Goal: Task Accomplishment & Management: Complete application form

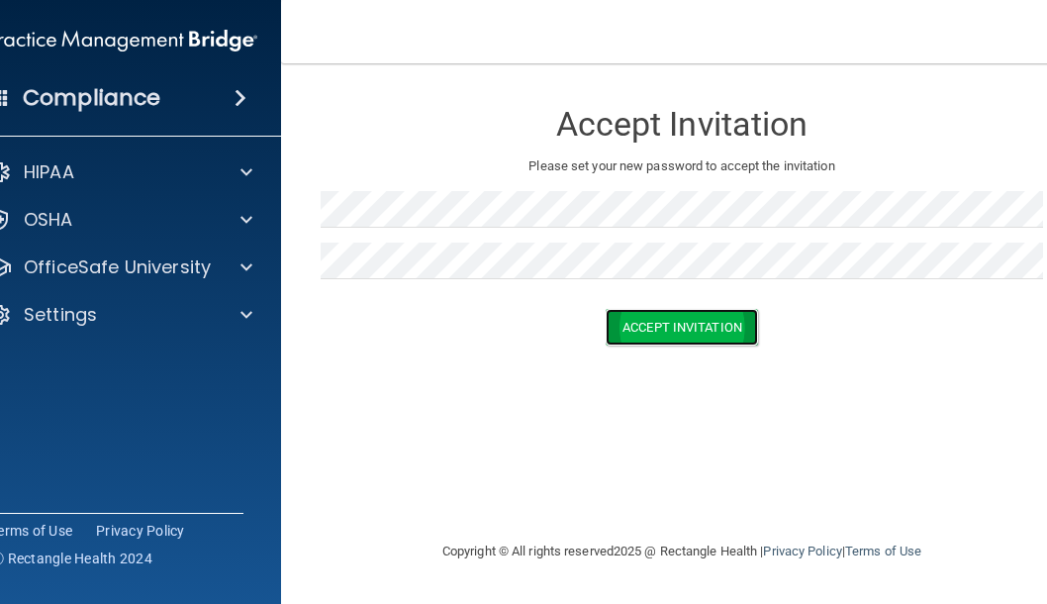
click at [681, 326] on button "Accept Invitation" at bounding box center [682, 327] width 152 height 37
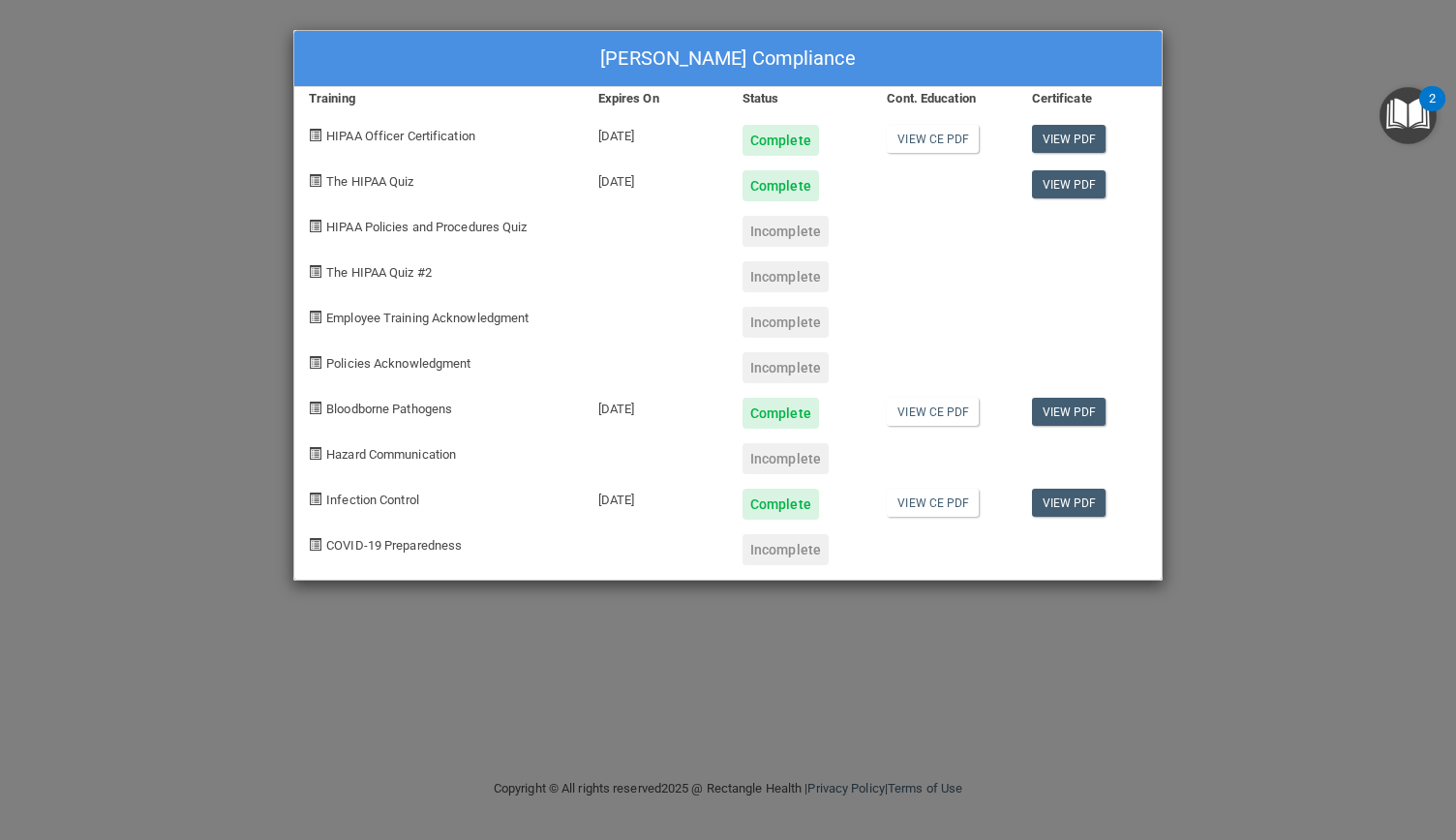
click at [1429, 99] on div "2" at bounding box center [1432, 111] width 7 height 25
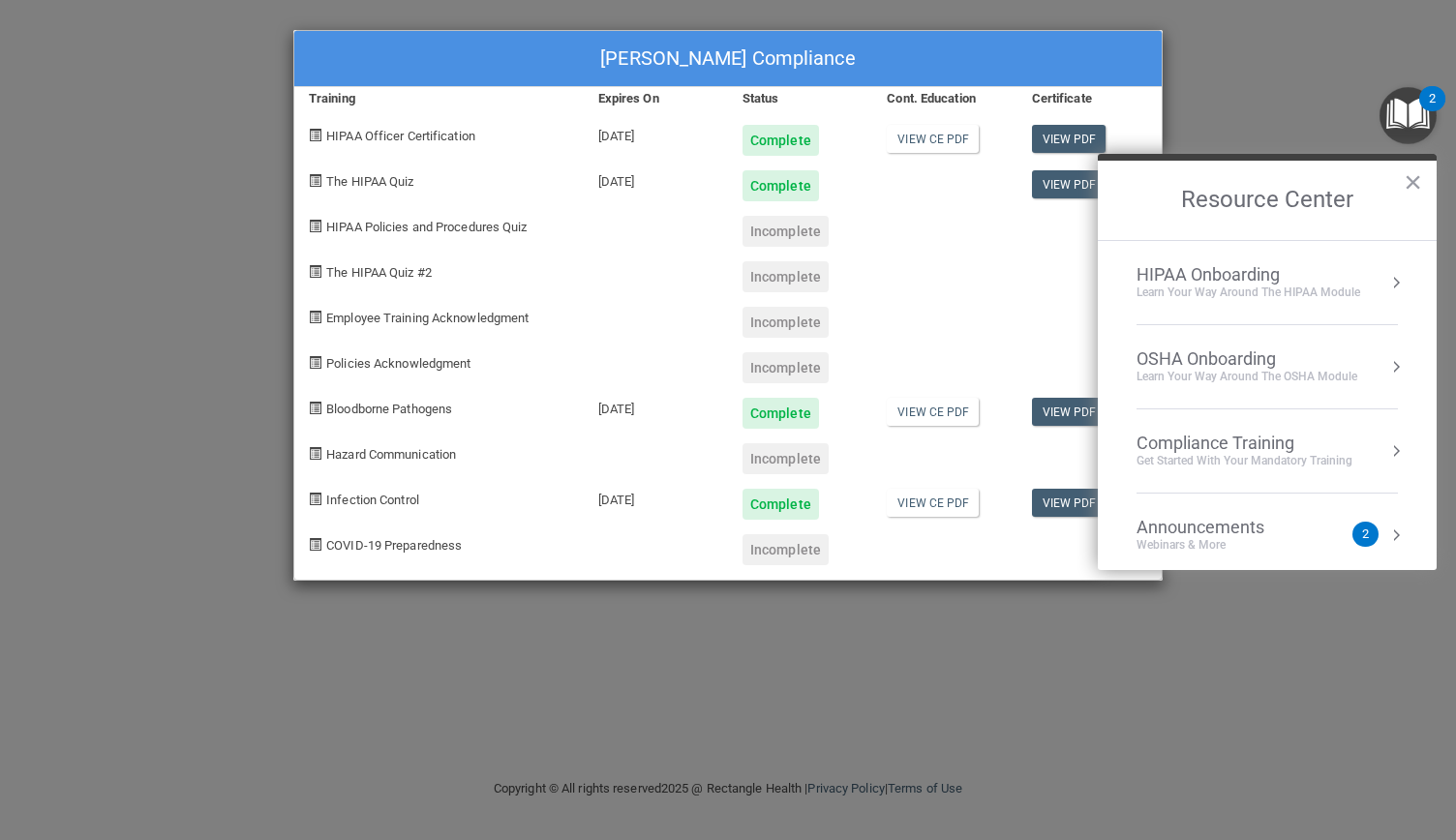
click at [322, 219] on div "HIPAA Policies and Procedures Quiz" at bounding box center [439, 224] width 289 height 46
click at [802, 231] on div "Incomplete" at bounding box center [785, 232] width 86 height 31
click at [1387, 286] on button "Resource Center" at bounding box center [1396, 283] width 20 height 20
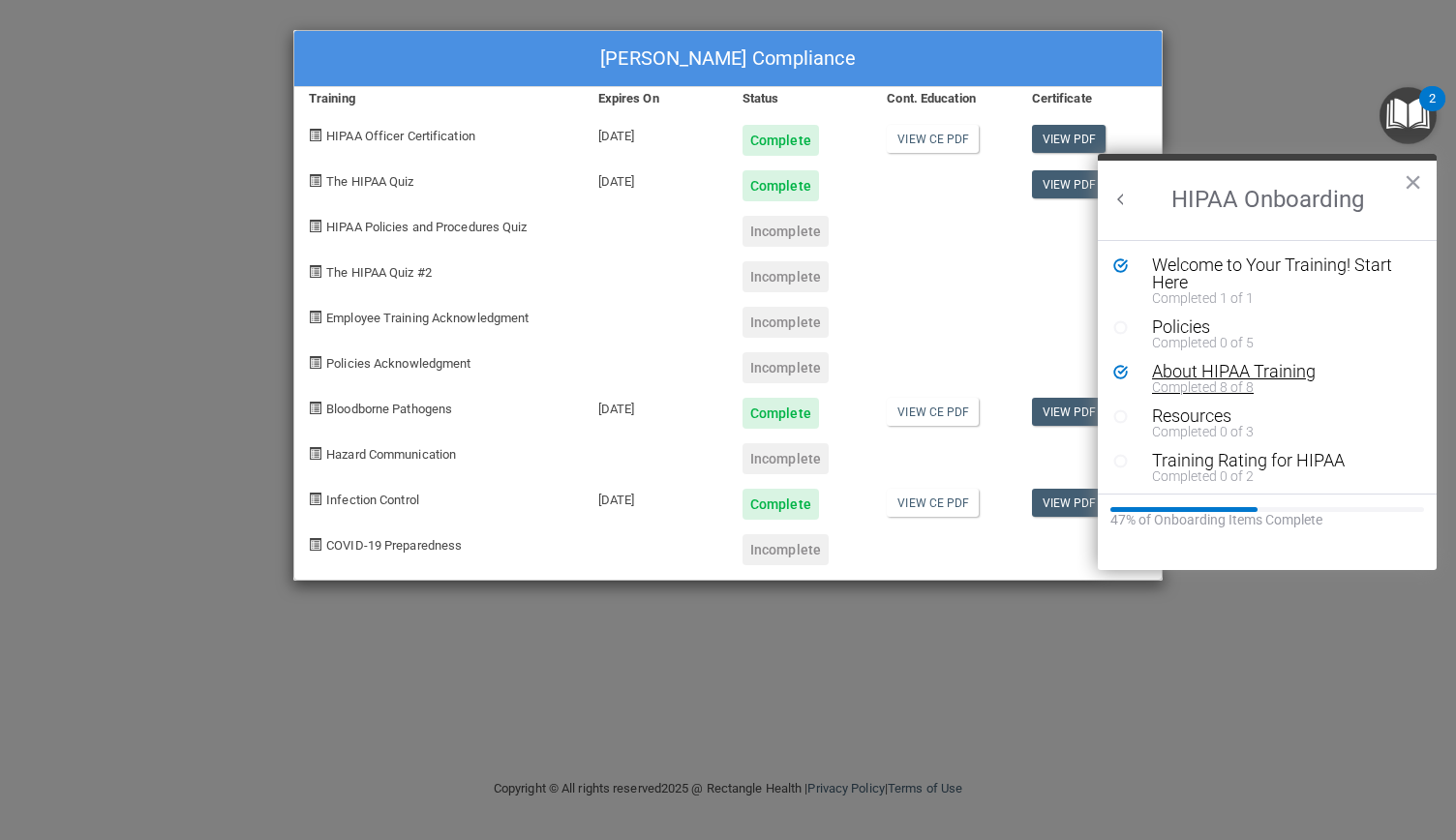
scroll to position [2, 0]
click at [1183, 322] on div "Policies" at bounding box center [1273, 326] width 243 height 18
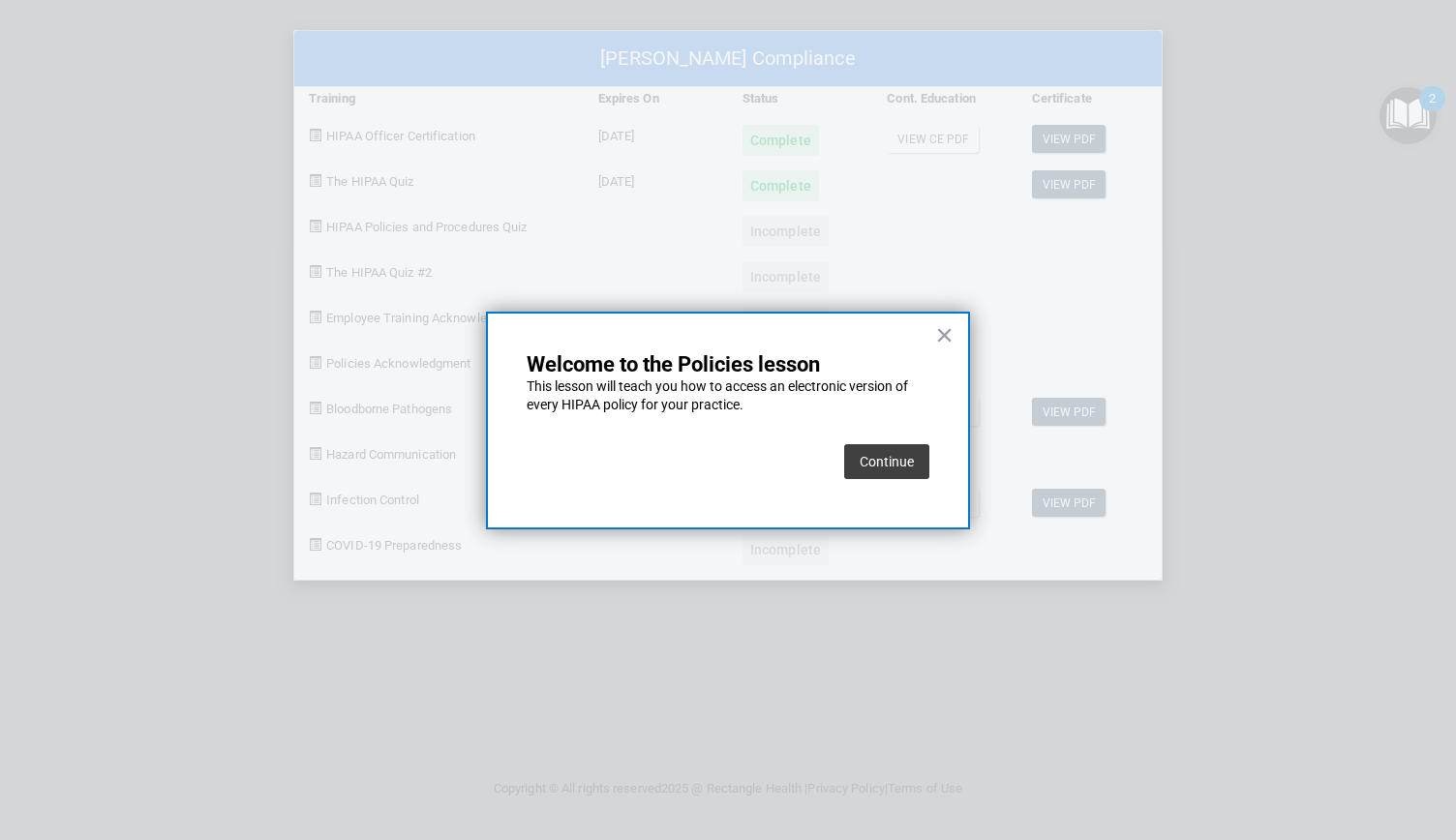
click at [894, 462] on button "Continue" at bounding box center [886, 462] width 85 height 35
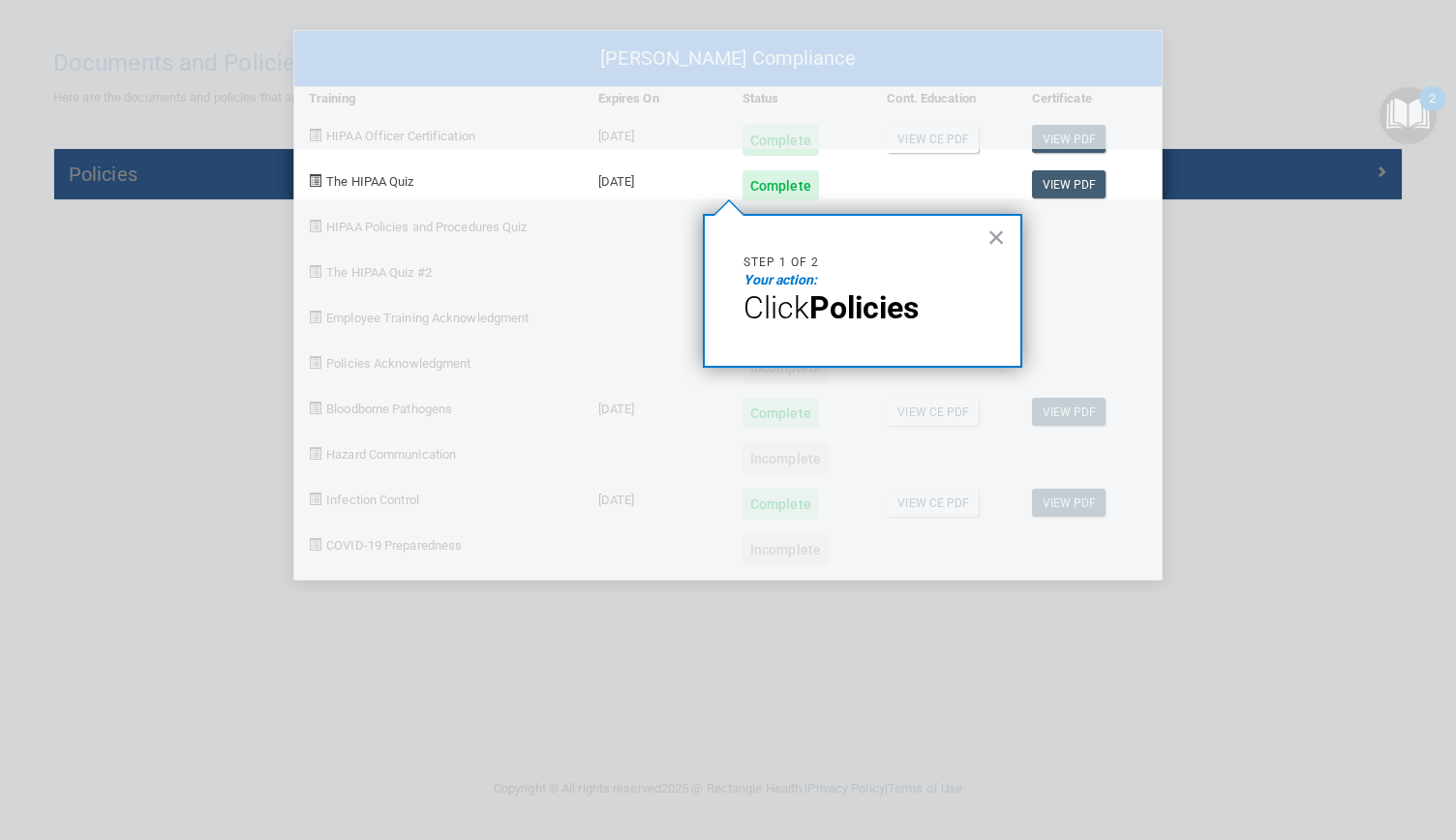
click at [114, 167] on div "Kim Headman-Burkett's Compliance Training Expires On Status Cont. Education Cer…" at bounding box center [728, 420] width 1456 height 840
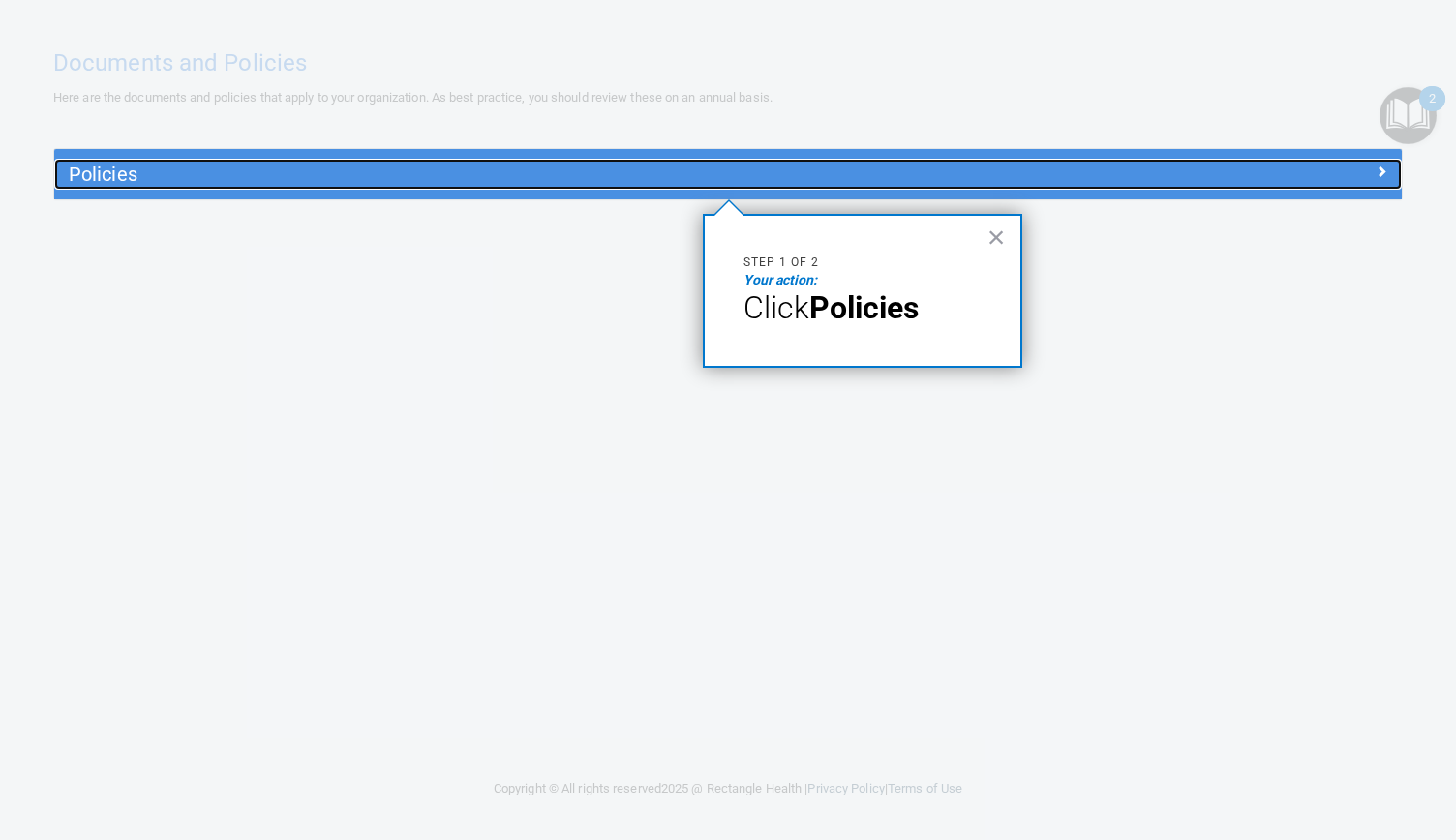
click at [1317, 176] on div at bounding box center [1233, 170] width 336 height 23
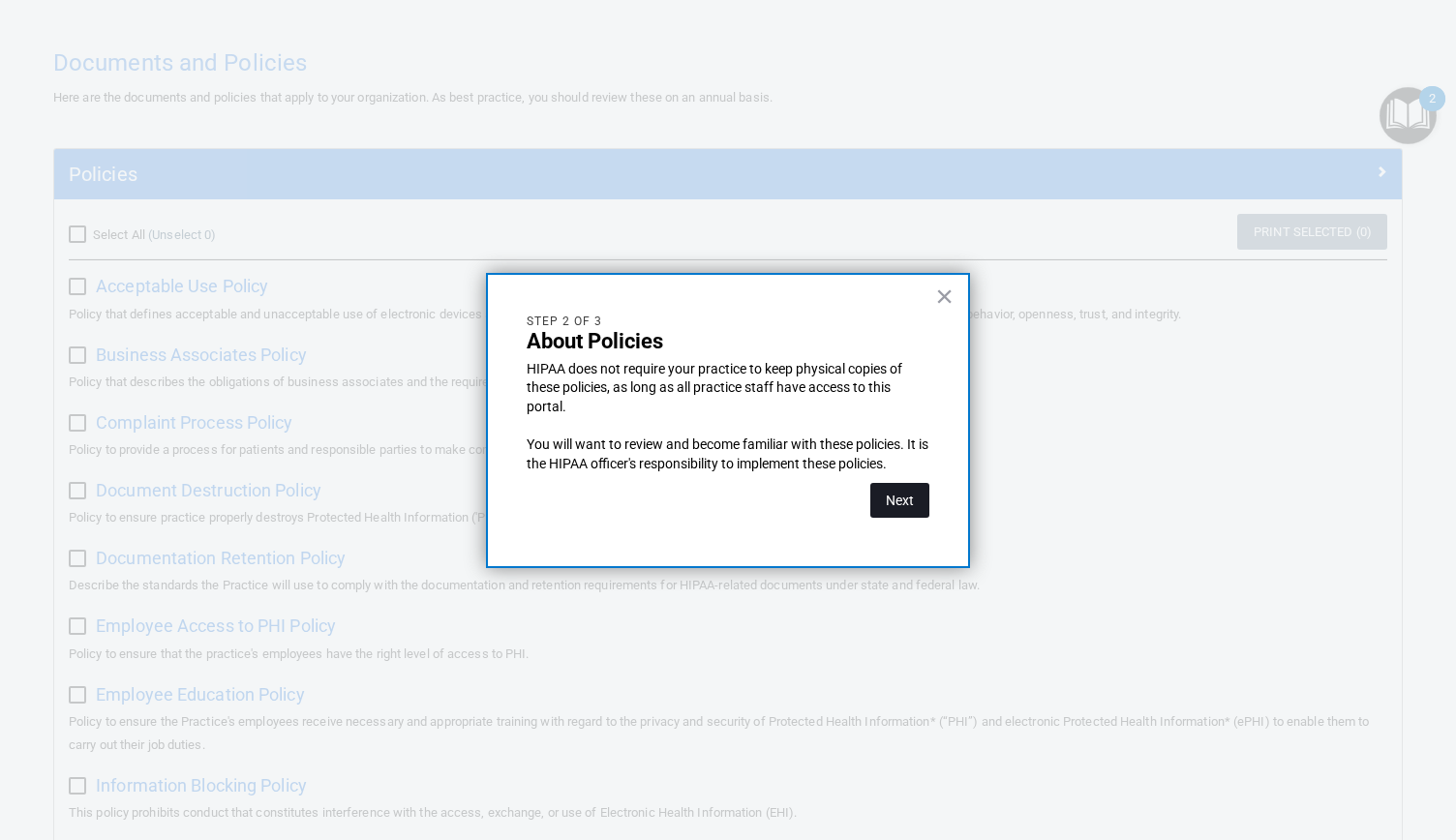
click at [912, 491] on button "Next" at bounding box center [900, 501] width 59 height 35
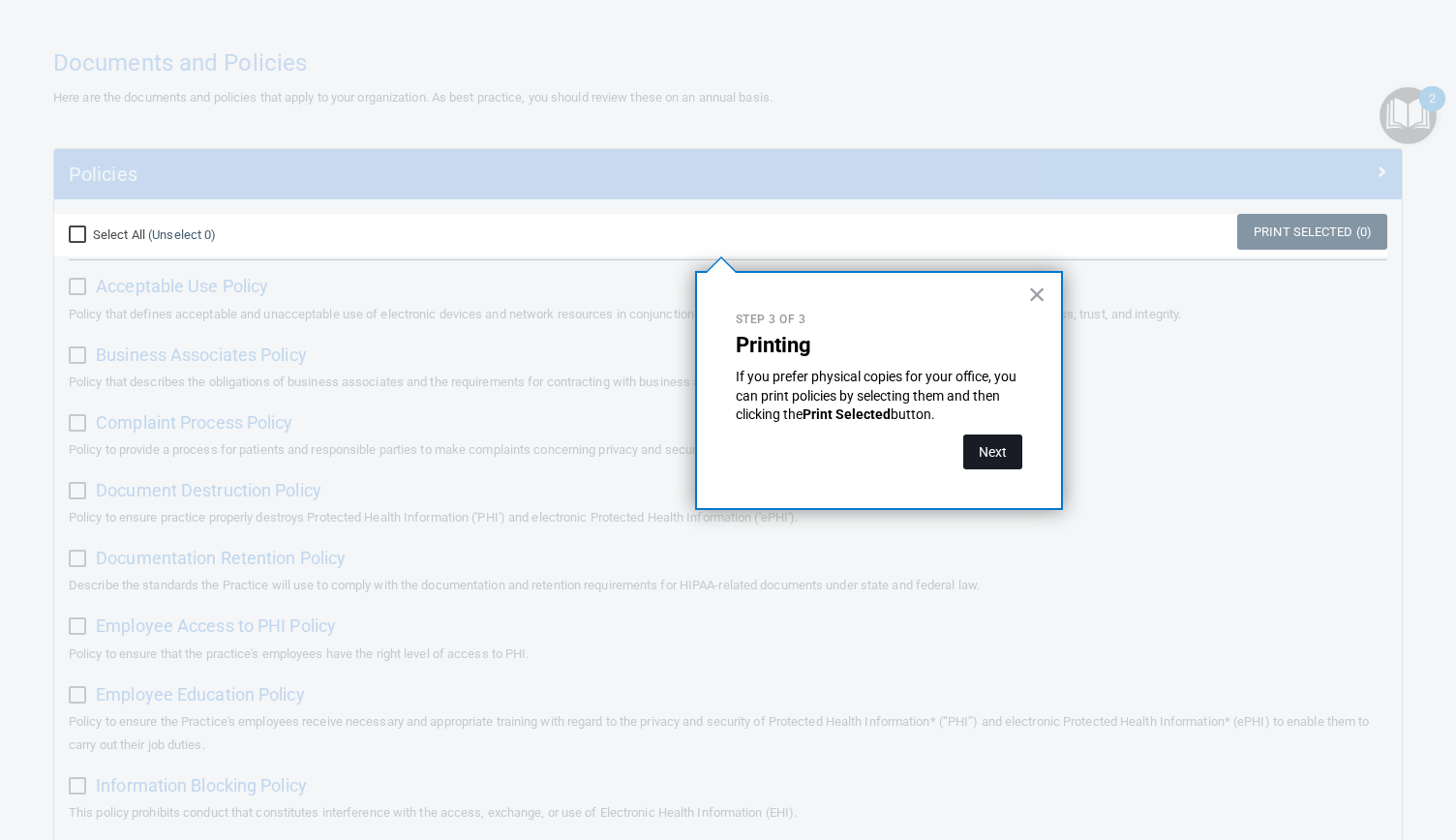
click at [998, 451] on button "Next" at bounding box center [993, 452] width 59 height 35
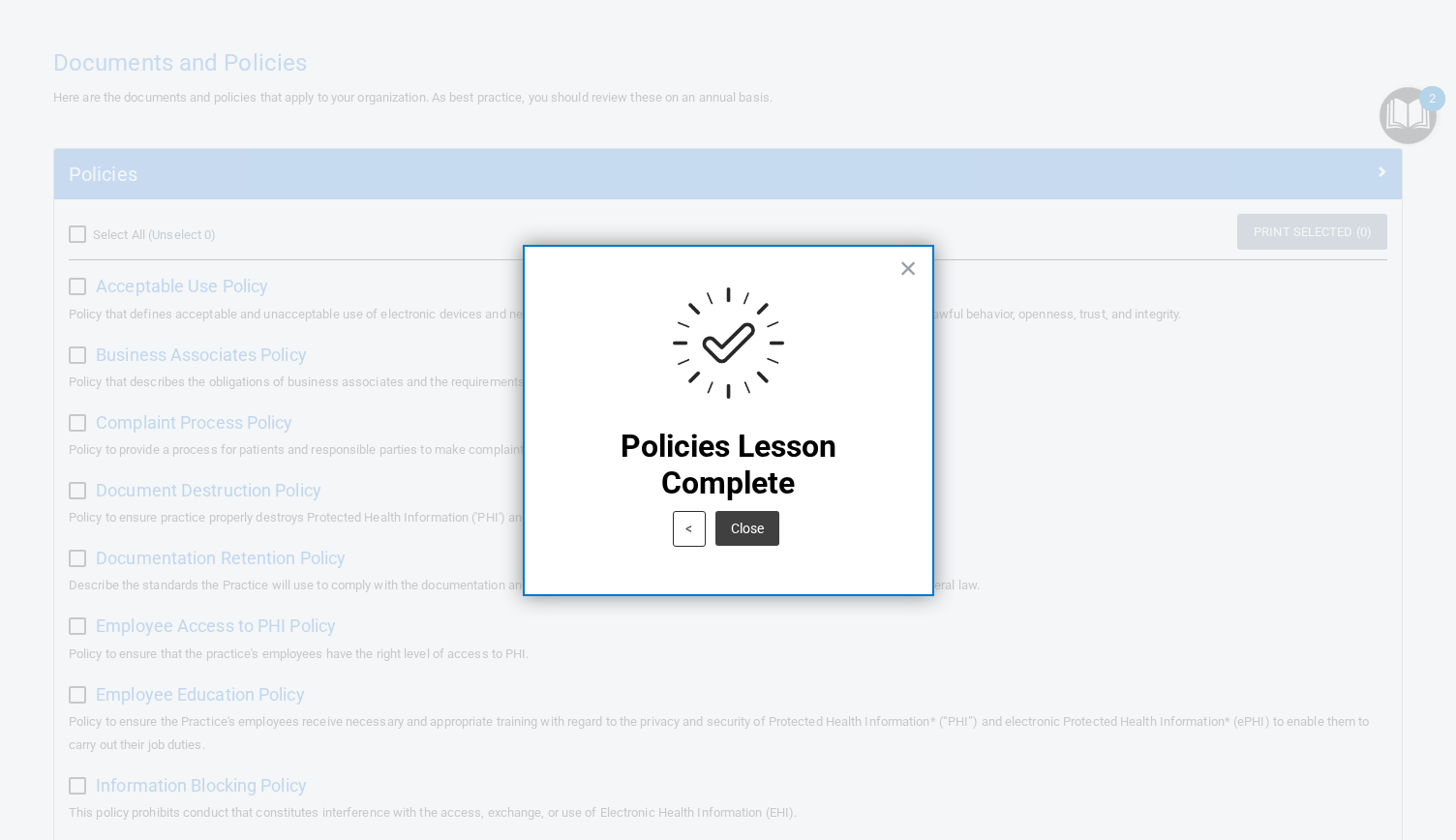
click at [755, 524] on button "Close" at bounding box center [747, 529] width 64 height 35
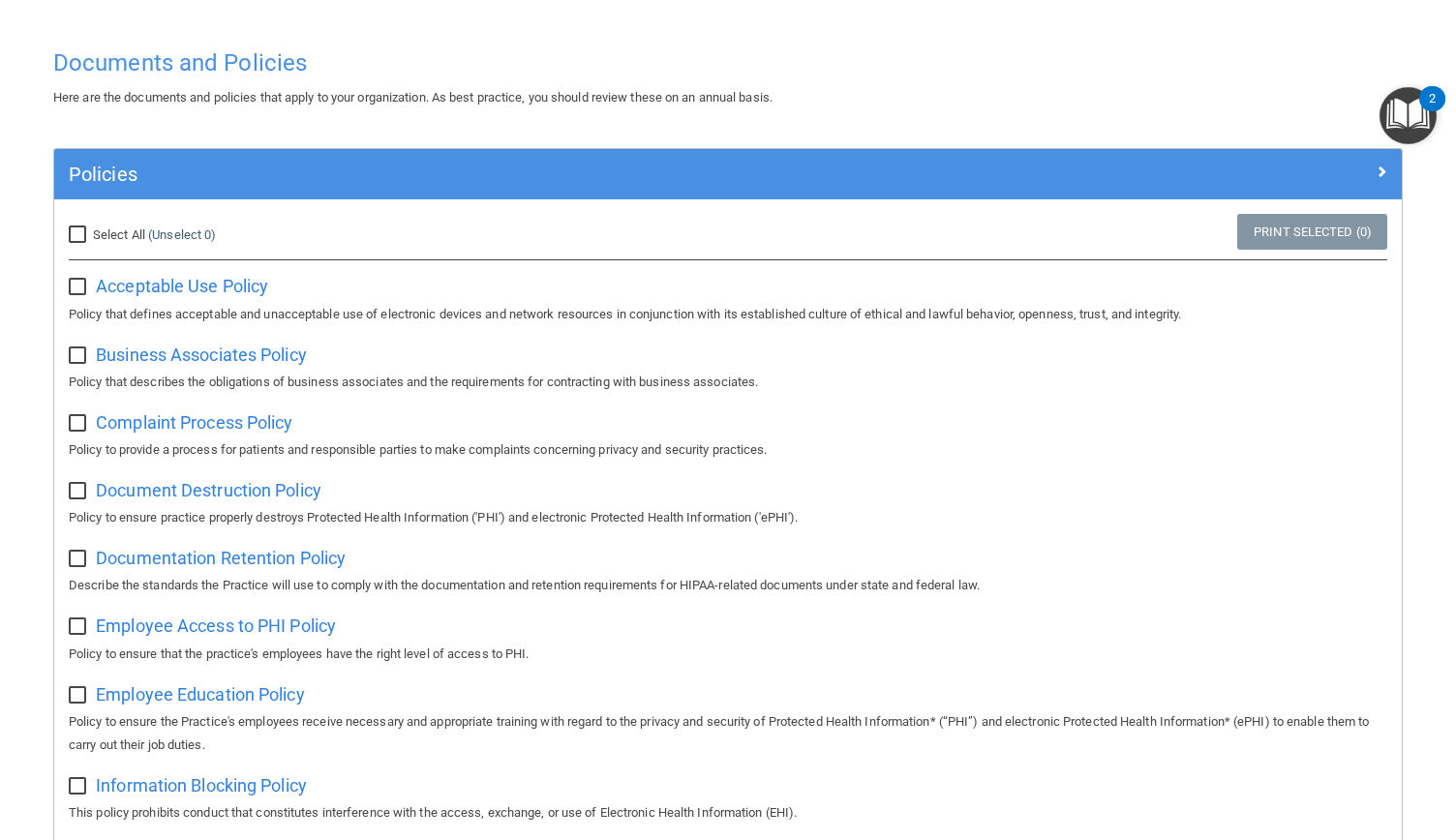
click at [1409, 111] on img "Open Resource Center, 2 new notifications" at bounding box center [1408, 115] width 57 height 57
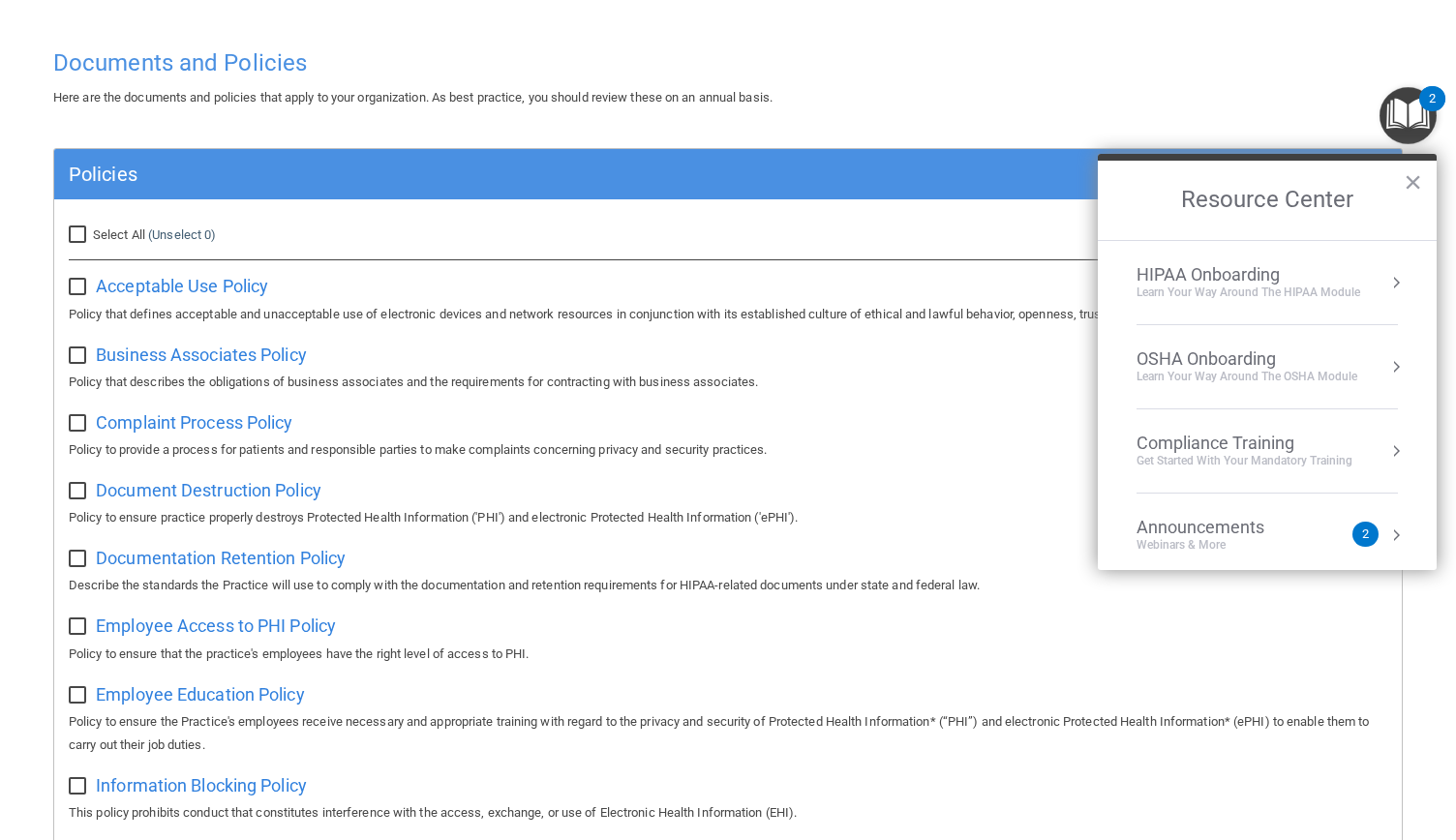
click at [1228, 274] on div "HIPAA Onboarding" at bounding box center [1248, 275] width 224 height 22
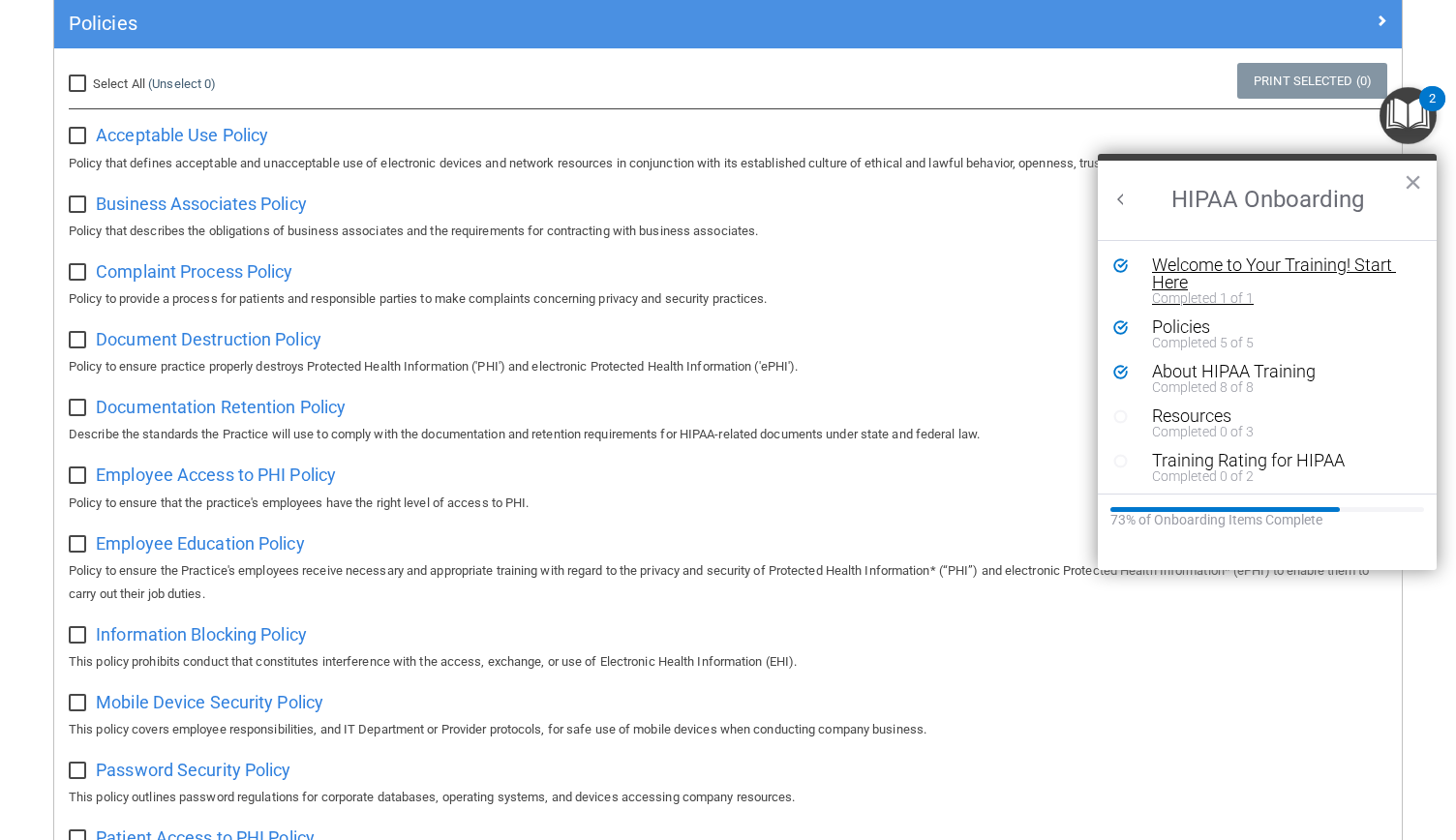
scroll to position [156, 0]
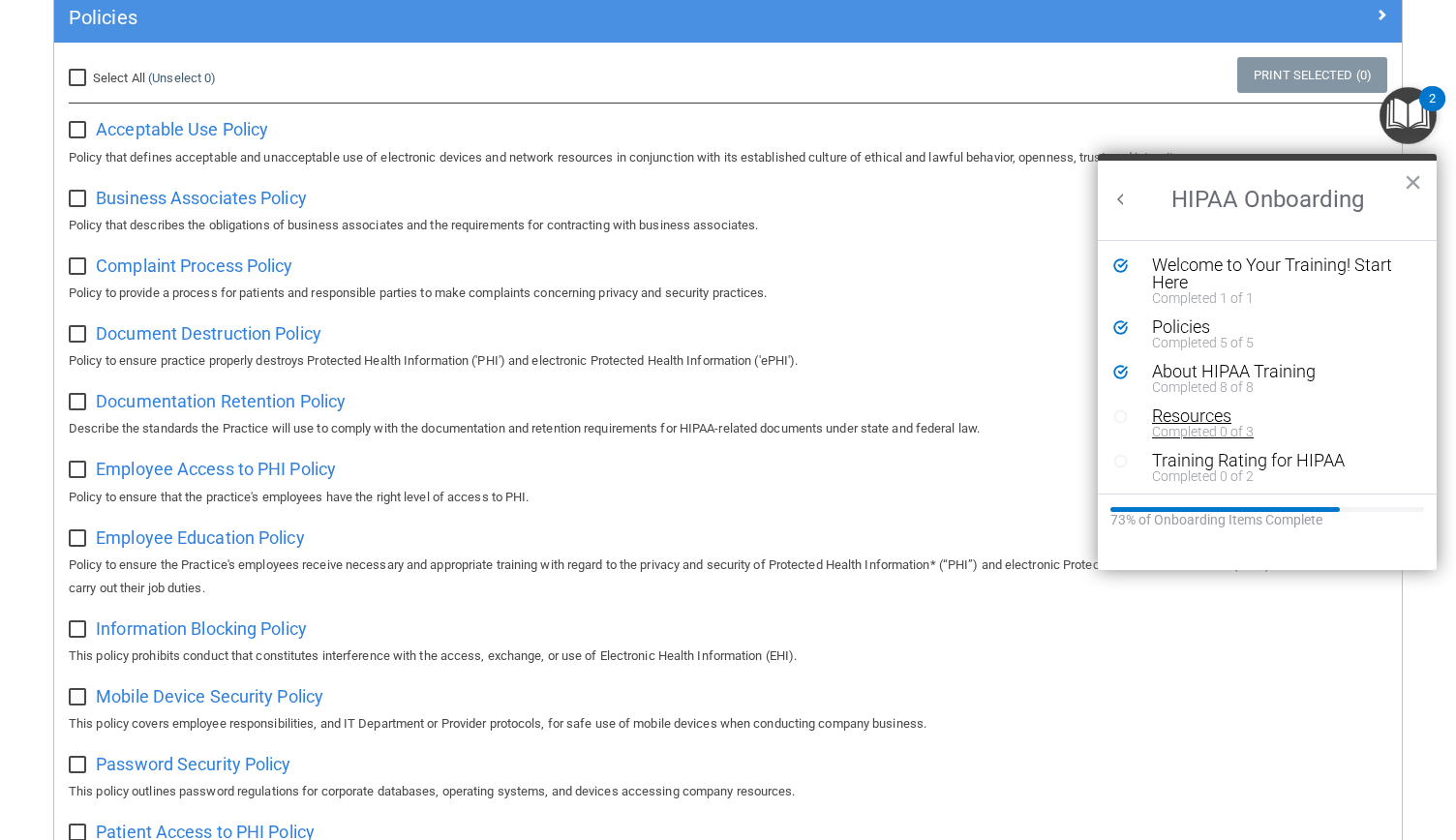
click at [1204, 411] on div "Resources" at bounding box center [1273, 417] width 243 height 18
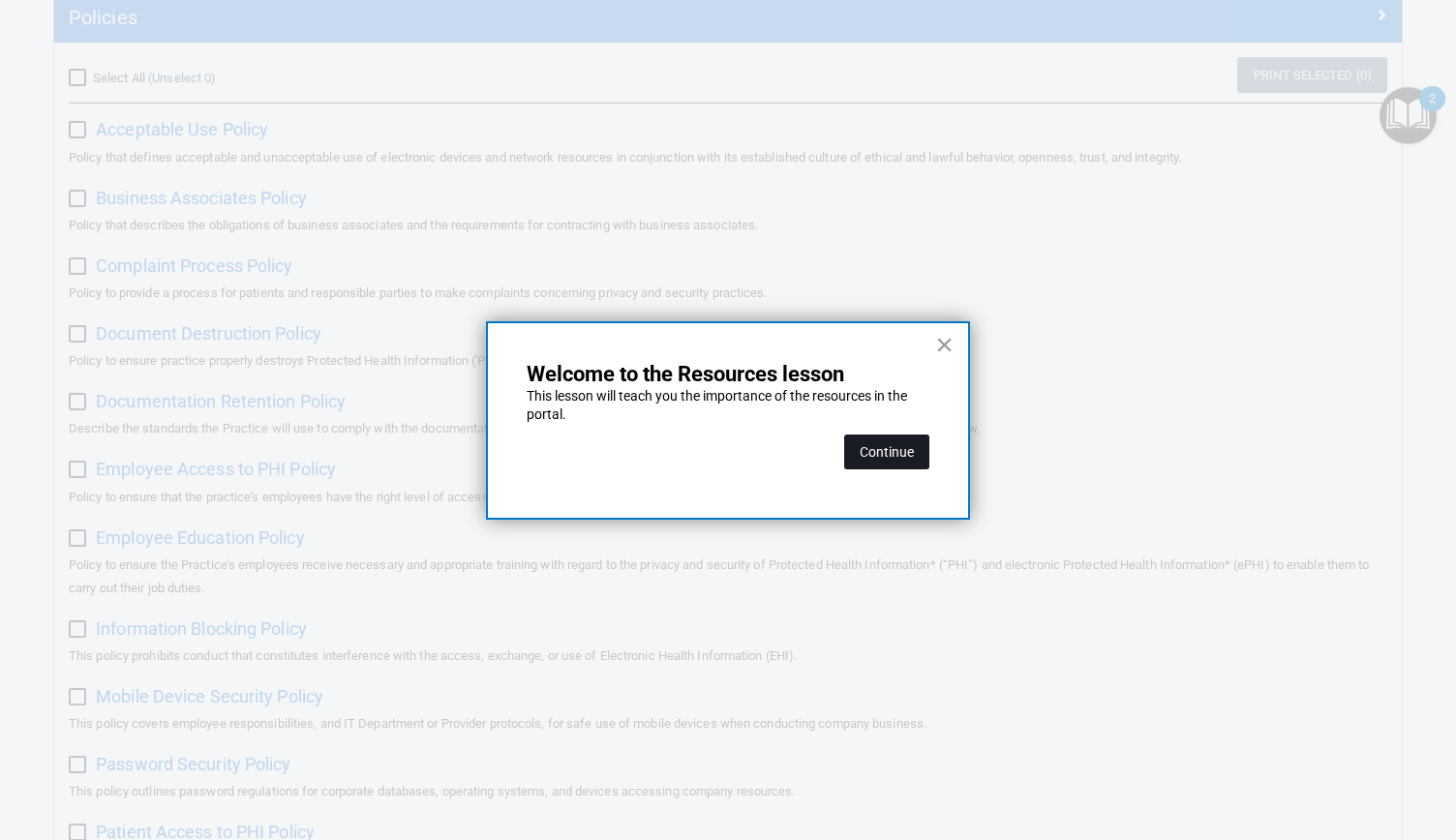
click at [906, 453] on button "Continue" at bounding box center [886, 452] width 85 height 35
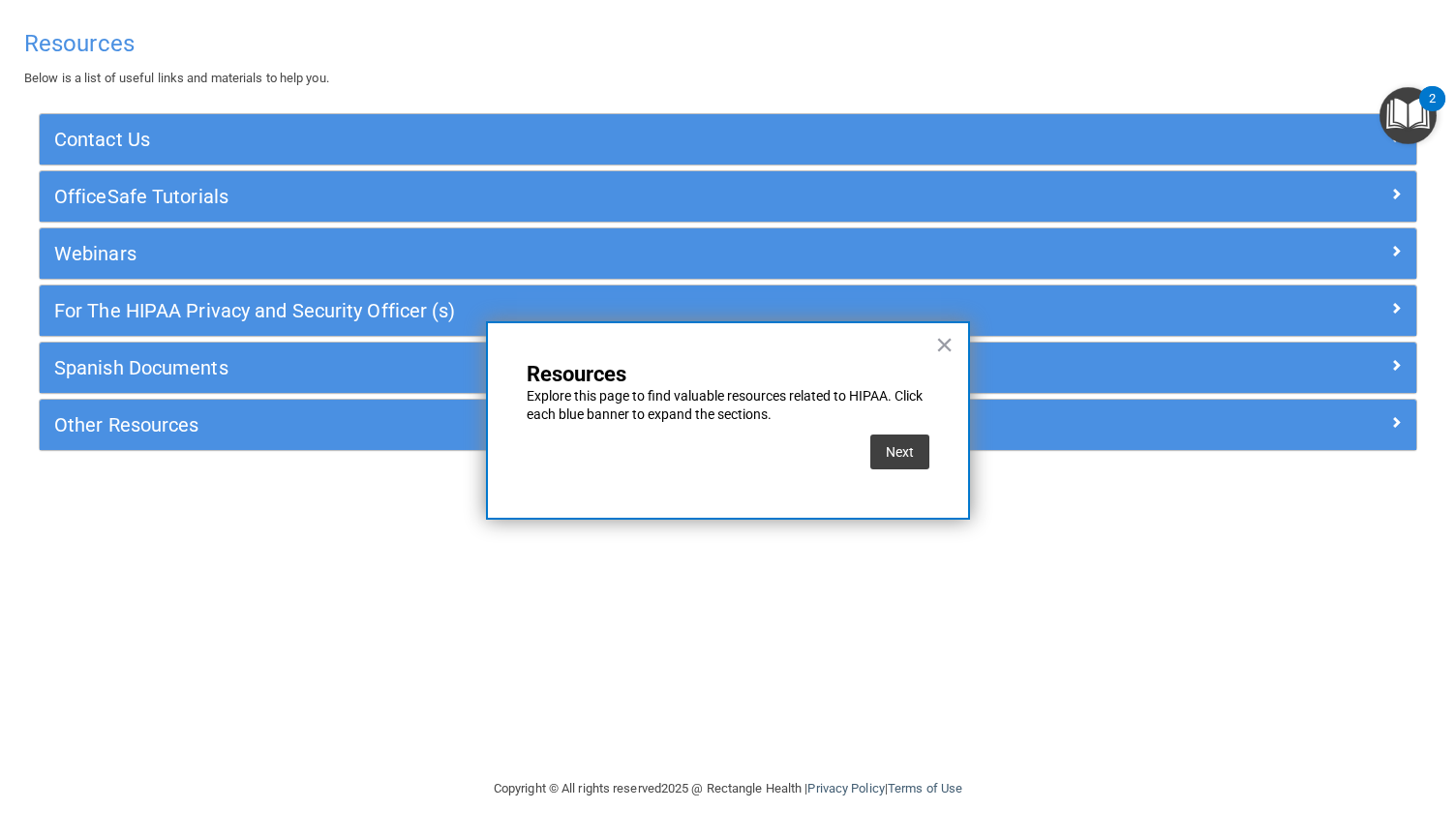
click at [906, 453] on button "Next" at bounding box center [900, 452] width 59 height 35
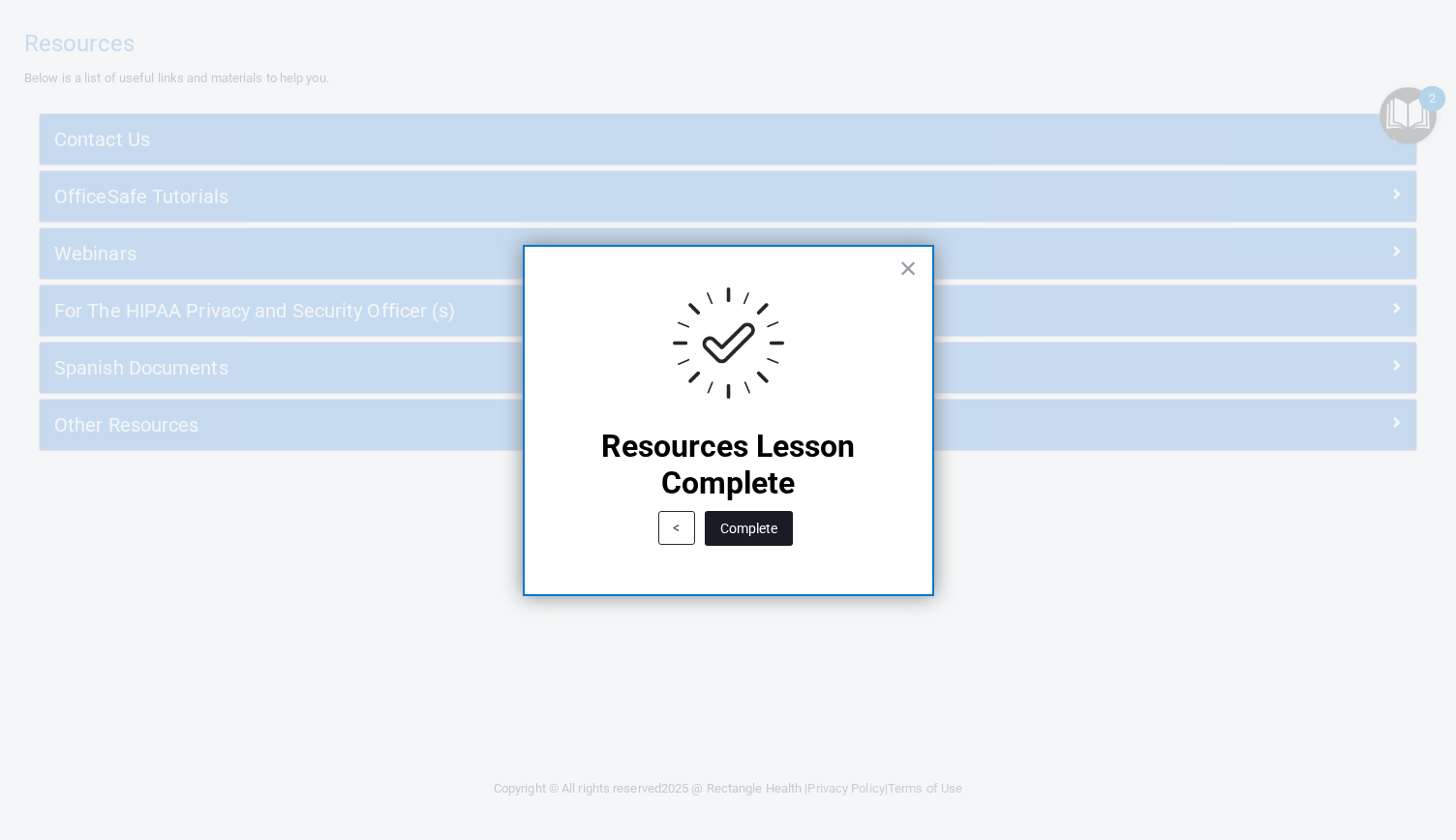
click at [778, 528] on button "Complete" at bounding box center [749, 529] width 88 height 35
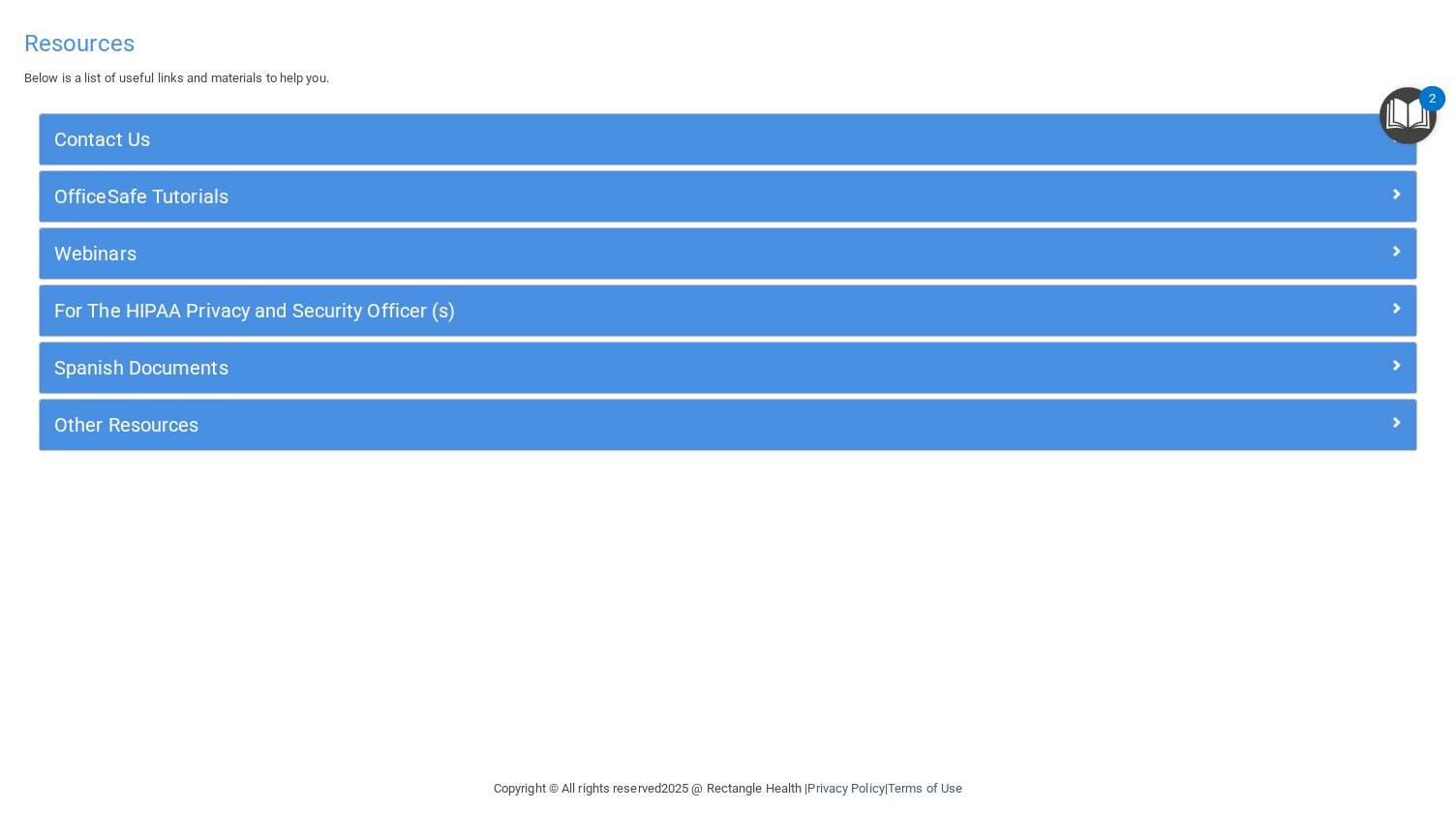
click at [1411, 115] on img "Open Resource Center, 2 new notifications" at bounding box center [1408, 115] width 57 height 57
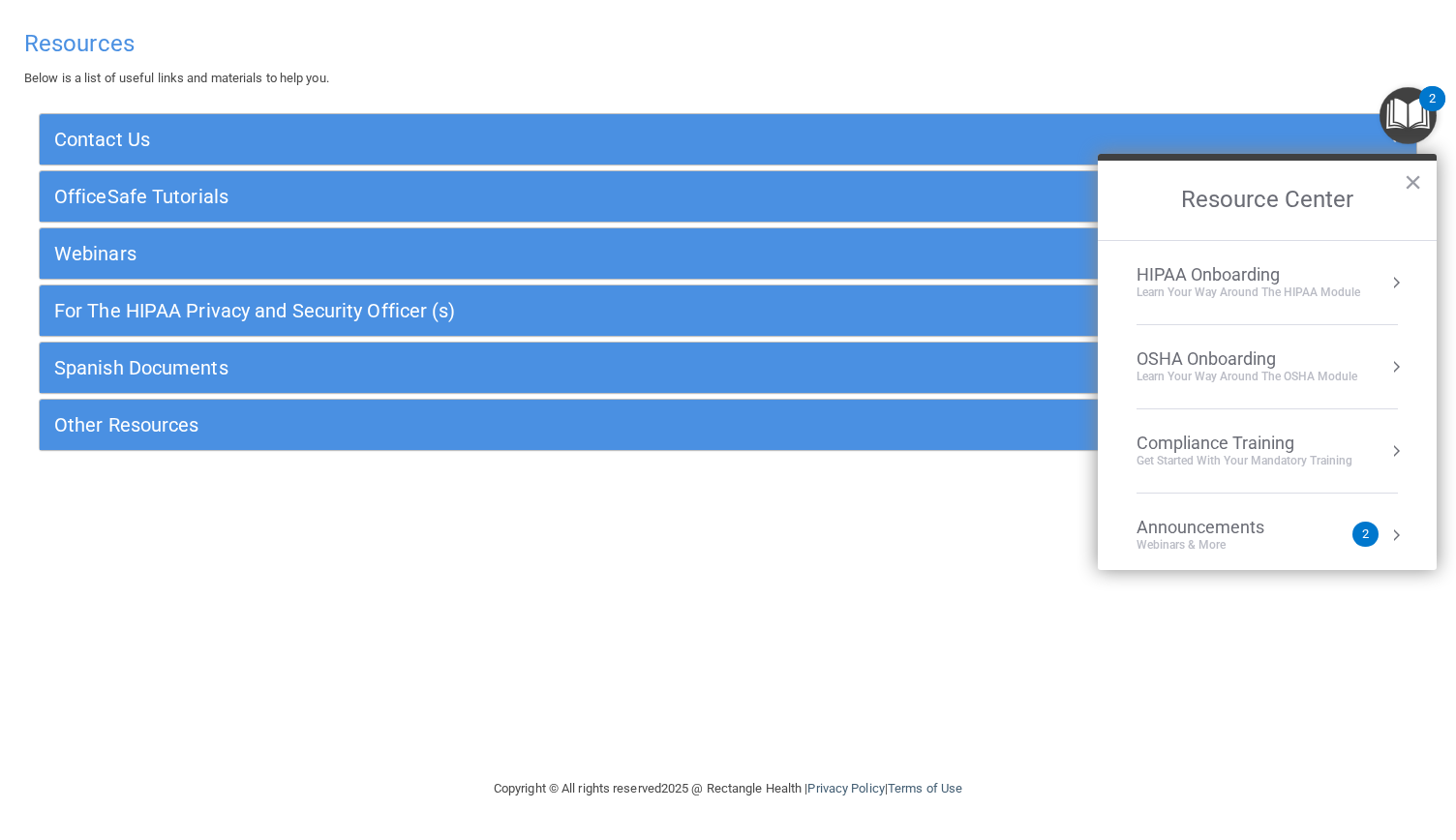
click at [1202, 285] on div "Learn Your Way around the HIPAA module" at bounding box center [1248, 292] width 224 height 17
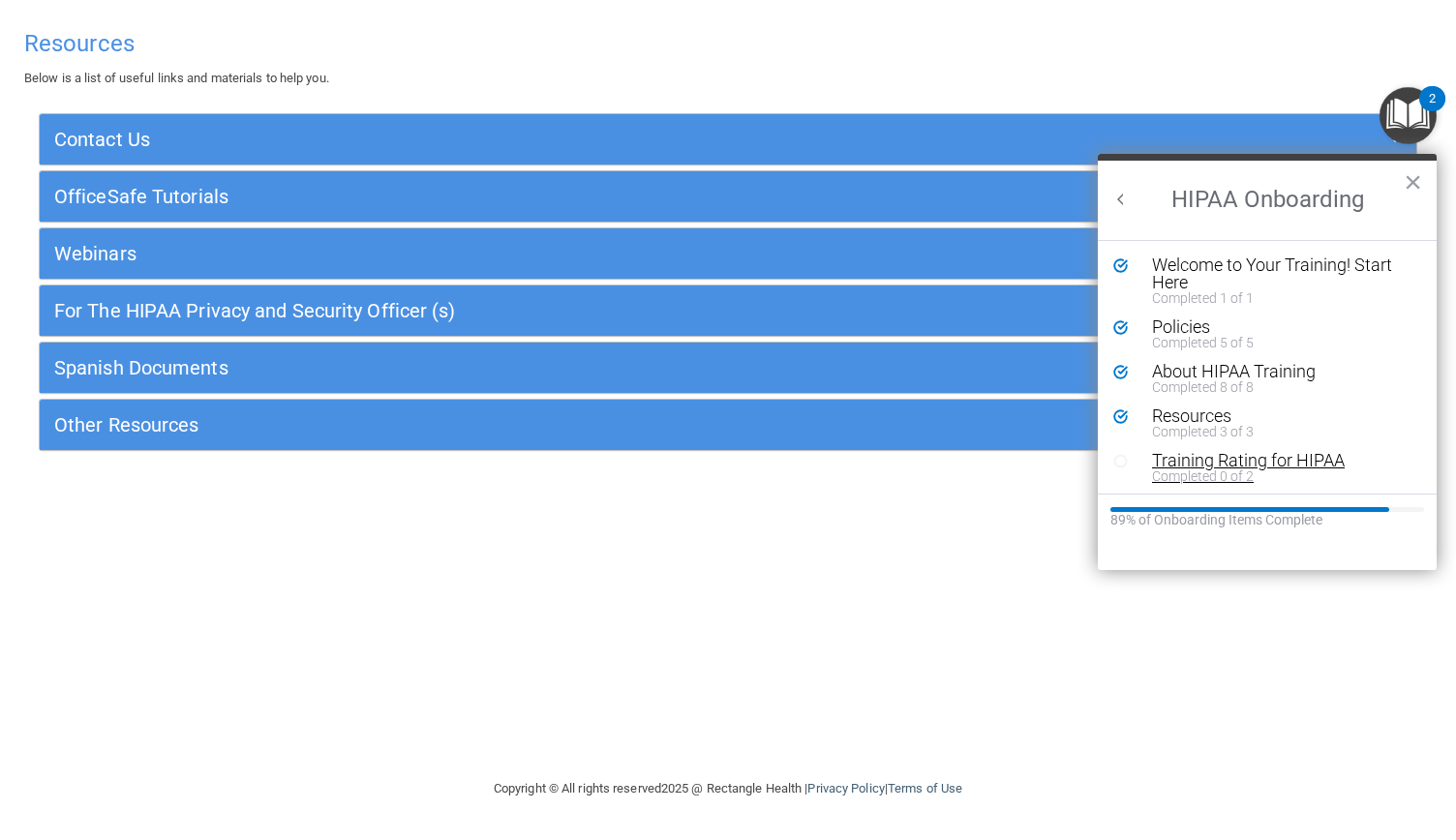
click at [1213, 463] on div "Training Rating for HIPAA" at bounding box center [1273, 461] width 243 height 18
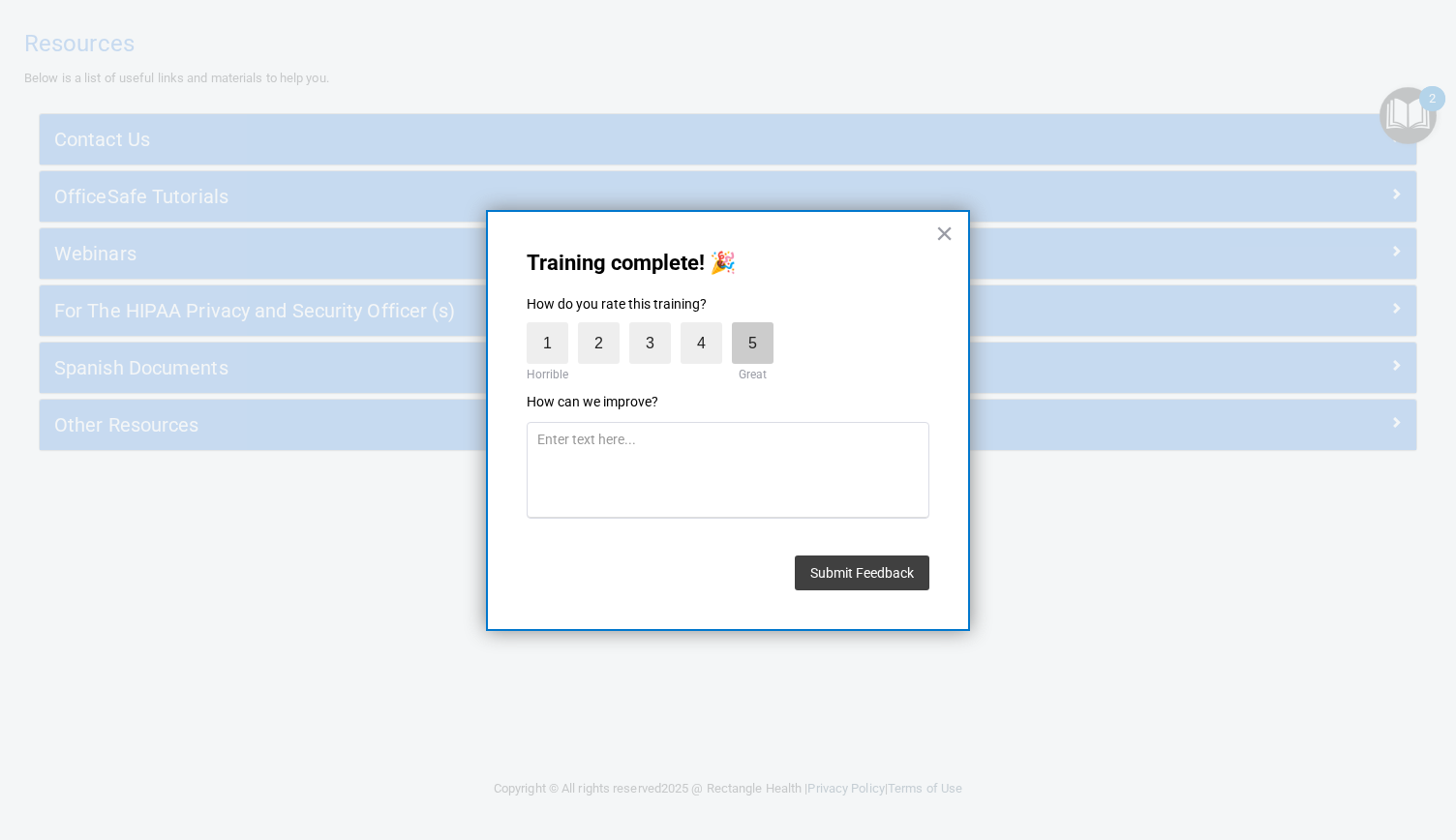
click at [738, 351] on label "5" at bounding box center [752, 343] width 42 height 42
click at [708, 328] on input "5" at bounding box center [708, 328] width 0 height 0
click at [881, 574] on button "Submit Feedback" at bounding box center [862, 573] width 135 height 35
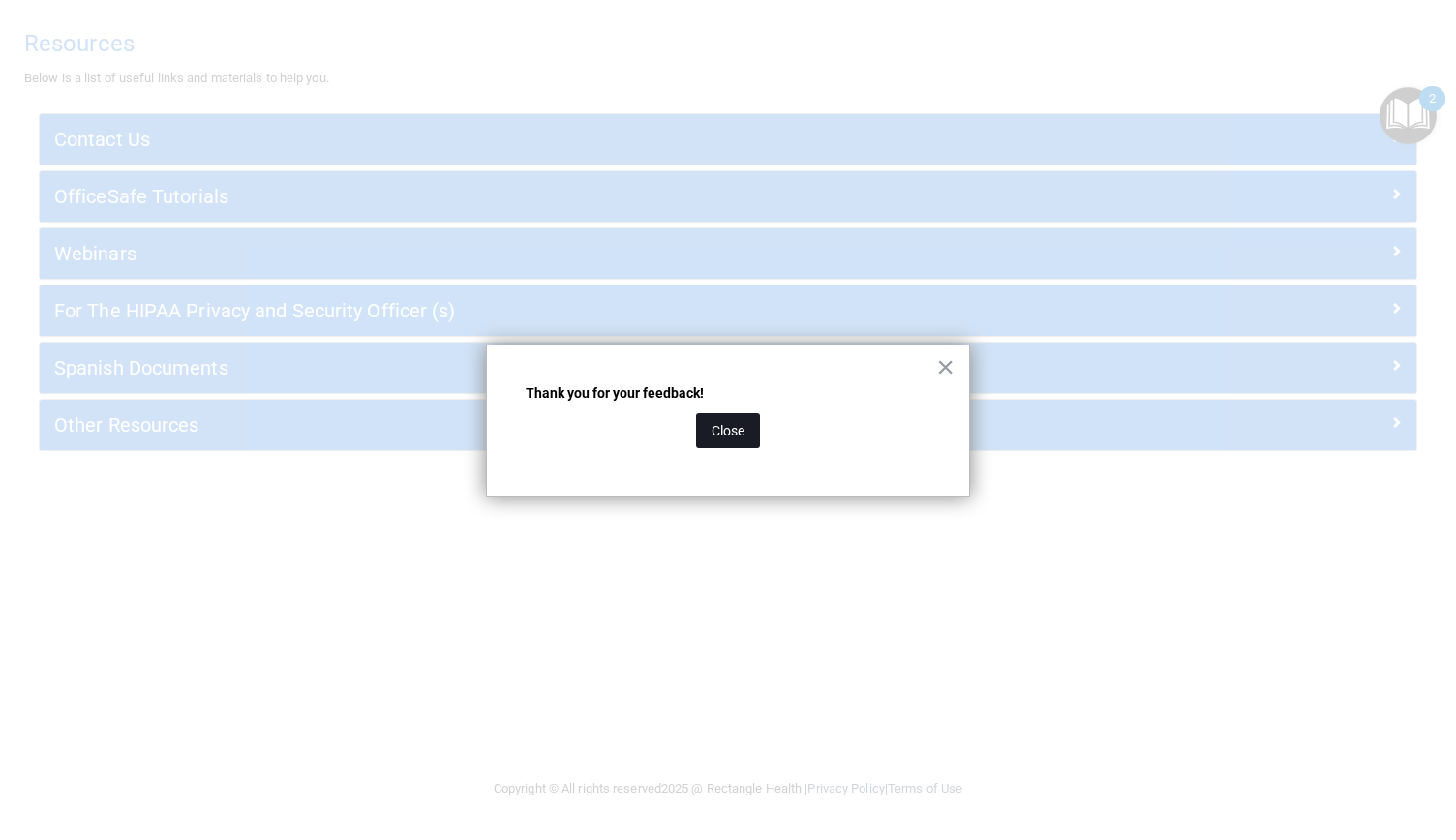
click at [737, 420] on button "Close" at bounding box center [728, 431] width 64 height 35
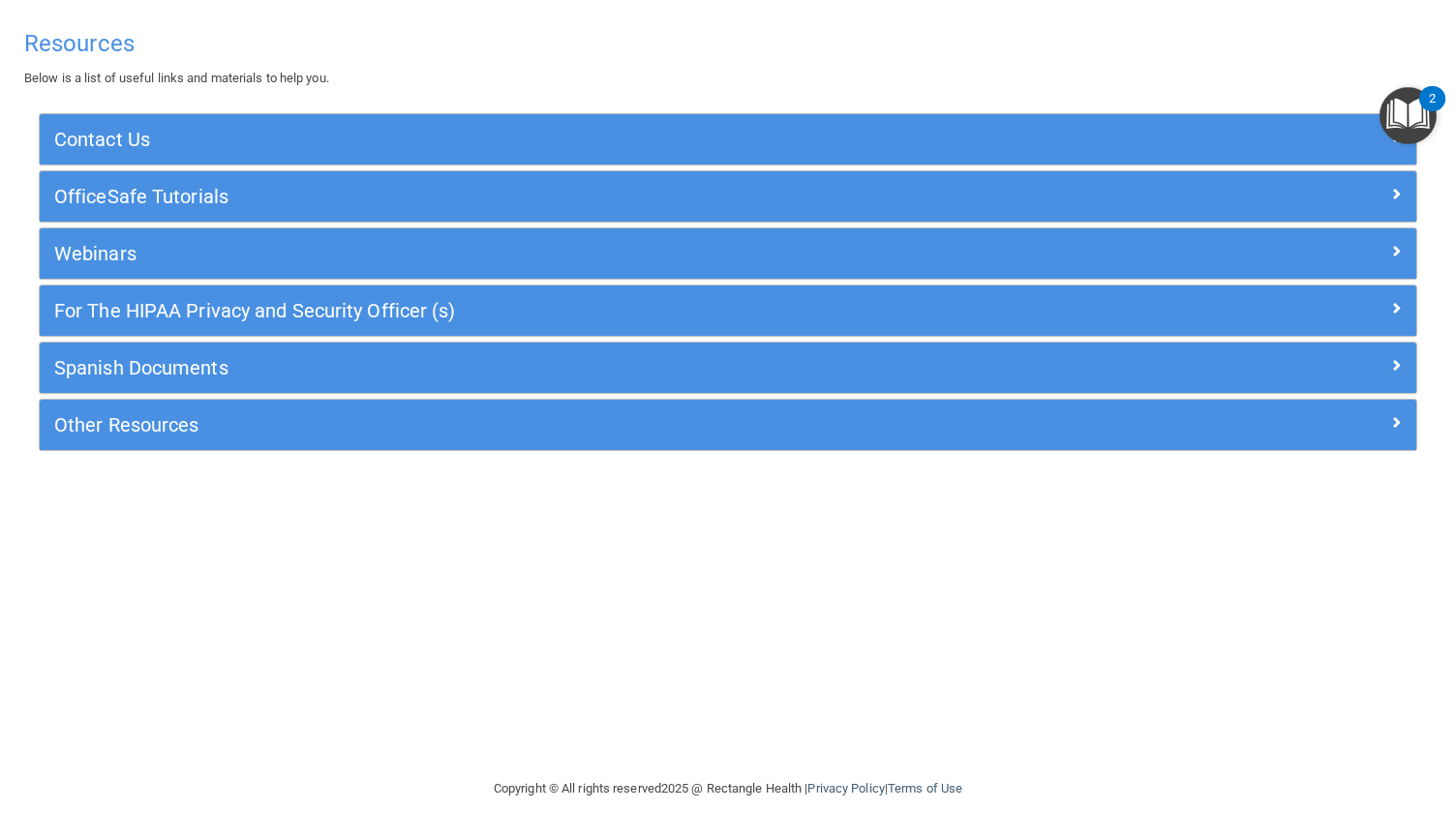
click at [1415, 111] on img "Open Resource Center, 2 new notifications" at bounding box center [1408, 115] width 57 height 57
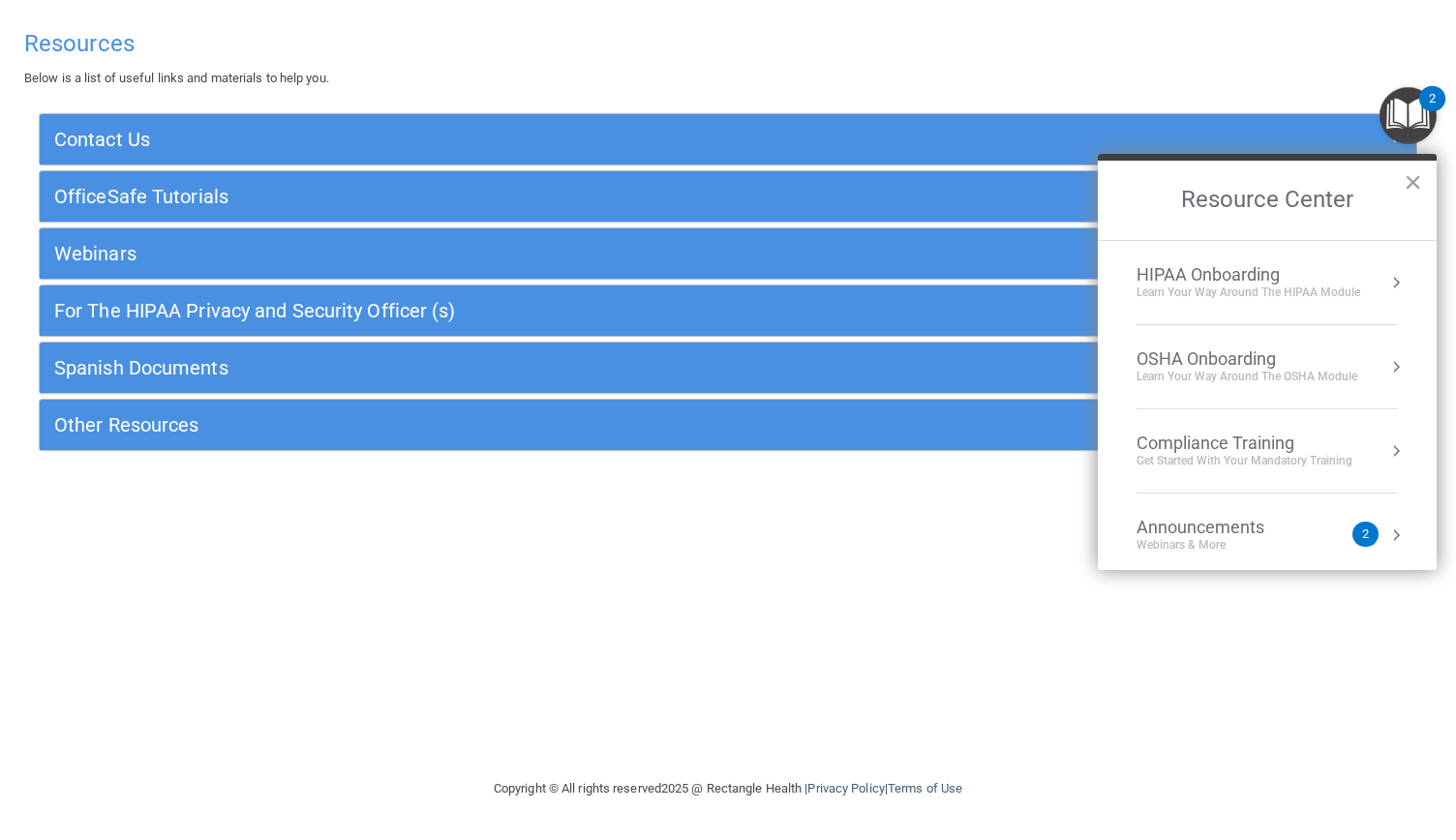
click at [1230, 278] on div "HIPAA Onboarding" at bounding box center [1248, 275] width 224 height 22
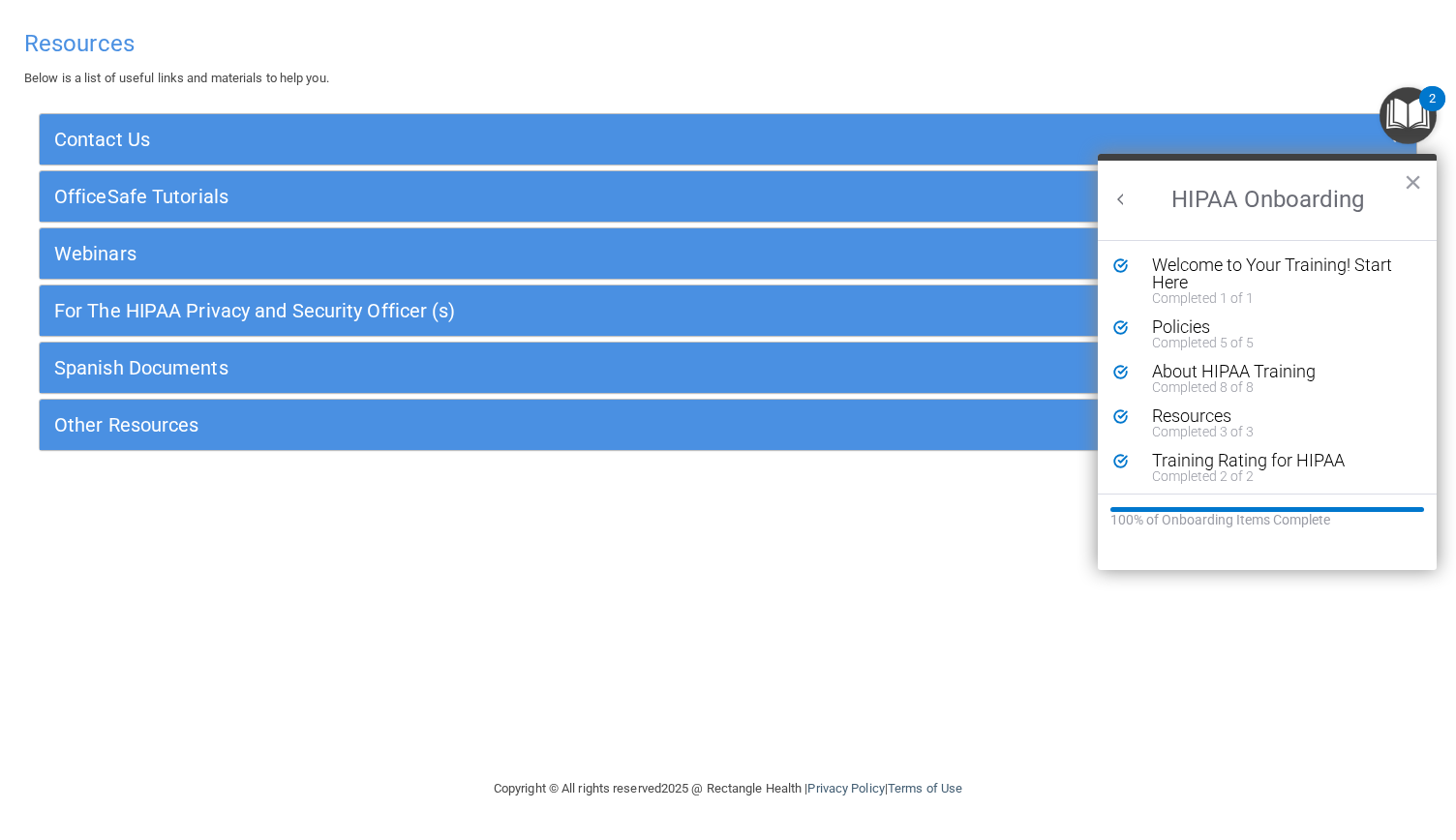
click at [1408, 108] on img "Open Resource Center, 2 new notifications" at bounding box center [1408, 115] width 57 height 57
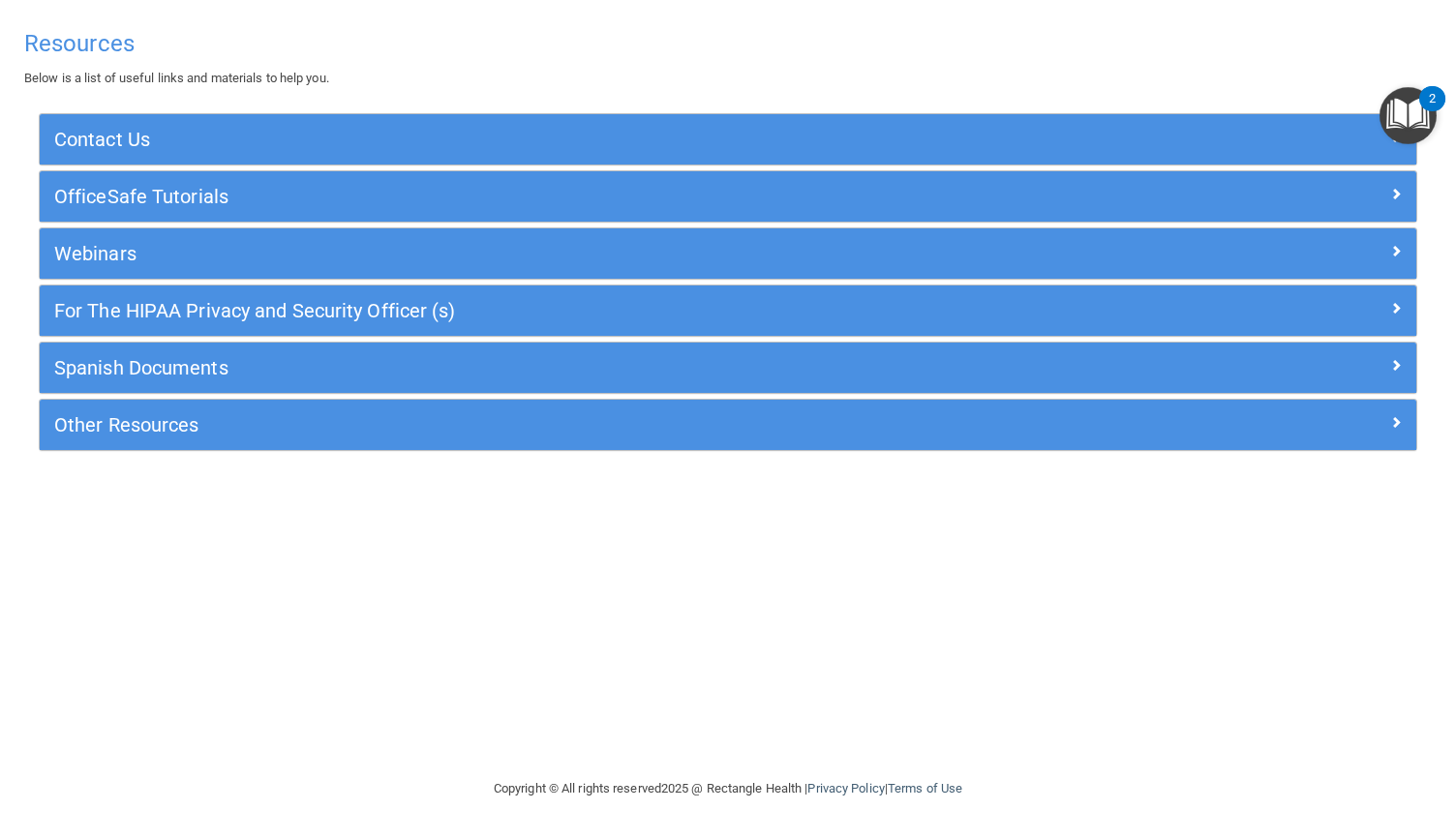
click at [1408, 108] on img "Open Resource Center, 2 new notifications" at bounding box center [1408, 115] width 57 height 57
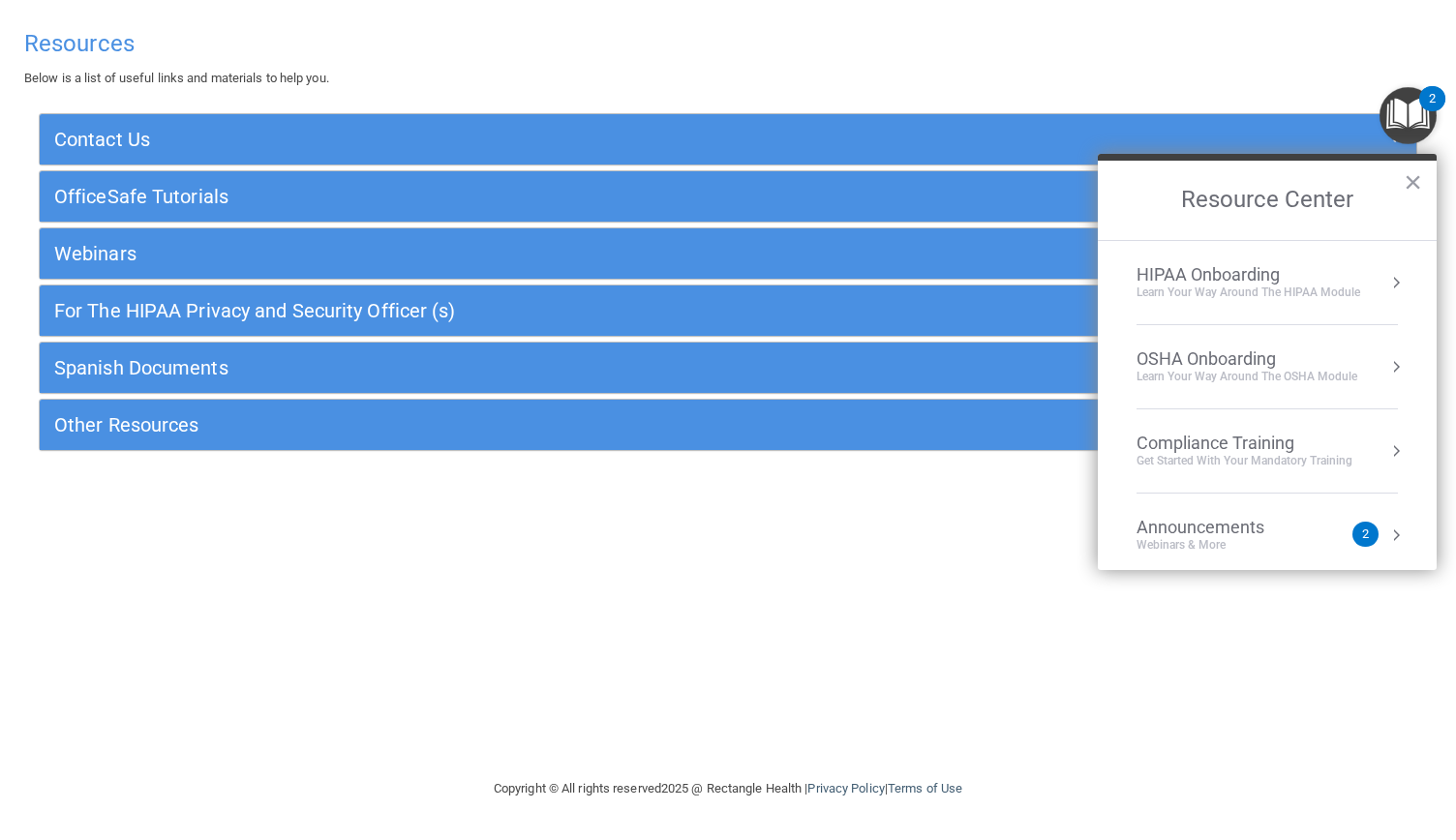
drag, startPoint x: 1408, startPoint y: 108, endPoint x: 1231, endPoint y: 362, distance: 309.6
click at [1231, 362] on body "Toggle navigation Kim Headman-Burkett kburkett005@gmail.com Manage My Enterpris…" at bounding box center [728, 420] width 1456 height 840
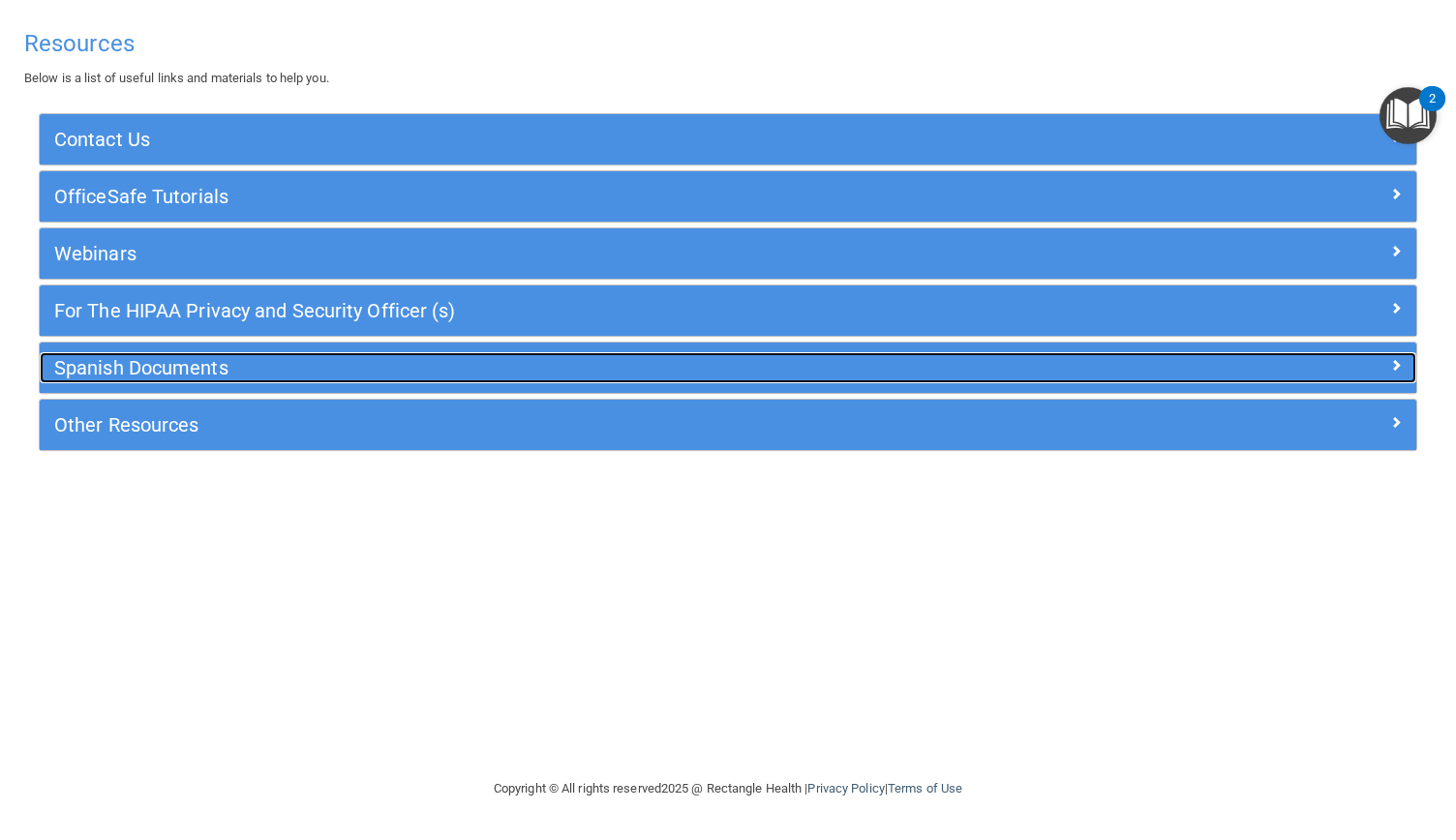
click at [1231, 362] on div at bounding box center [1245, 364] width 344 height 23
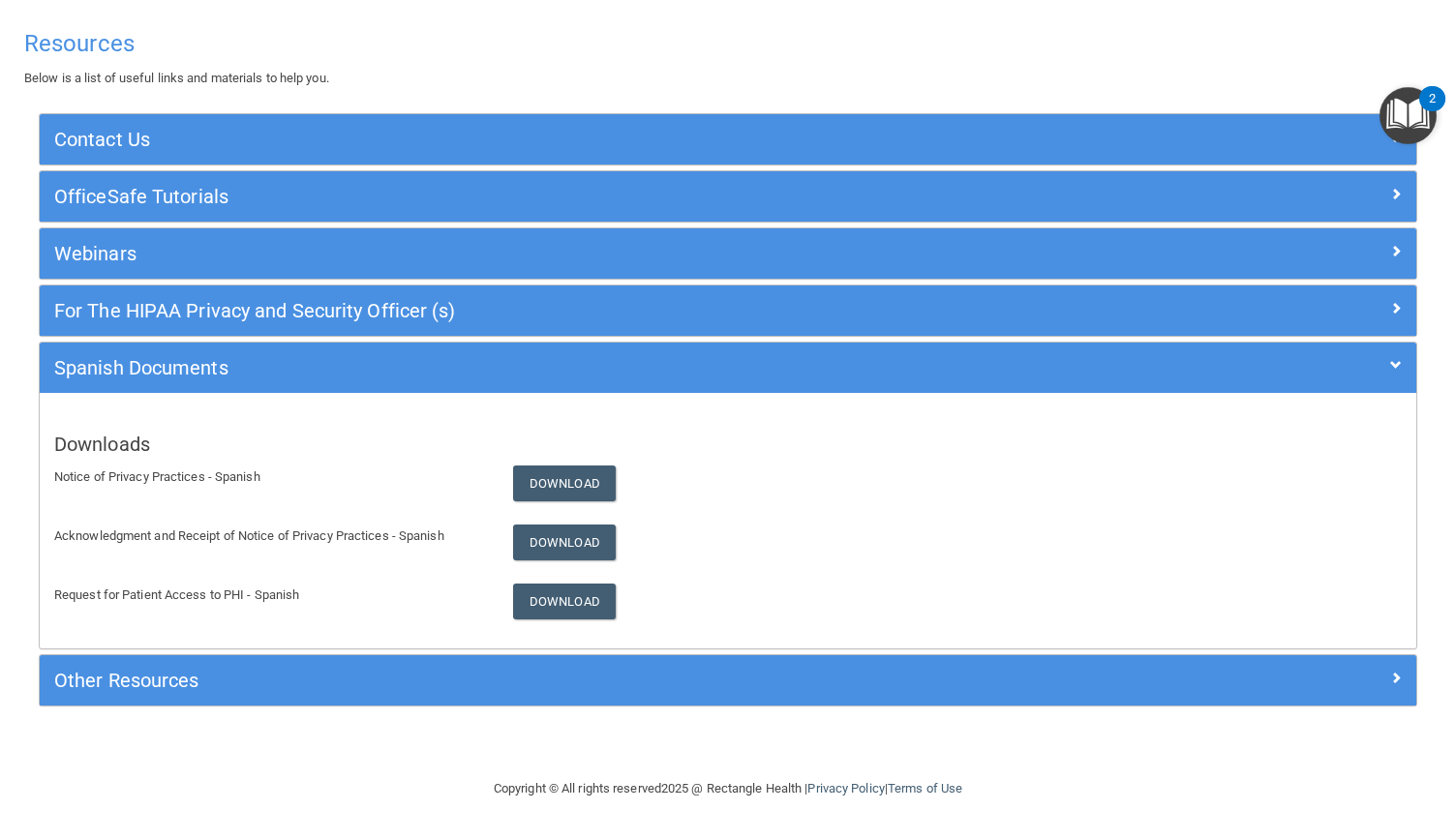
click at [1403, 111] on img "Open Resource Center, 2 new notifications" at bounding box center [1408, 115] width 57 height 57
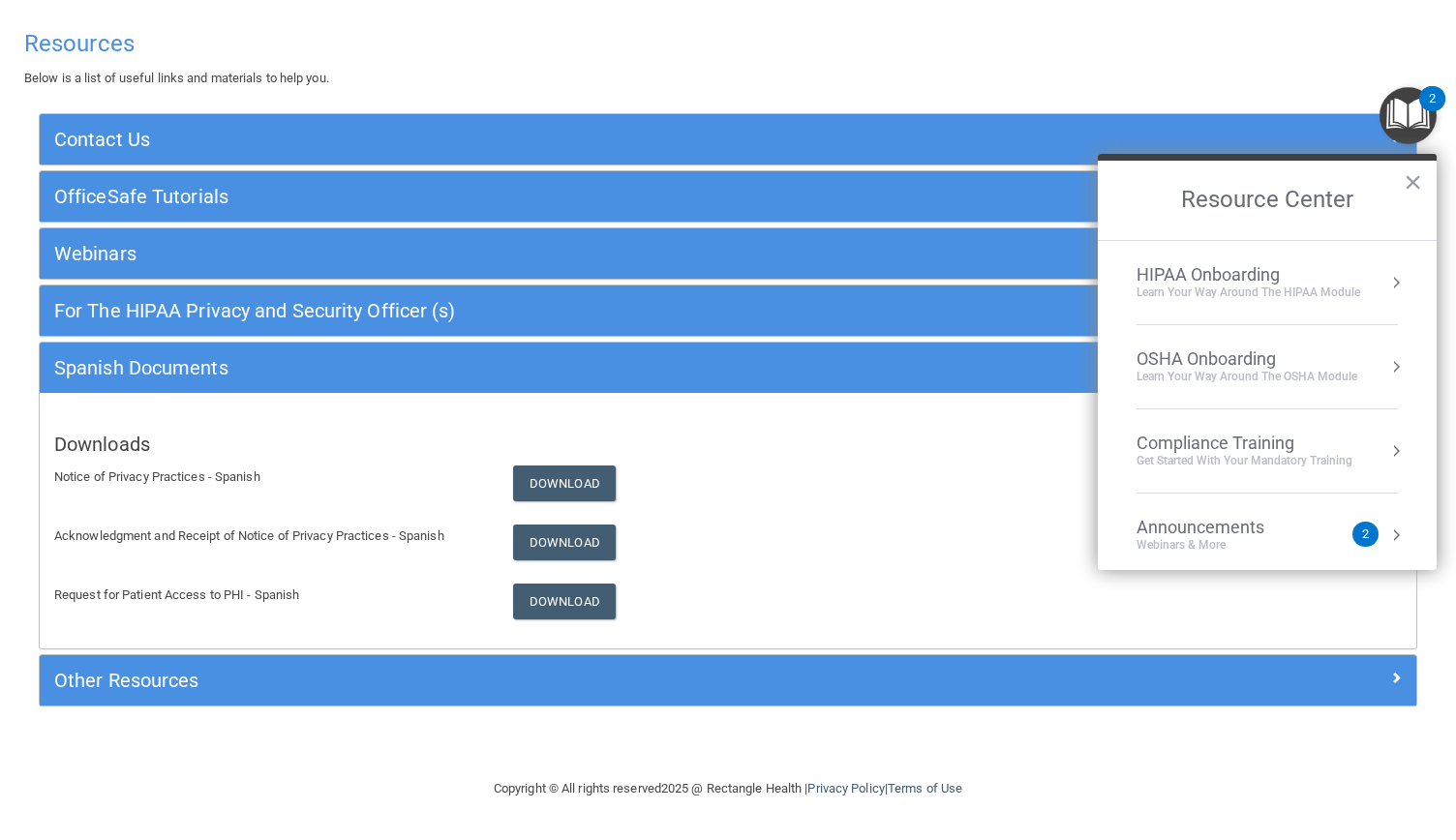
click at [1243, 369] on div "Learn your way around the OSHA module" at bounding box center [1247, 376] width 221 height 17
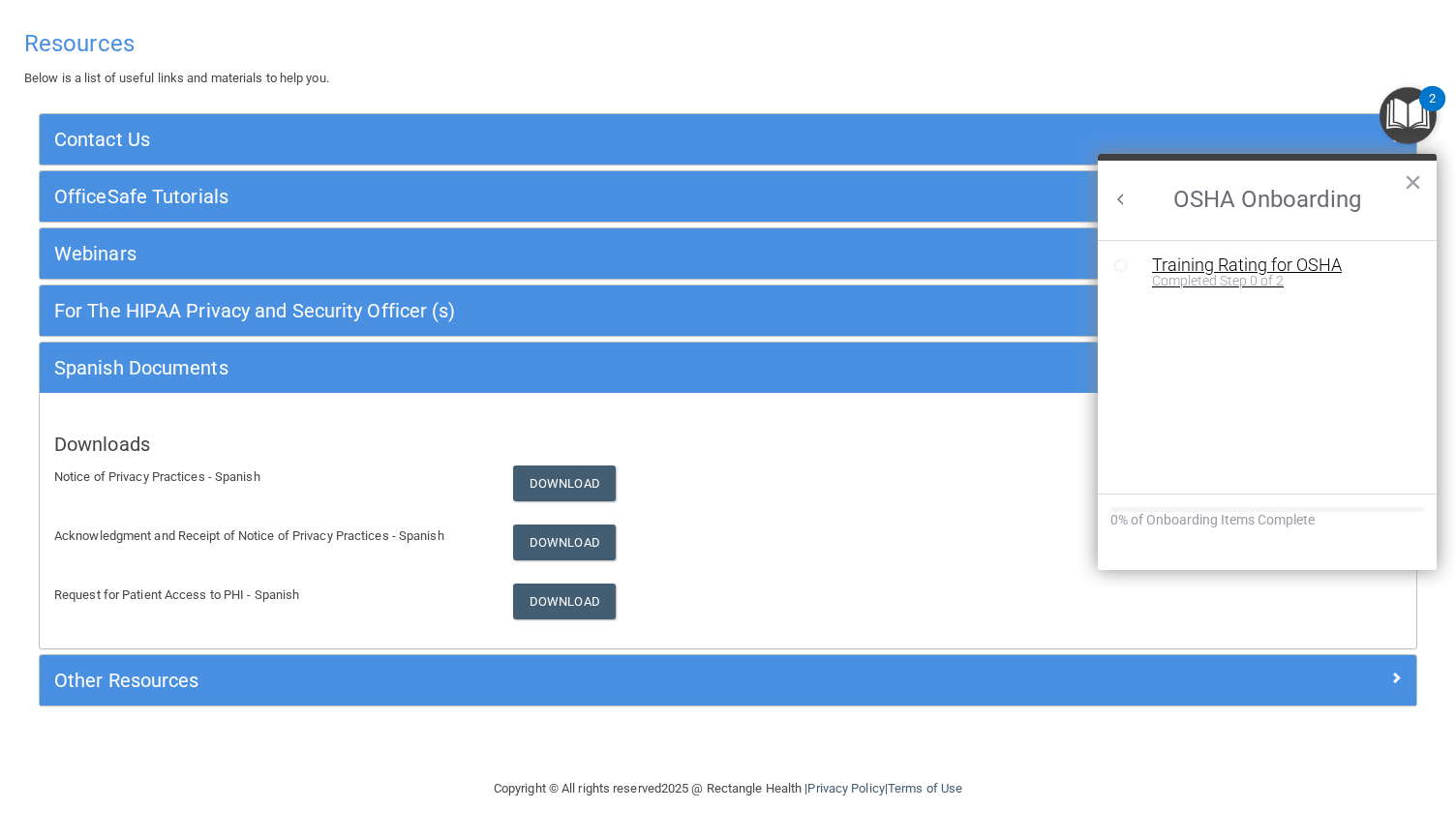
click at [1239, 258] on div "Training Rating for OSHA" at bounding box center [1281, 265] width 259 height 18
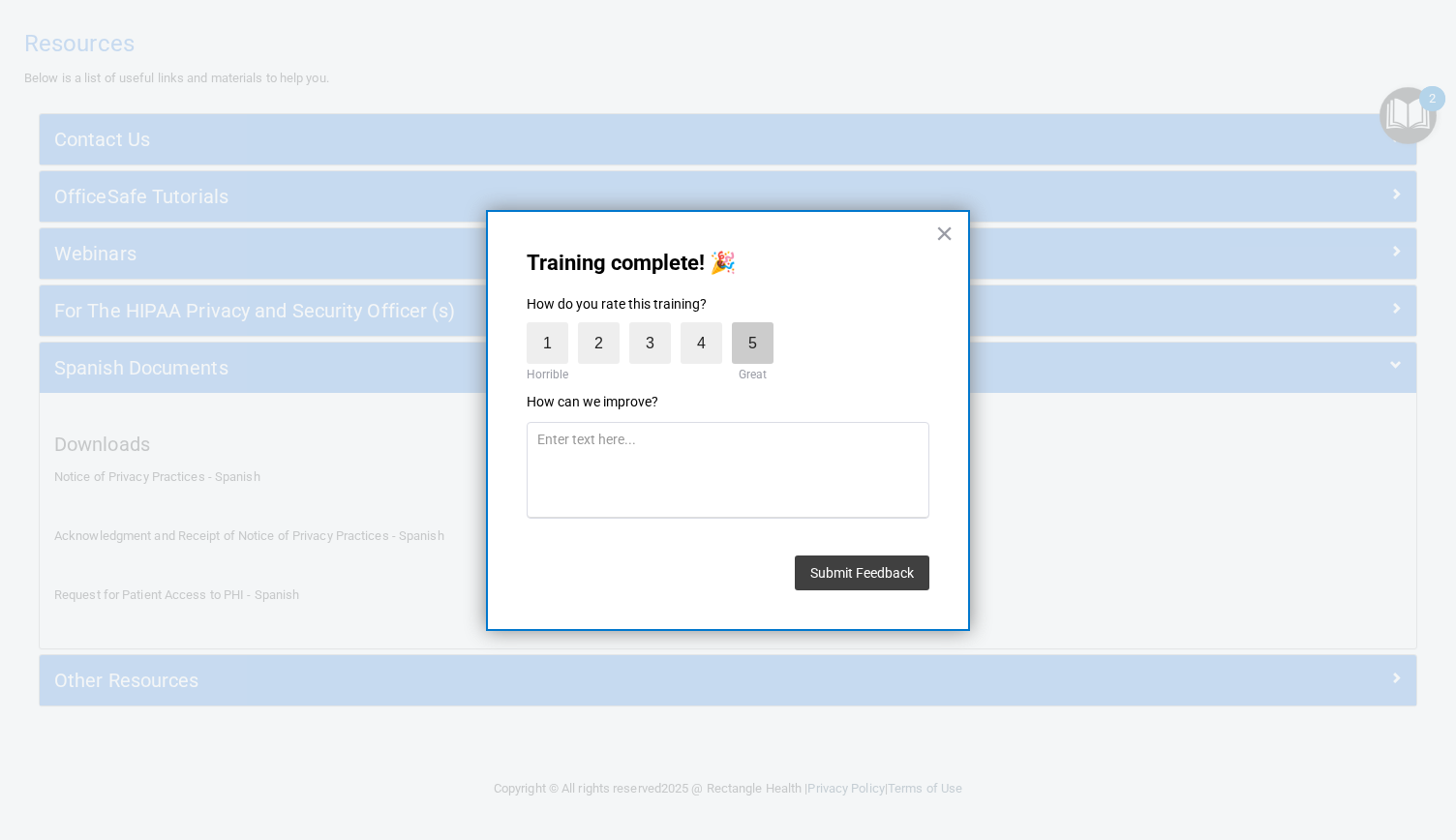
click at [749, 338] on label "5" at bounding box center [752, 343] width 42 height 42
click at [708, 328] on input "5" at bounding box center [708, 328] width 0 height 0
click at [887, 568] on button "Submit Feedback" at bounding box center [862, 573] width 135 height 35
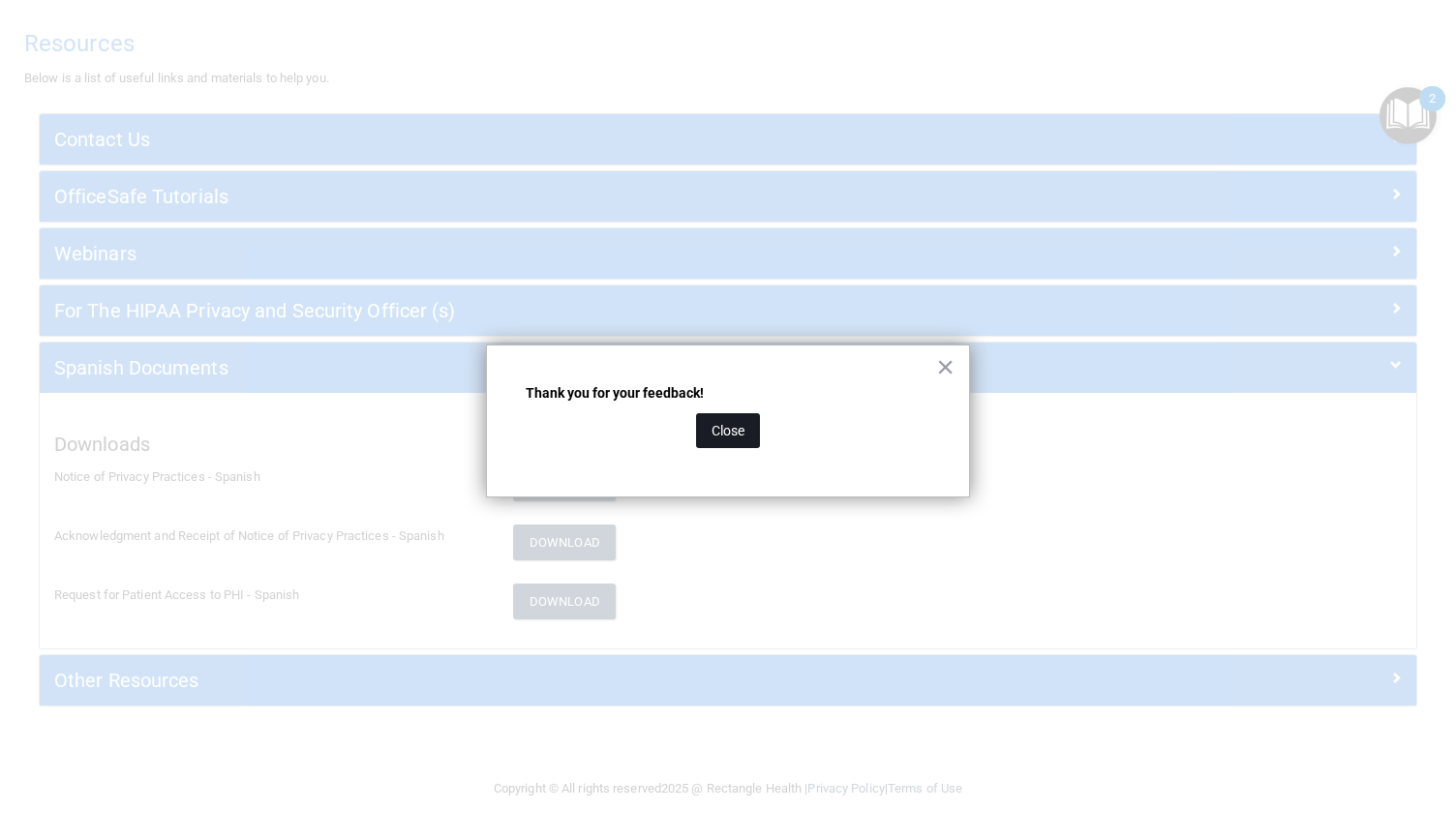
click at [727, 423] on button "Close" at bounding box center [728, 431] width 64 height 35
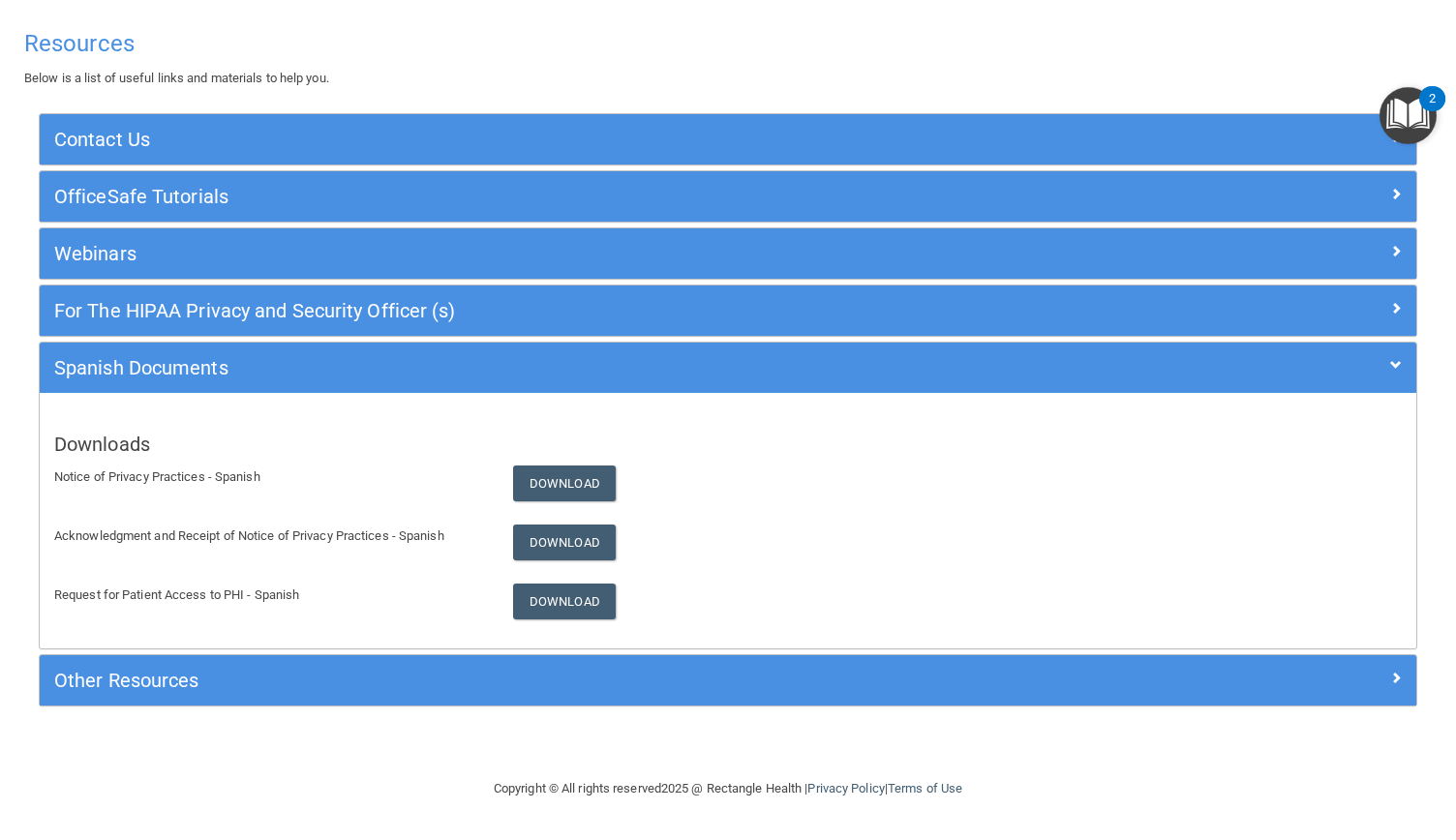
click at [1400, 114] on img "Open Resource Center, 2 new notifications" at bounding box center [1408, 115] width 57 height 57
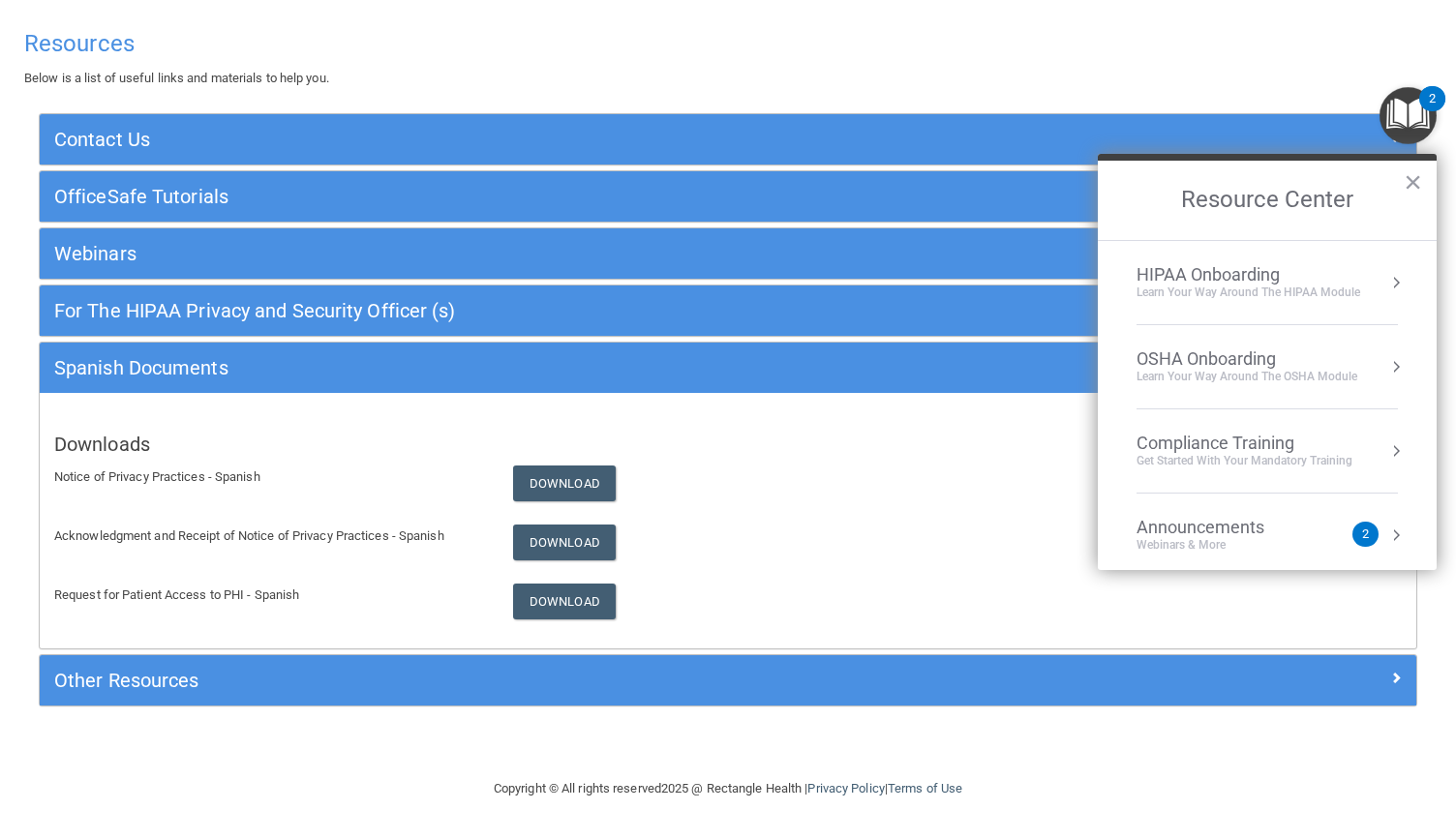
click at [1250, 442] on div "Compliance Training" at bounding box center [1244, 443] width 216 height 22
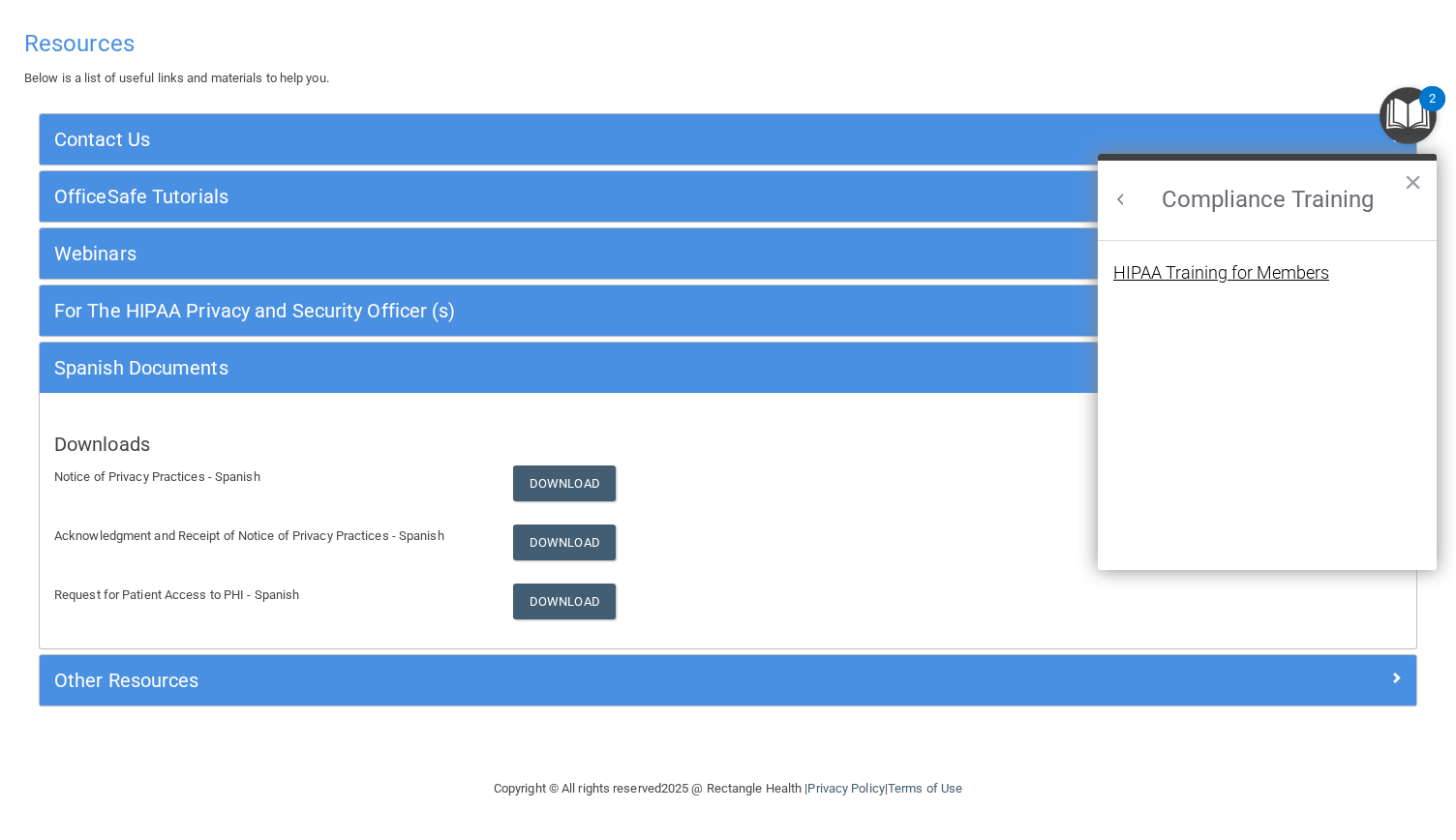
click at [1229, 270] on div "HIPAA Training for Members" at bounding box center [1220, 273] width 216 height 18
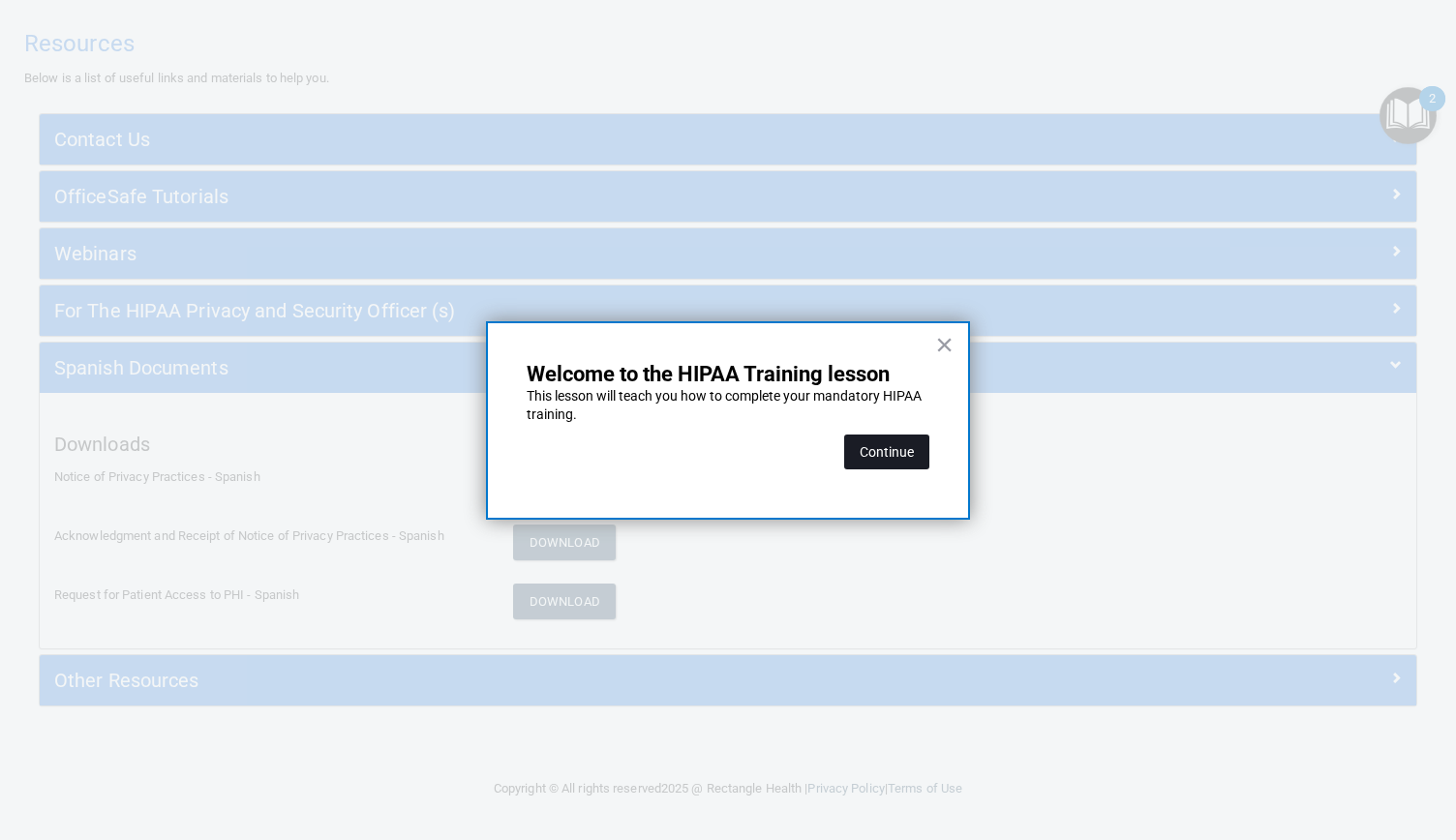
click at [915, 452] on button "Continue" at bounding box center [886, 452] width 85 height 35
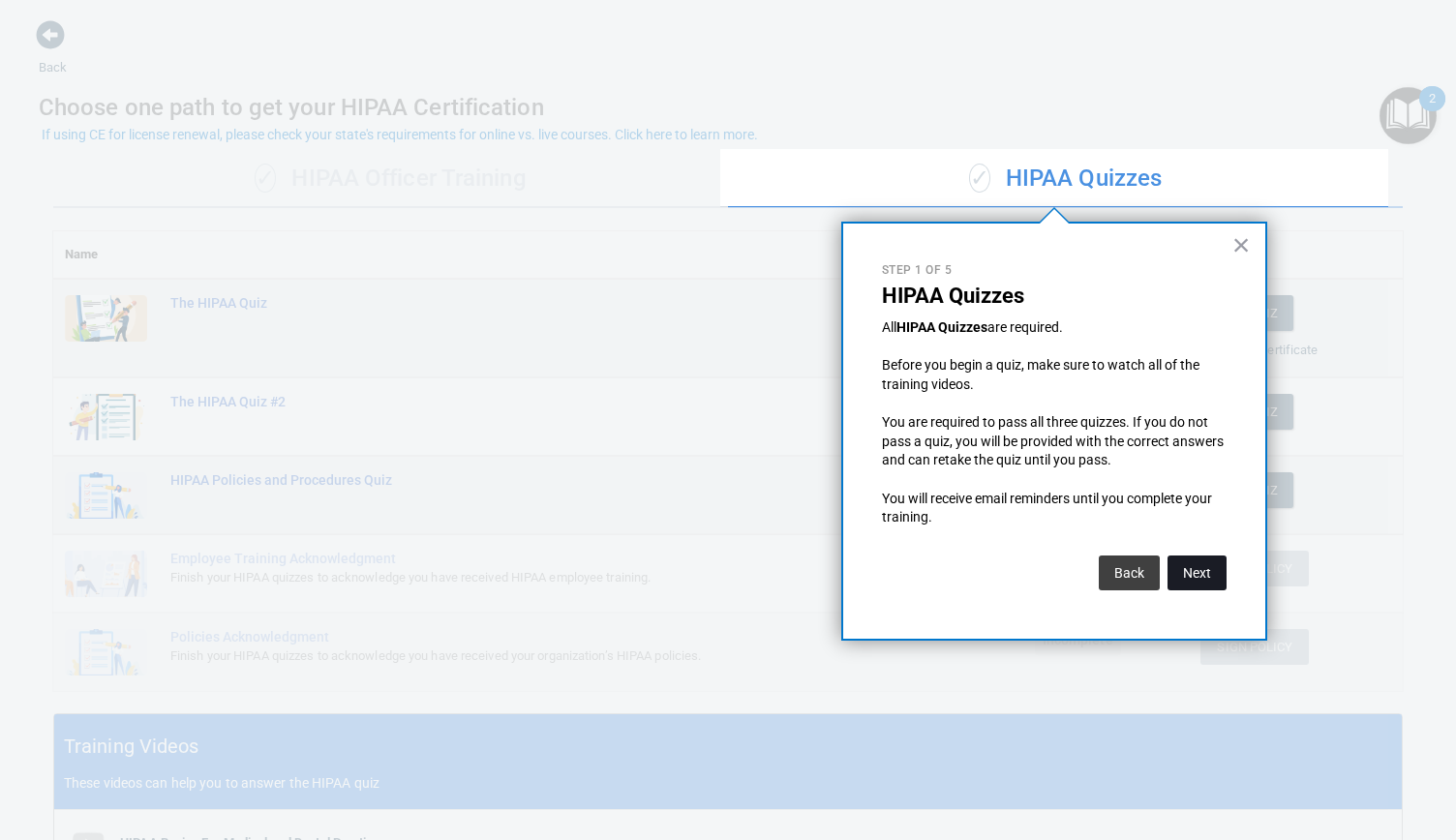
click at [1201, 574] on button "Next" at bounding box center [1197, 573] width 59 height 35
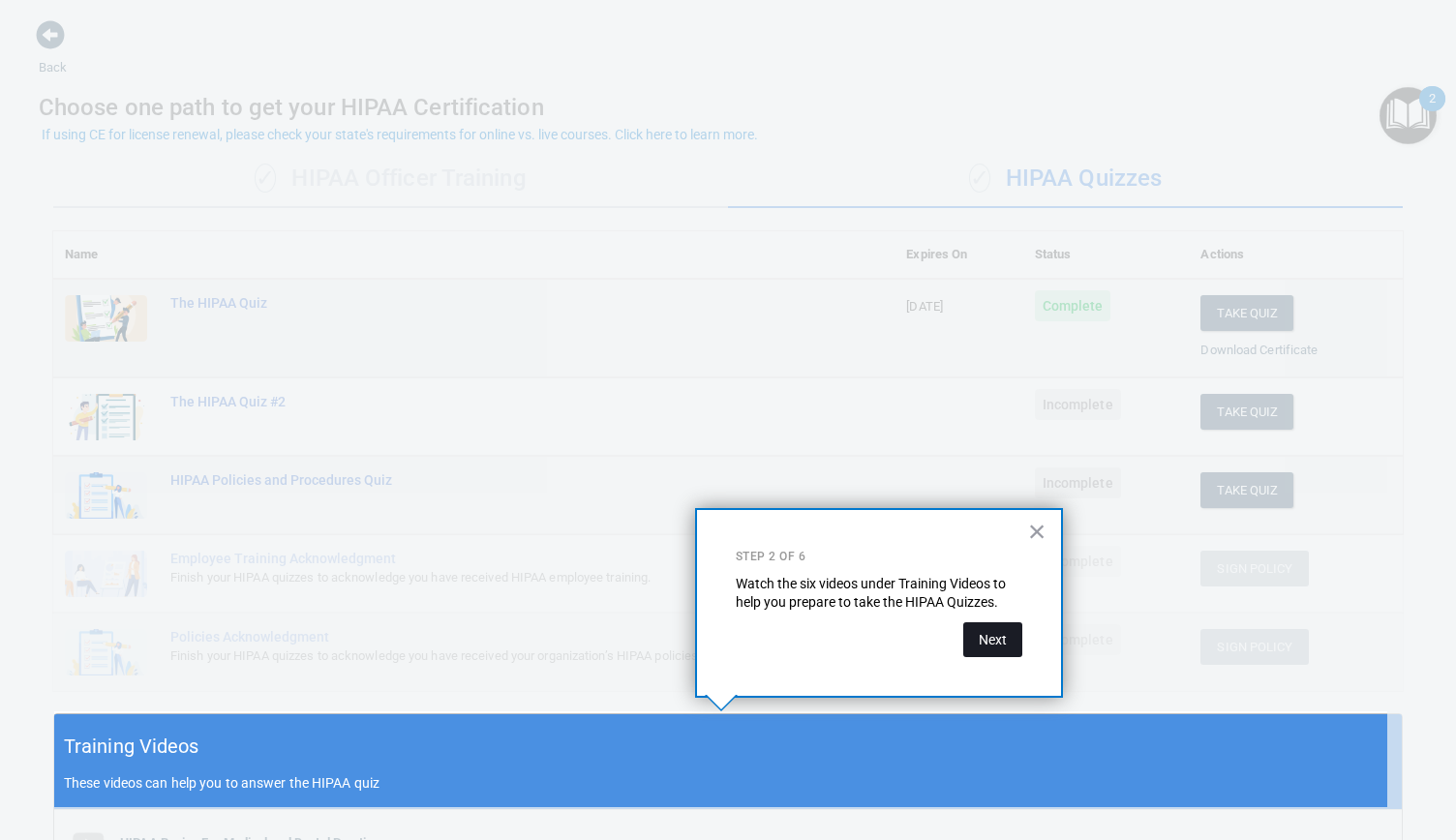
click at [994, 637] on button "Next" at bounding box center [993, 641] width 59 height 35
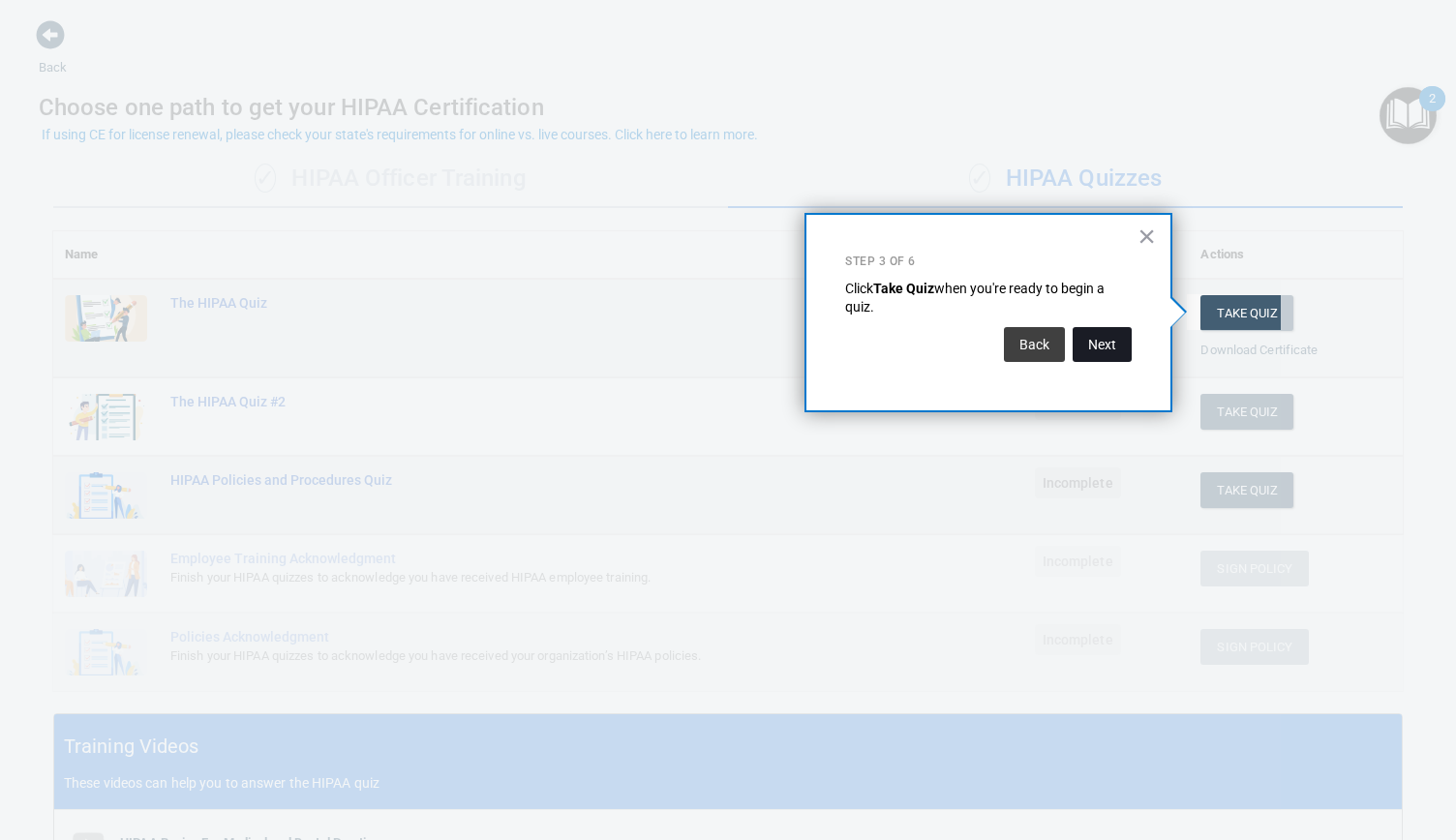
click at [1116, 345] on button "Next" at bounding box center [1102, 345] width 59 height 35
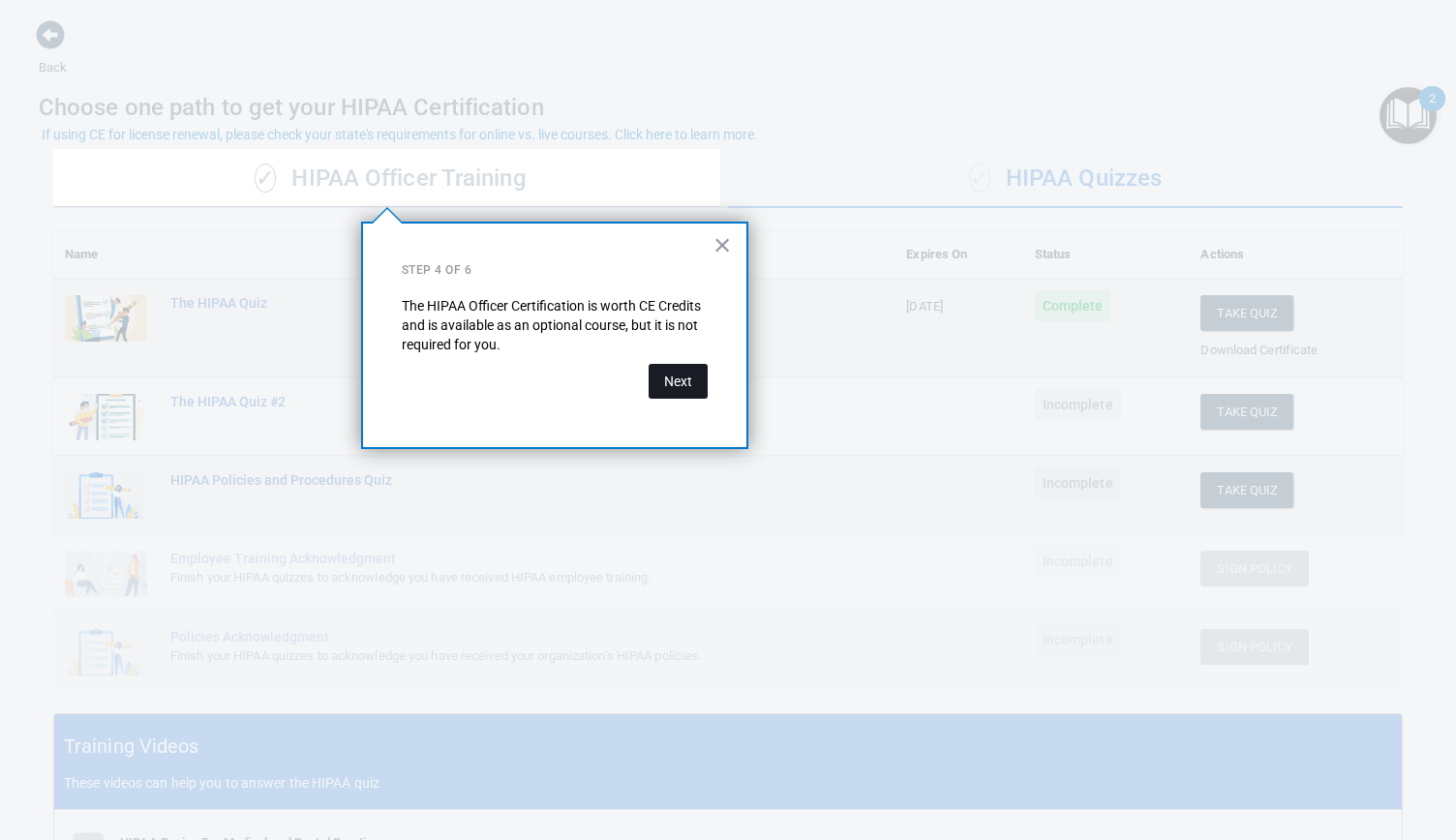
click at [684, 375] on button "Next" at bounding box center [678, 381] width 59 height 35
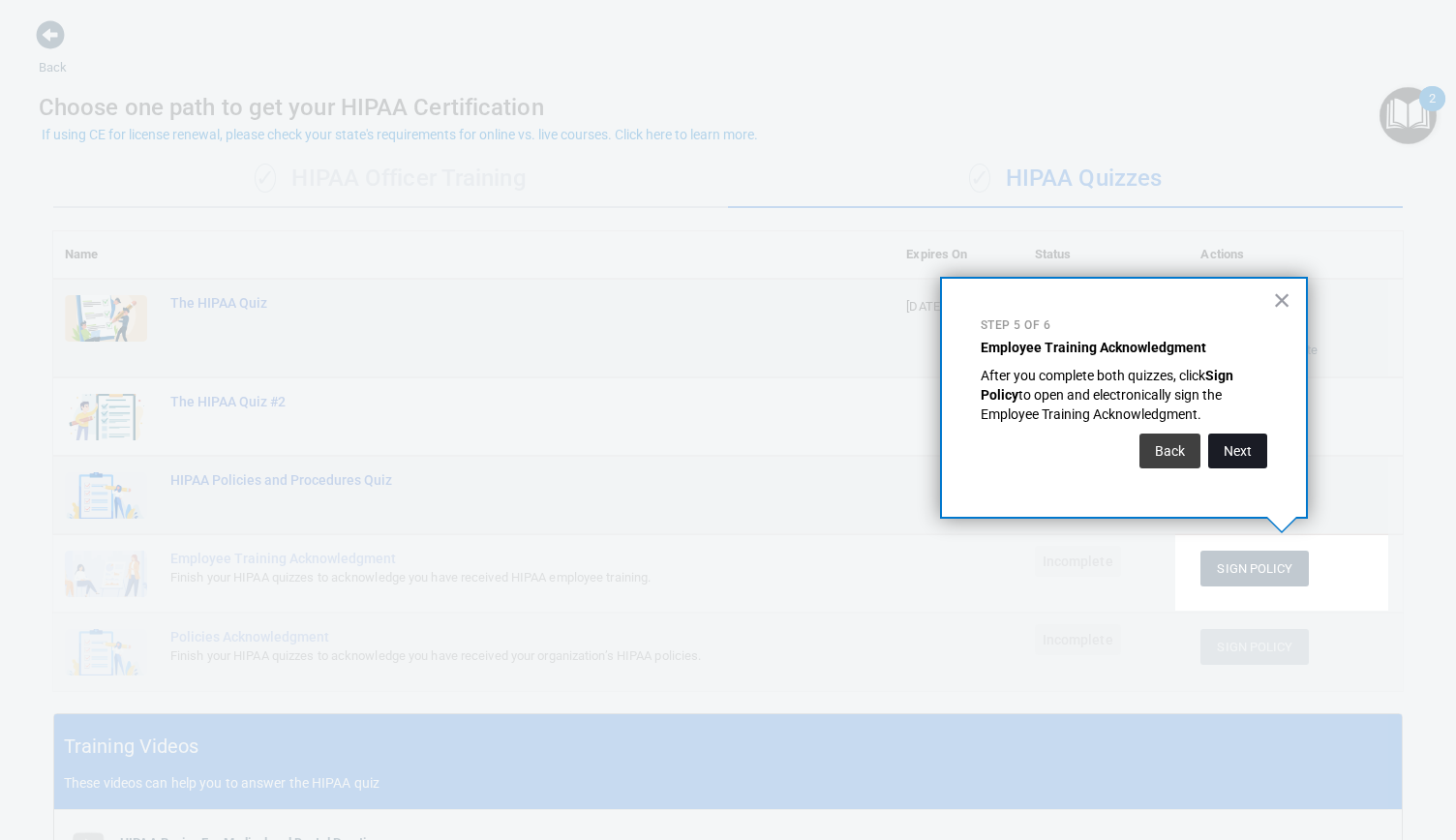
click at [1252, 444] on button "Next" at bounding box center [1237, 451] width 59 height 35
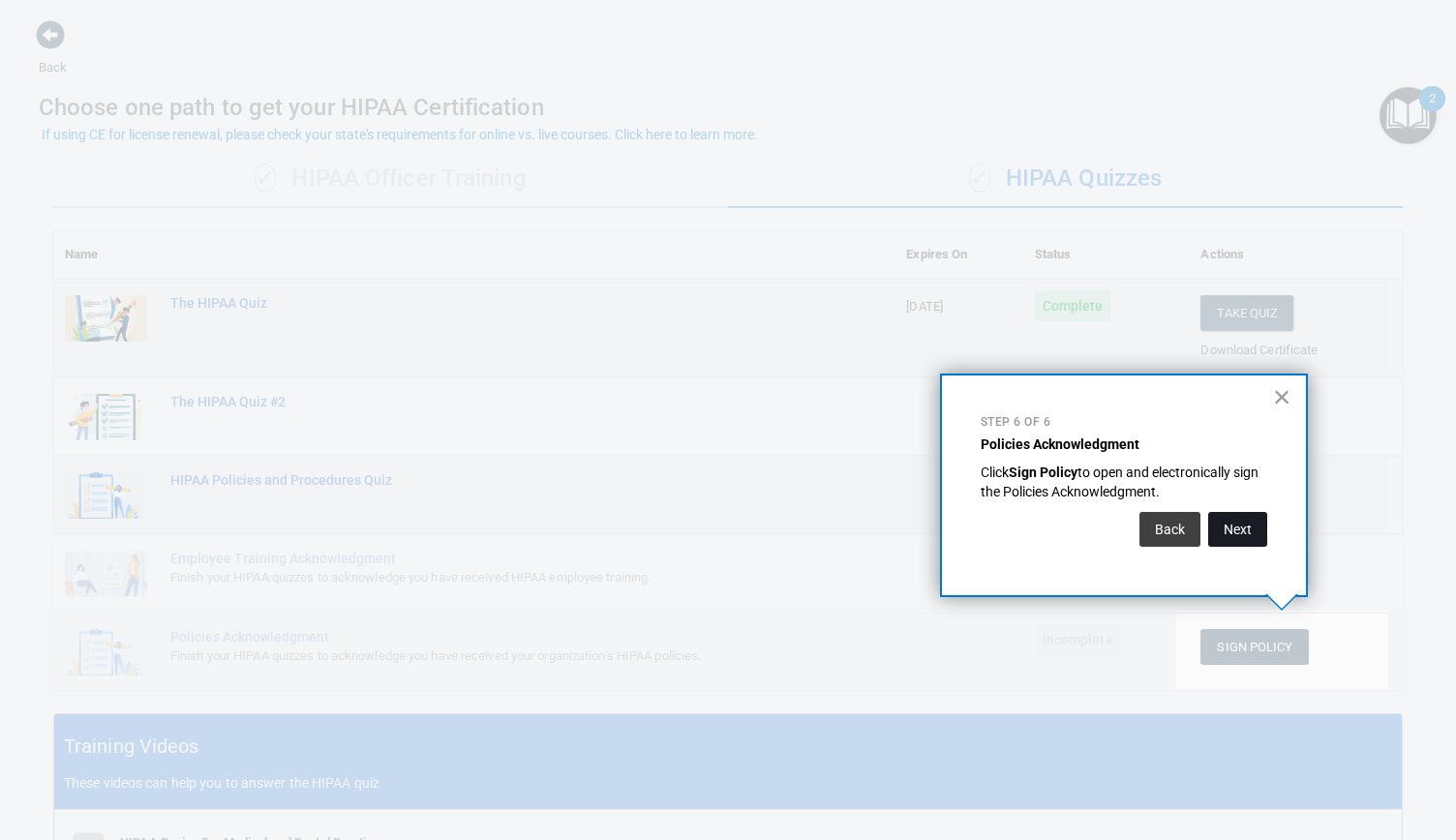
click at [1241, 528] on button "Next" at bounding box center [1237, 530] width 59 height 35
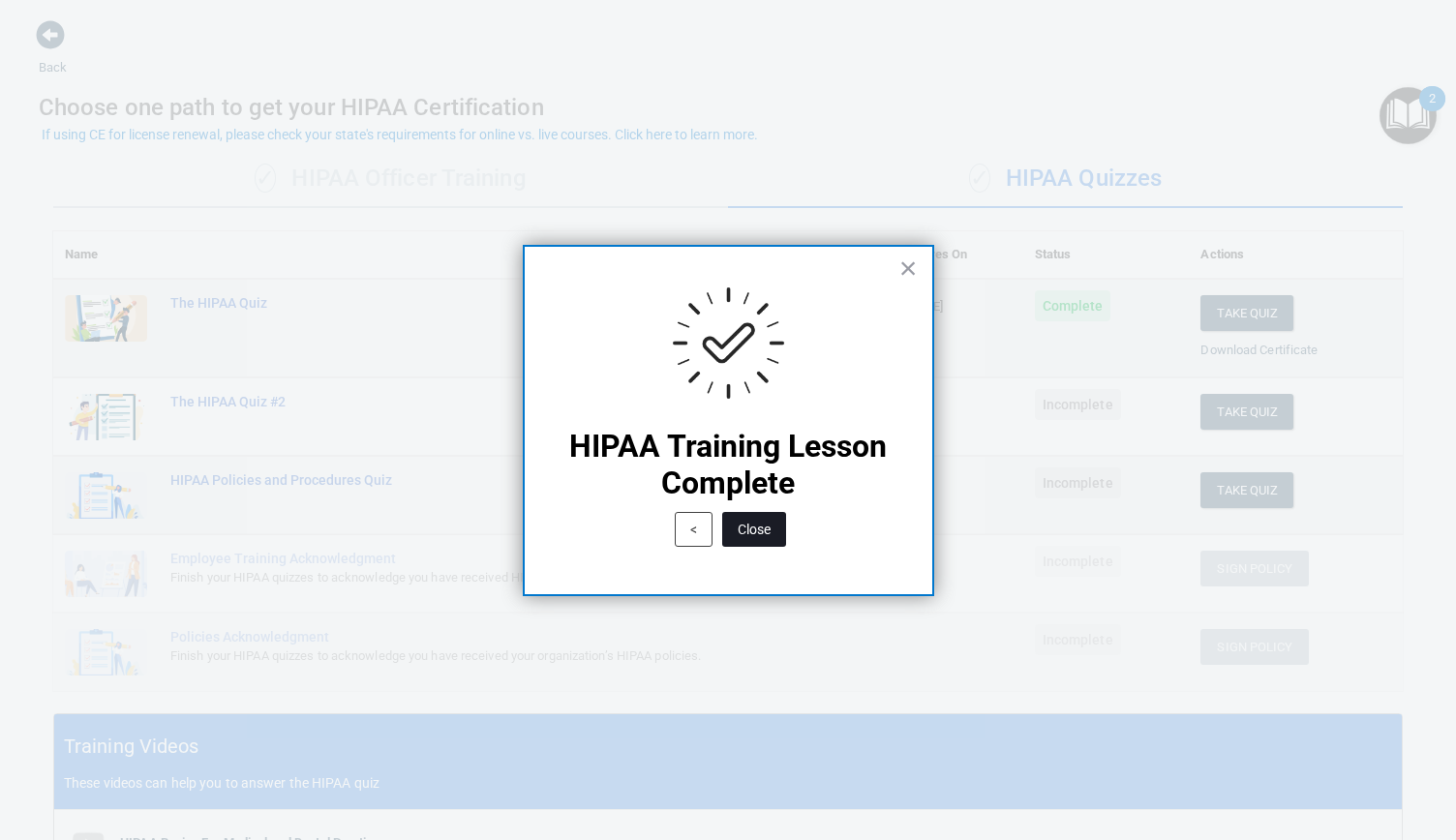
click at [757, 527] on button "Close" at bounding box center [753, 530] width 64 height 35
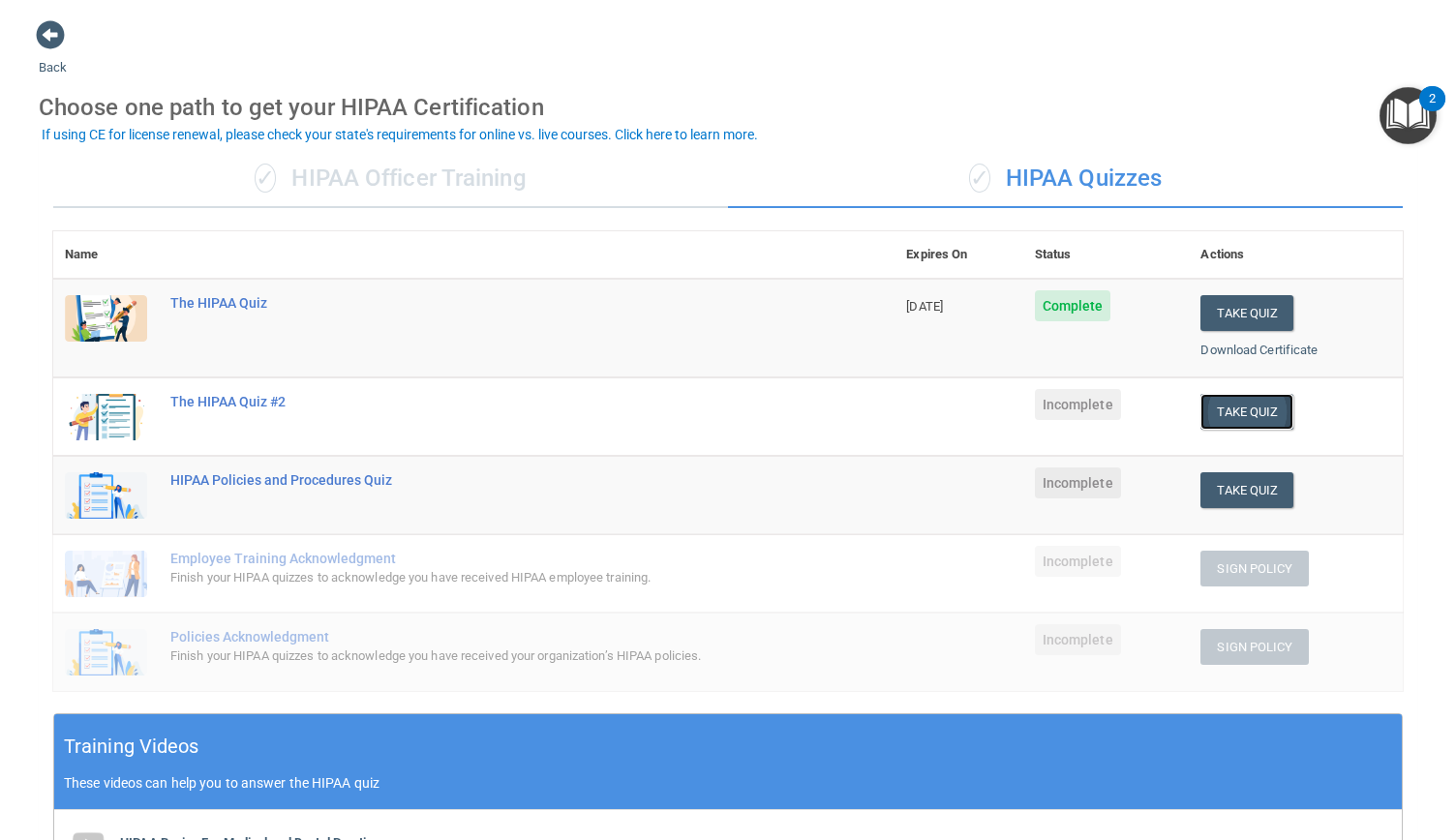
click at [1256, 402] on button "Take Quiz" at bounding box center [1246, 412] width 93 height 36
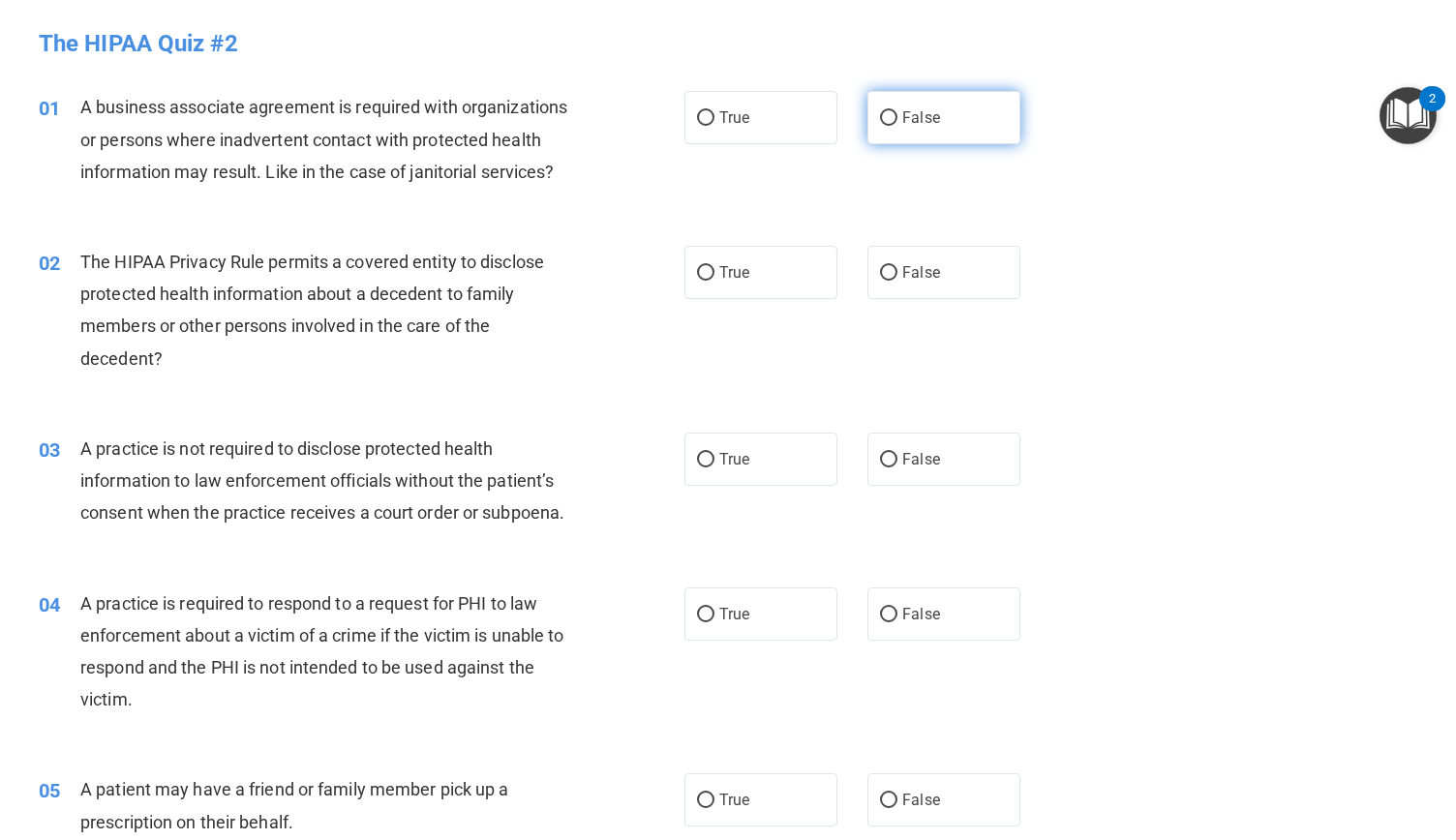
click at [880, 115] on input "False" at bounding box center [889, 118] width 18 height 15
radio input "true"
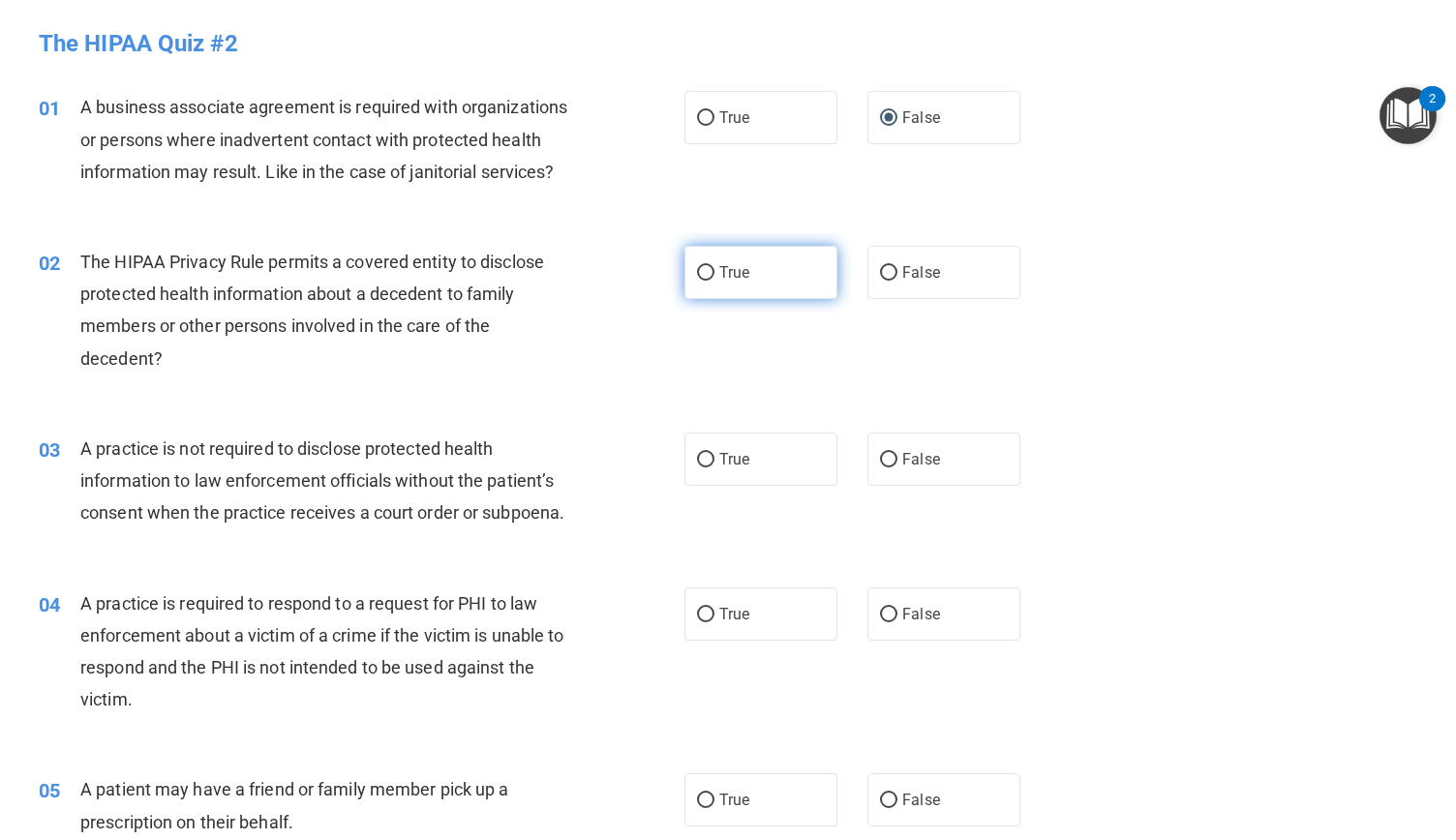
click at [720, 282] on span "True" at bounding box center [734, 272] width 30 height 19
click at [713, 281] on input "True" at bounding box center [706, 273] width 18 height 15
radio input "true"
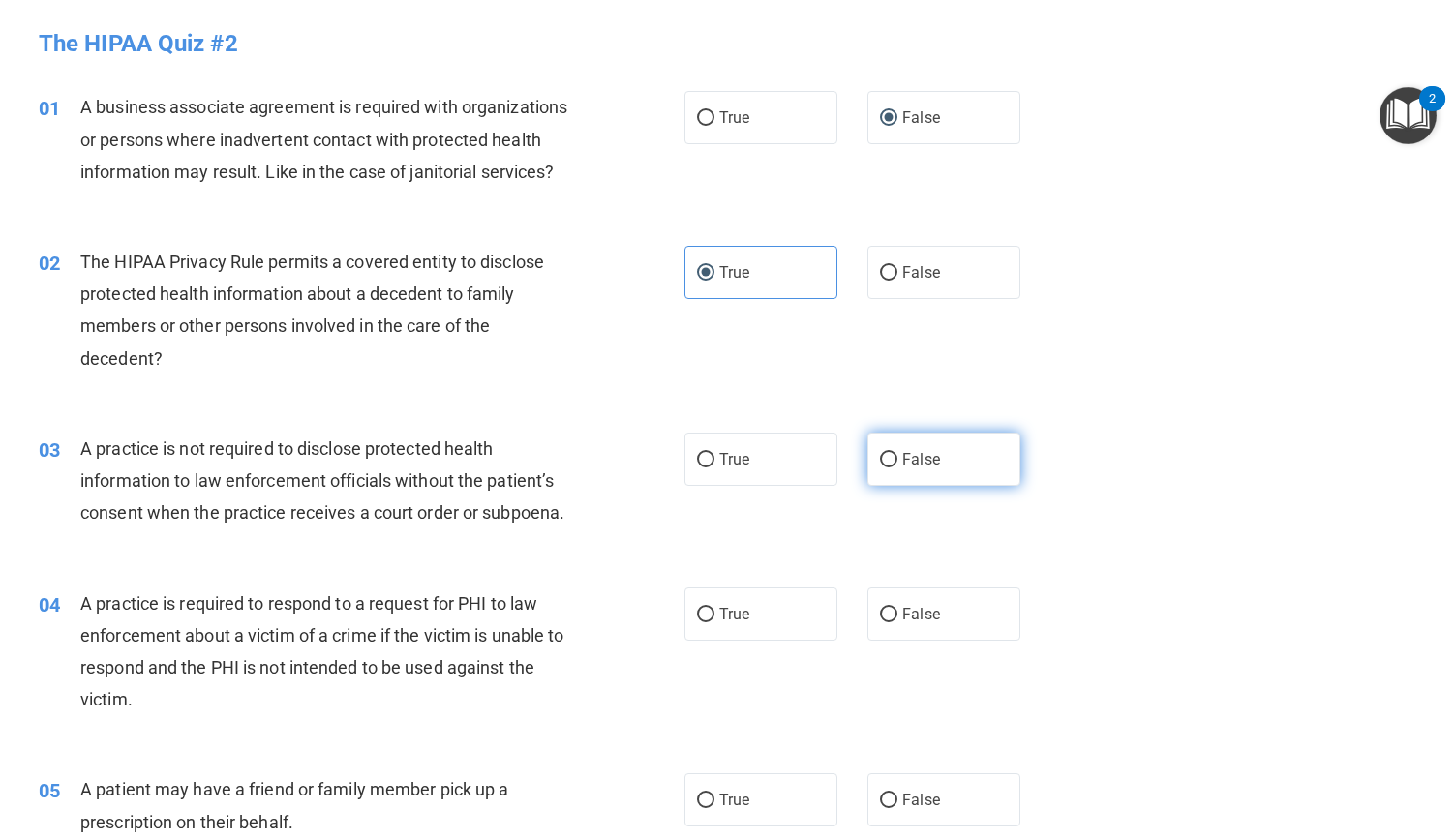
click at [903, 468] on span "False" at bounding box center [921, 459] width 38 height 19
click at [893, 467] on input "False" at bounding box center [889, 460] width 18 height 15
radio input "true"
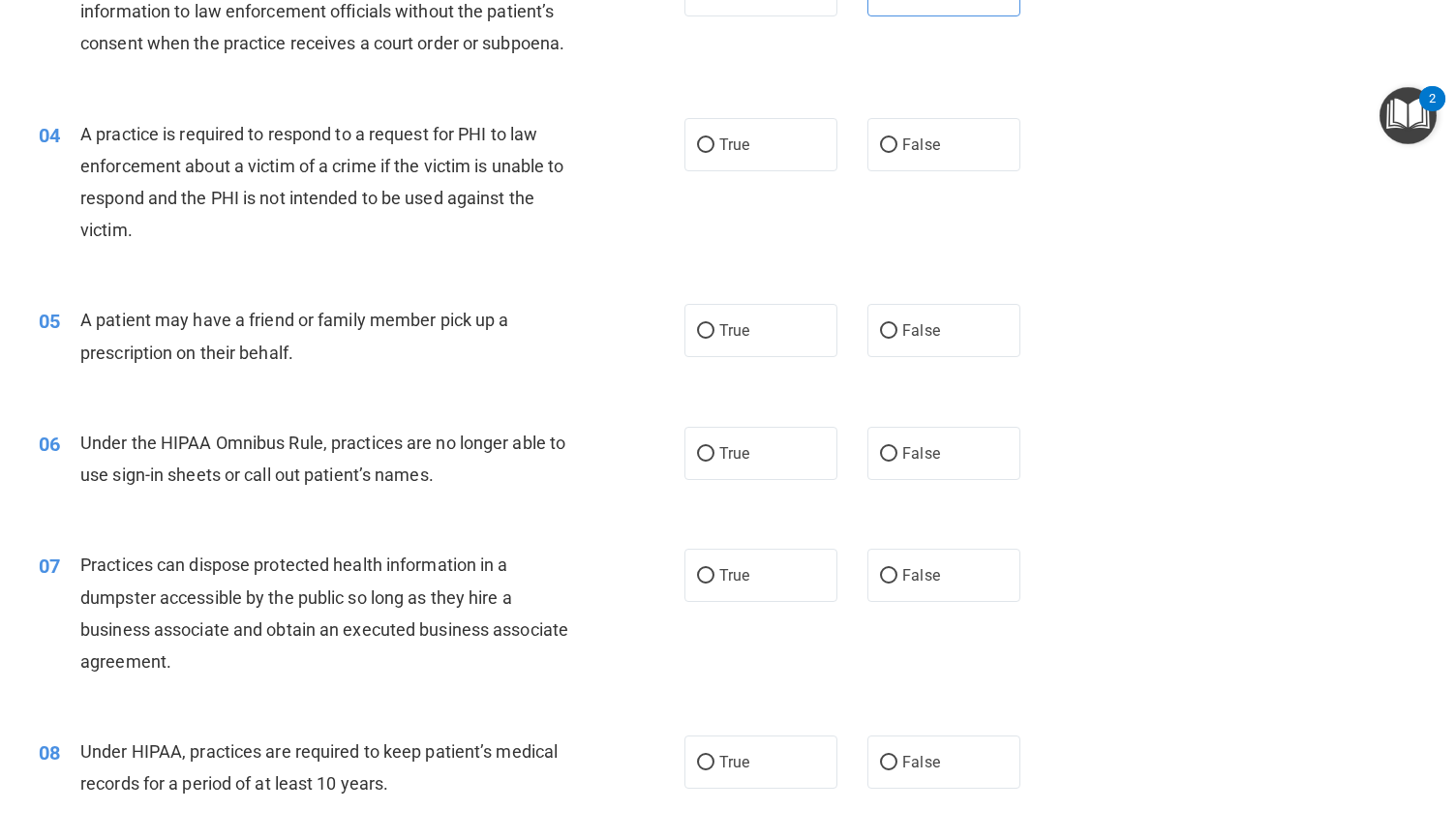
scroll to position [470, 0]
click at [697, 152] on input "True" at bounding box center [706, 145] width 18 height 15
radio input "true"
click at [880, 337] on input "False" at bounding box center [889, 331] width 18 height 15
radio input "true"
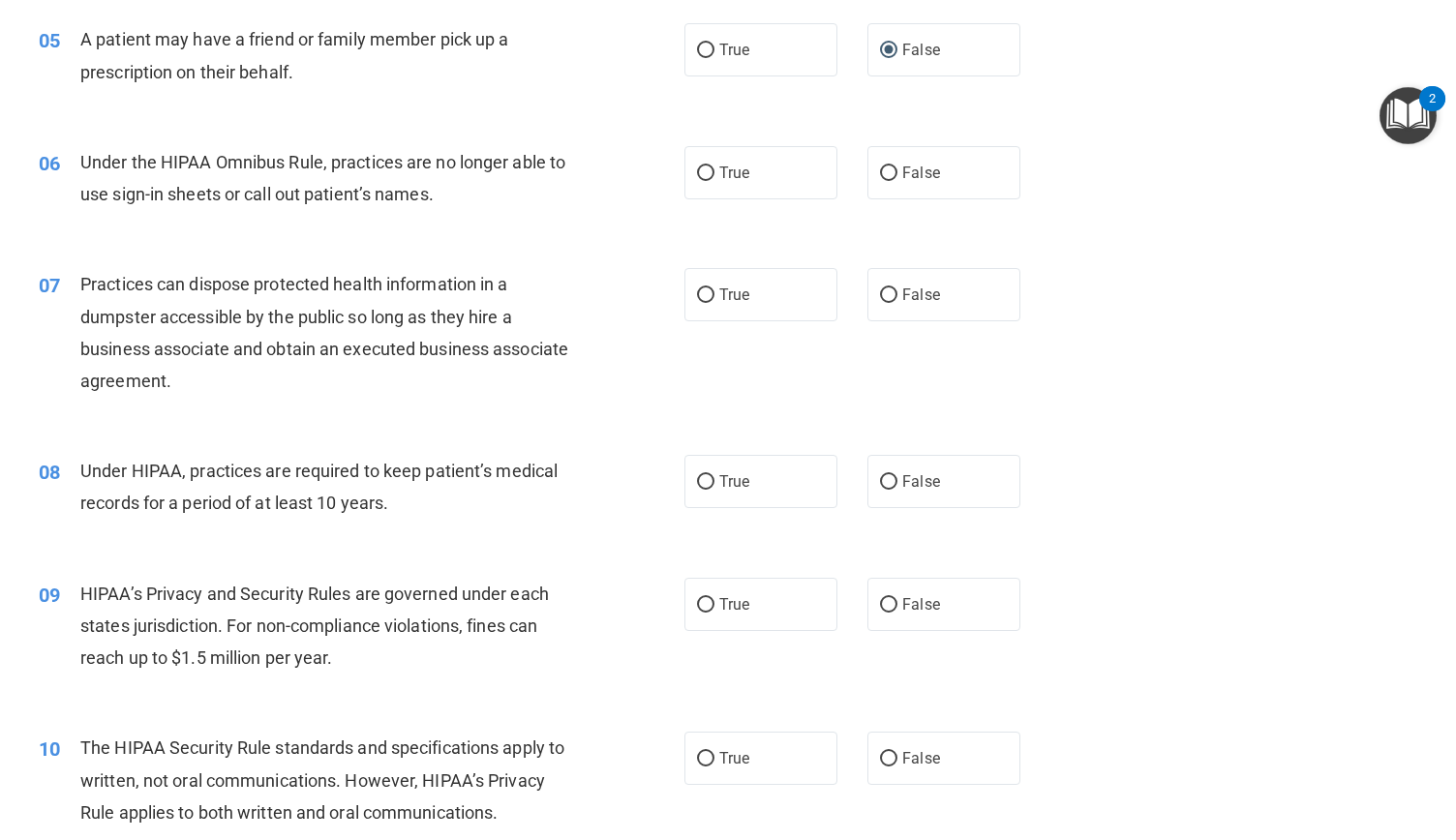
scroll to position [751, 0]
click at [699, 180] on input "True" at bounding box center [706, 172] width 18 height 15
radio input "true"
click at [883, 180] on input "False" at bounding box center [889, 172] width 18 height 15
radio input "true"
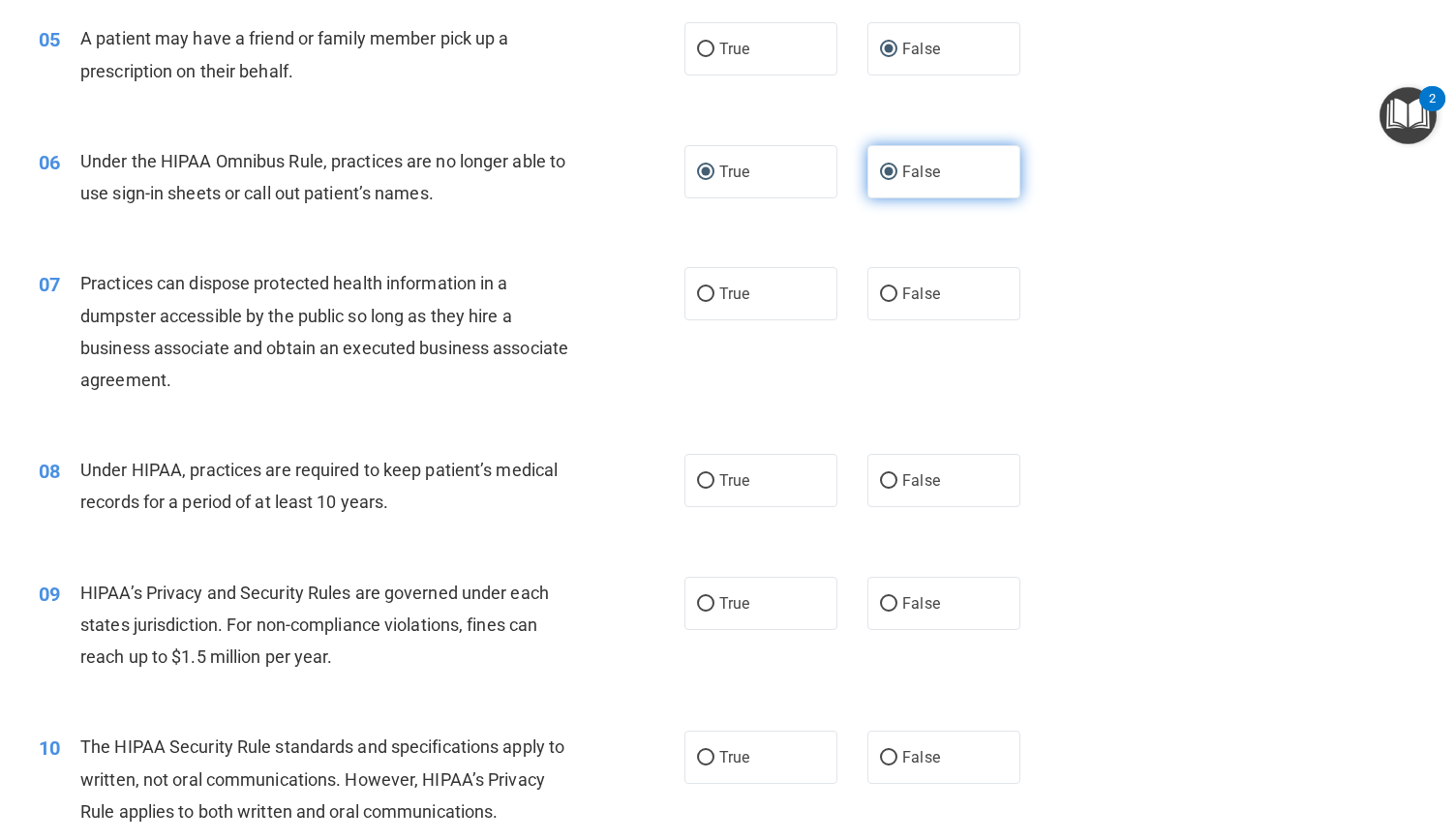
radio input "false"
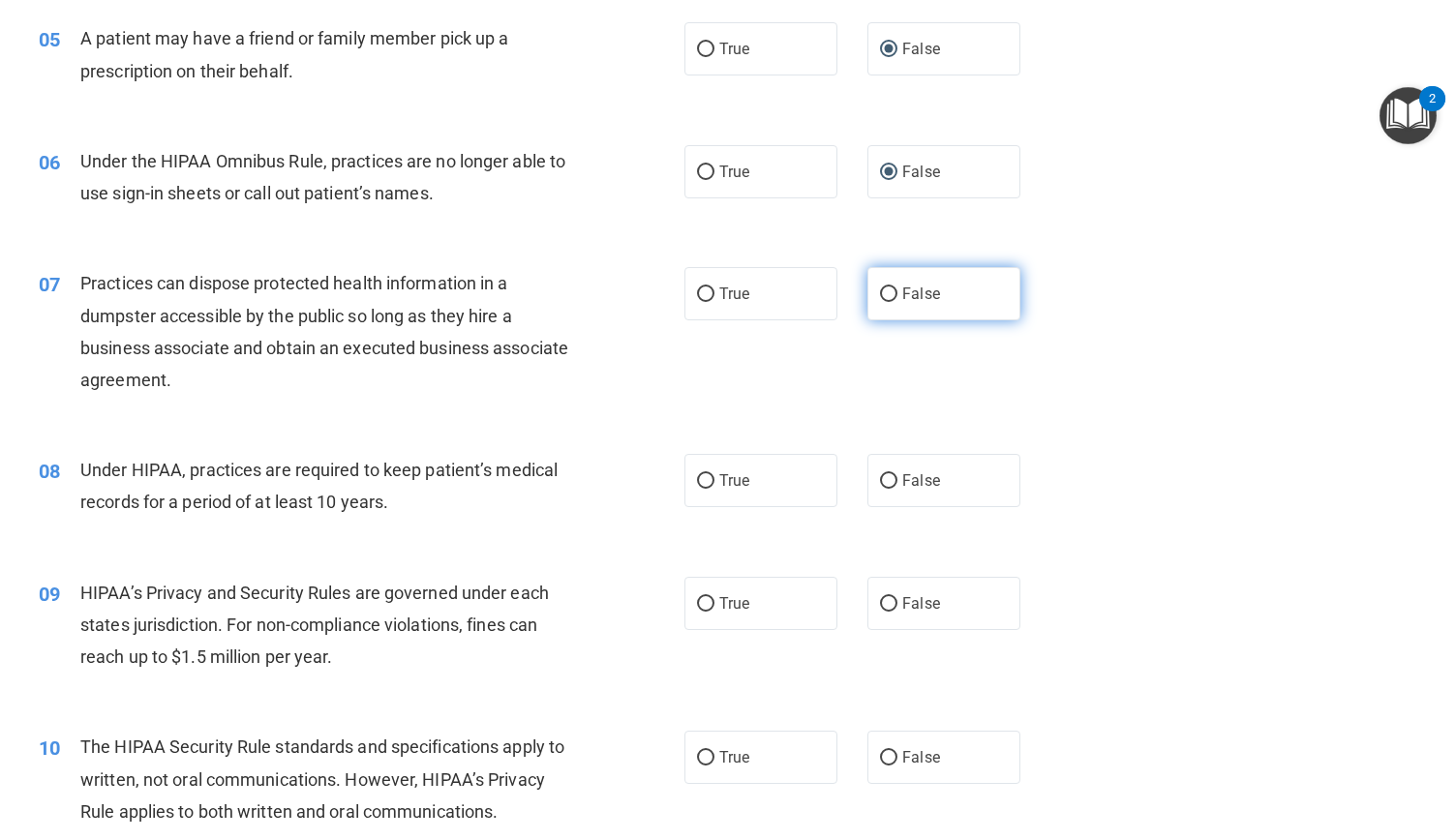
click at [880, 302] on input "False" at bounding box center [889, 294] width 18 height 15
radio input "true"
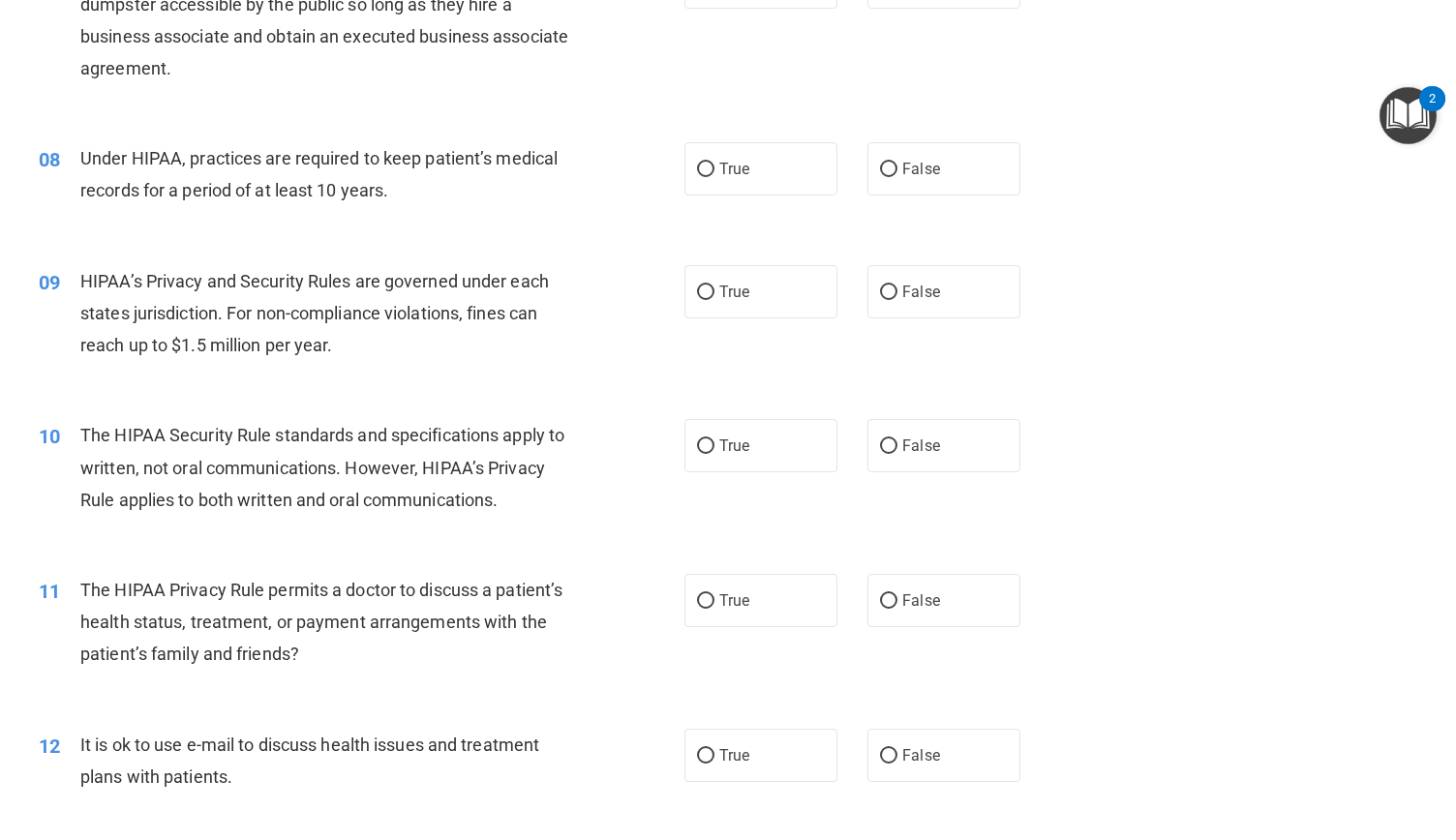
scroll to position [1079, 0]
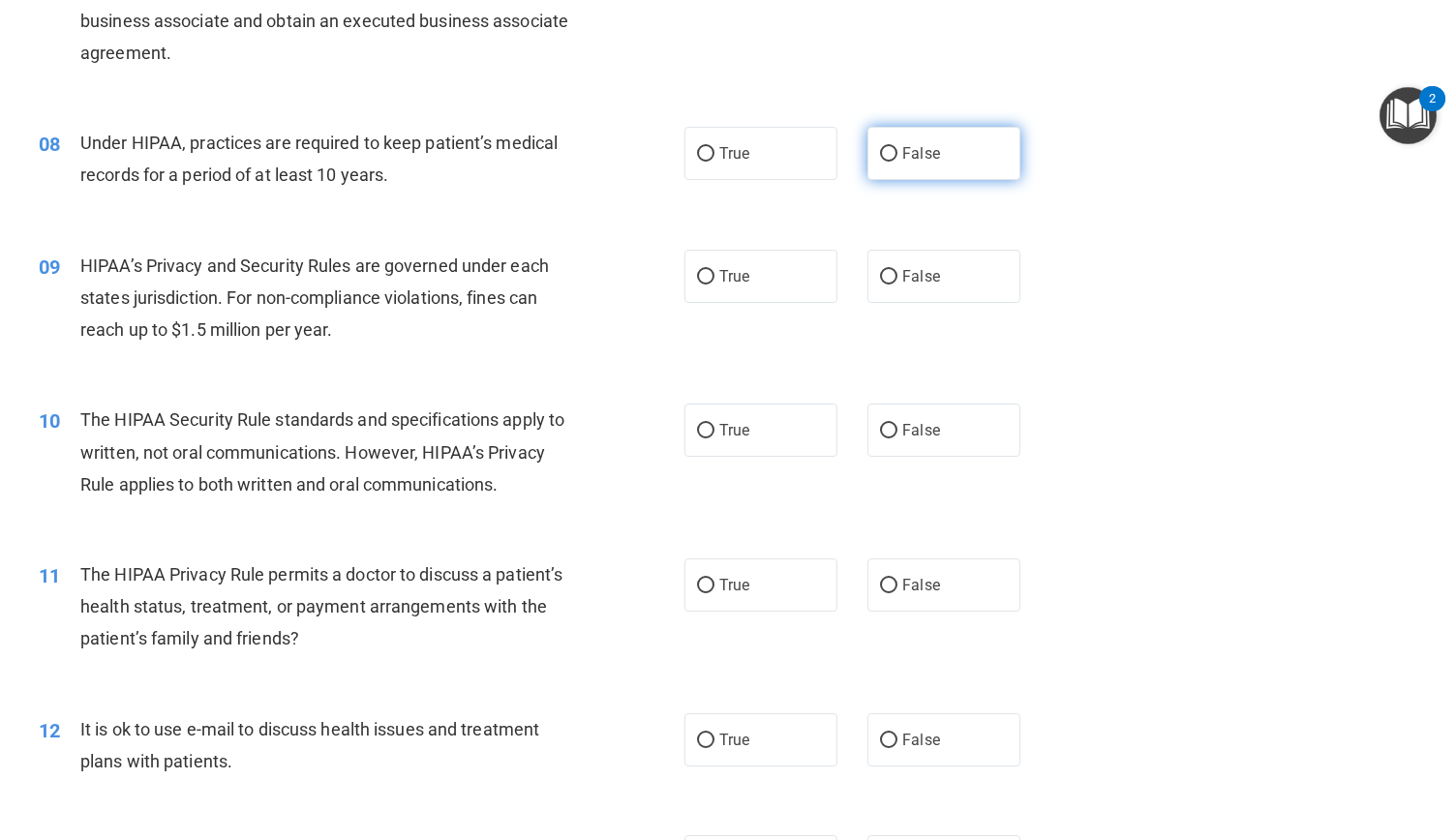
click at [880, 161] on input "False" at bounding box center [889, 154] width 18 height 15
radio input "true"
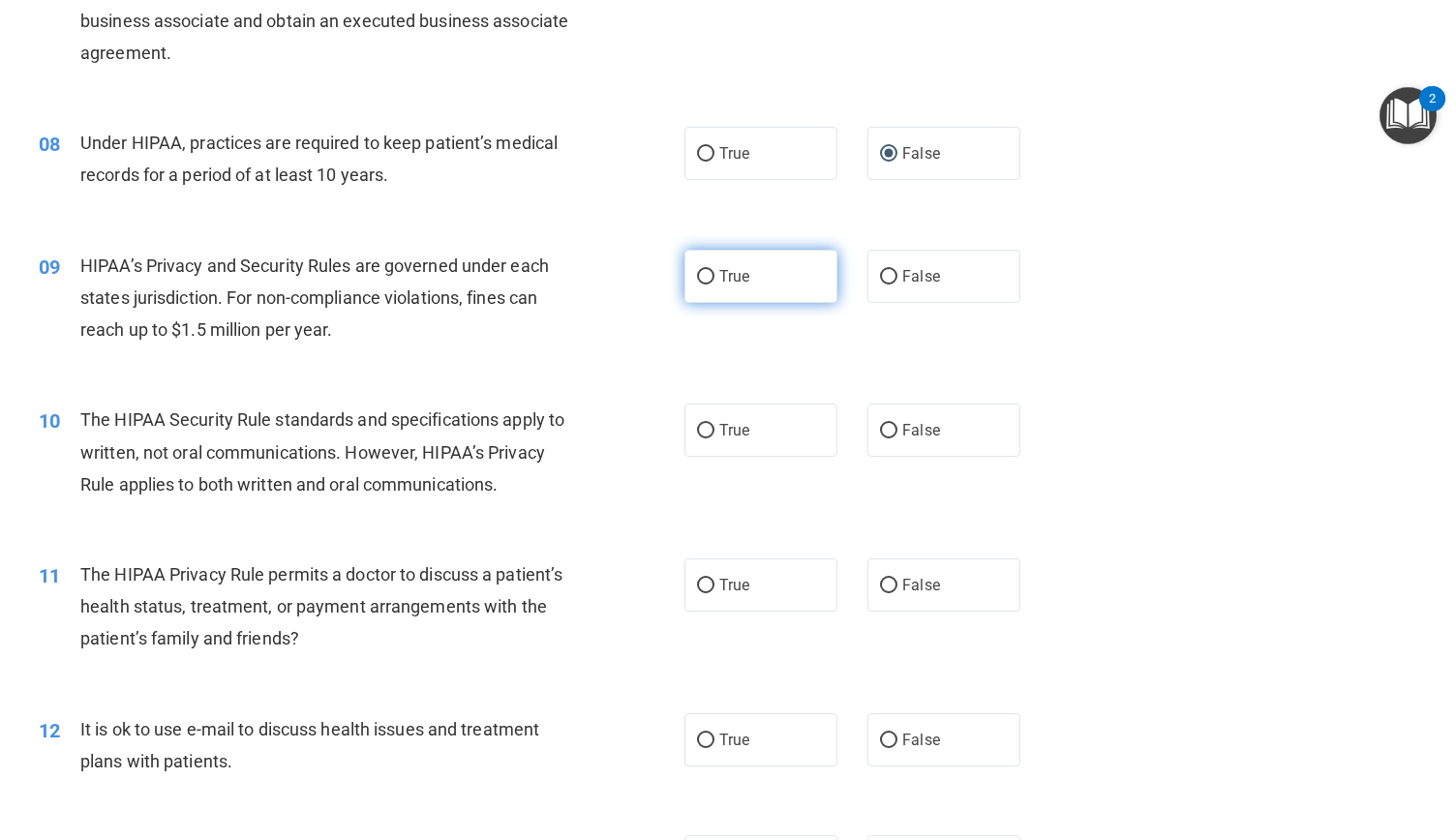
click at [701, 285] on input "True" at bounding box center [706, 277] width 18 height 15
radio input "true"
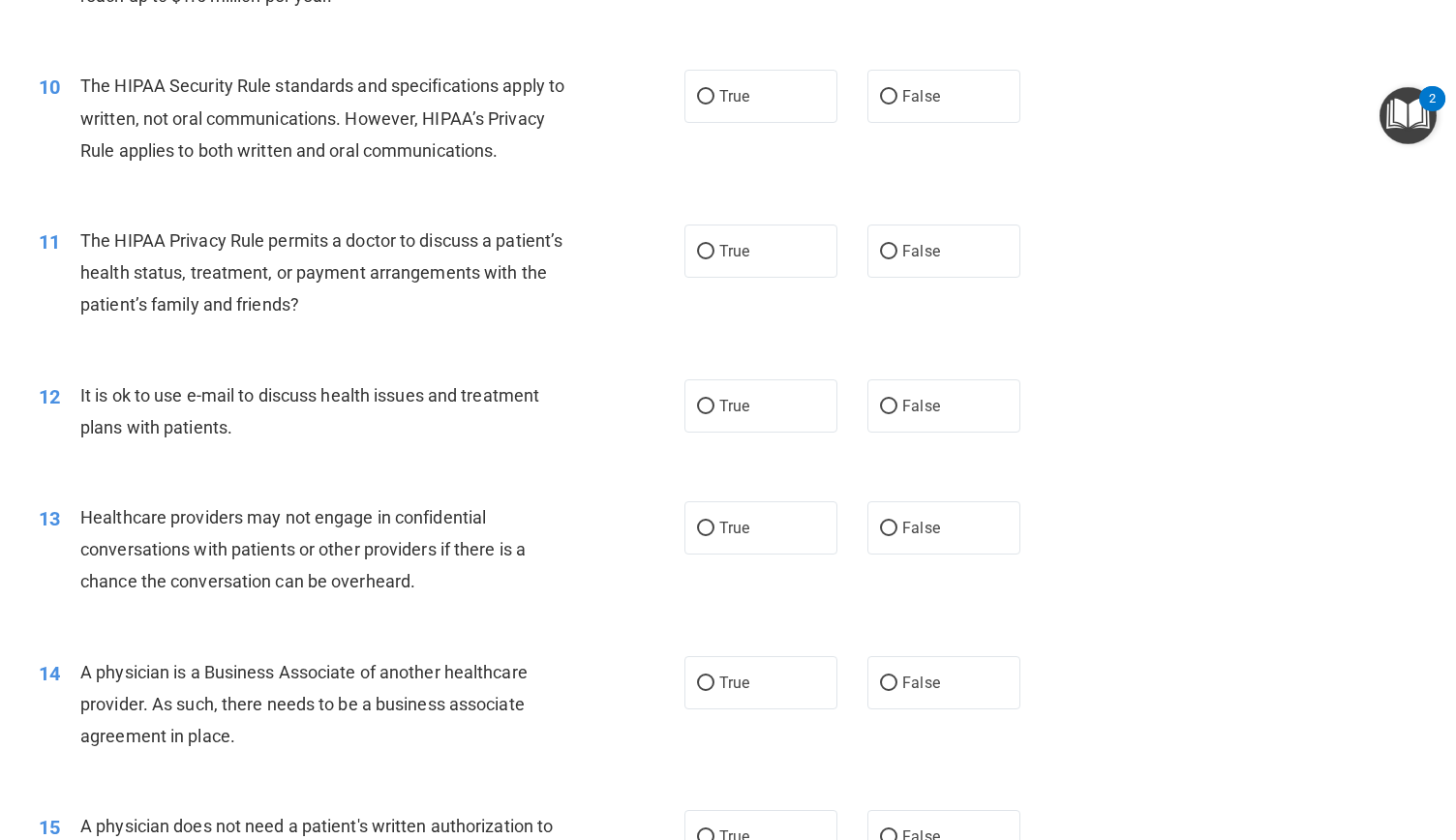
scroll to position [1453, 0]
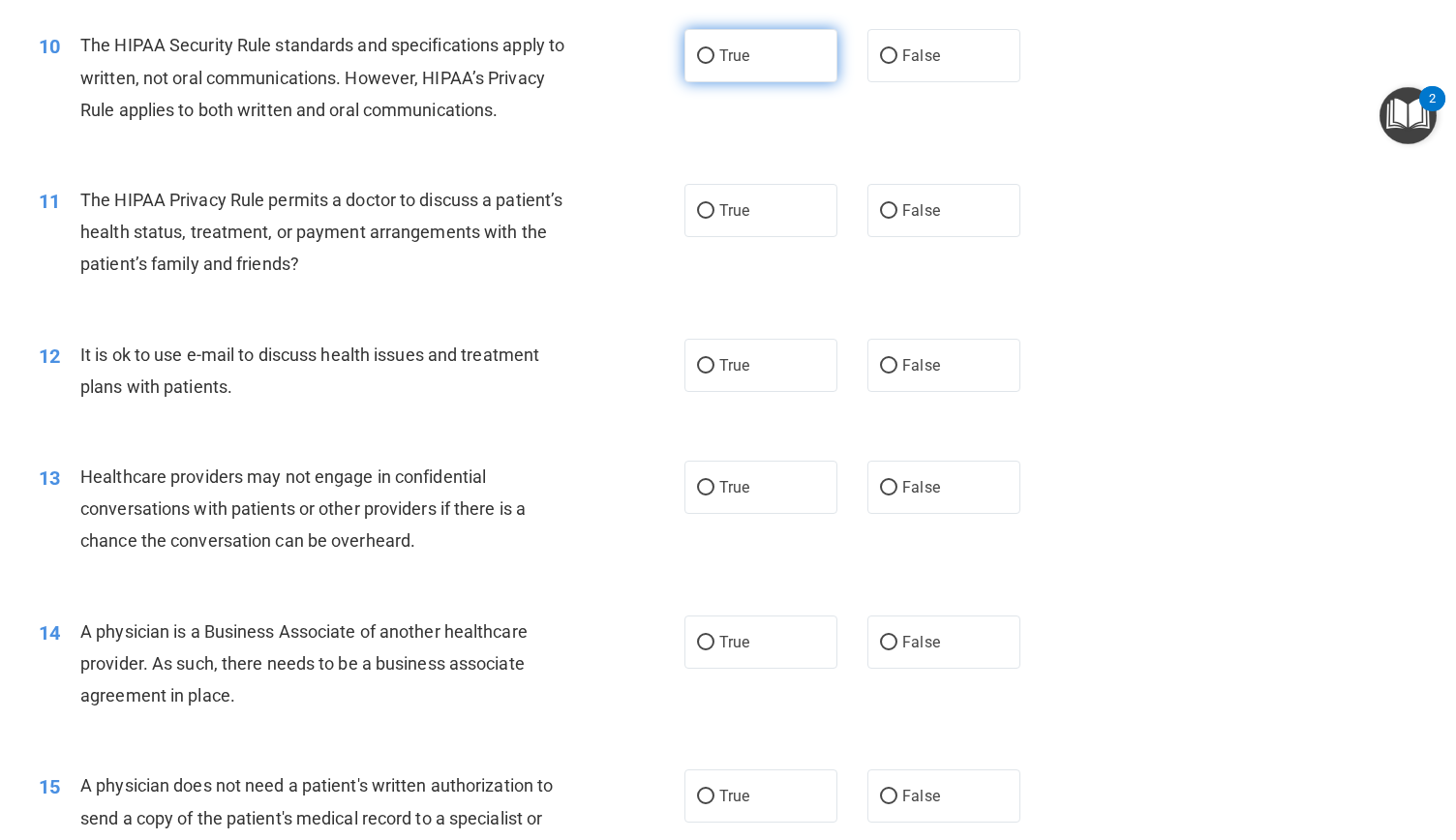
click at [703, 64] on input "True" at bounding box center [706, 56] width 18 height 15
radio input "true"
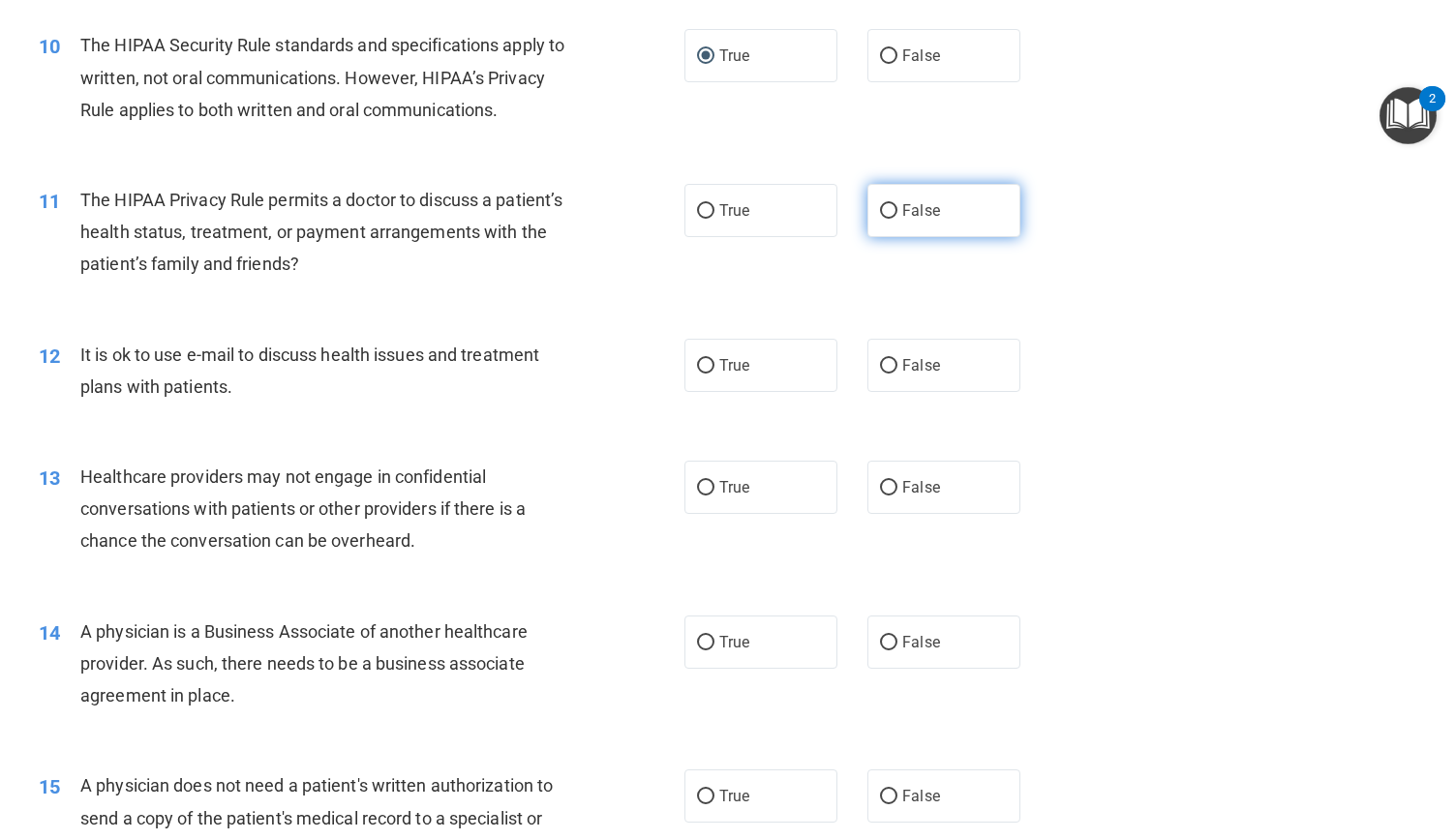
click at [880, 219] on input "False" at bounding box center [889, 211] width 18 height 15
radio input "true"
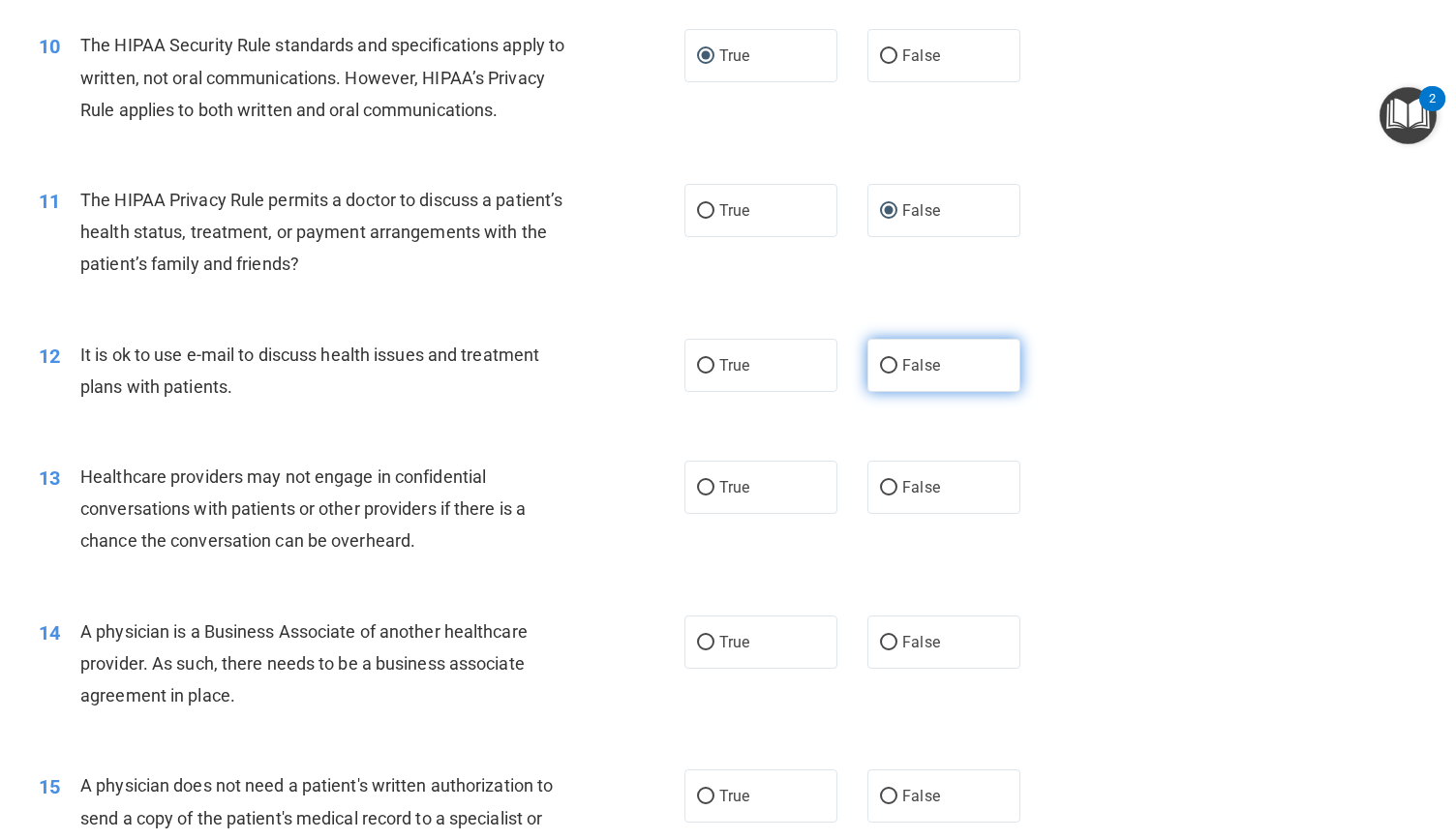
click at [882, 374] on input "False" at bounding box center [889, 366] width 18 height 15
radio input "true"
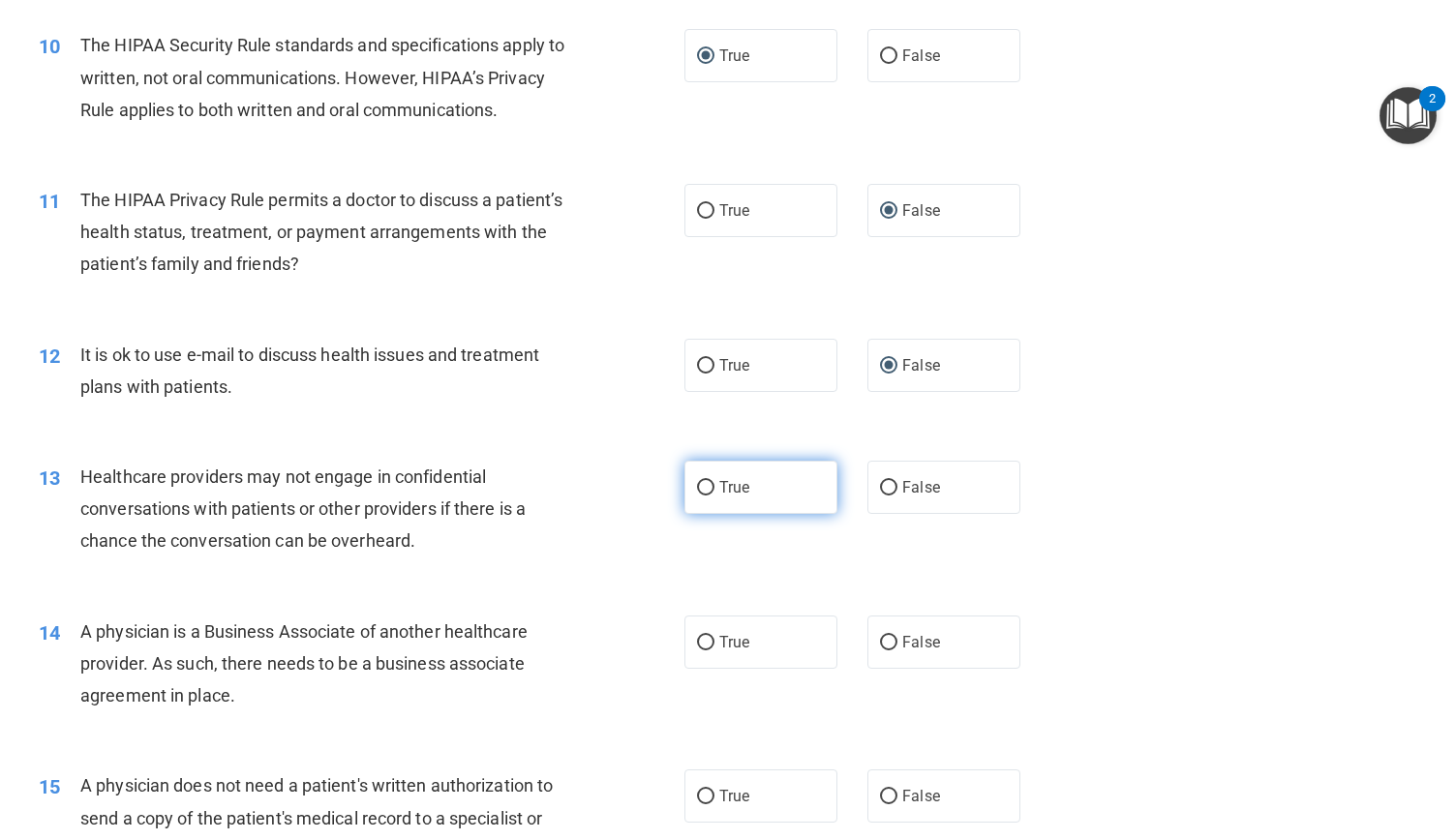
click at [699, 496] on input "True" at bounding box center [706, 488] width 18 height 15
radio input "true"
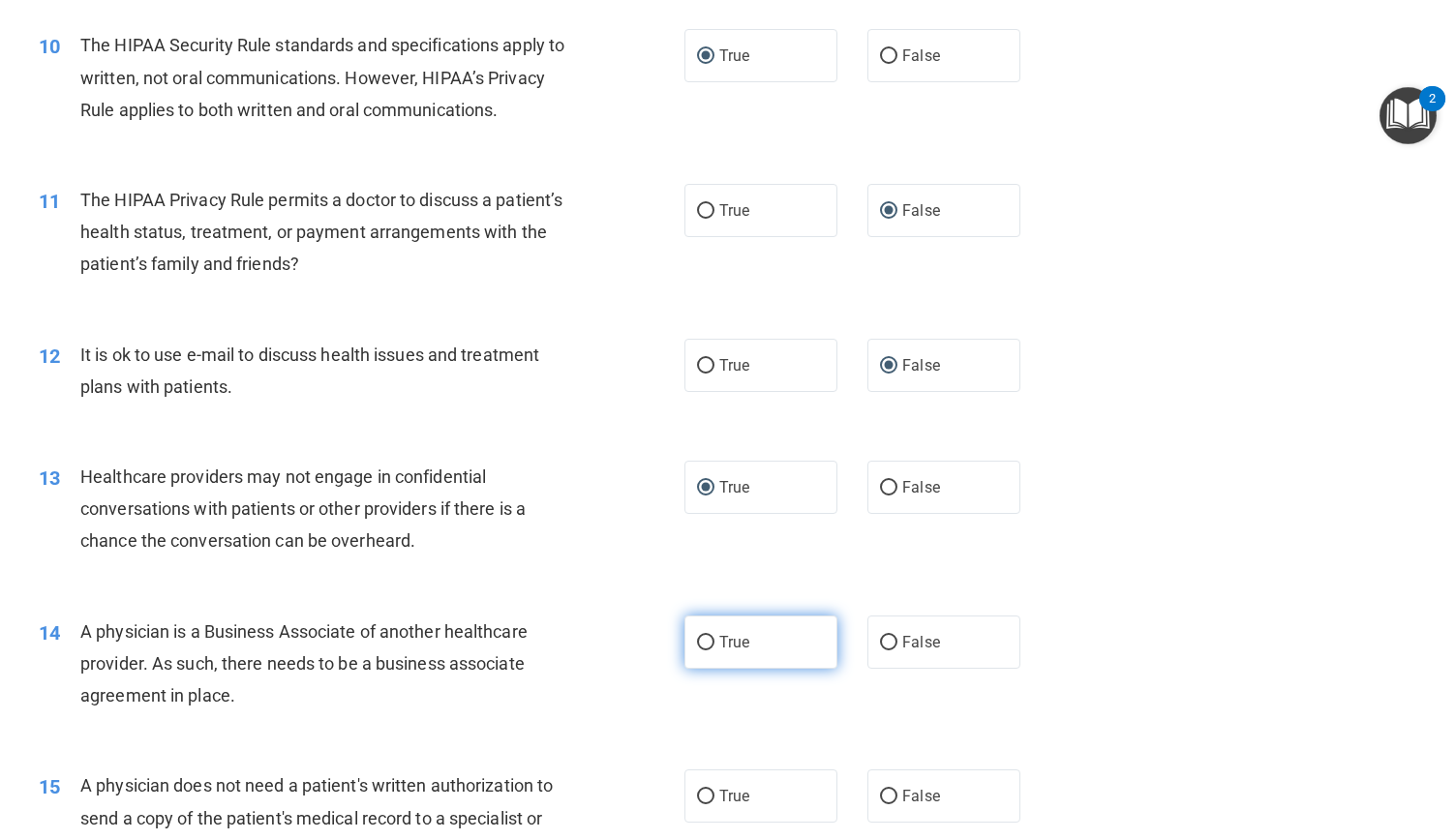
click at [697, 650] on input "True" at bounding box center [706, 642] width 18 height 15
radio input "true"
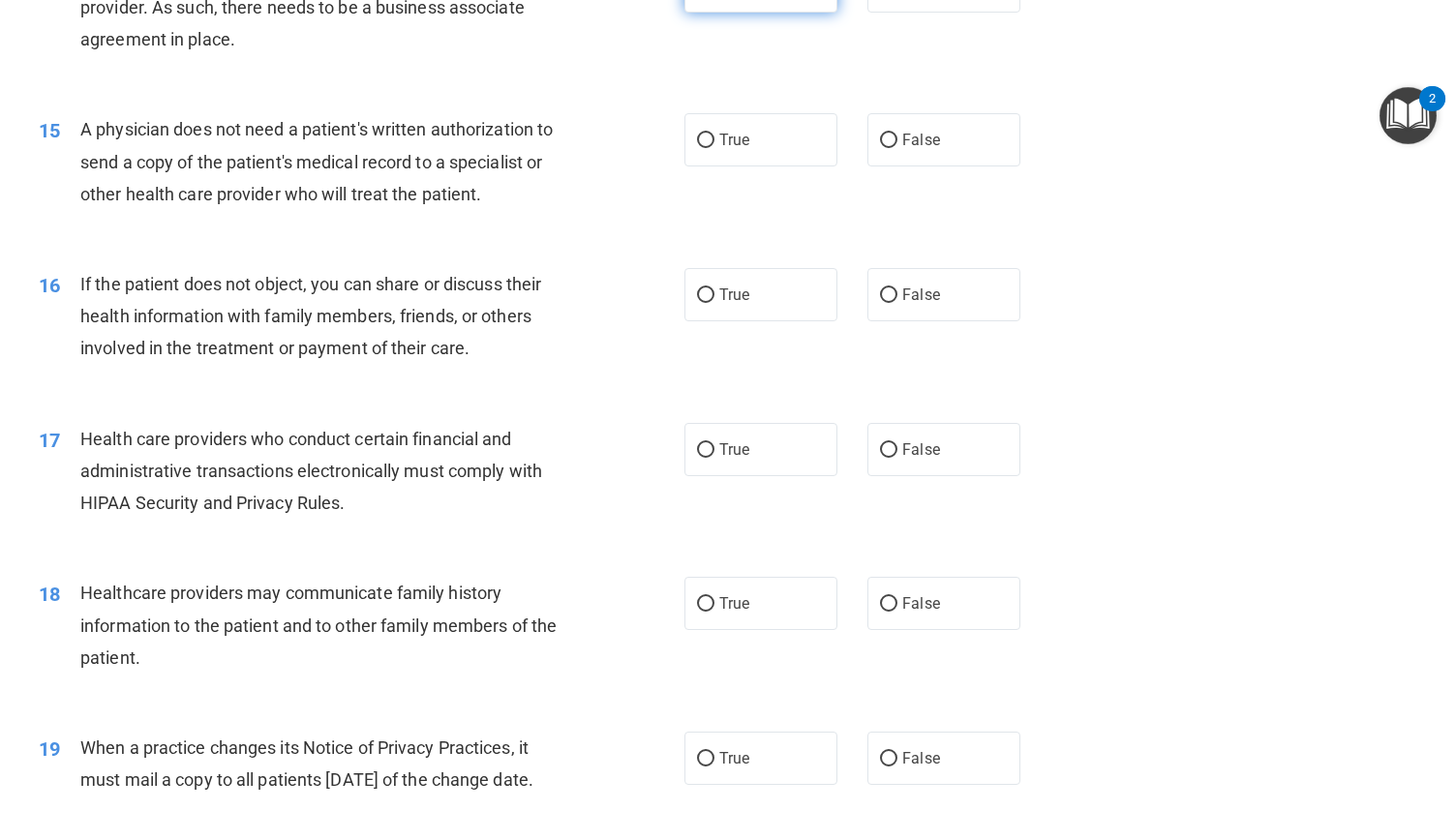
scroll to position [2125, 0]
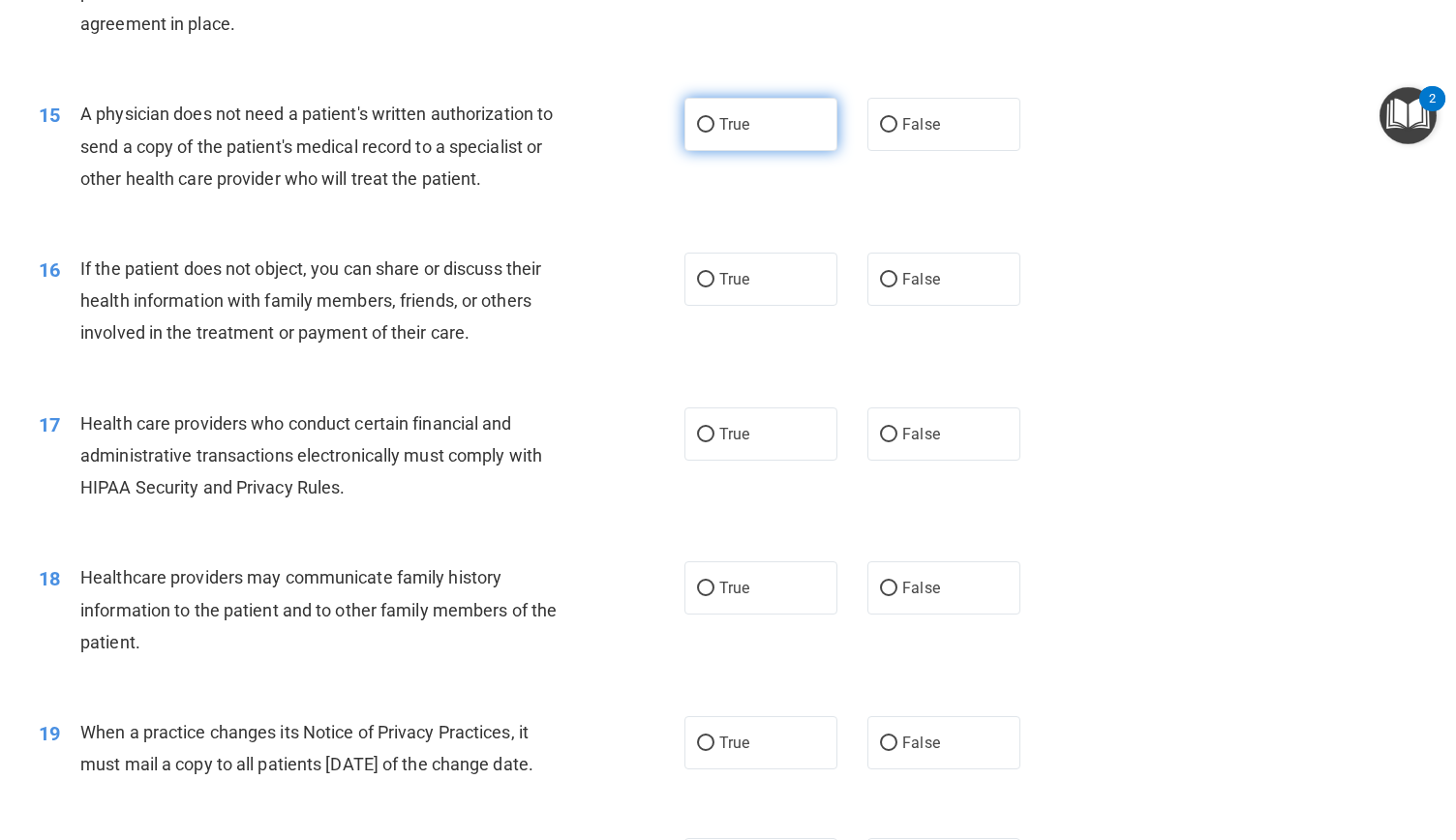
click at [701, 133] on input "True" at bounding box center [706, 125] width 18 height 15
radio input "true"
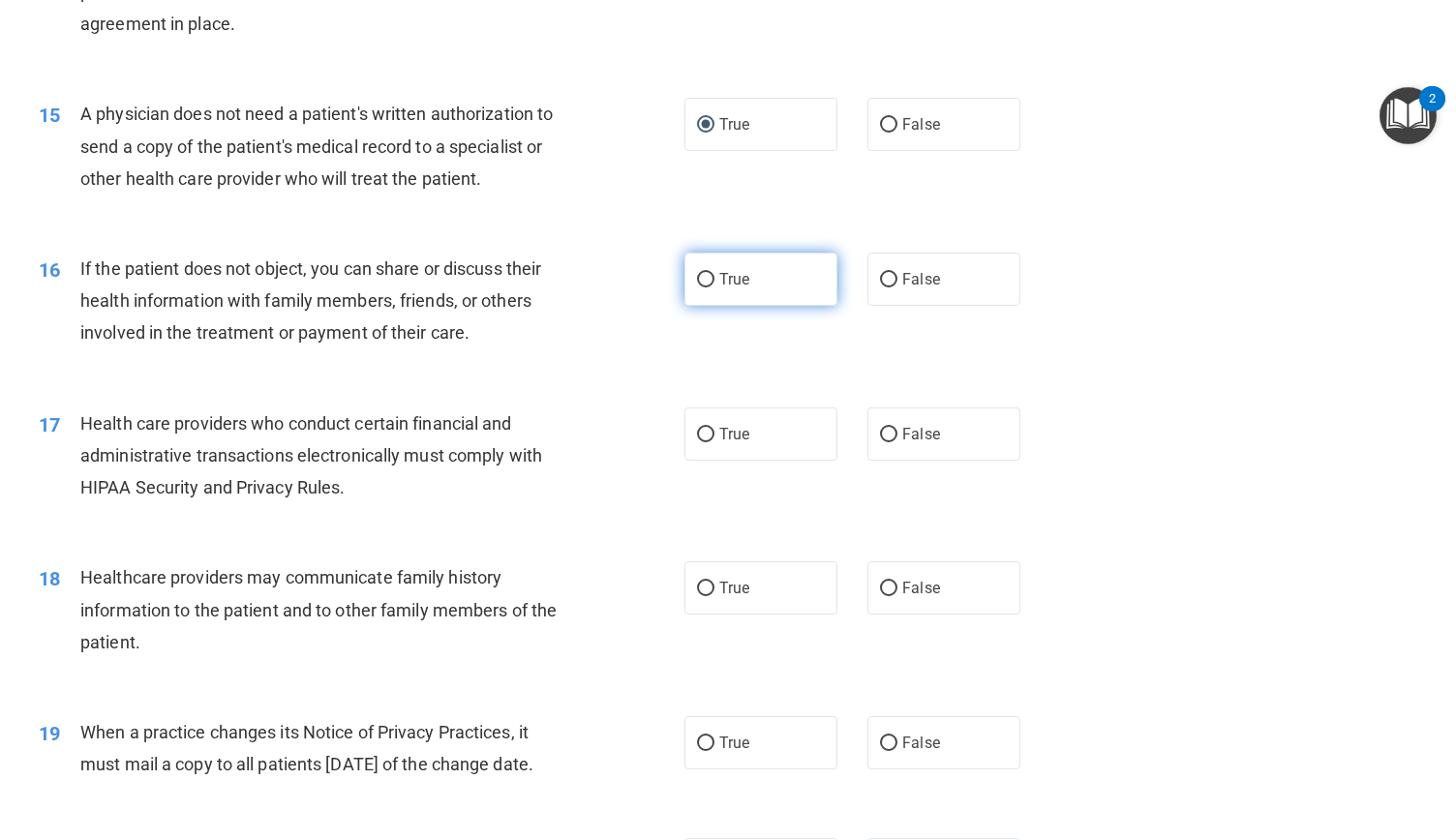
click at [697, 287] on input "True" at bounding box center [706, 280] width 18 height 15
radio input "true"
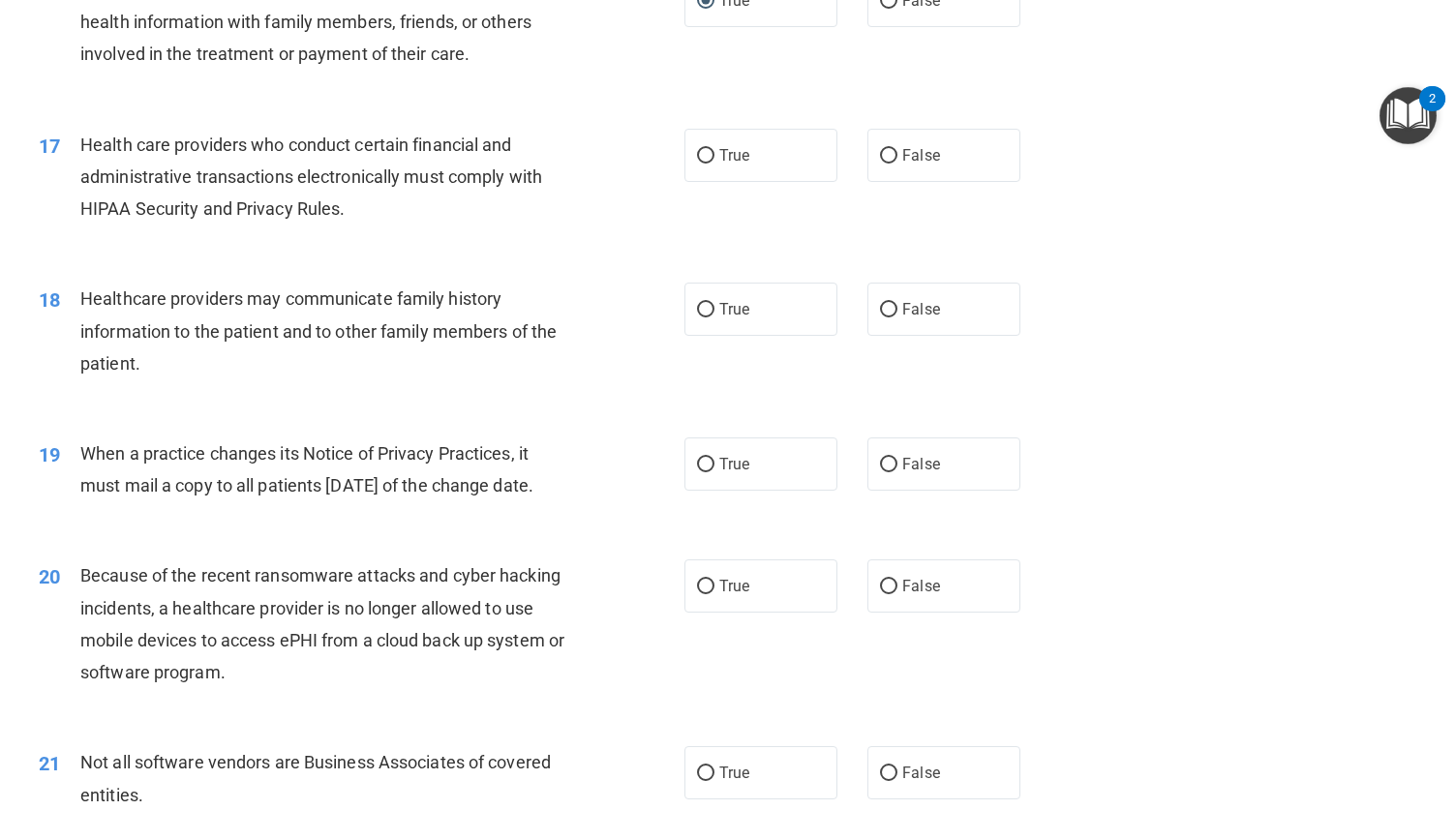
scroll to position [2406, 0]
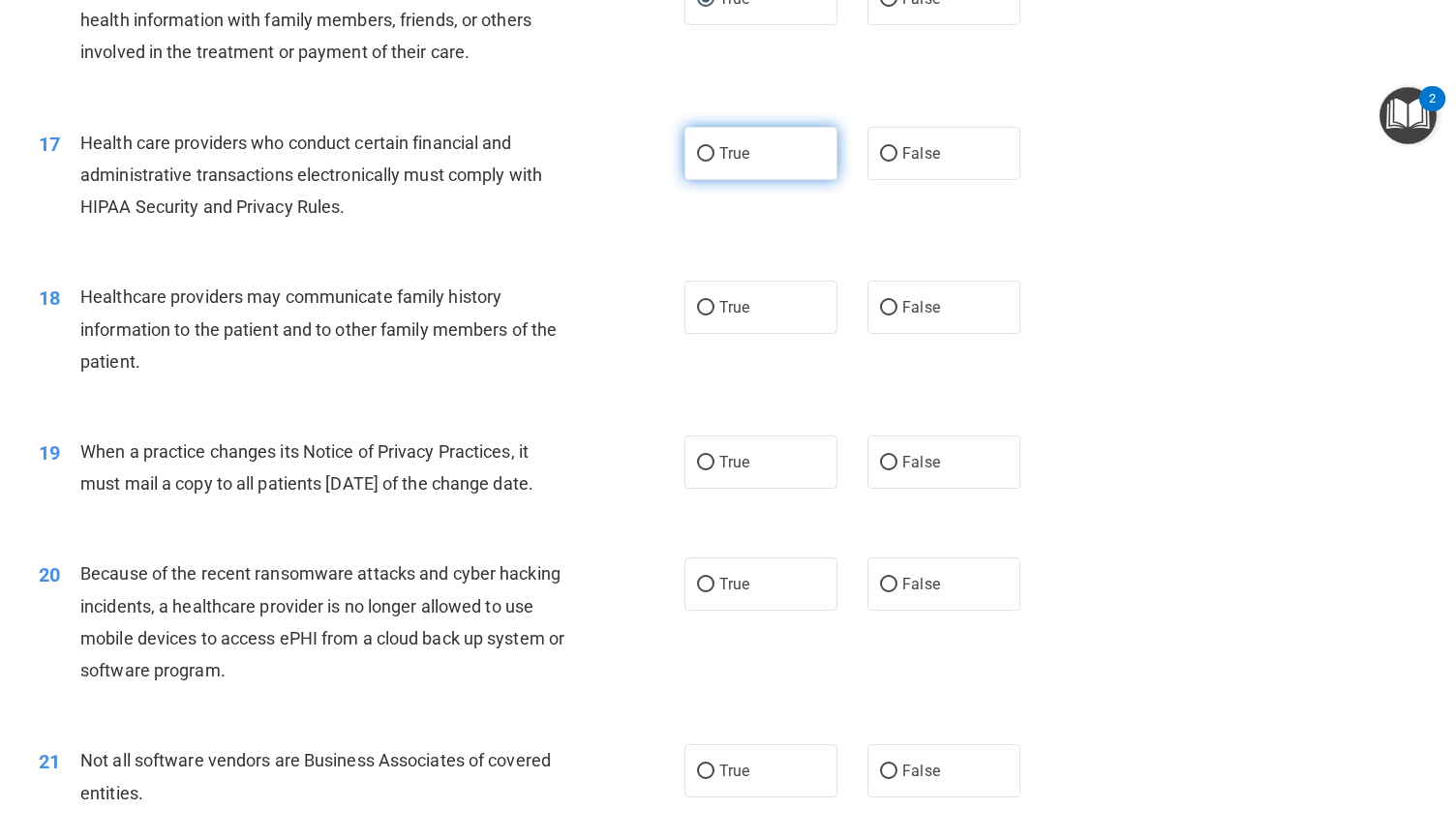
click at [699, 161] on input "True" at bounding box center [706, 154] width 18 height 15
radio input "true"
click at [699, 161] on input "True" at bounding box center [706, 154] width 18 height 15
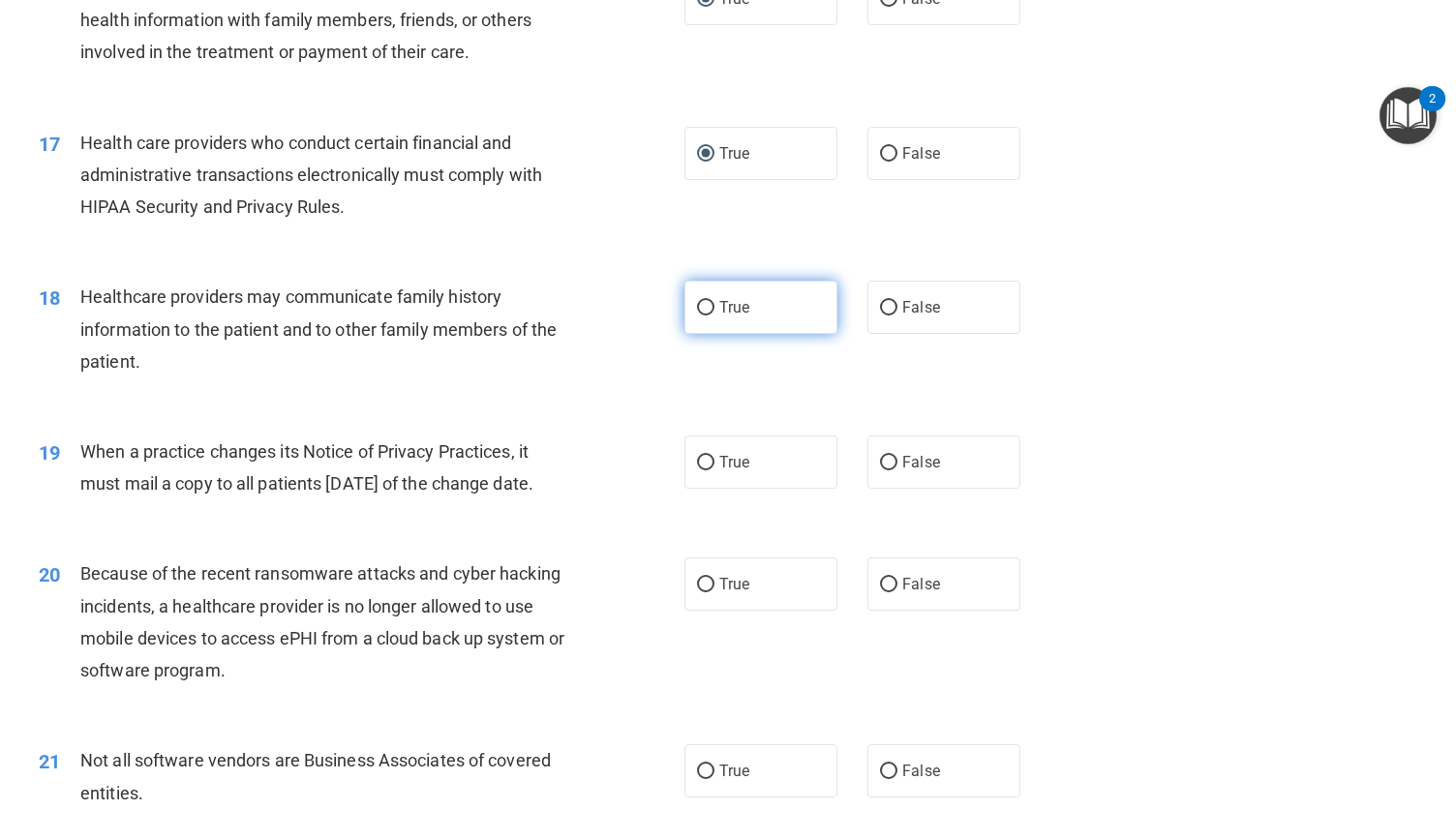
click at [703, 316] on input "True" at bounding box center [706, 308] width 18 height 15
radio input "true"
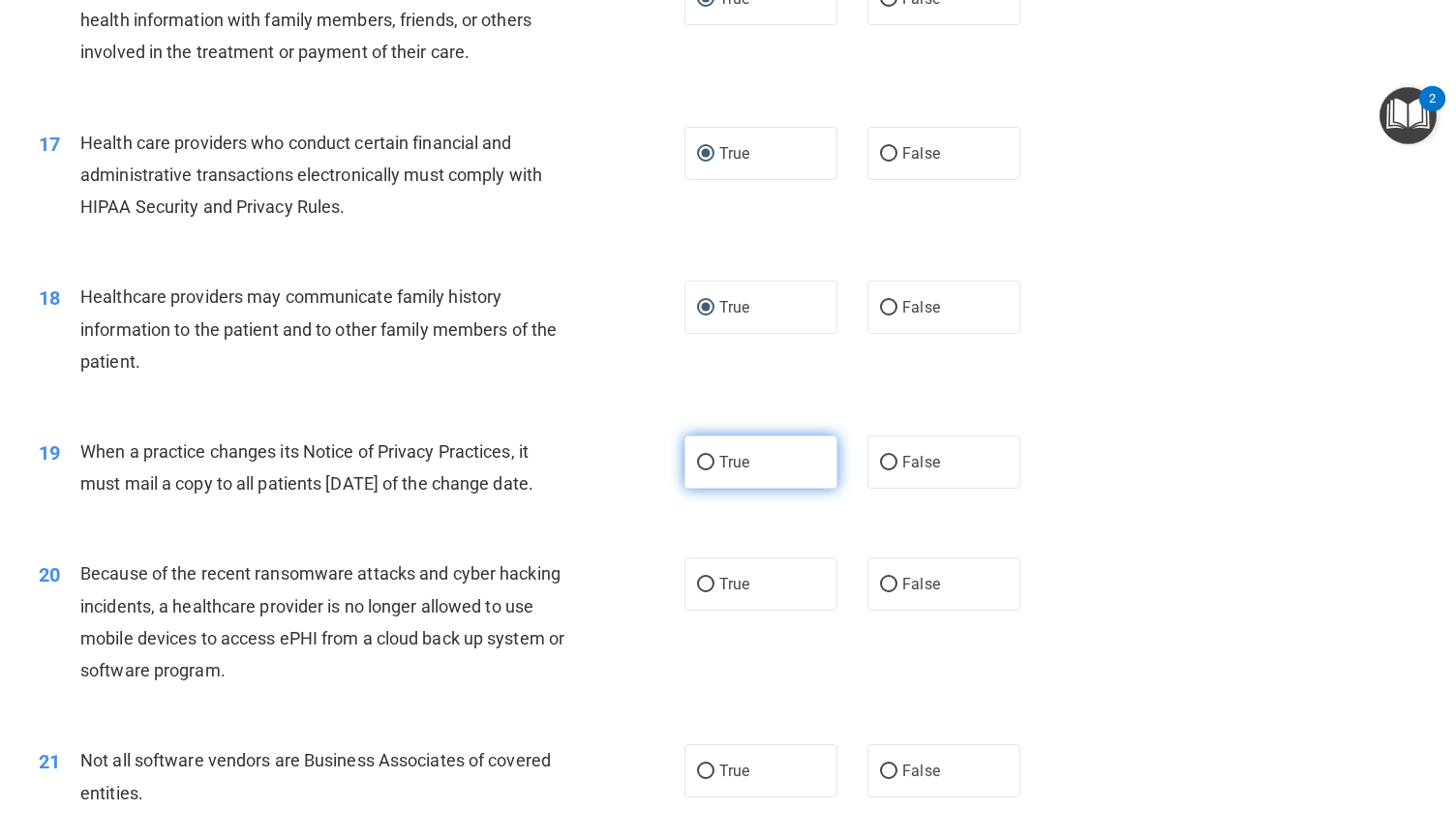
click at [705, 470] on input "True" at bounding box center [706, 463] width 18 height 15
radio input "true"
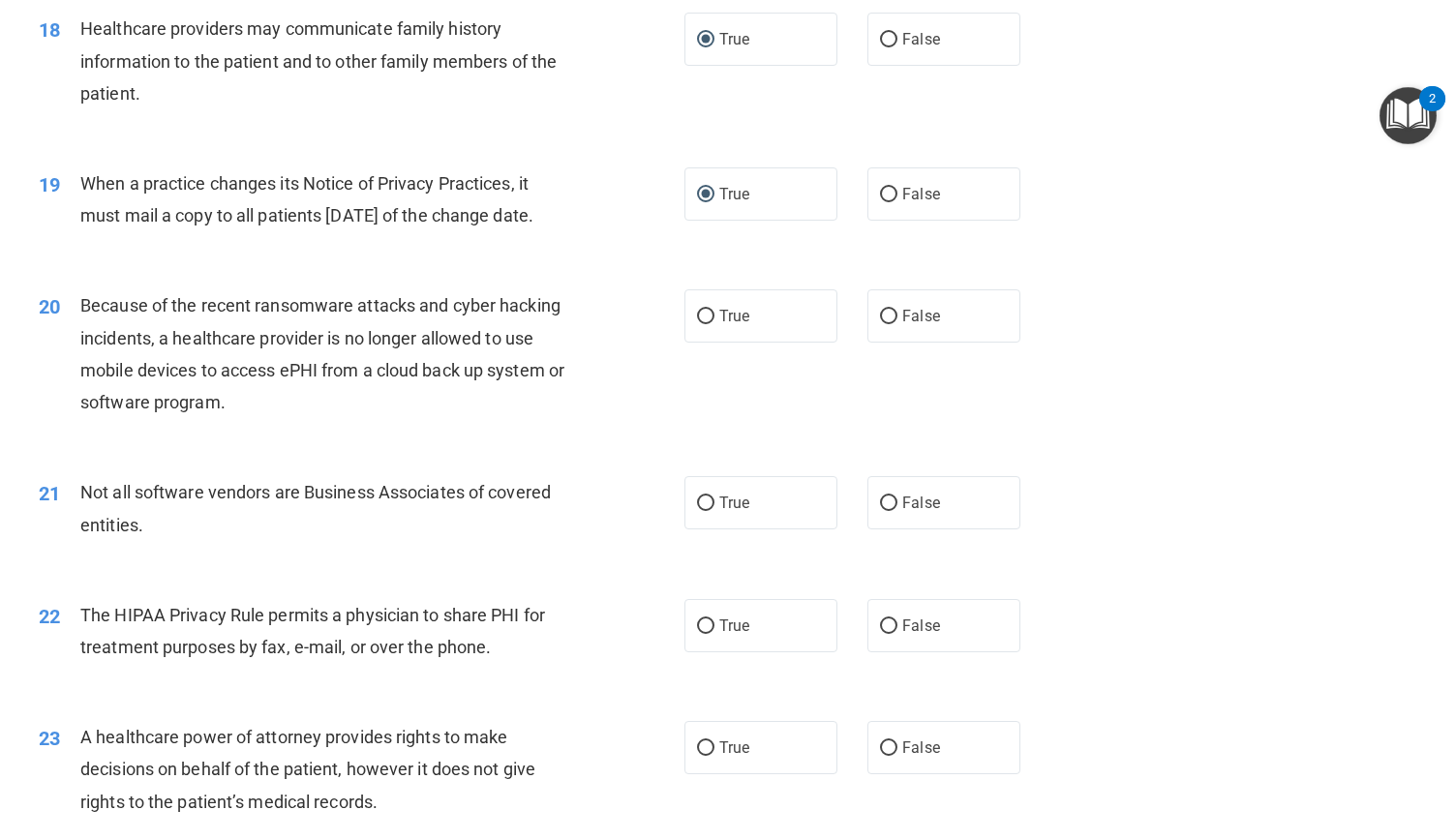
scroll to position [2674, 0]
click at [703, 325] on input "True" at bounding box center [706, 317] width 18 height 15
radio input "true"
click at [711, 529] on label "True" at bounding box center [761, 503] width 153 height 53
click at [711, 511] on input "True" at bounding box center [706, 504] width 18 height 15
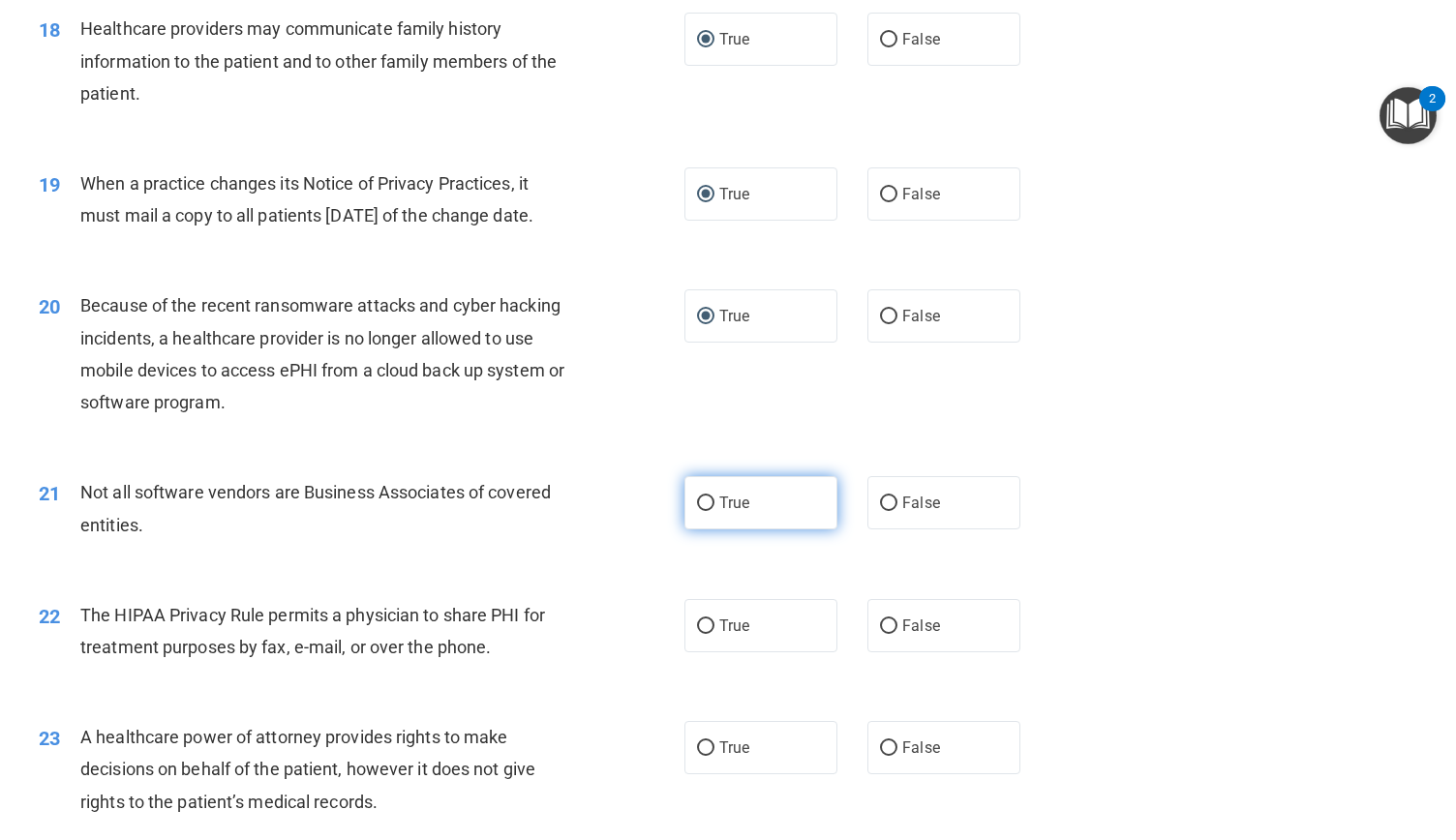
radio input "true"
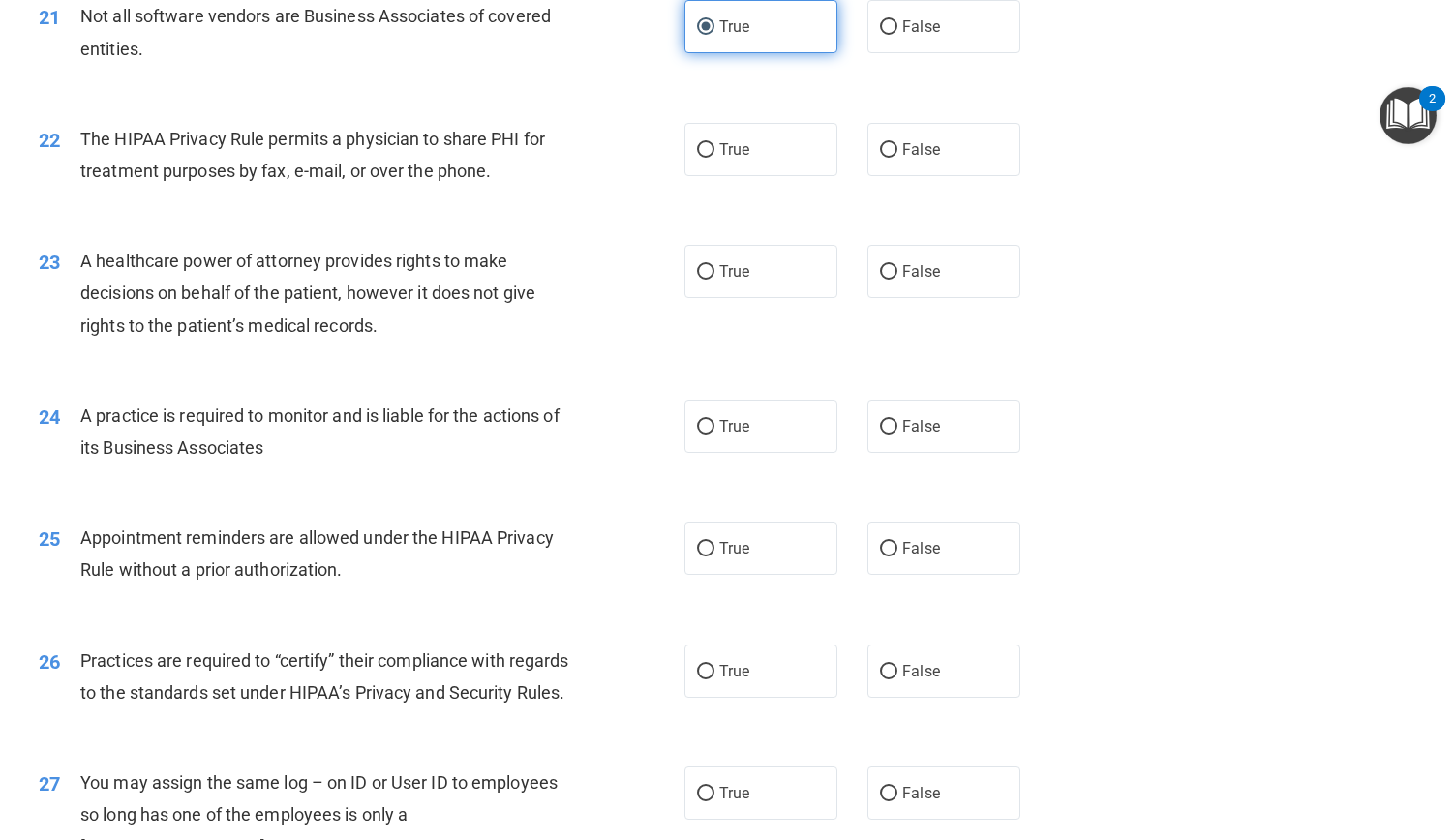
scroll to position [3151, 0]
click at [698, 156] on input "True" at bounding box center [706, 150] width 18 height 15
radio input "true"
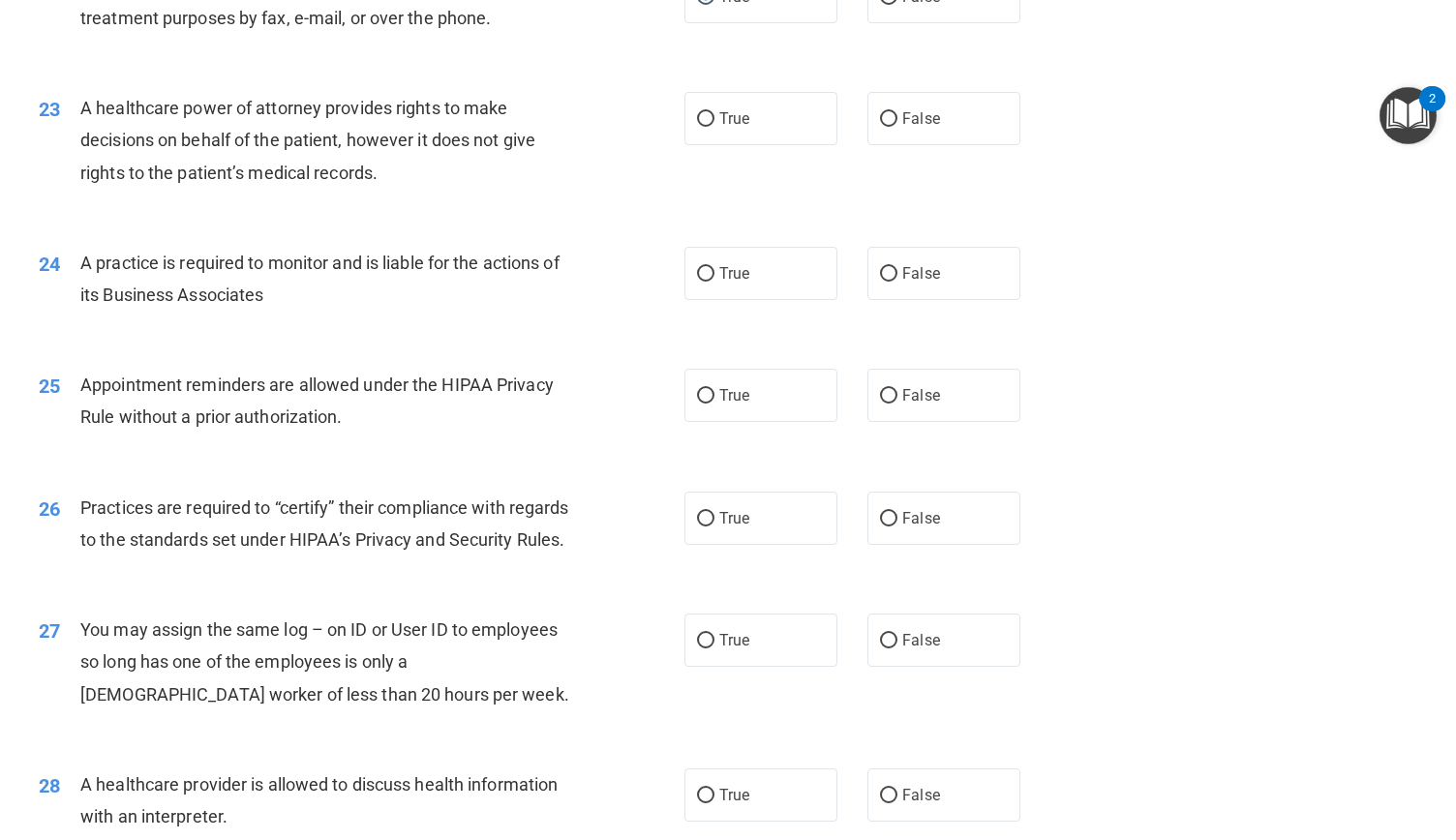
scroll to position [3305, 0]
click at [880, 125] on input "False" at bounding box center [889, 117] width 18 height 15
radio input "true"
click at [703, 280] on input "True" at bounding box center [706, 272] width 18 height 15
radio input "true"
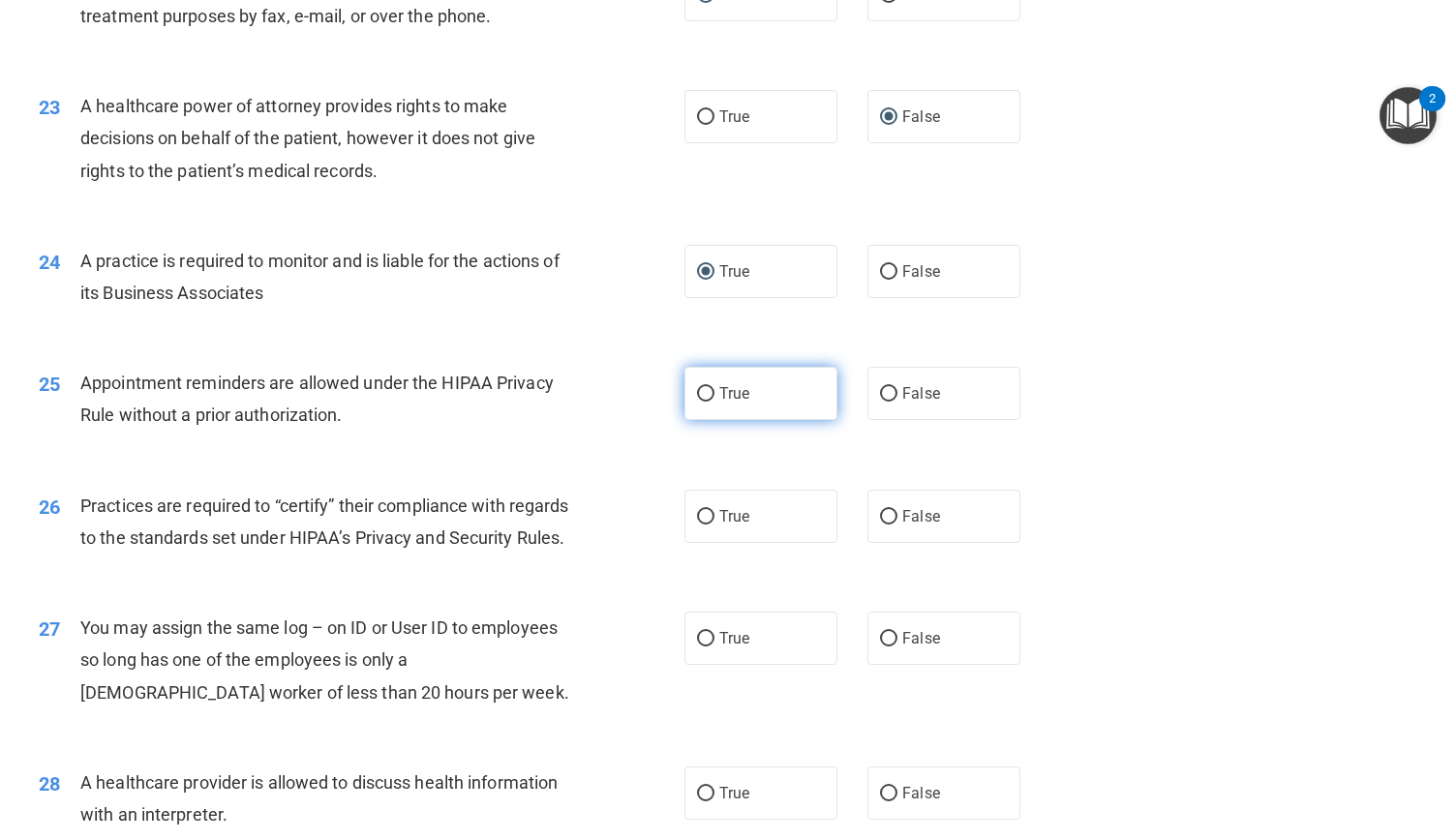
click at [703, 402] on input "True" at bounding box center [706, 394] width 18 height 15
radio input "true"
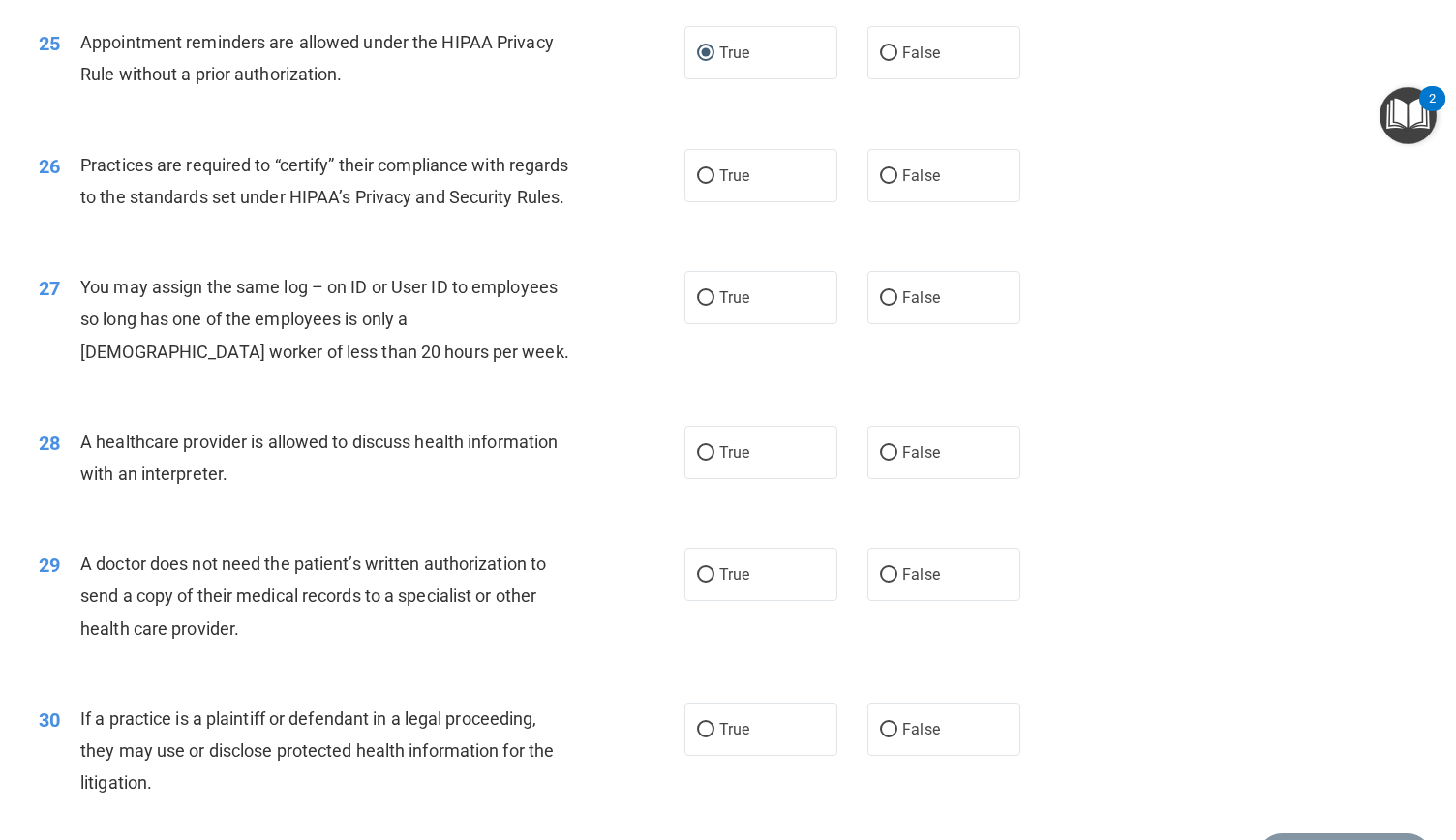
scroll to position [3647, 0]
click at [703, 182] on input "True" at bounding box center [706, 174] width 18 height 15
radio input "true"
click at [908, 305] on span "False" at bounding box center [921, 295] width 38 height 19
click at [898, 304] on input "False" at bounding box center [889, 296] width 18 height 15
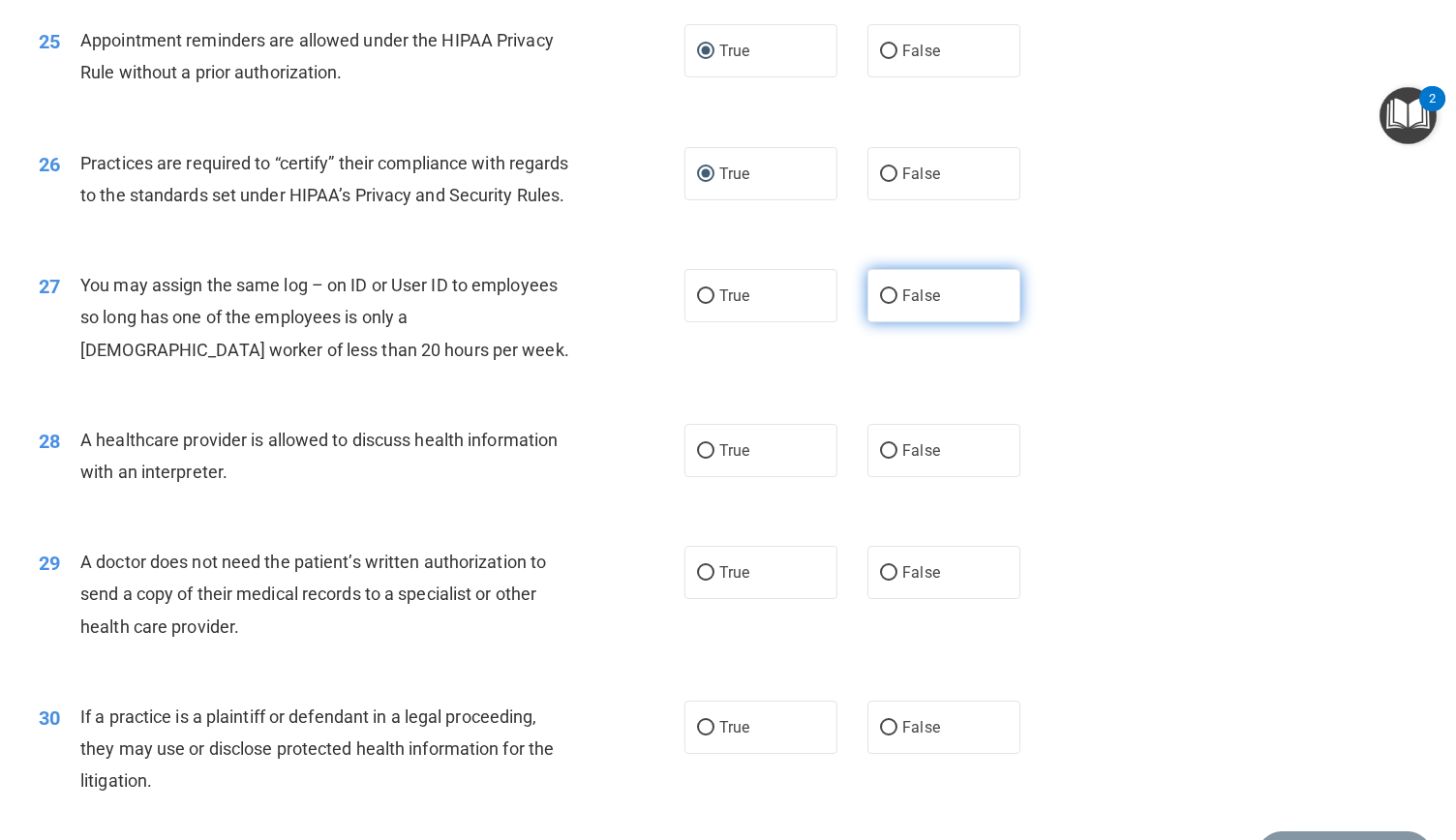
radio input "true"
click at [689, 477] on label "True" at bounding box center [761, 451] width 153 height 53
click at [697, 459] on input "True" at bounding box center [706, 451] width 18 height 15
radio input "true"
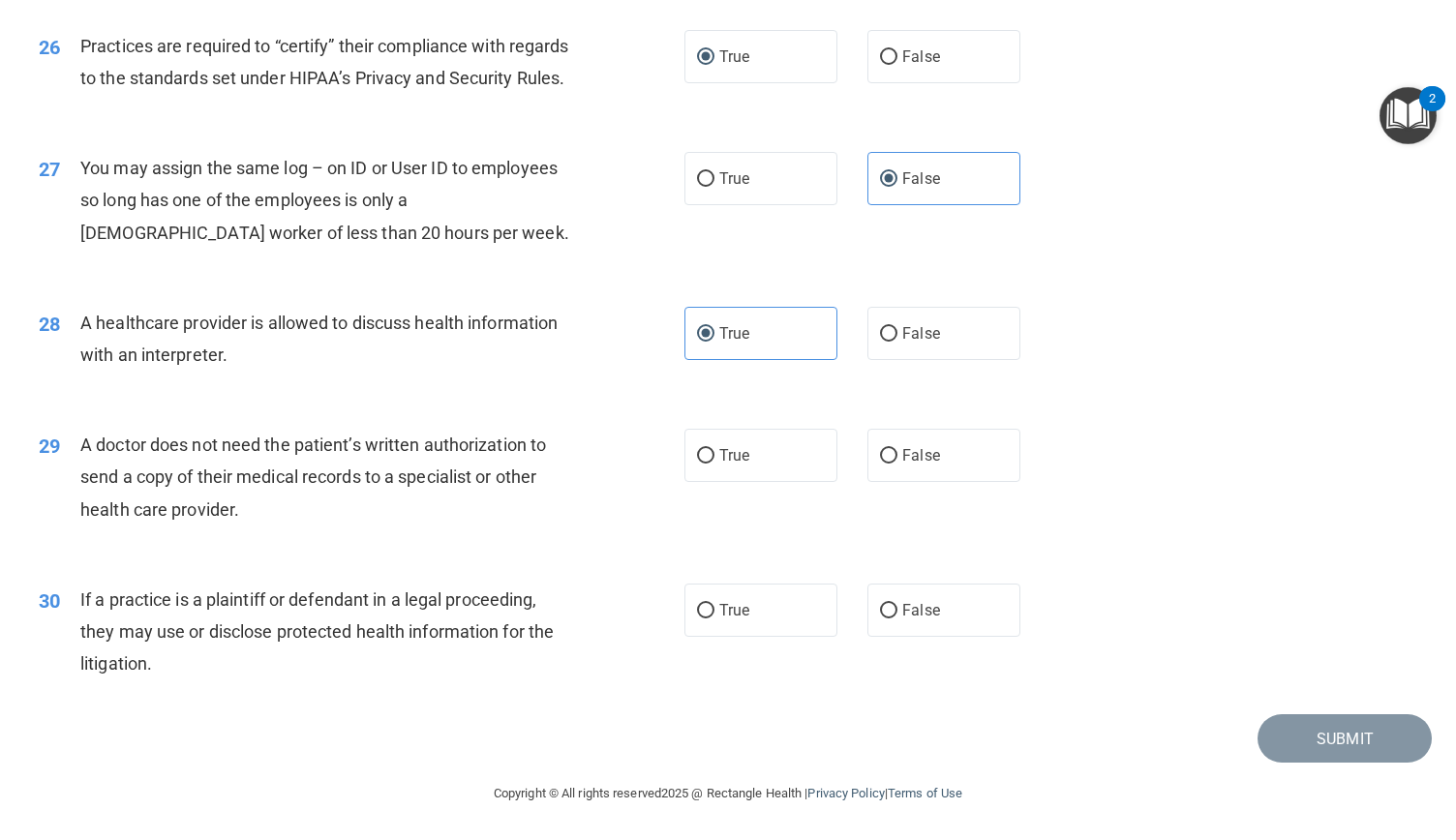
scroll to position [3892, 0]
click at [702, 454] on input "True" at bounding box center [706, 456] width 18 height 15
radio input "true"
click at [697, 612] on input "True" at bounding box center [706, 611] width 18 height 15
radio input "true"
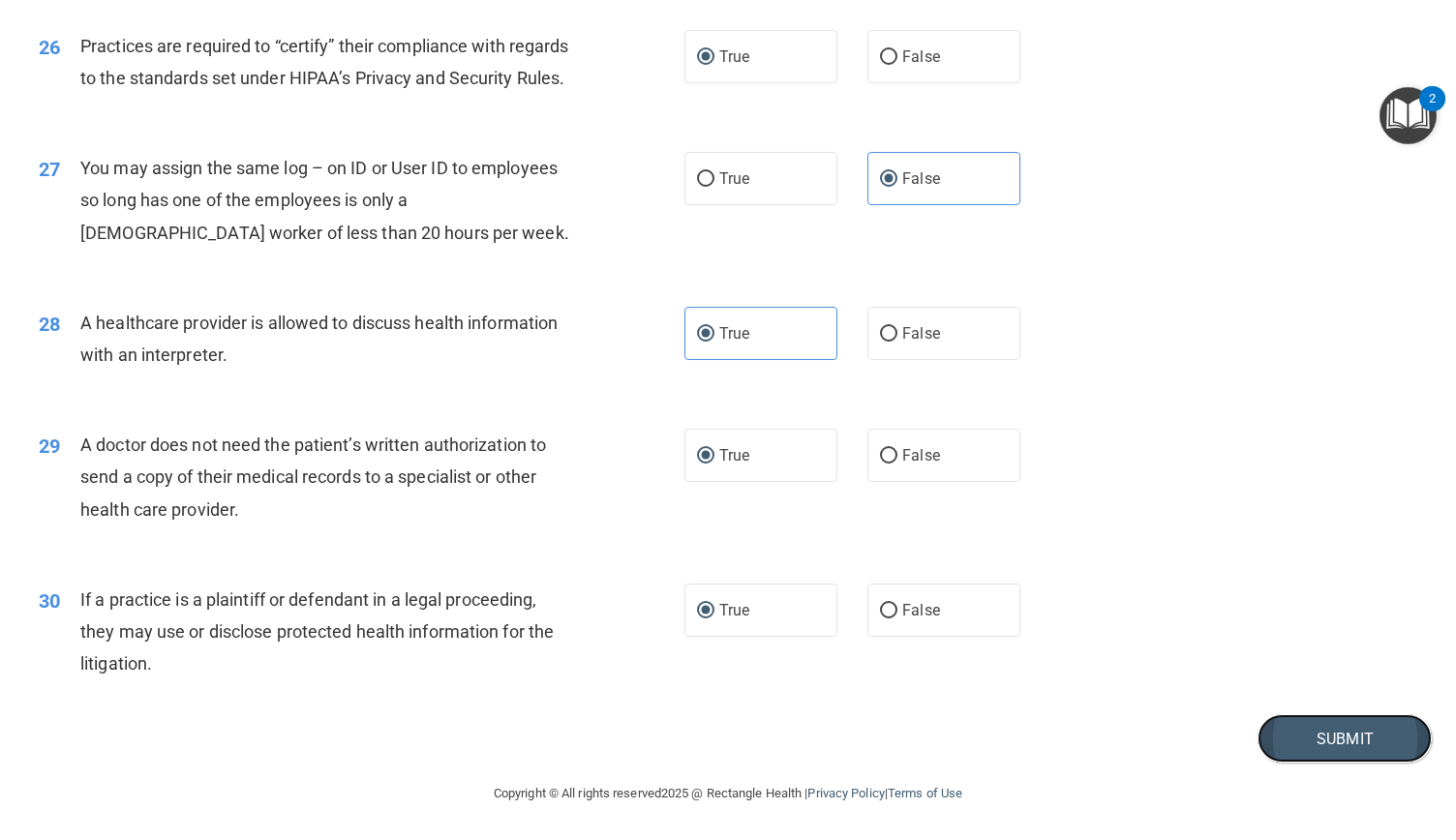
click at [1389, 730] on button "Submit" at bounding box center [1345, 739] width 174 height 49
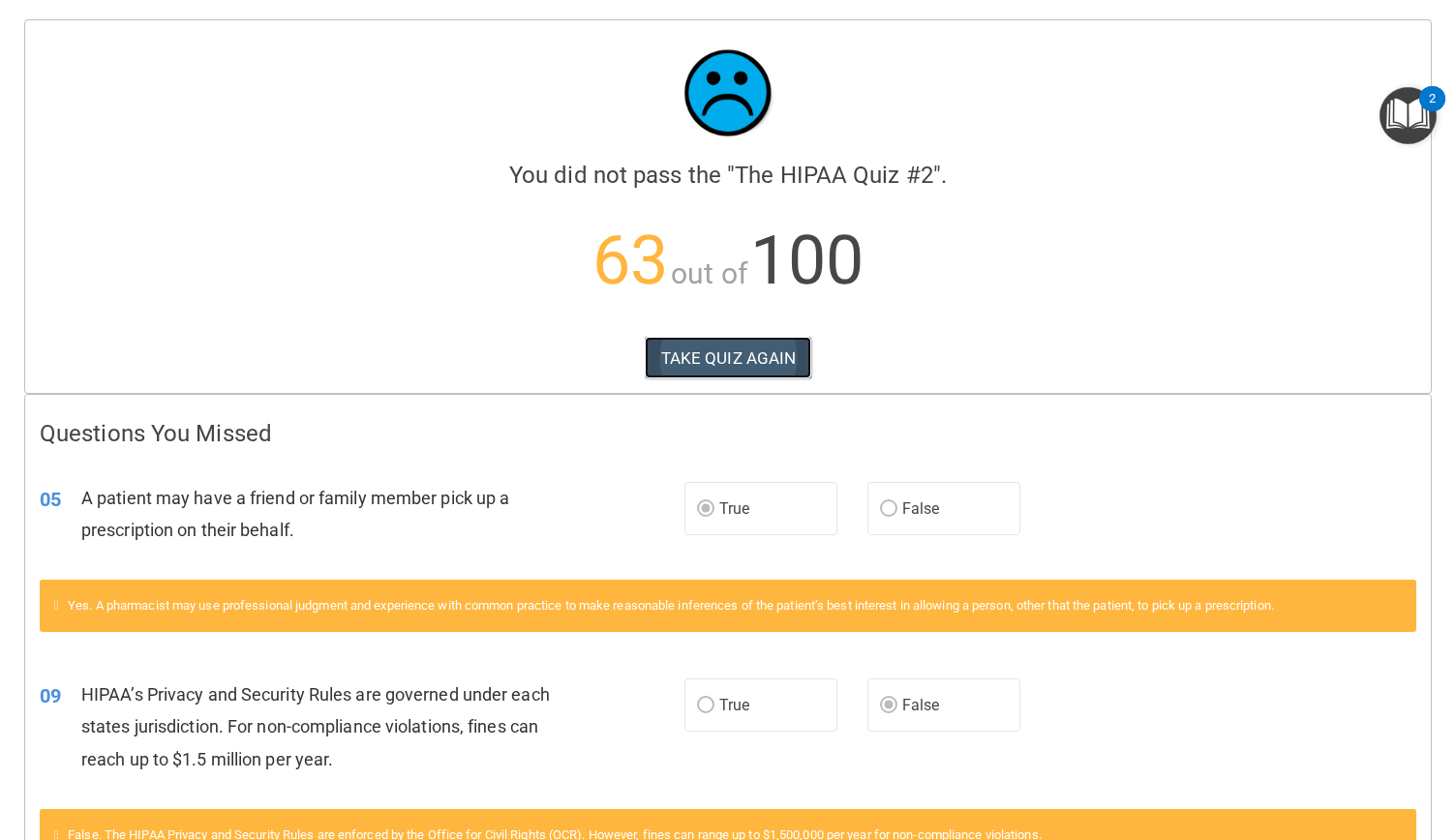
click at [710, 365] on button "TAKE QUIZ AGAIN" at bounding box center [728, 358] width 167 height 43
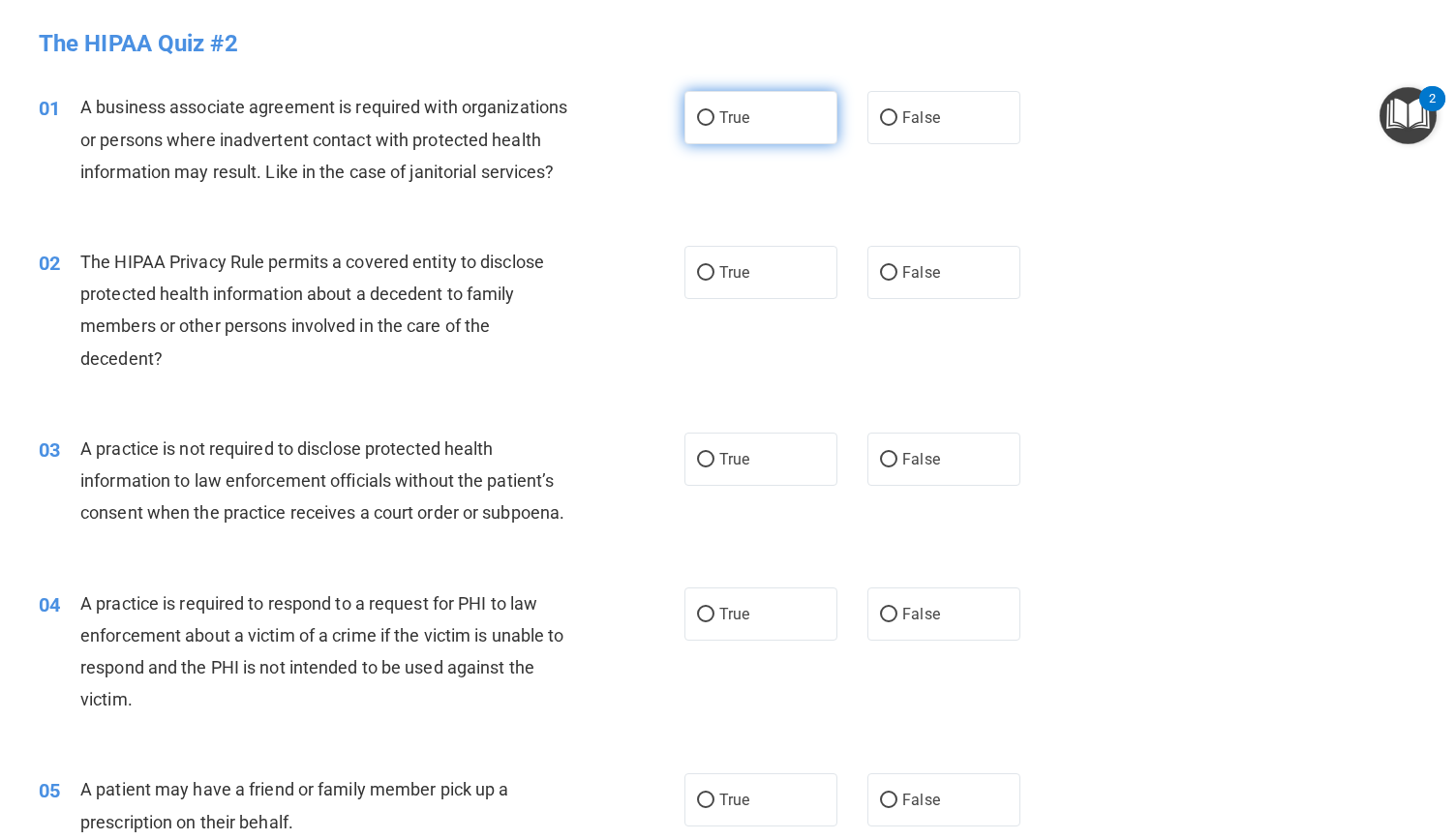
click at [703, 110] on label "True" at bounding box center [761, 117] width 153 height 53
click at [703, 111] on input "True" at bounding box center [706, 118] width 18 height 15
radio input "true"
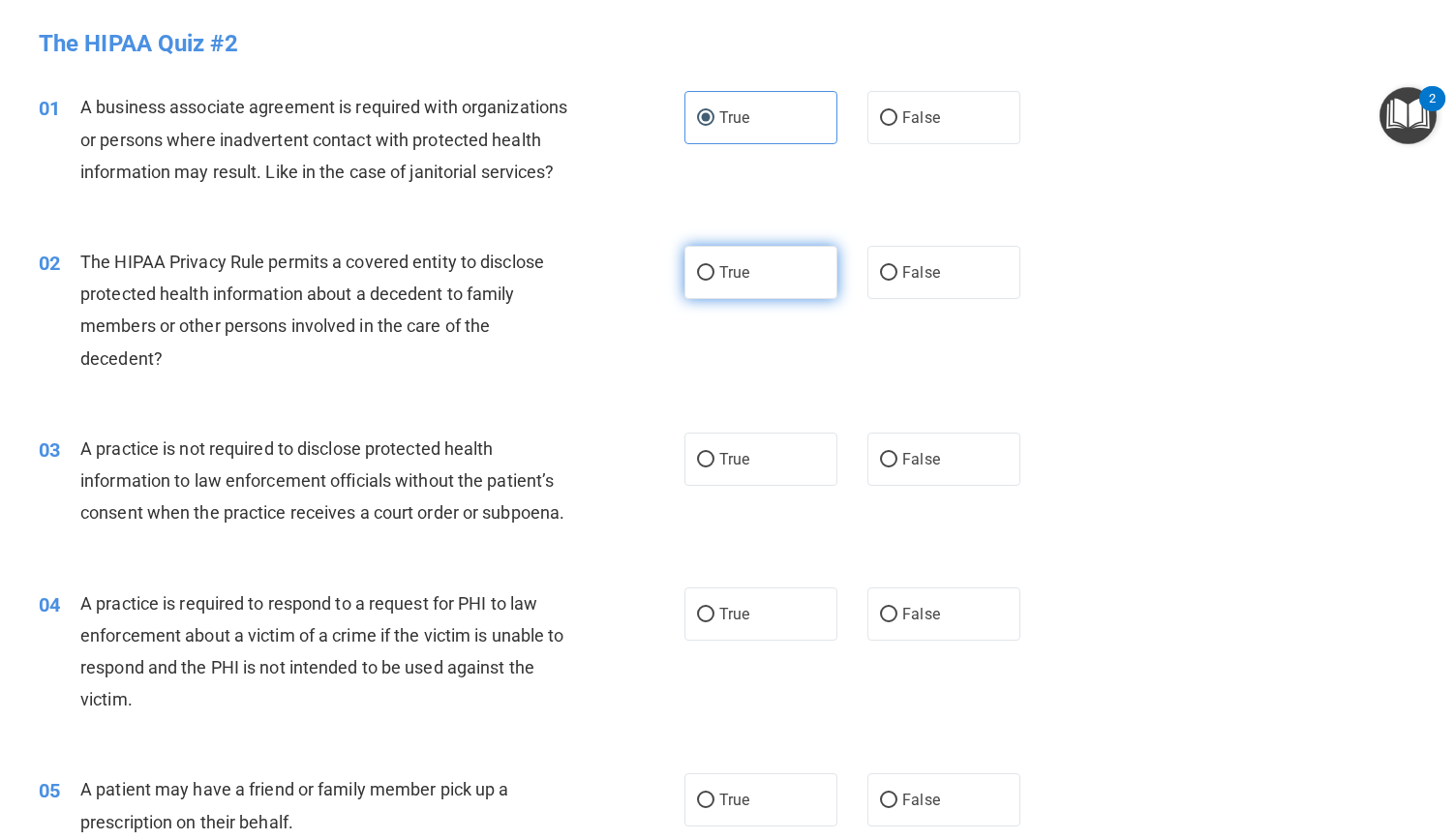
click at [698, 281] on input "True" at bounding box center [706, 273] width 18 height 15
radio input "true"
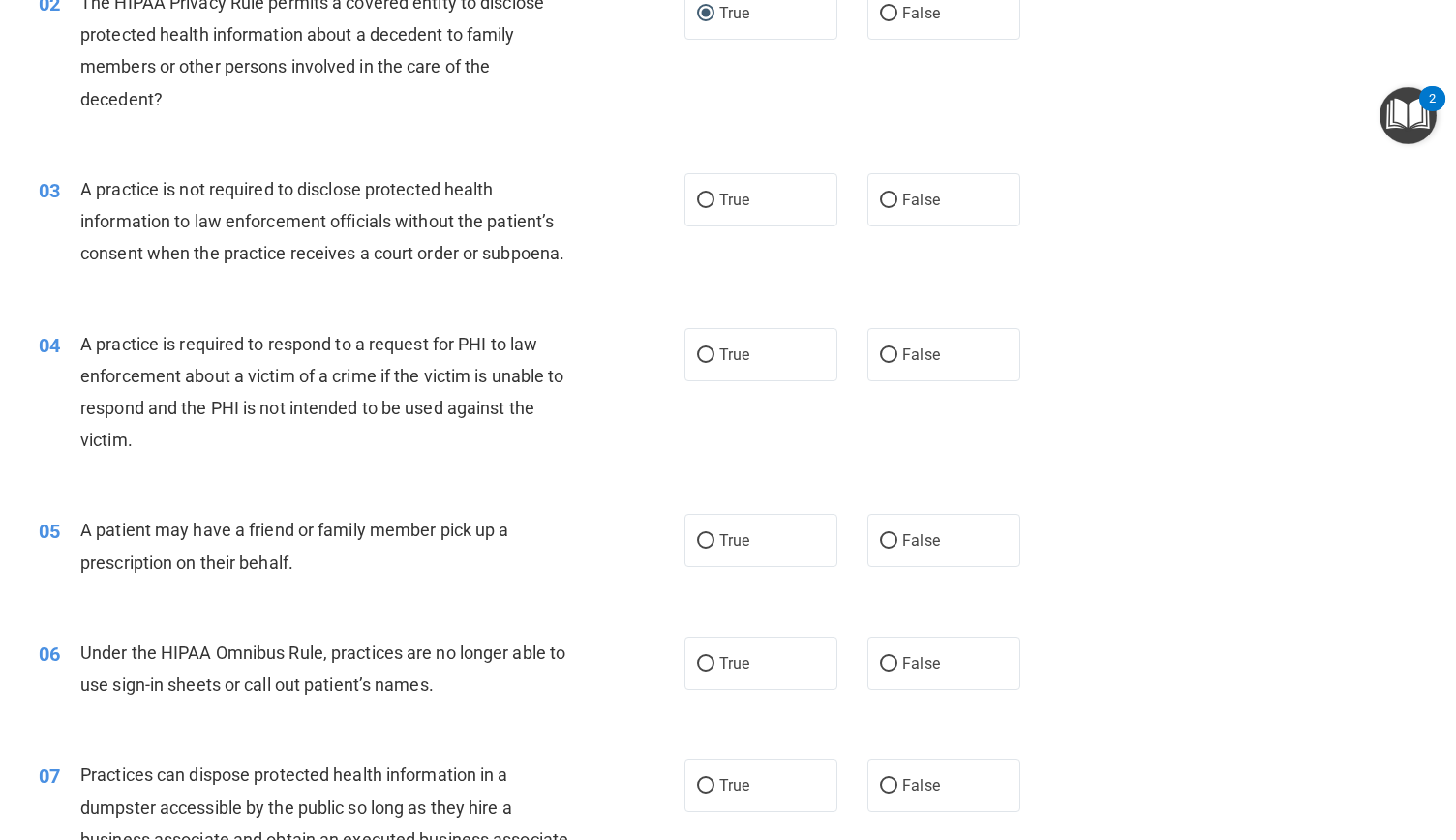
scroll to position [269, 0]
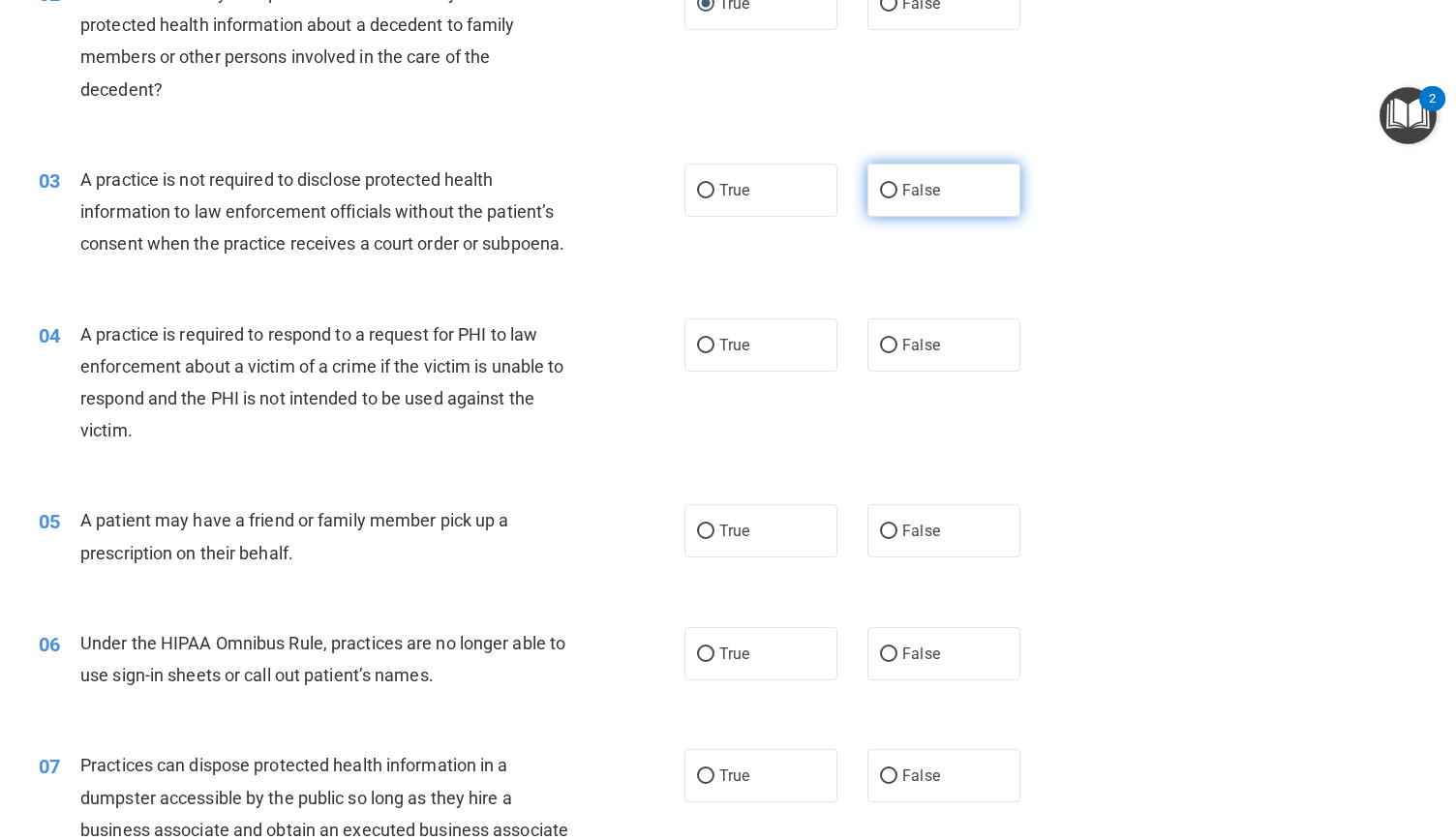
click at [882, 199] on input "False" at bounding box center [889, 191] width 18 height 15
radio input "true"
click at [698, 353] on input "True" at bounding box center [706, 345] width 18 height 15
radio input "true"
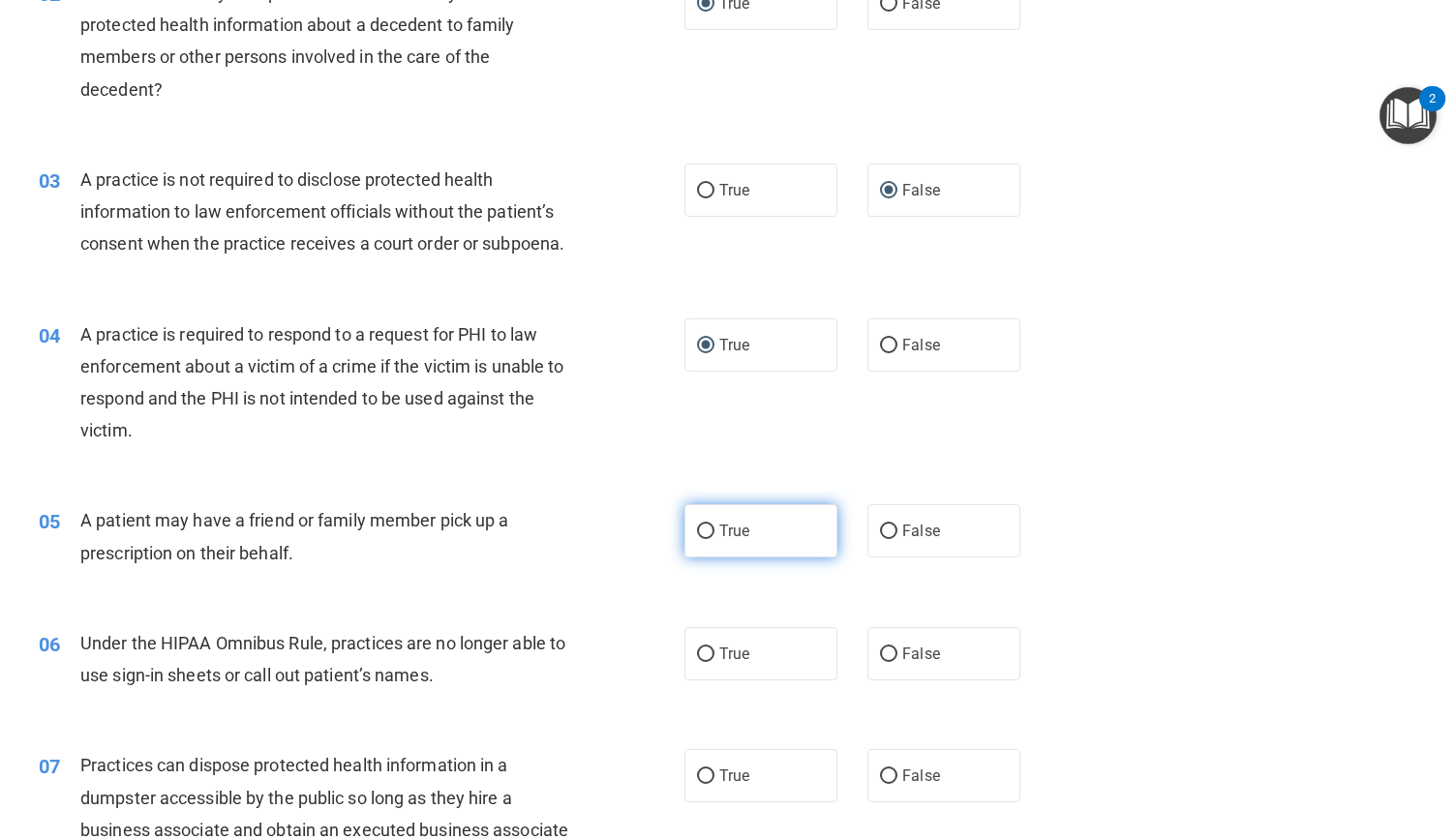
click at [701, 539] on input "True" at bounding box center [706, 532] width 18 height 15
radio input "true"
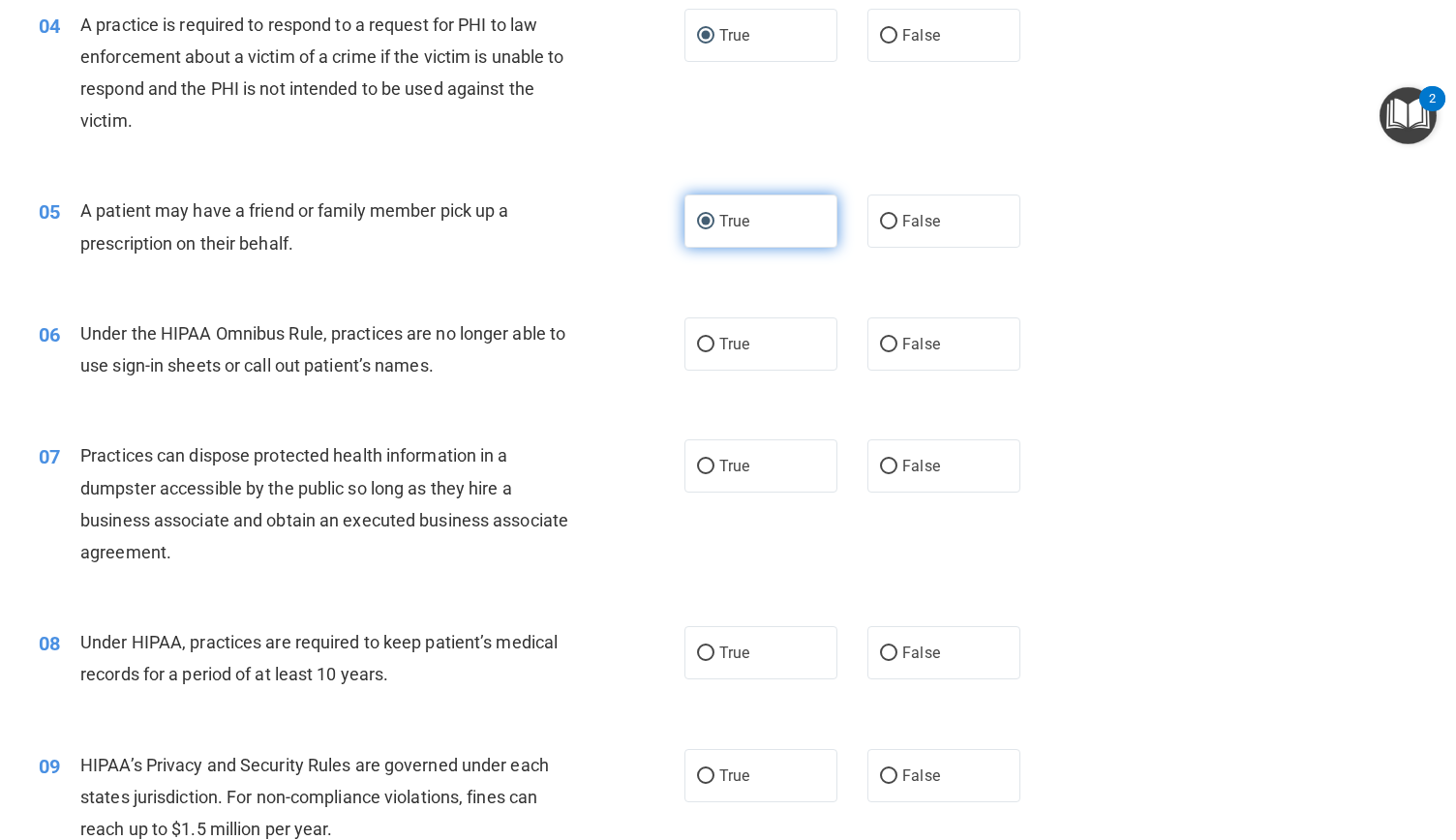
scroll to position [583, 0]
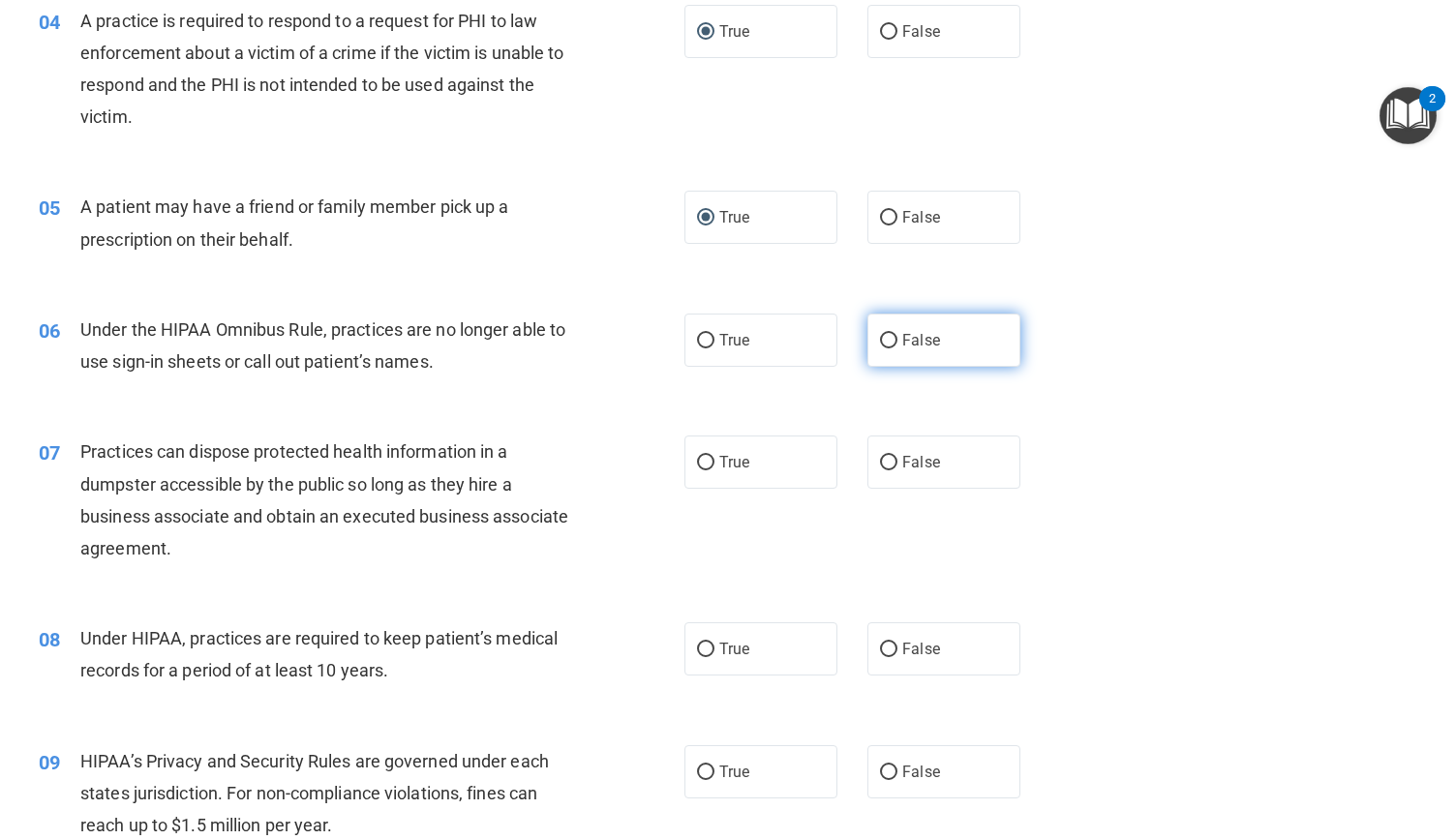
click at [883, 348] on input "False" at bounding box center [889, 341] width 18 height 15
radio input "true"
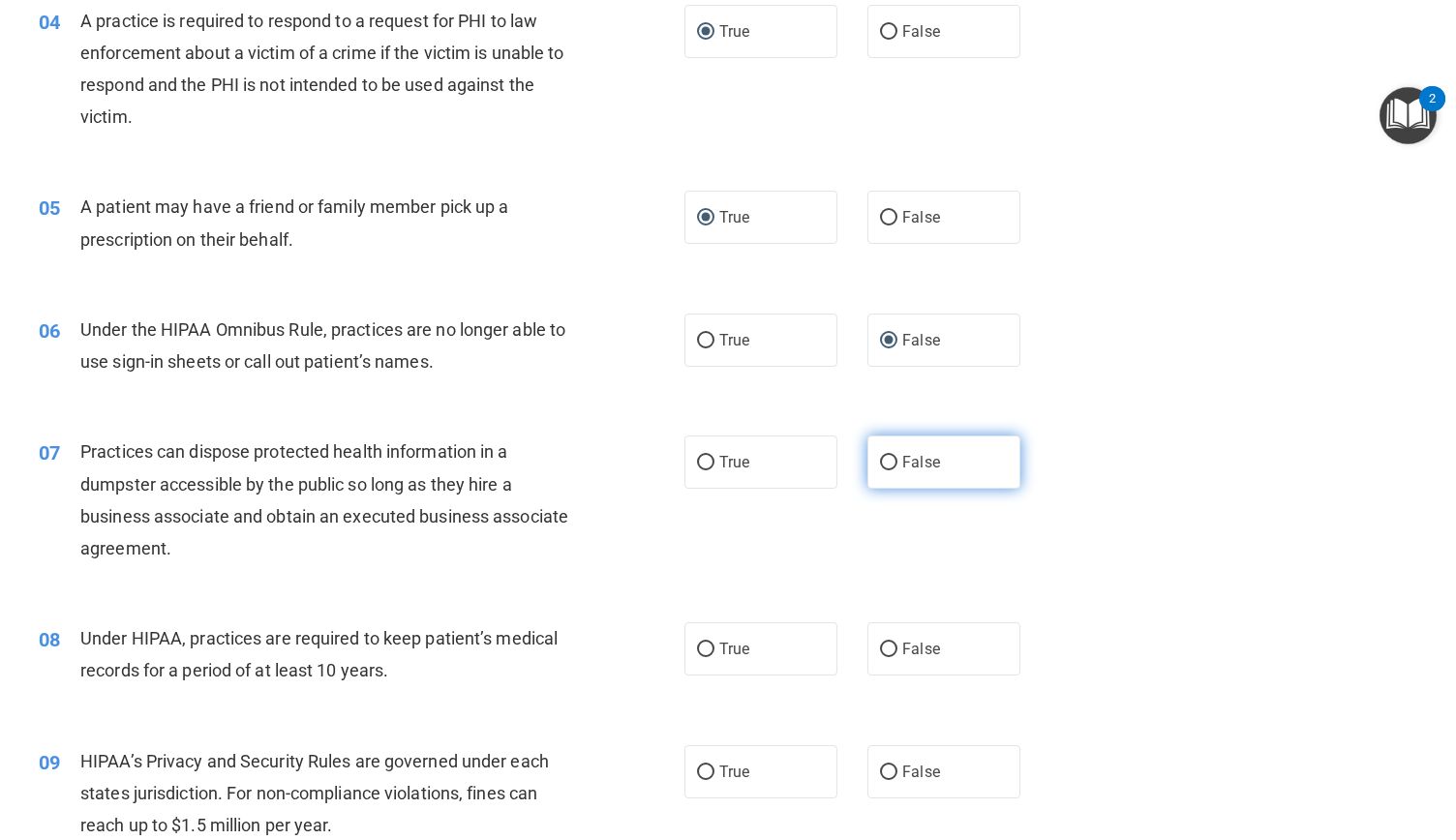
click at [881, 470] on input "False" at bounding box center [889, 463] width 18 height 15
radio input "true"
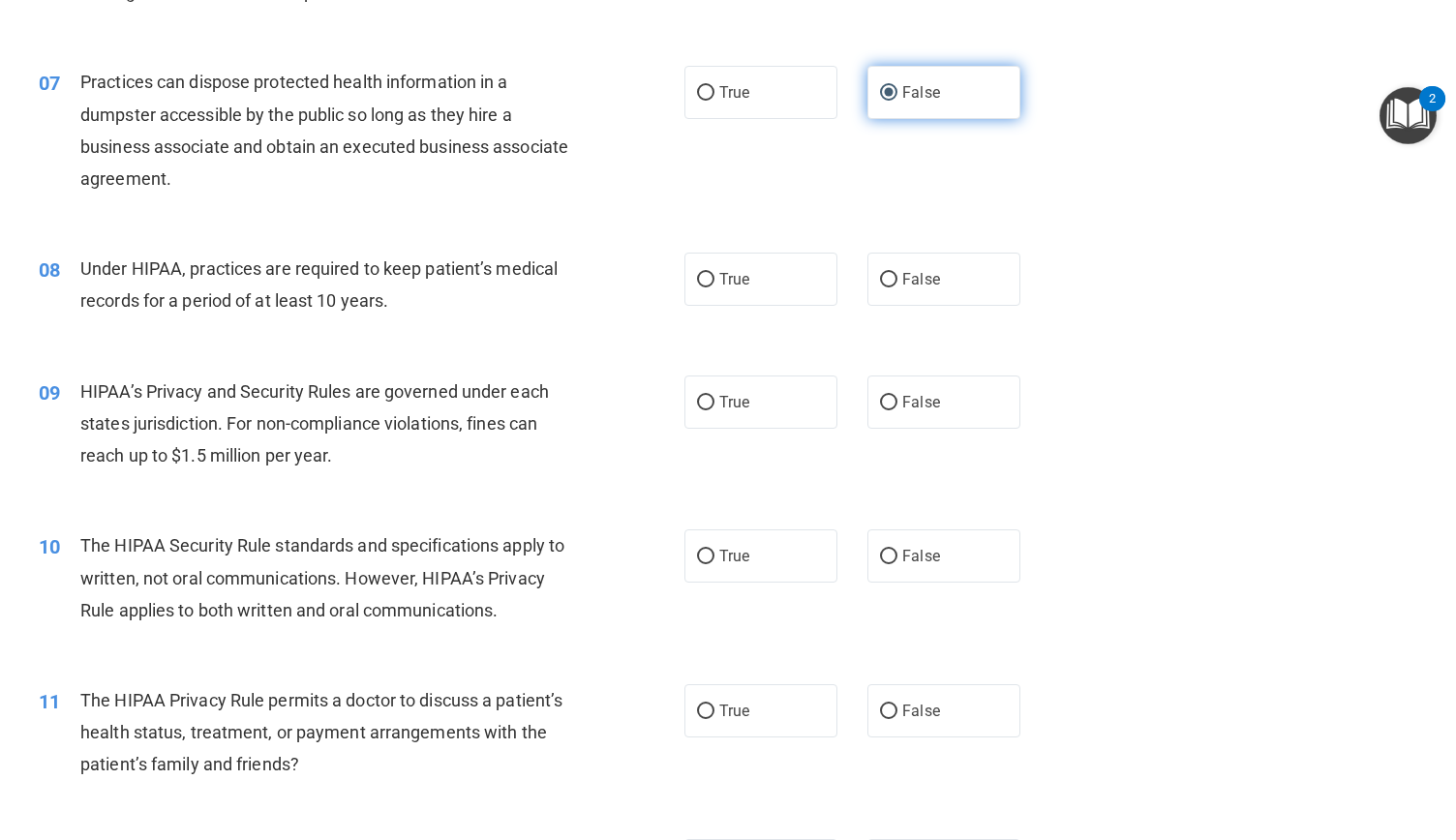
scroll to position [964, 0]
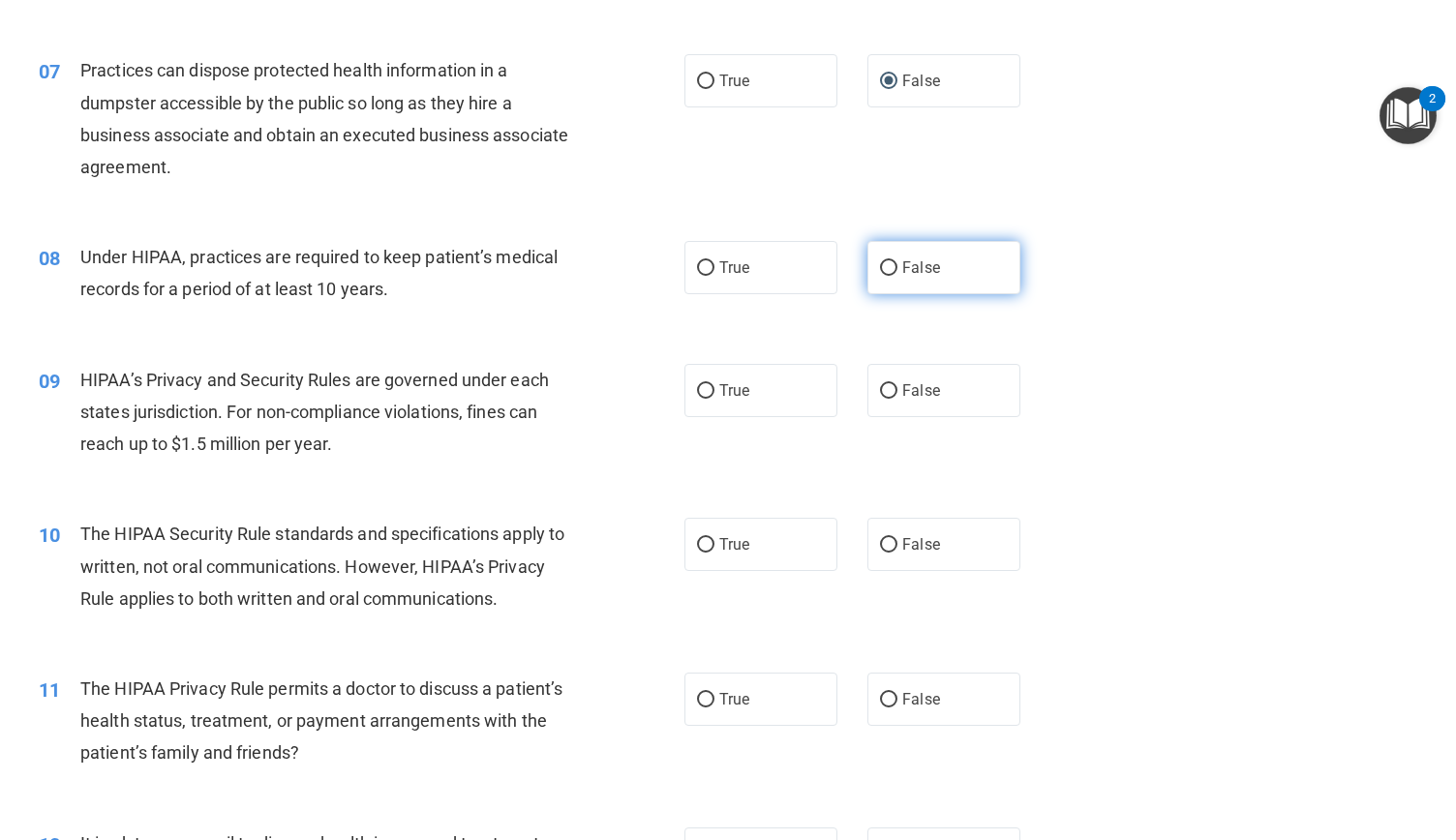
click at [885, 276] on input "False" at bounding box center [889, 268] width 18 height 15
radio input "true"
click at [700, 399] on input "True" at bounding box center [706, 391] width 18 height 15
radio input "true"
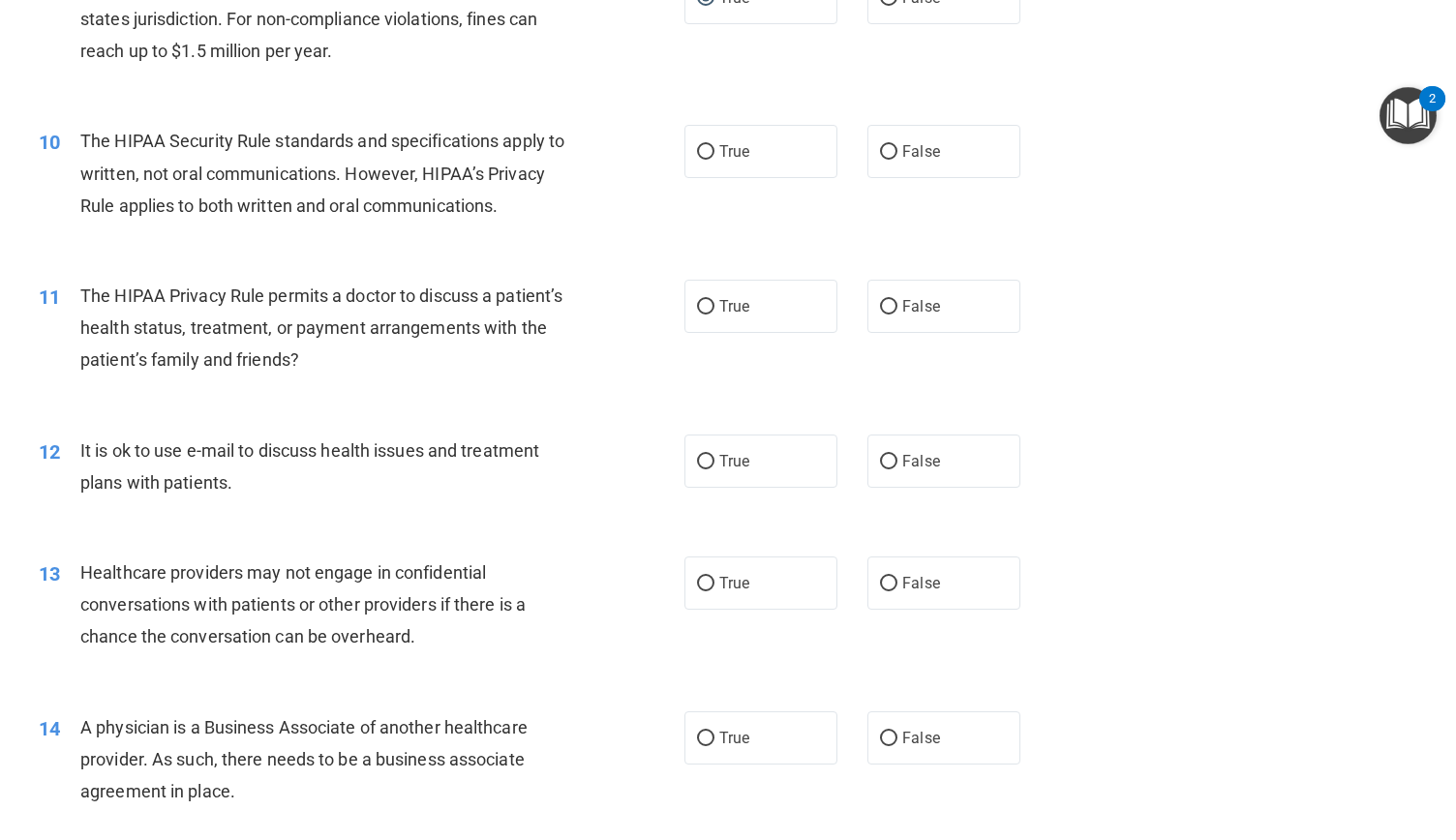
scroll to position [1362, 0]
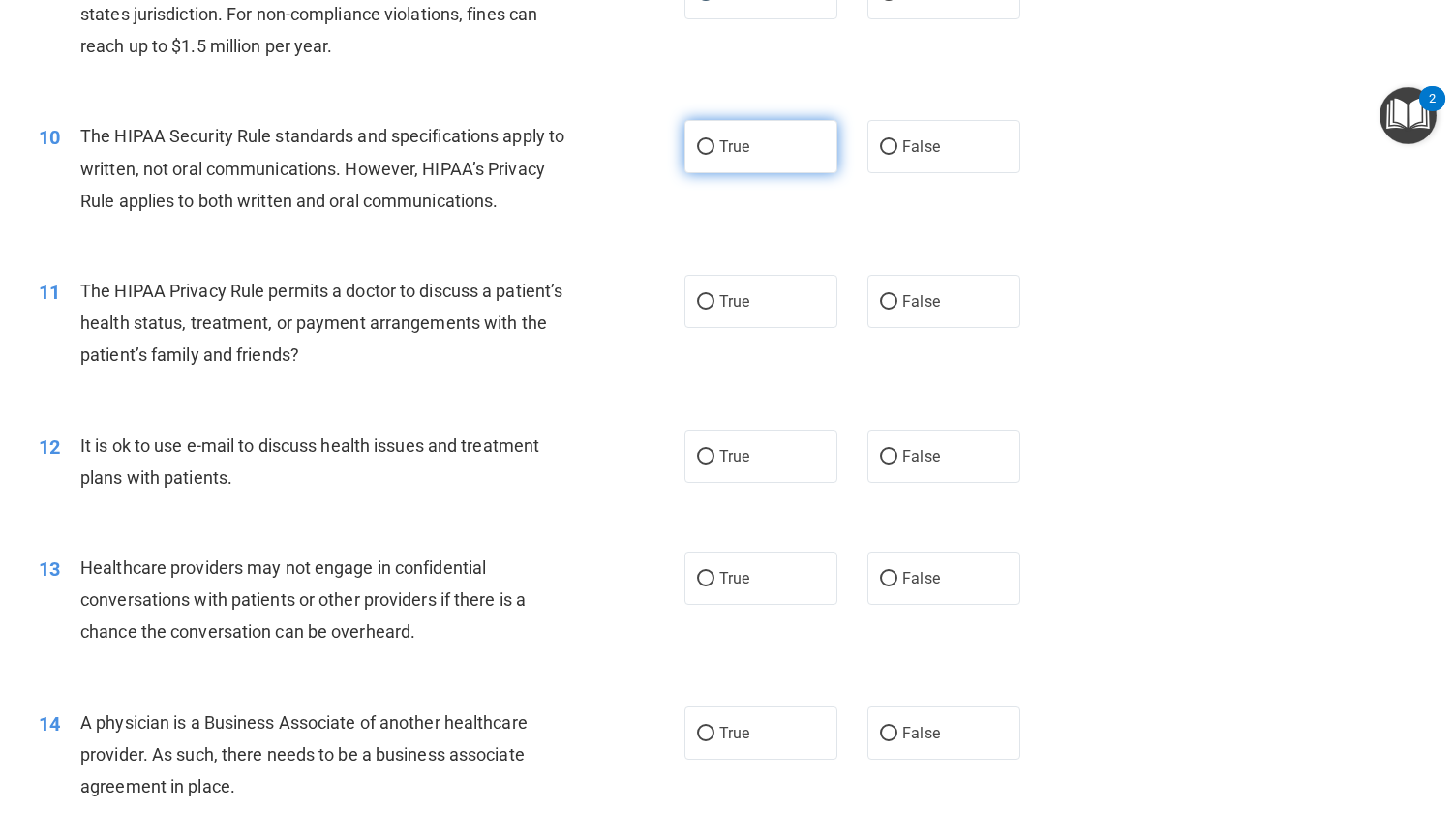
click at [697, 155] on input "True" at bounding box center [706, 148] width 18 height 15
radio input "true"
click at [698, 310] on input "True" at bounding box center [706, 302] width 18 height 15
radio input "true"
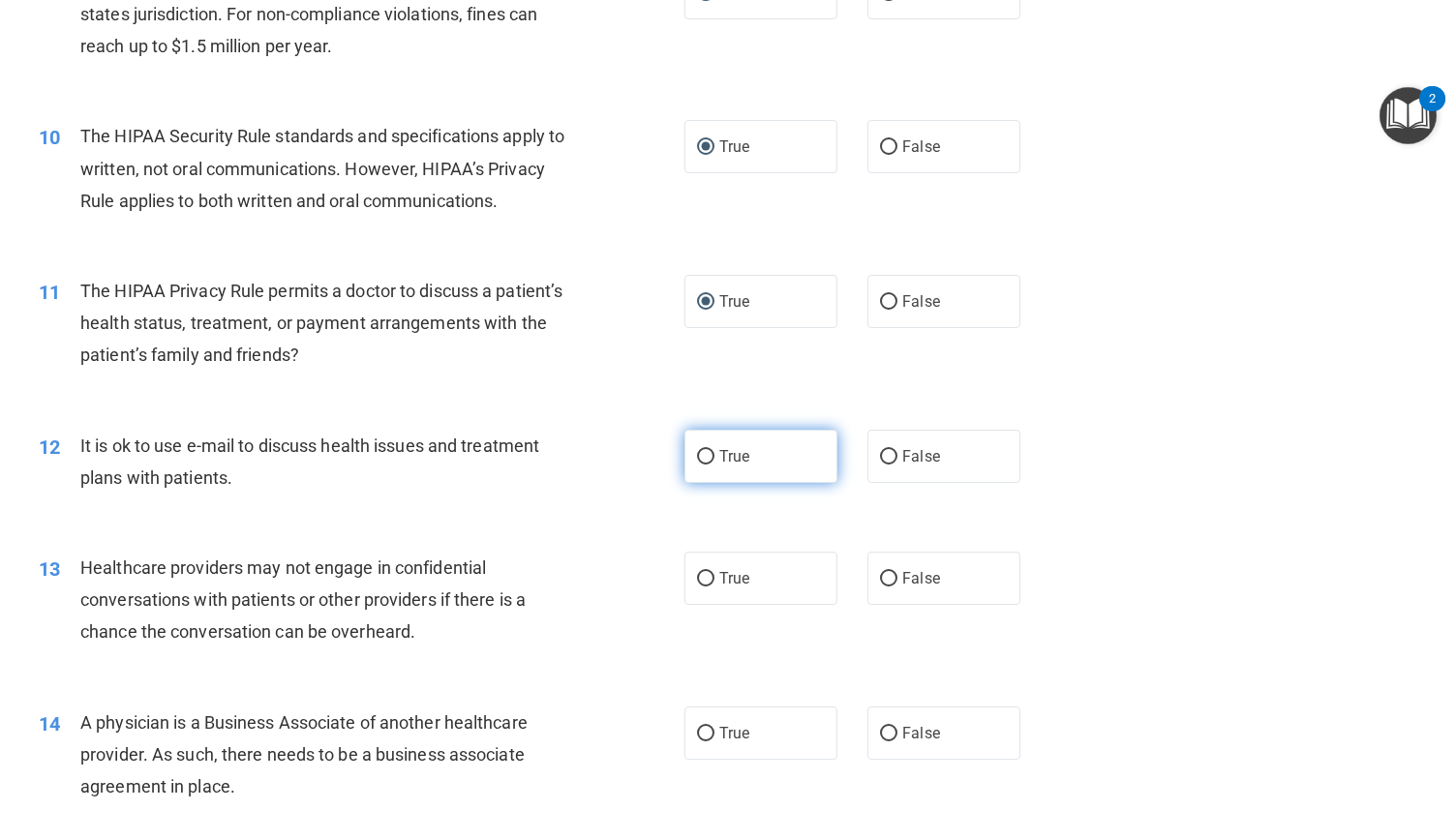
click at [699, 464] on input "True" at bounding box center [706, 457] width 18 height 15
radio input "true"
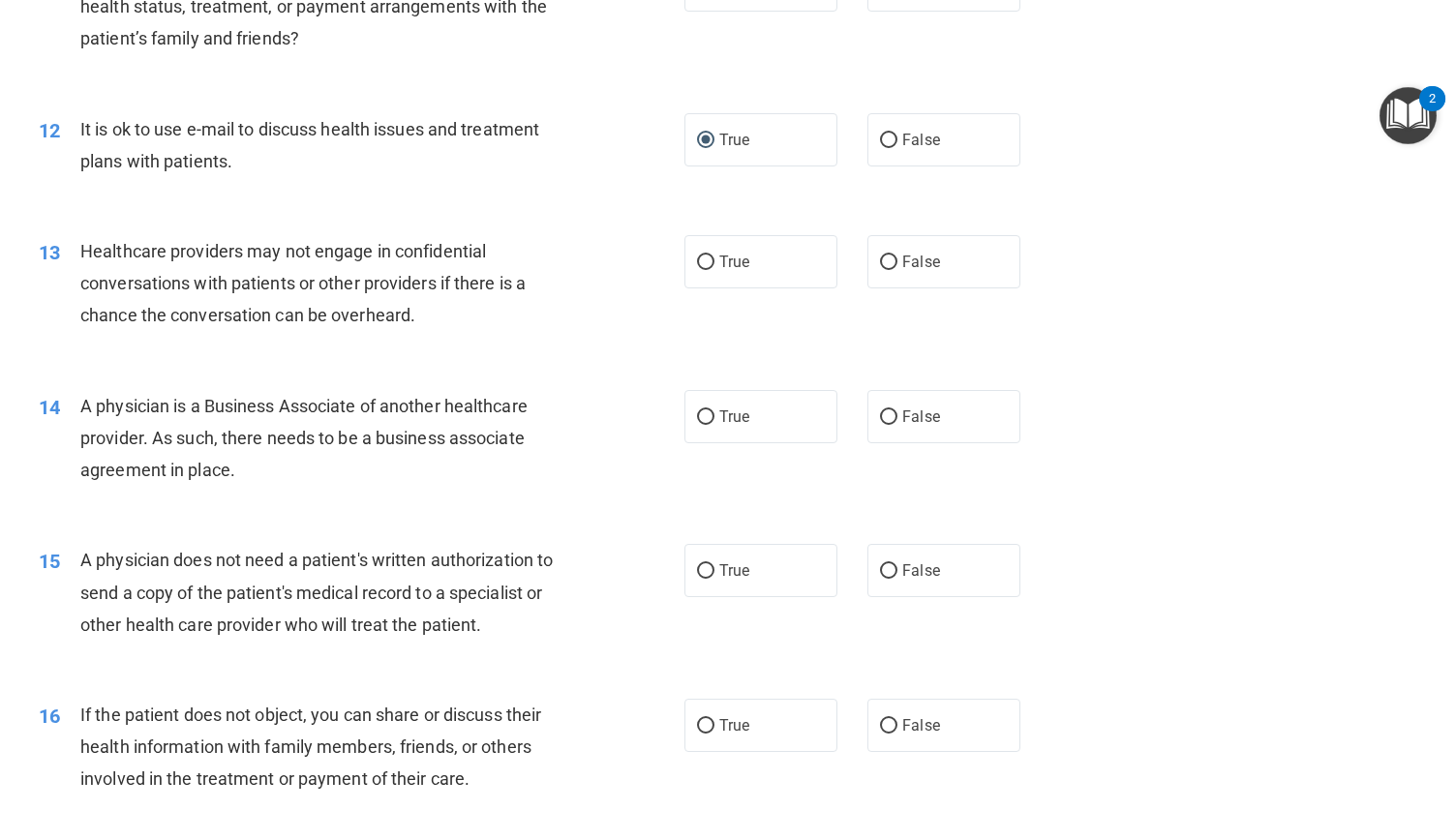
scroll to position [1683, 0]
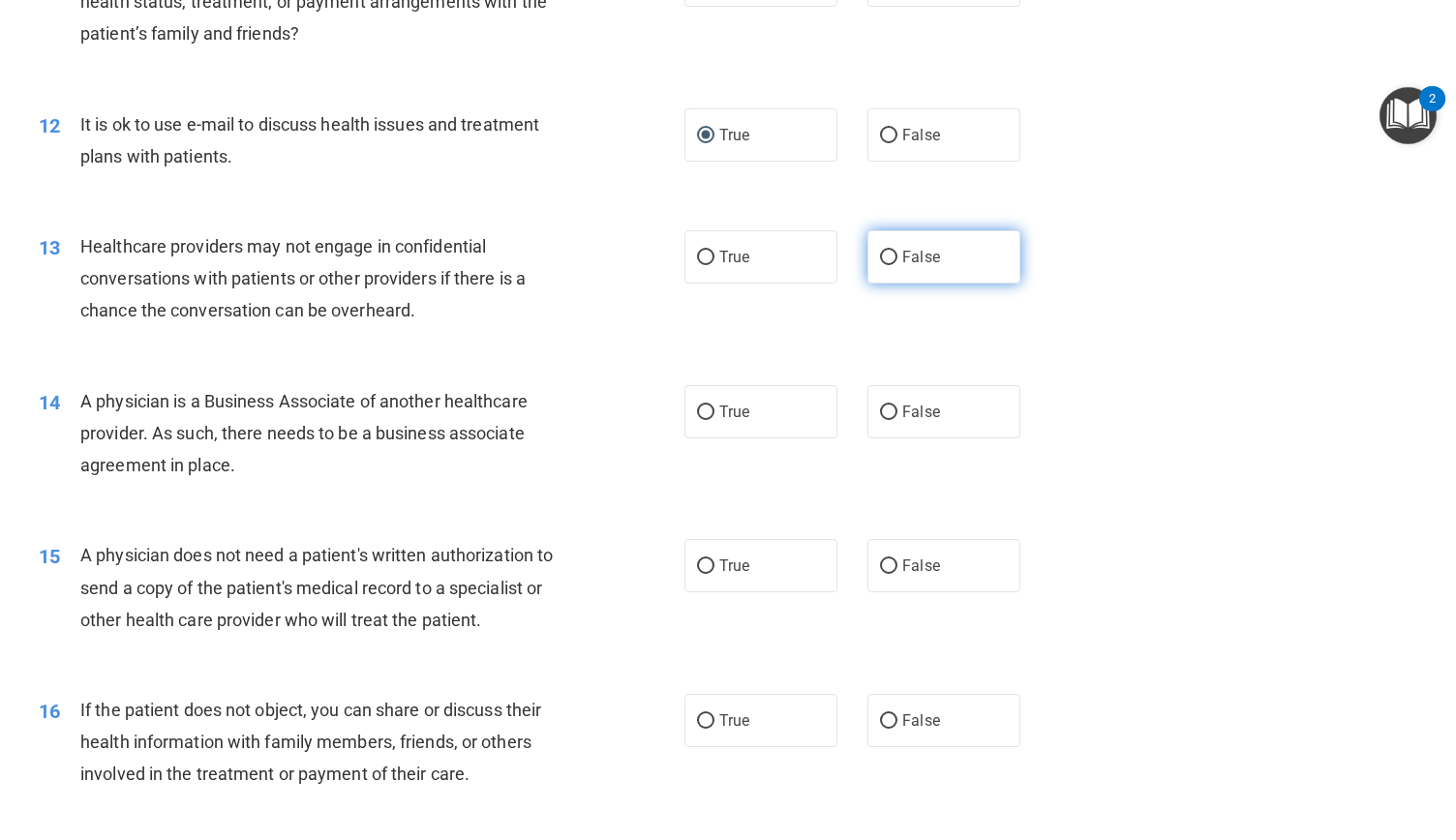
click at [880, 265] on input "False" at bounding box center [889, 257] width 18 height 15
radio input "true"
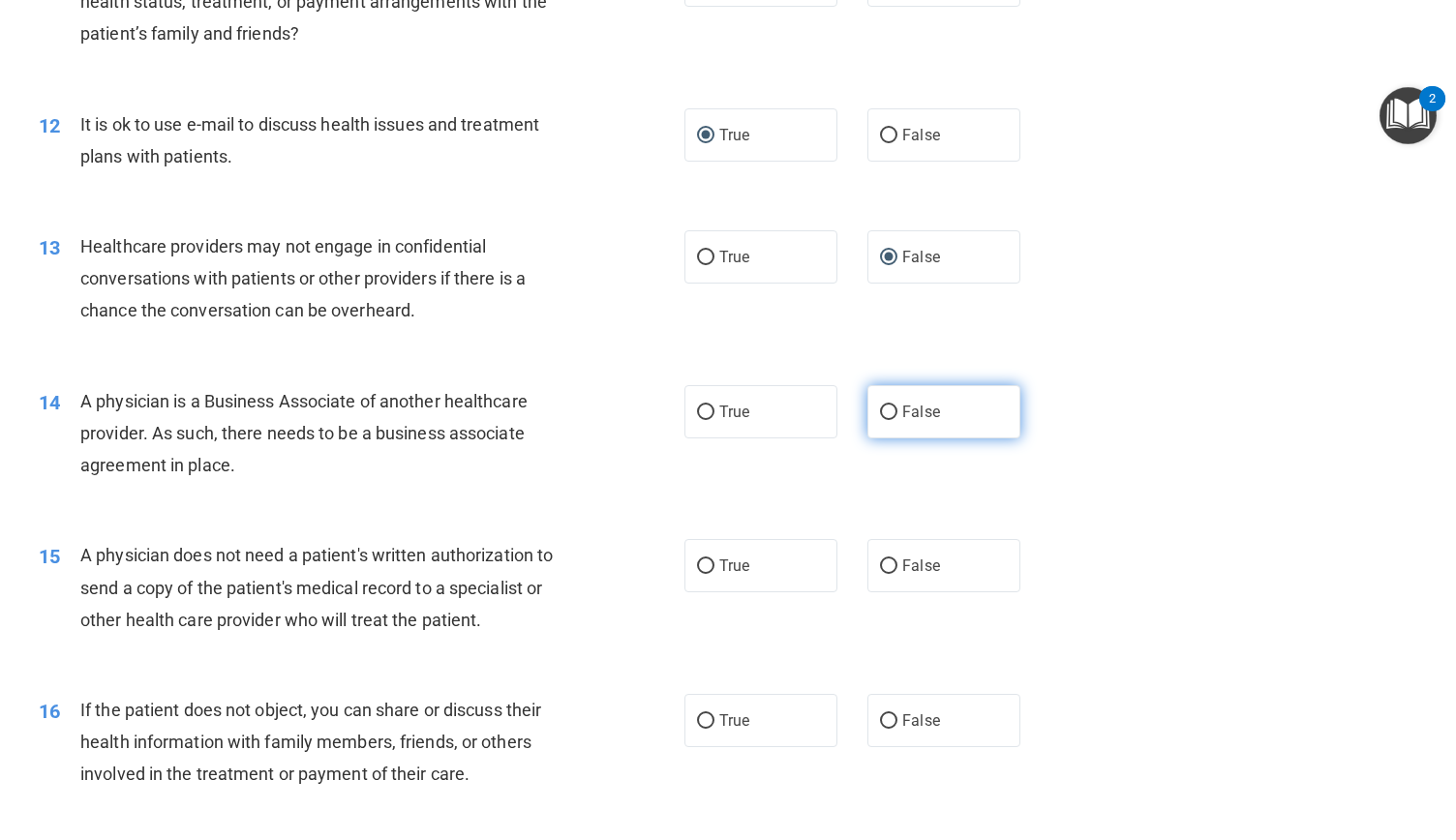
click at [884, 420] on input "False" at bounding box center [889, 413] width 18 height 15
radio input "true"
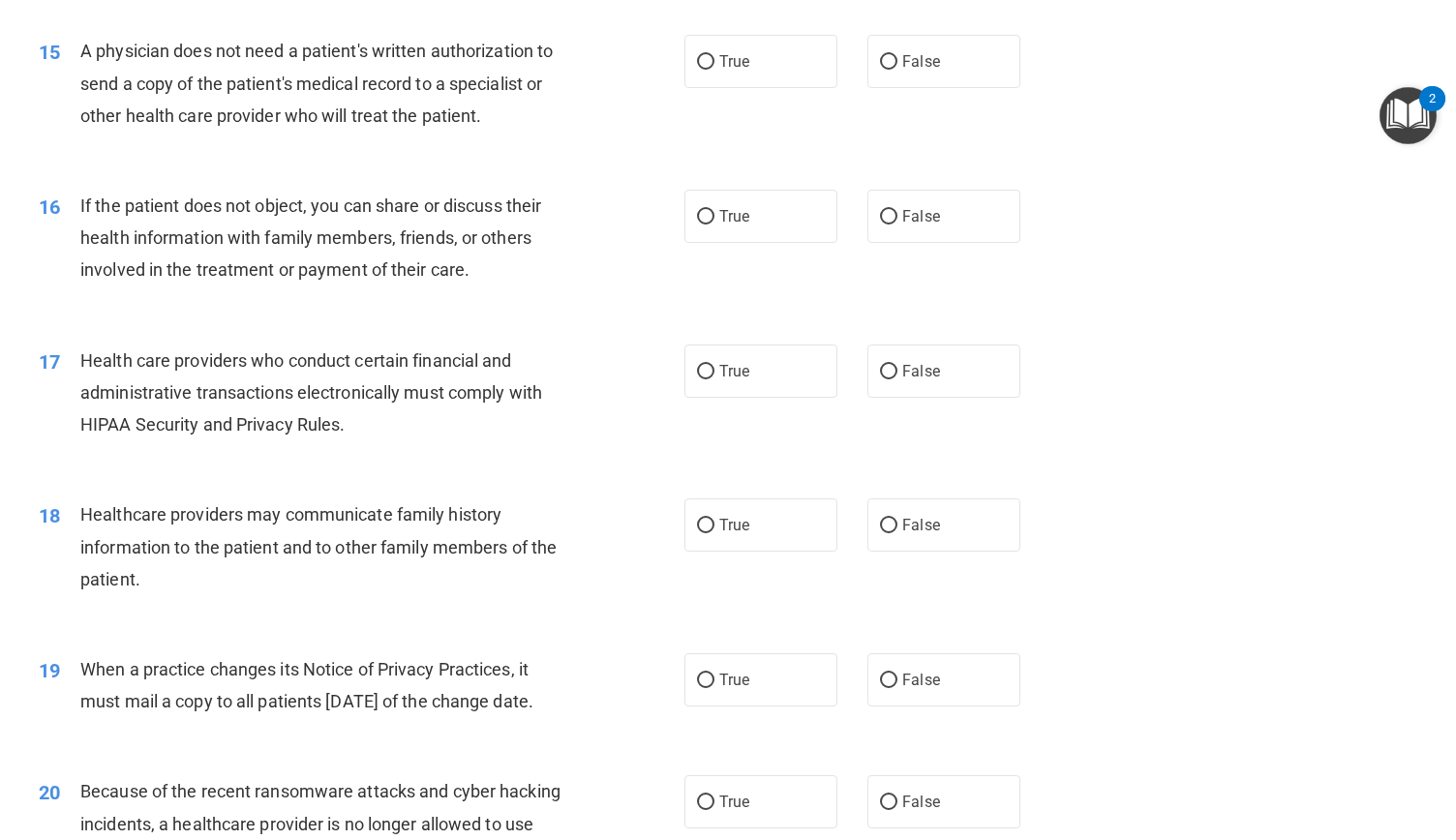
scroll to position [2198, 0]
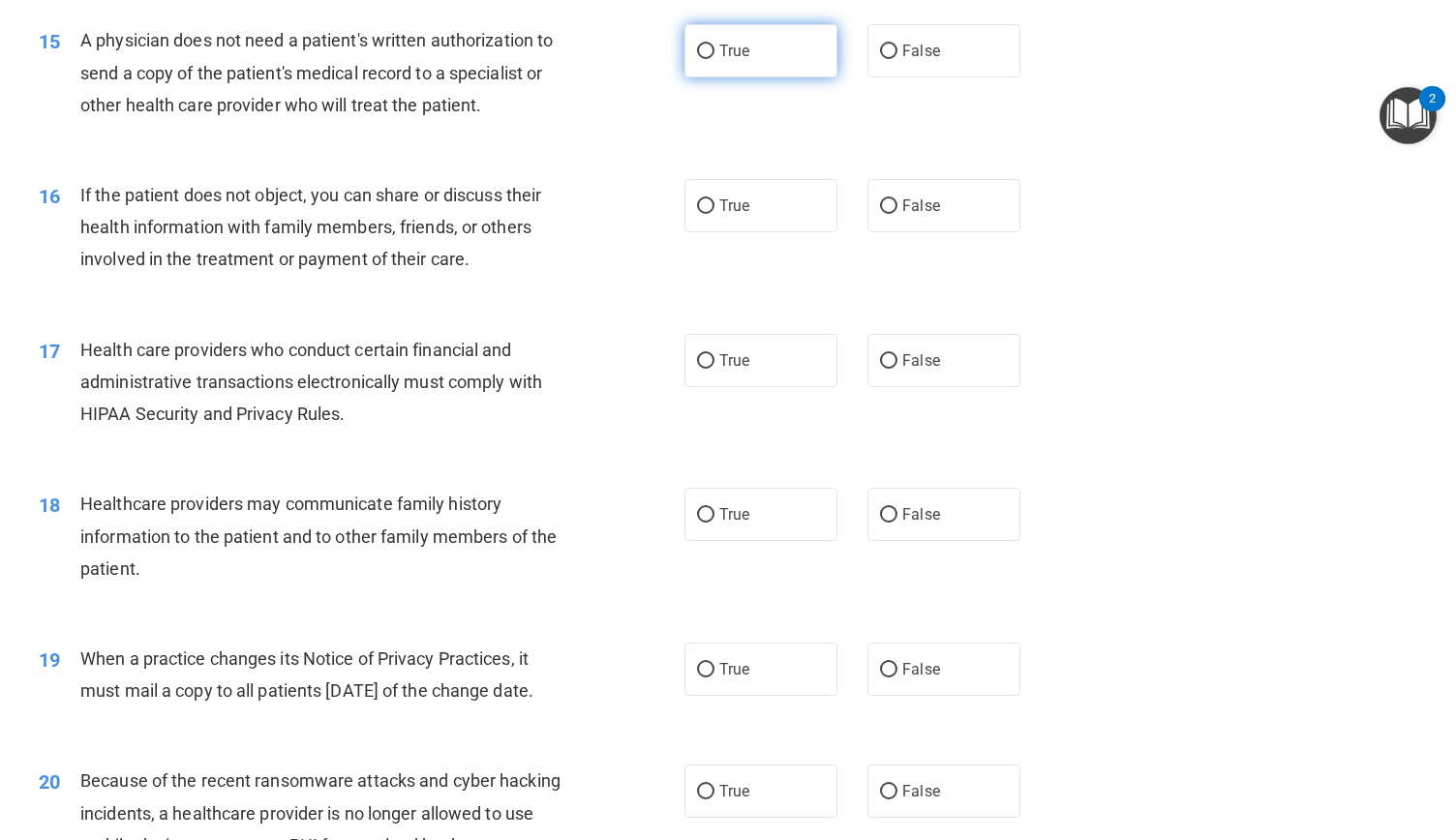
click at [700, 59] on input "True" at bounding box center [706, 52] width 18 height 15
radio input "true"
click at [697, 214] on input "True" at bounding box center [706, 206] width 18 height 15
radio input "true"
click at [699, 369] on input "True" at bounding box center [706, 361] width 18 height 15
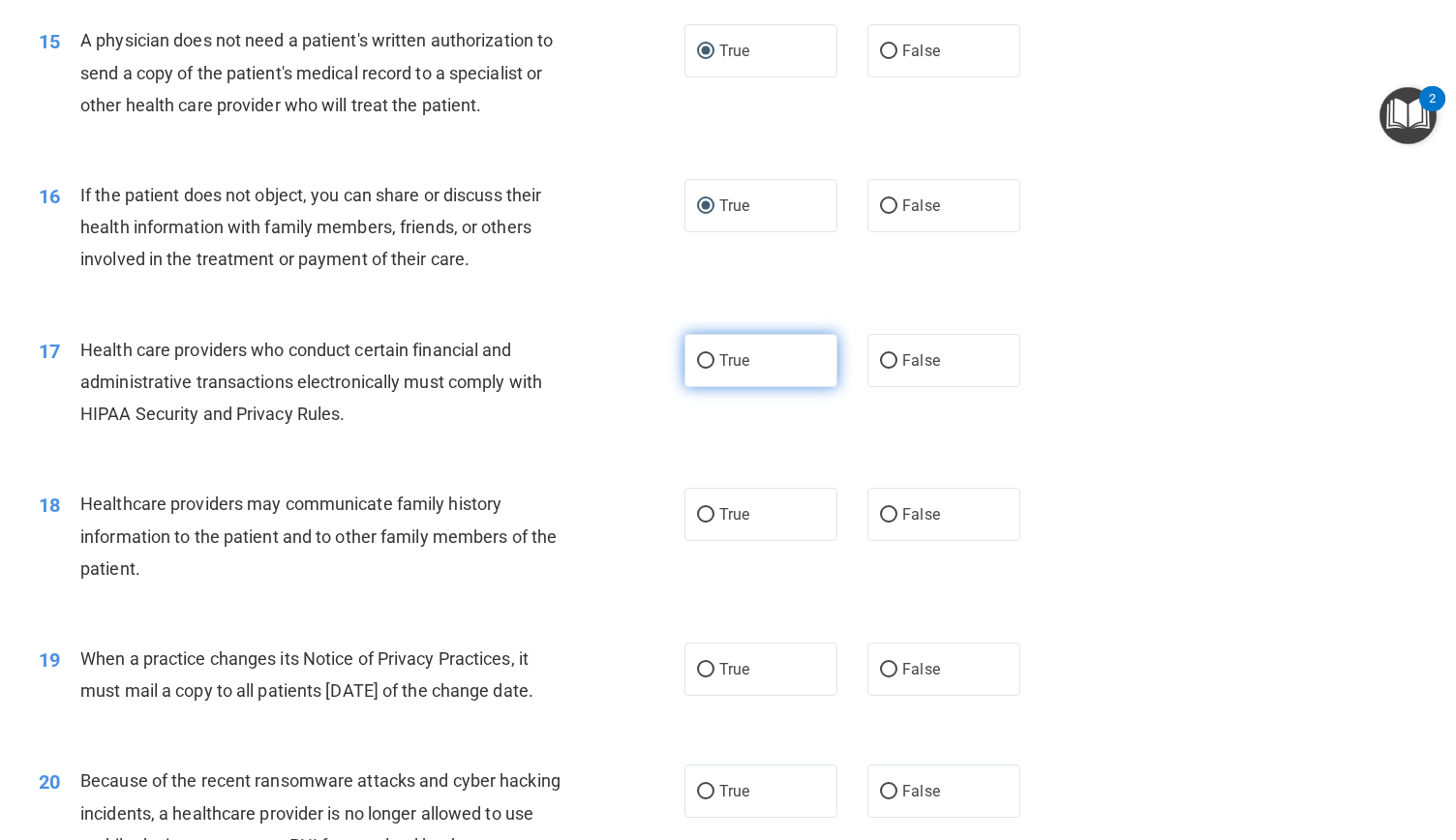
radio input "true"
click at [880, 523] on input "False" at bounding box center [889, 515] width 18 height 15
radio input "true"
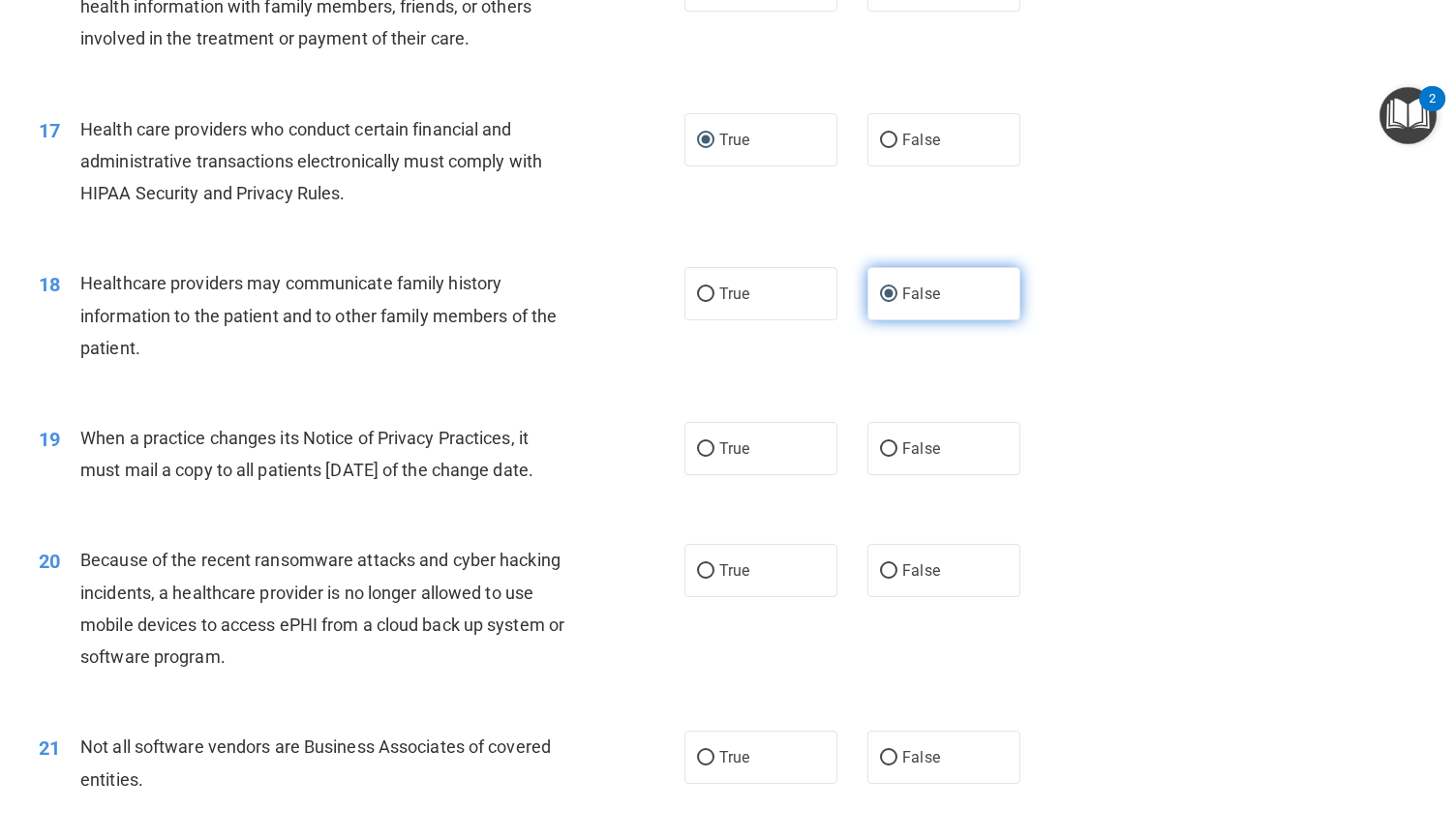
scroll to position [2422, 0]
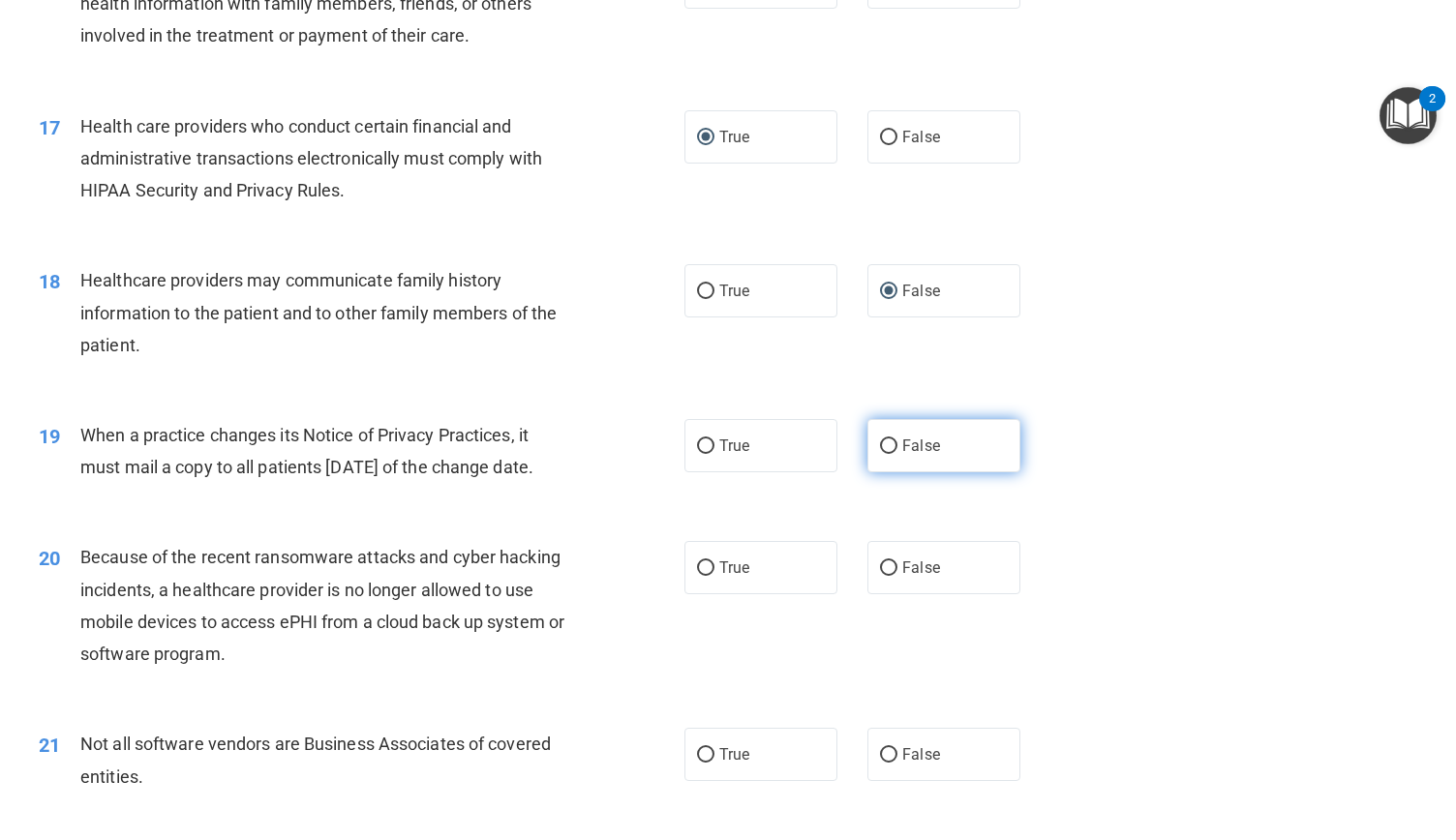
click at [883, 454] on input "False" at bounding box center [889, 446] width 18 height 15
radio input "true"
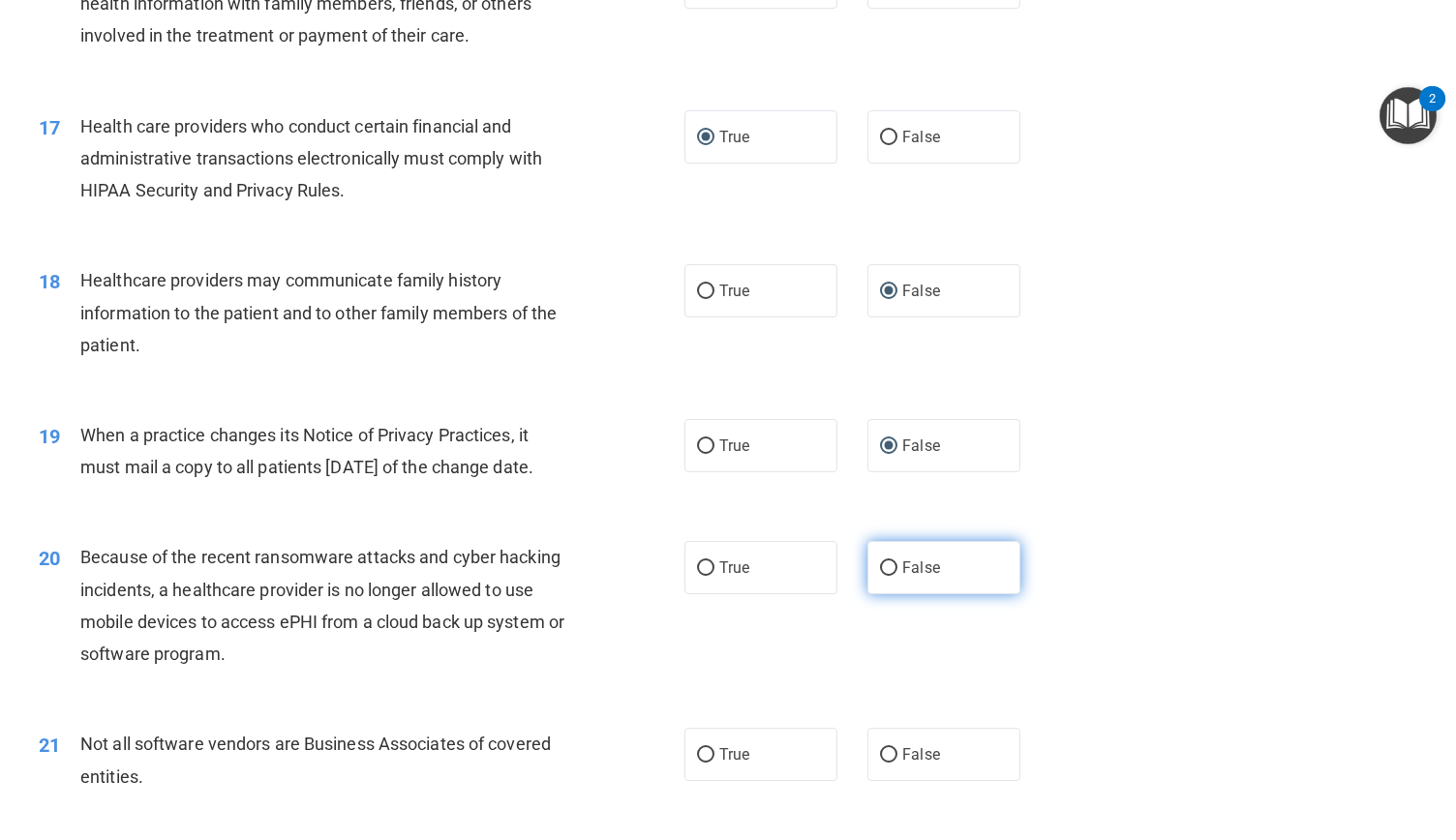
click at [880, 576] on input "False" at bounding box center [889, 568] width 18 height 15
radio input "true"
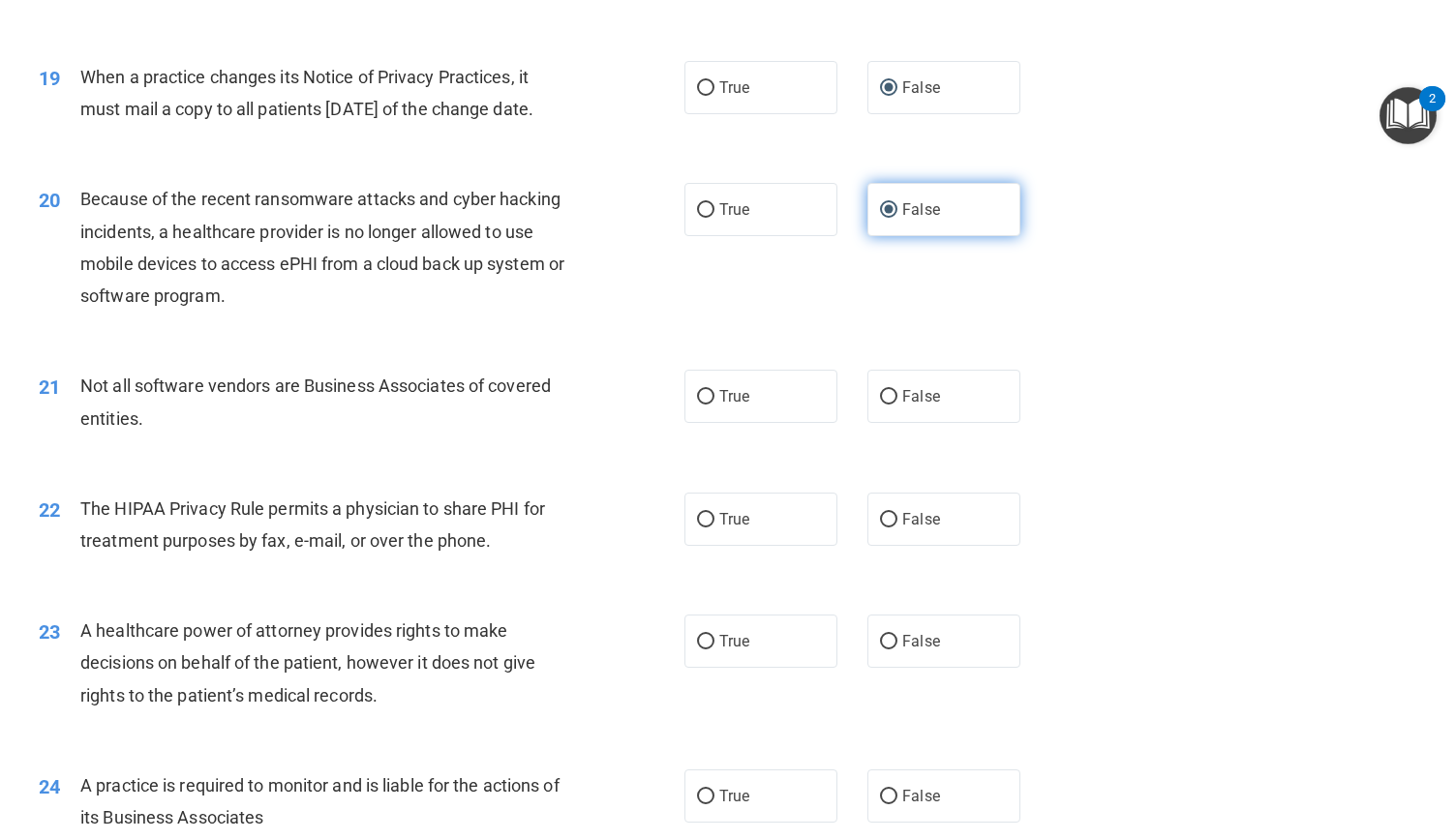
scroll to position [2782, 0]
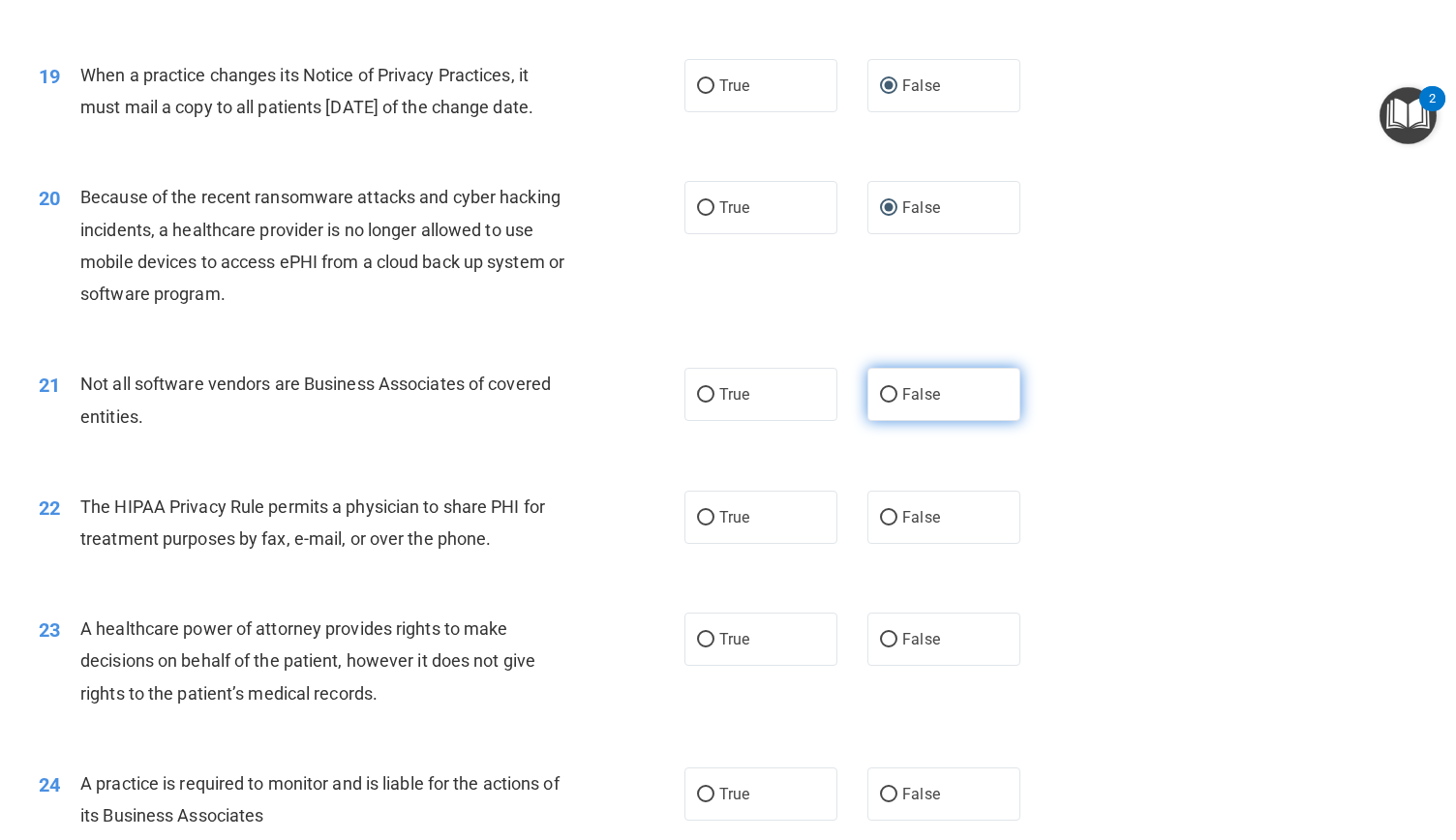
click at [880, 403] on input "False" at bounding box center [889, 395] width 18 height 15
radio input "true"
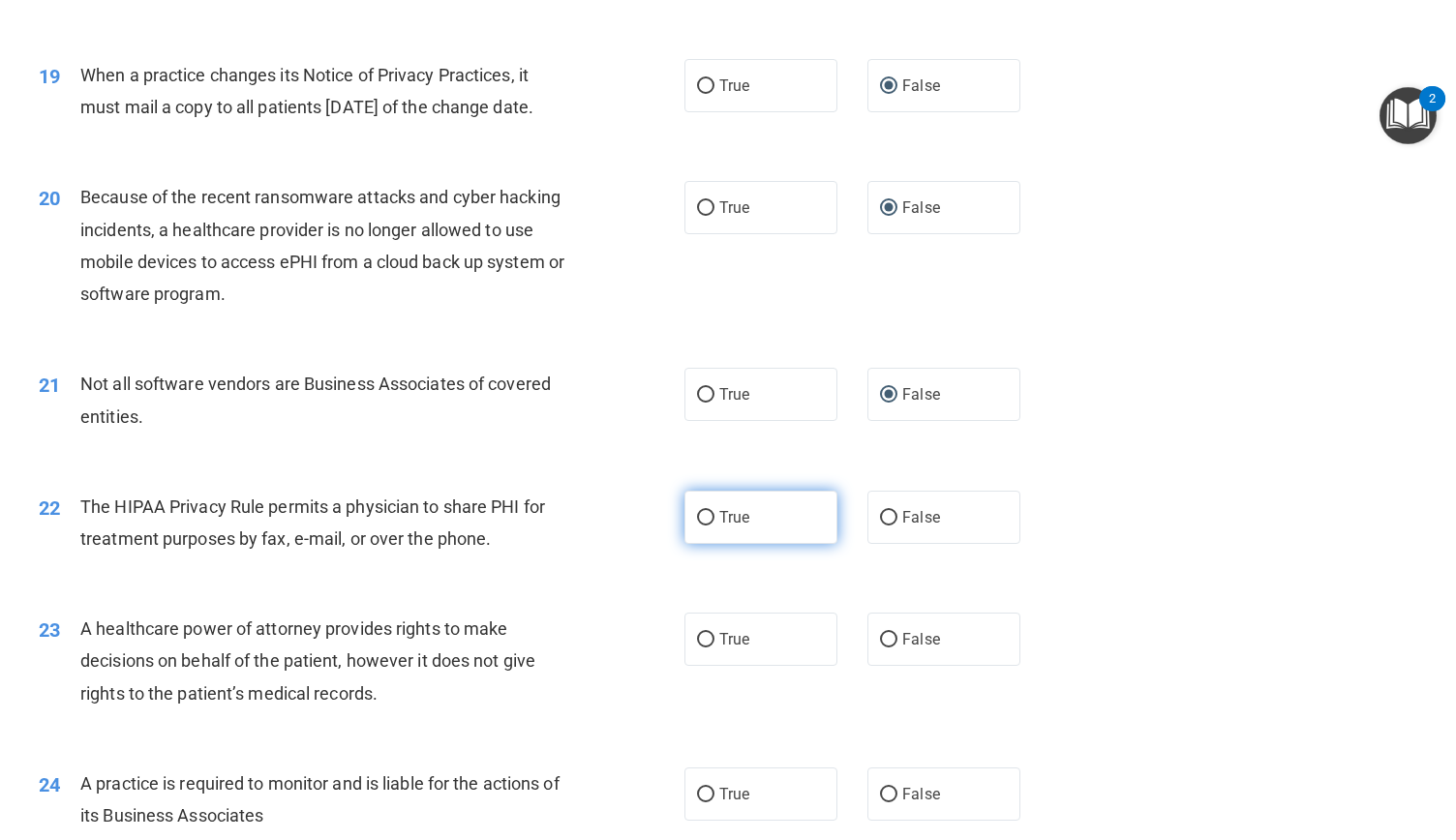
click at [705, 526] on input "True" at bounding box center [706, 518] width 18 height 15
radio input "true"
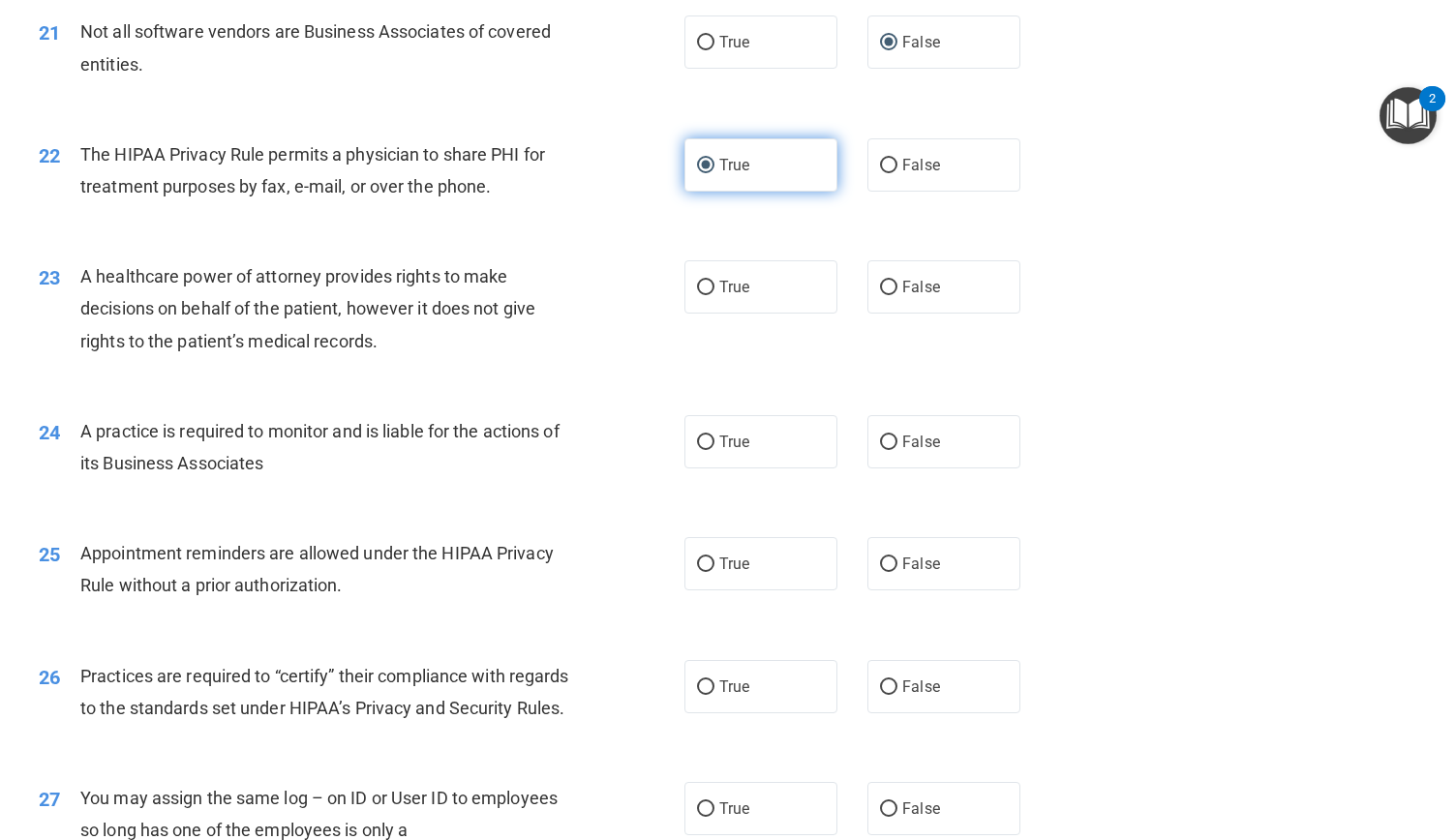
scroll to position [3136, 0]
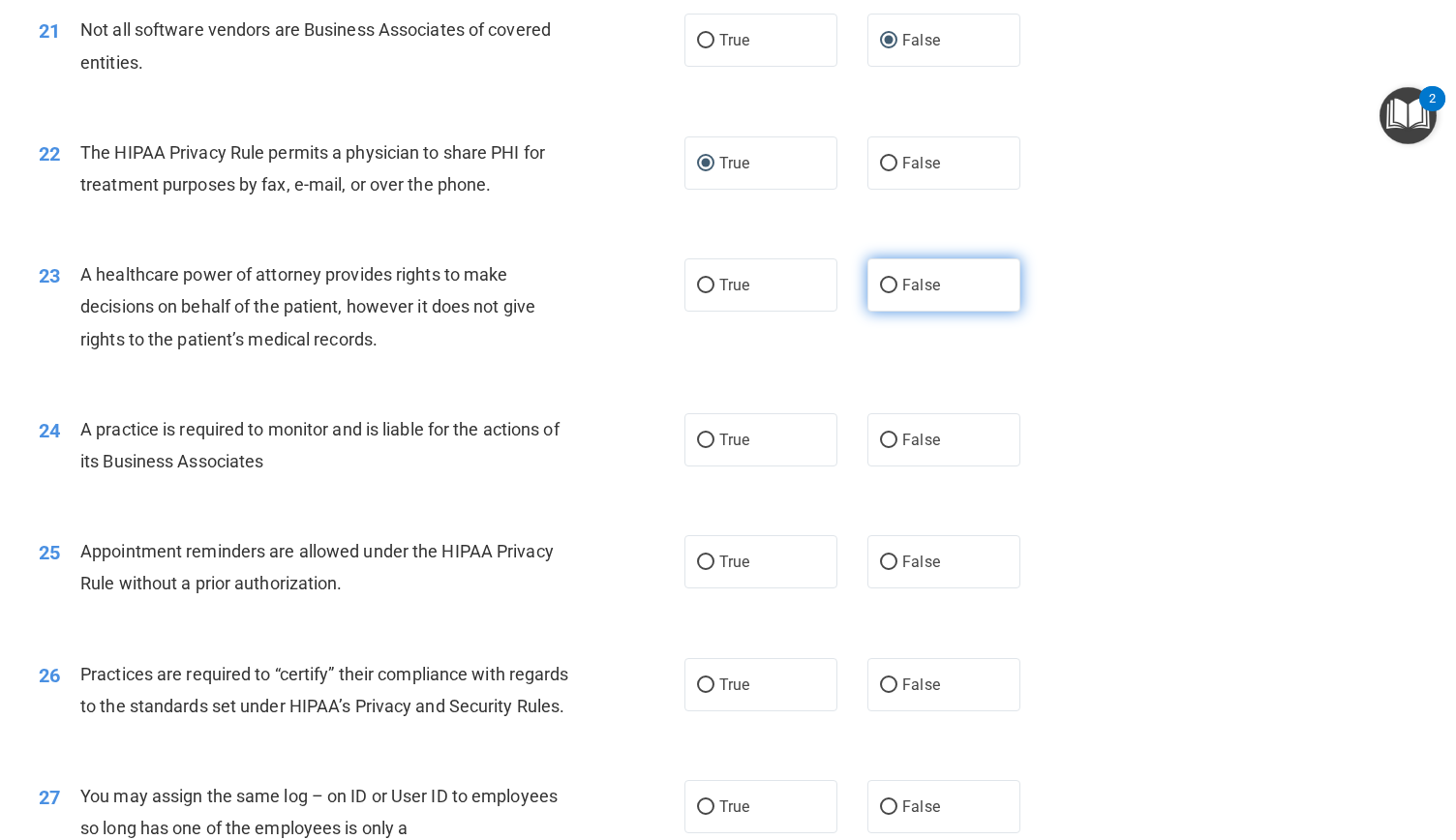
click at [889, 312] on label "False" at bounding box center [944, 285] width 153 height 53
click at [889, 293] on input "False" at bounding box center [889, 286] width 18 height 15
radio input "true"
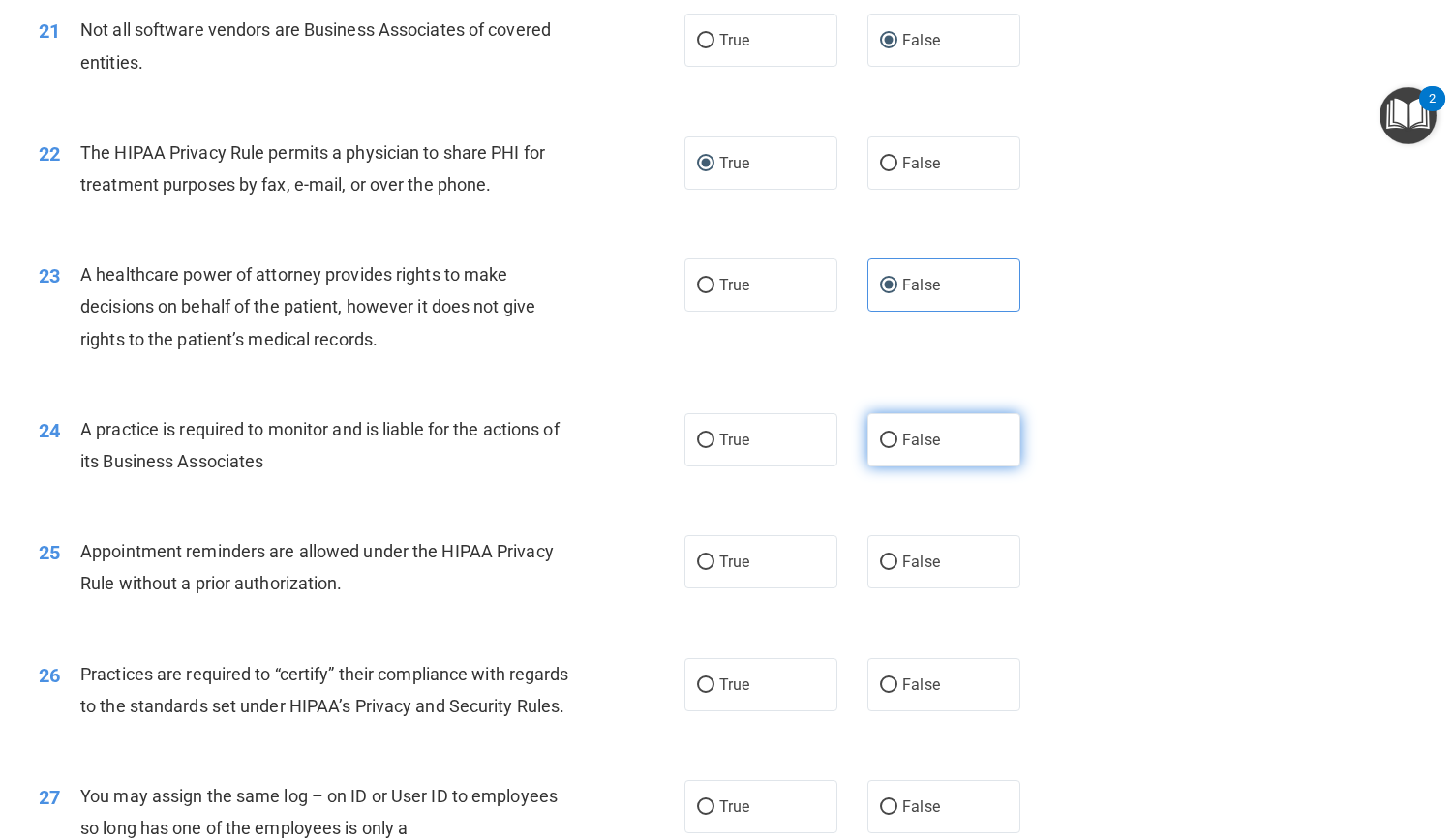
click at [883, 448] on input "False" at bounding box center [889, 440] width 18 height 15
radio input "true"
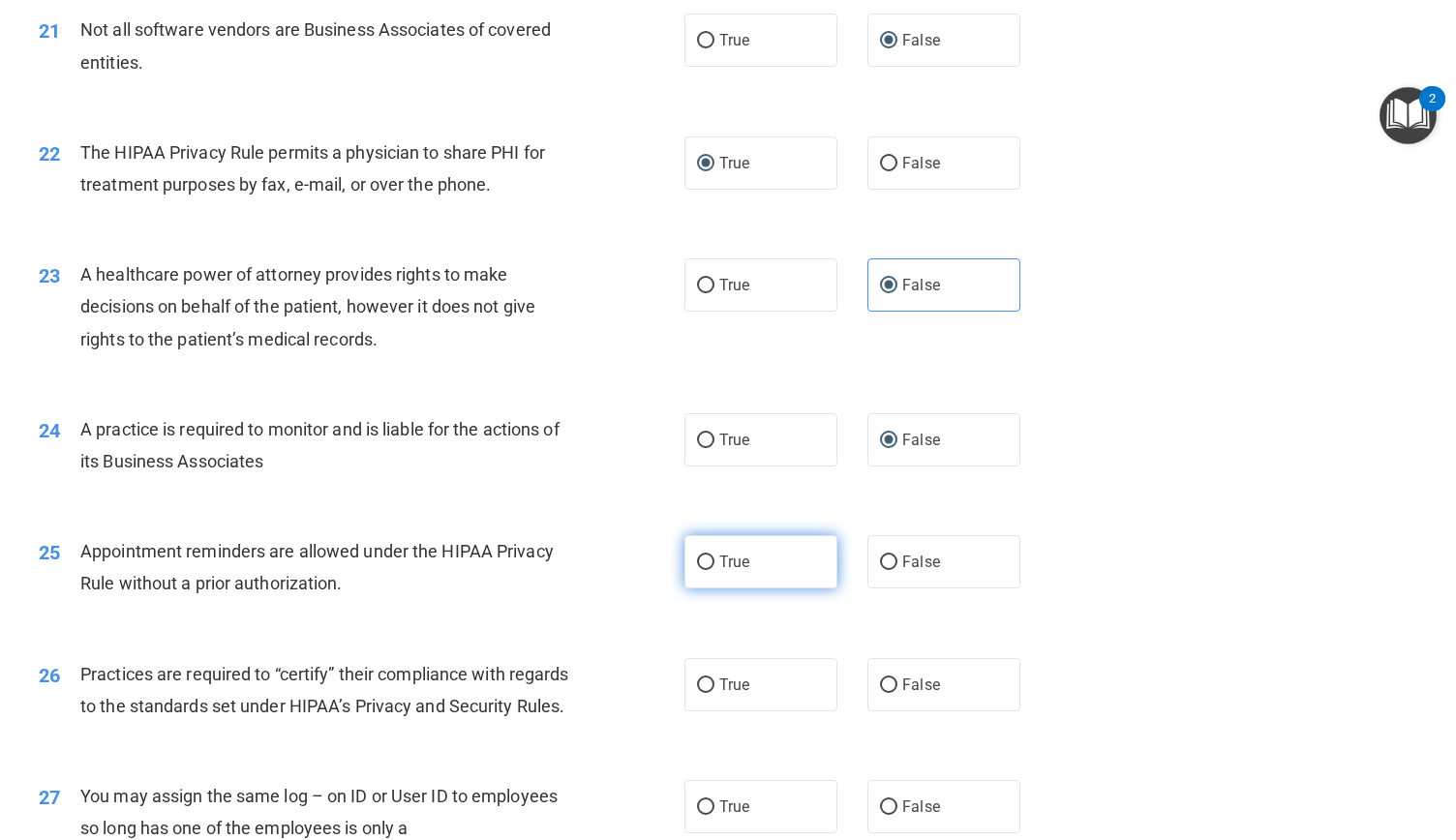
click at [699, 570] on input "True" at bounding box center [706, 562] width 18 height 15
radio input "true"
click at [699, 570] on input "True" at bounding box center [706, 562] width 18 height 15
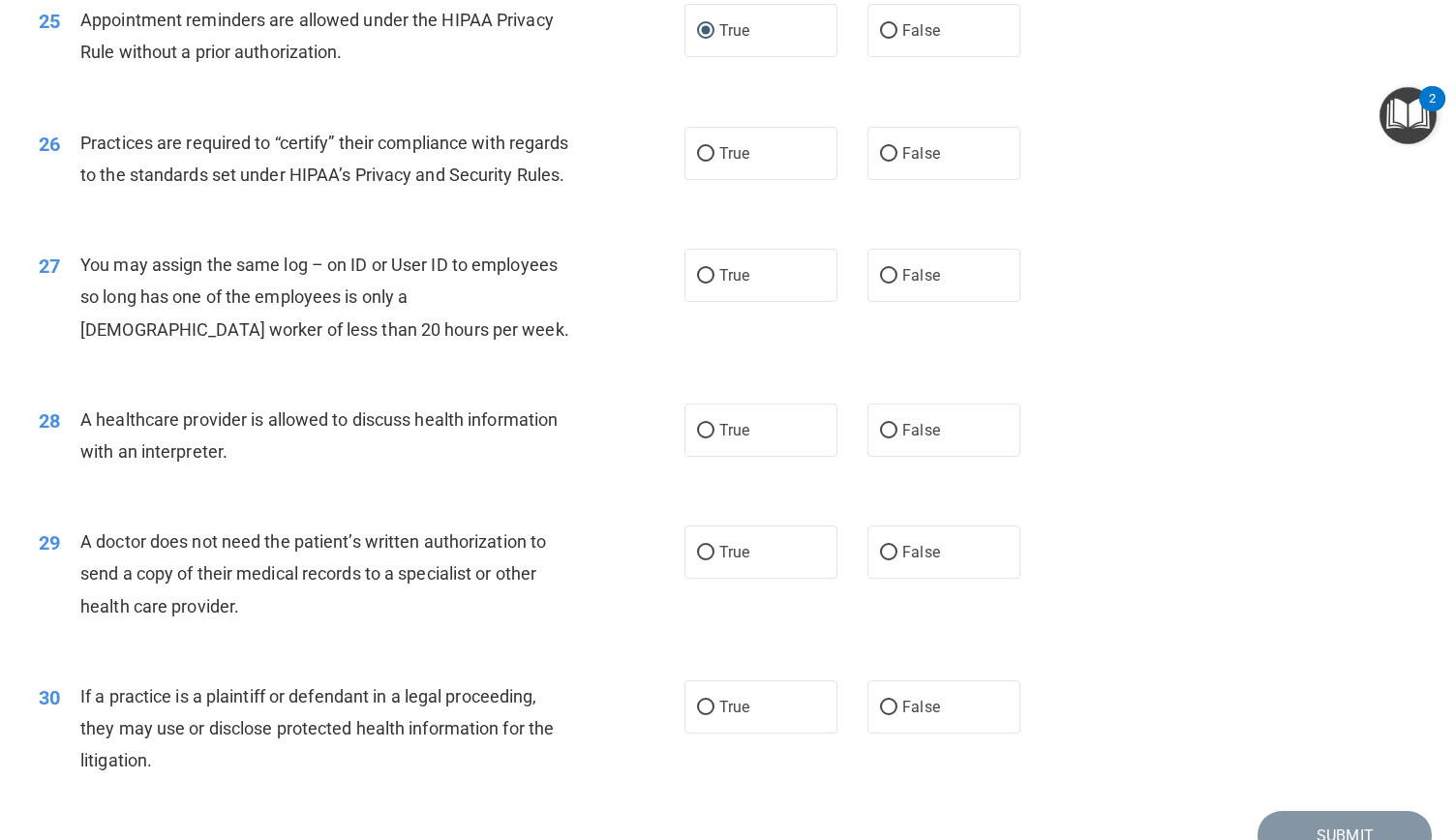
scroll to position [3673, 0]
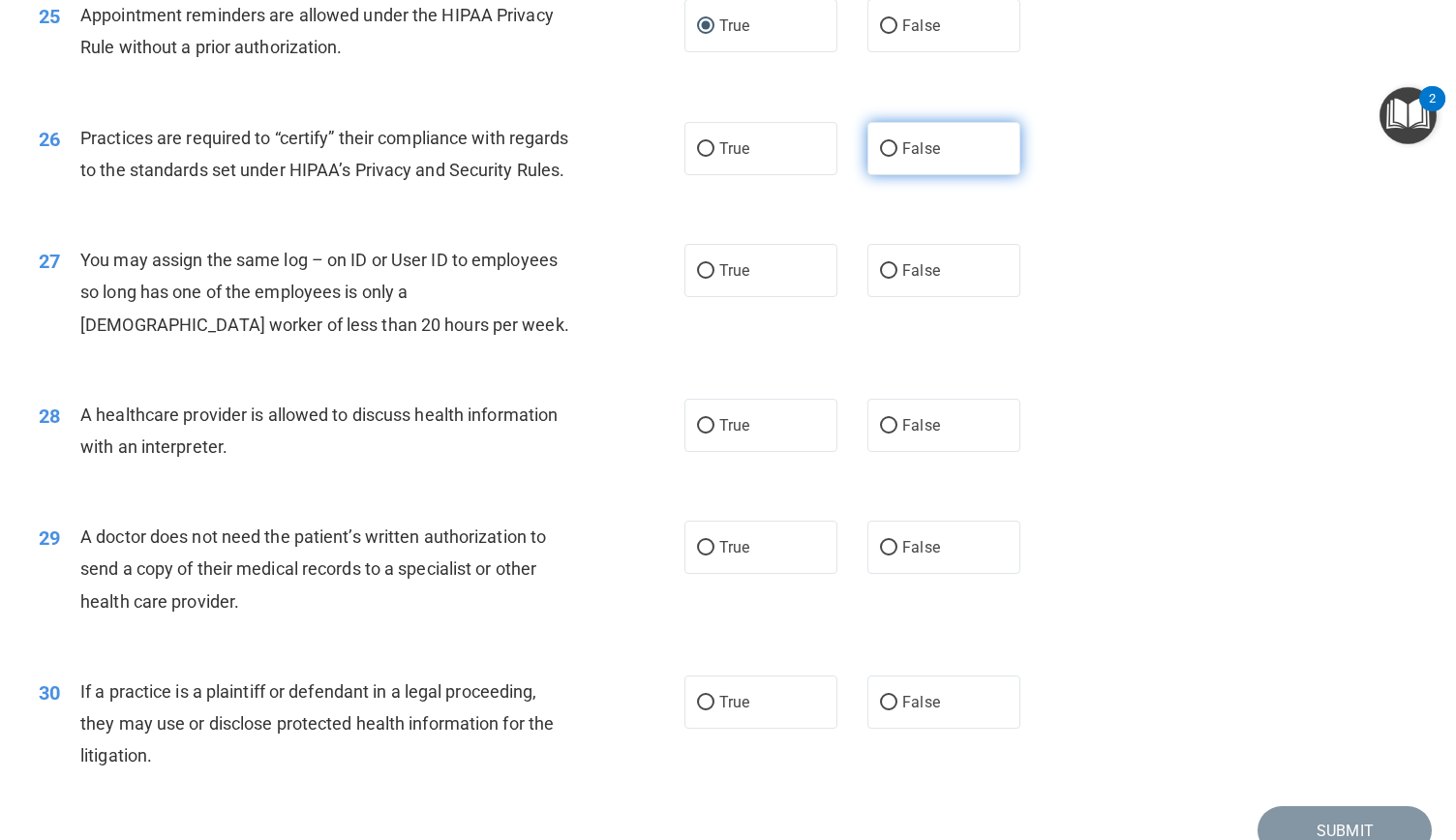
click at [880, 156] on input "False" at bounding box center [889, 150] width 18 height 15
radio input "true"
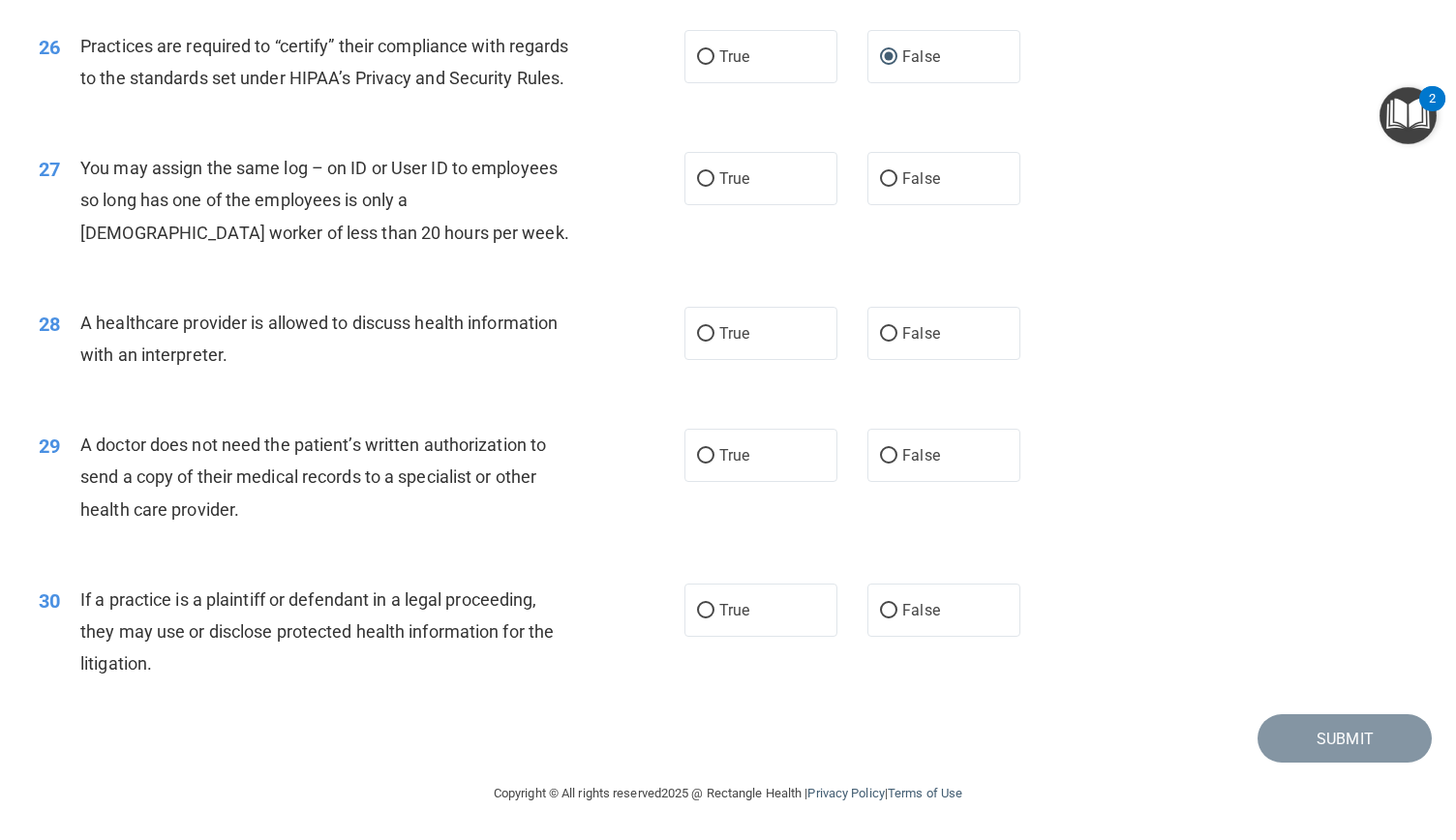
scroll to position [3829, 0]
click at [880, 187] on input "False" at bounding box center [889, 179] width 18 height 15
radio input "true"
click at [709, 360] on label "True" at bounding box center [761, 333] width 153 height 53
click at [709, 341] on input "True" at bounding box center [706, 334] width 18 height 15
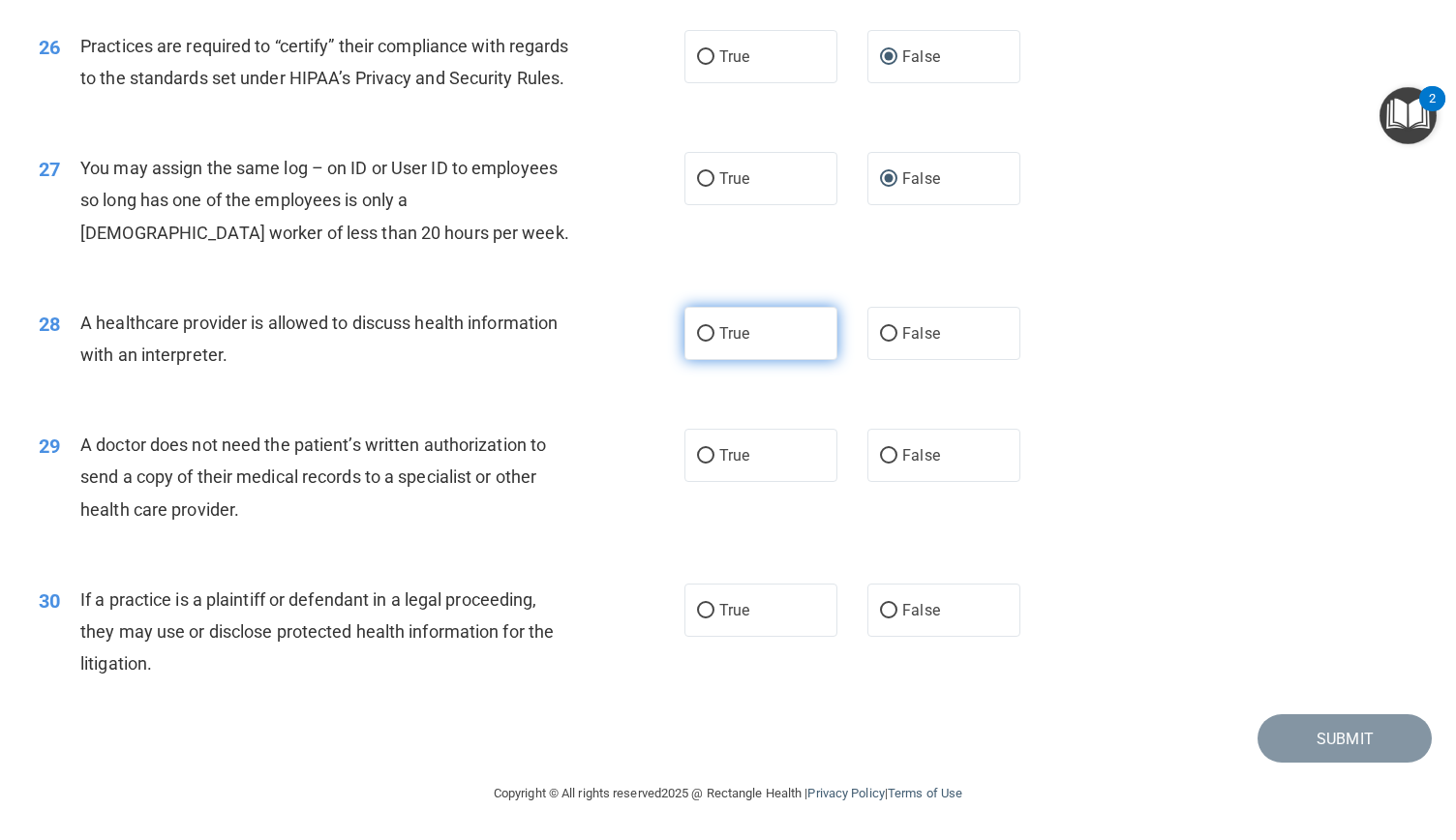
radio input "true"
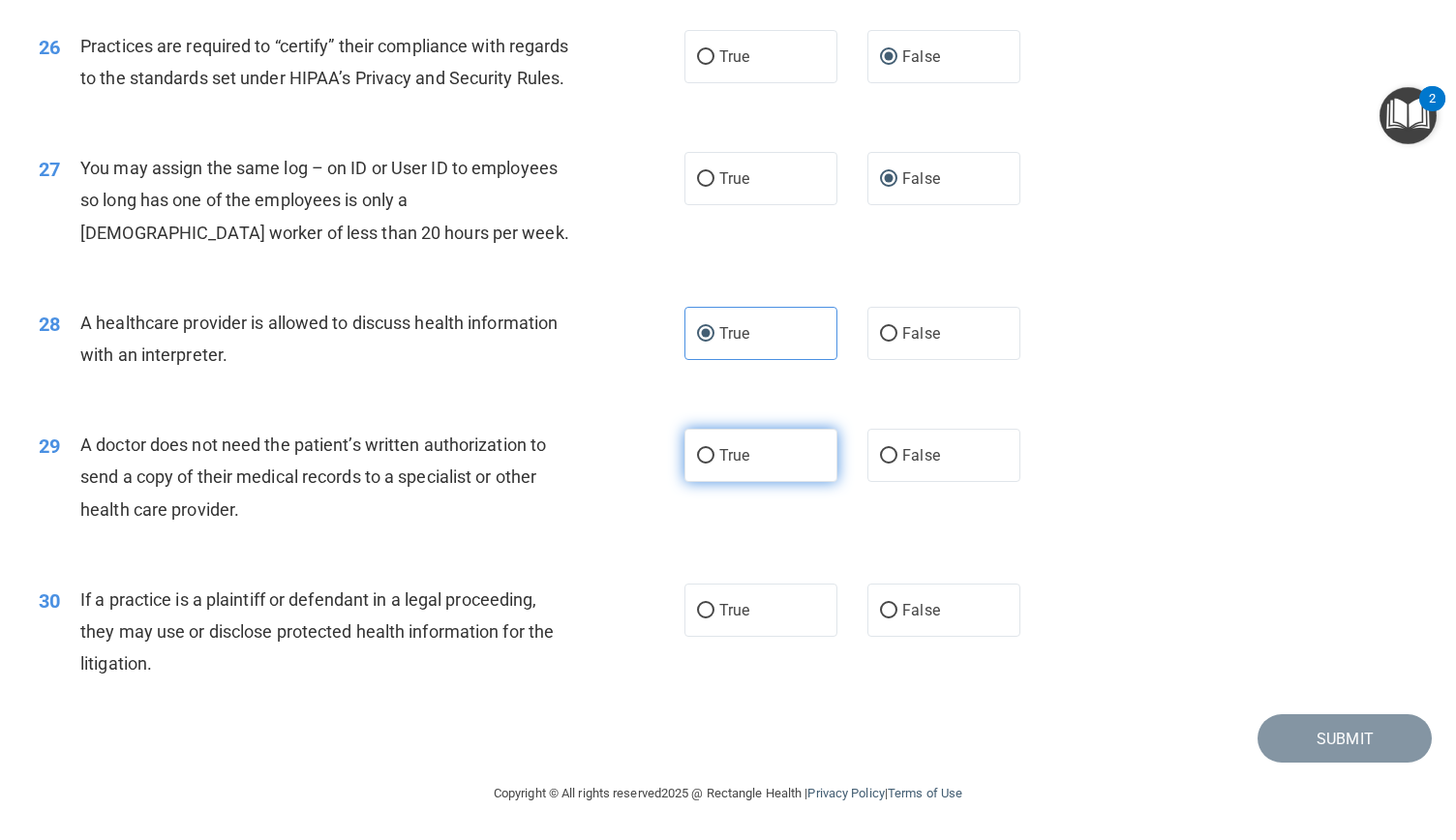
click at [705, 464] on input "True" at bounding box center [706, 456] width 18 height 15
radio input "true"
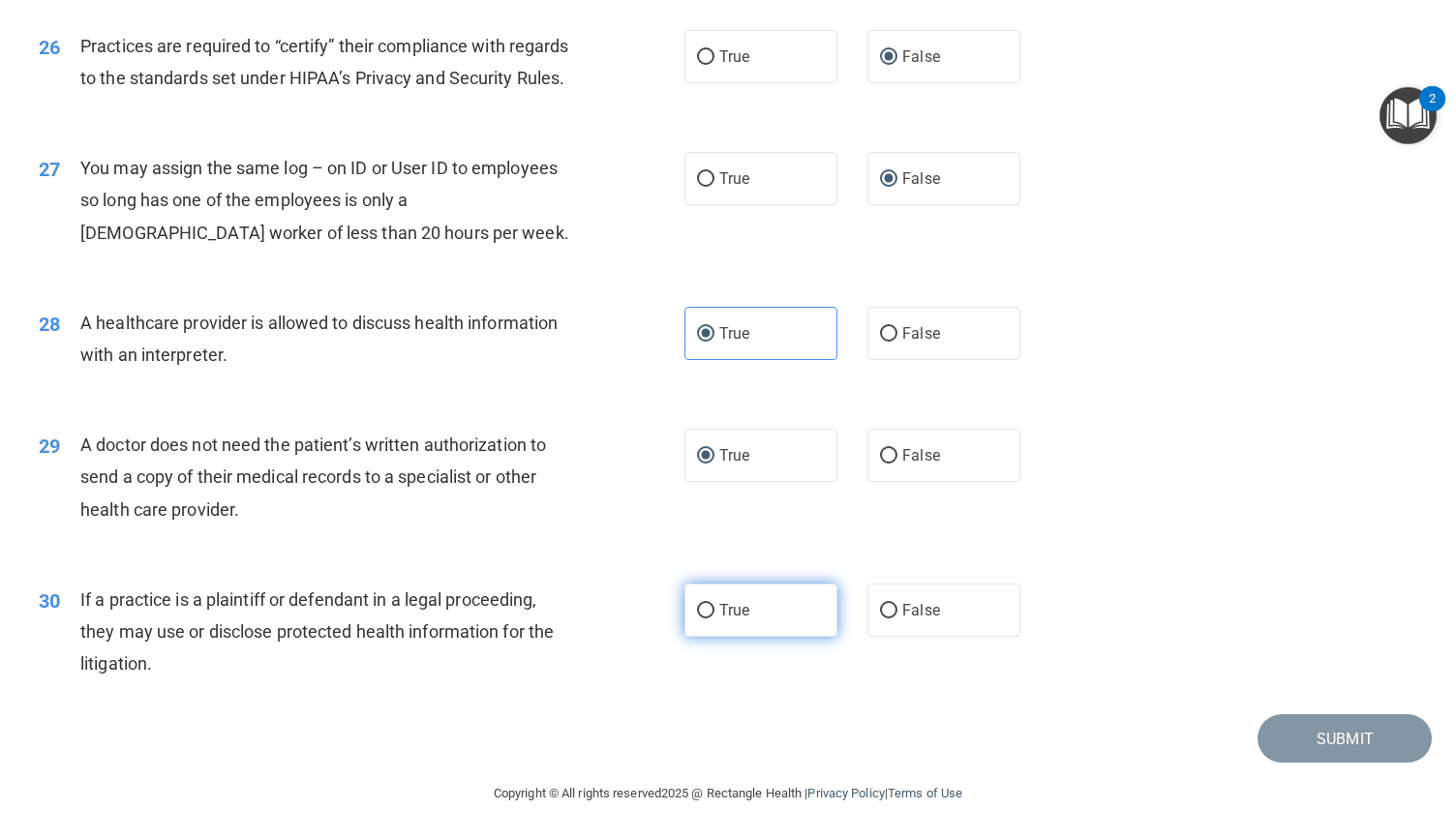
click at [697, 619] on input "True" at bounding box center [706, 611] width 18 height 15
radio input "true"
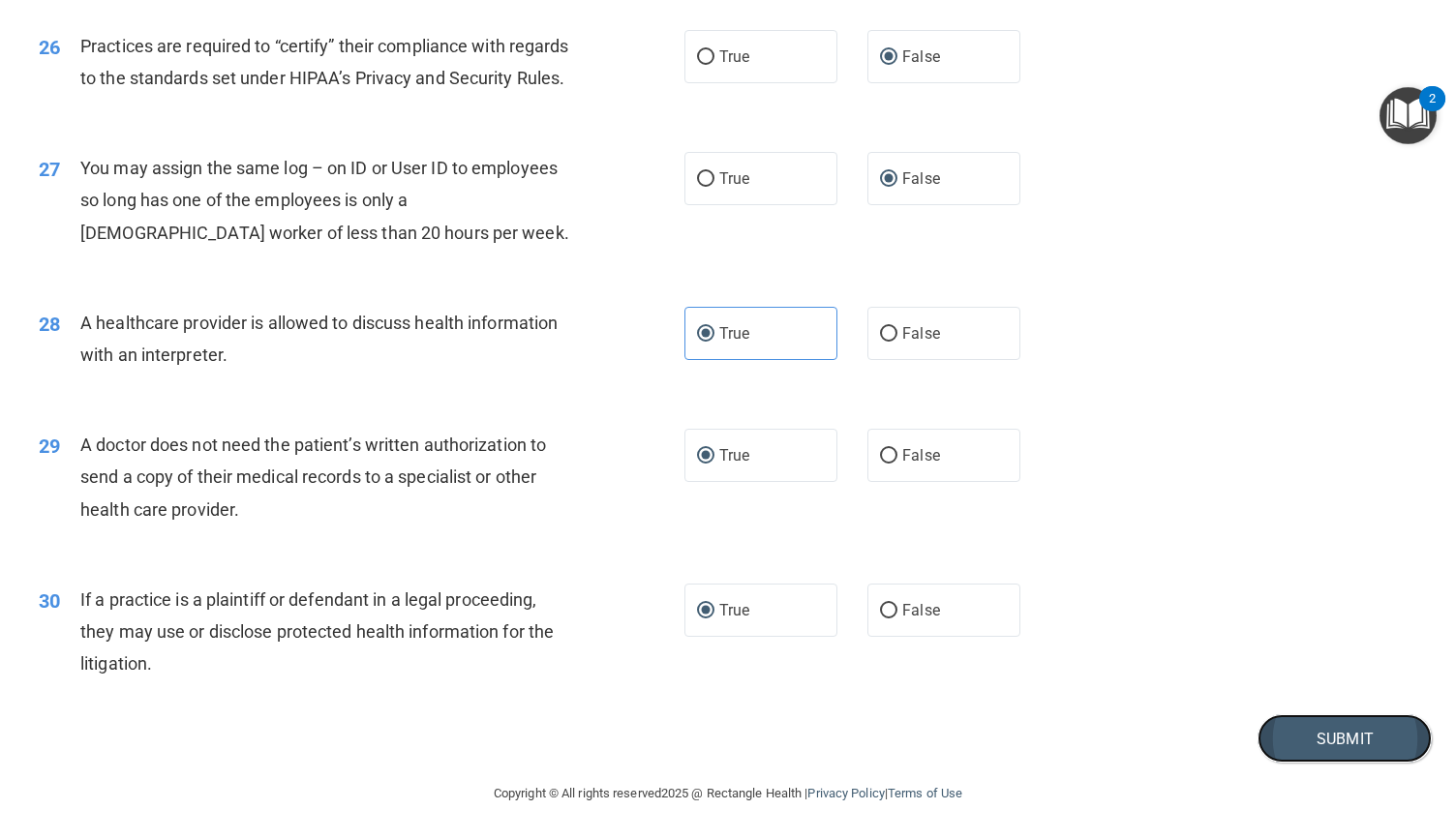
click at [1350, 764] on button "Submit" at bounding box center [1345, 739] width 174 height 49
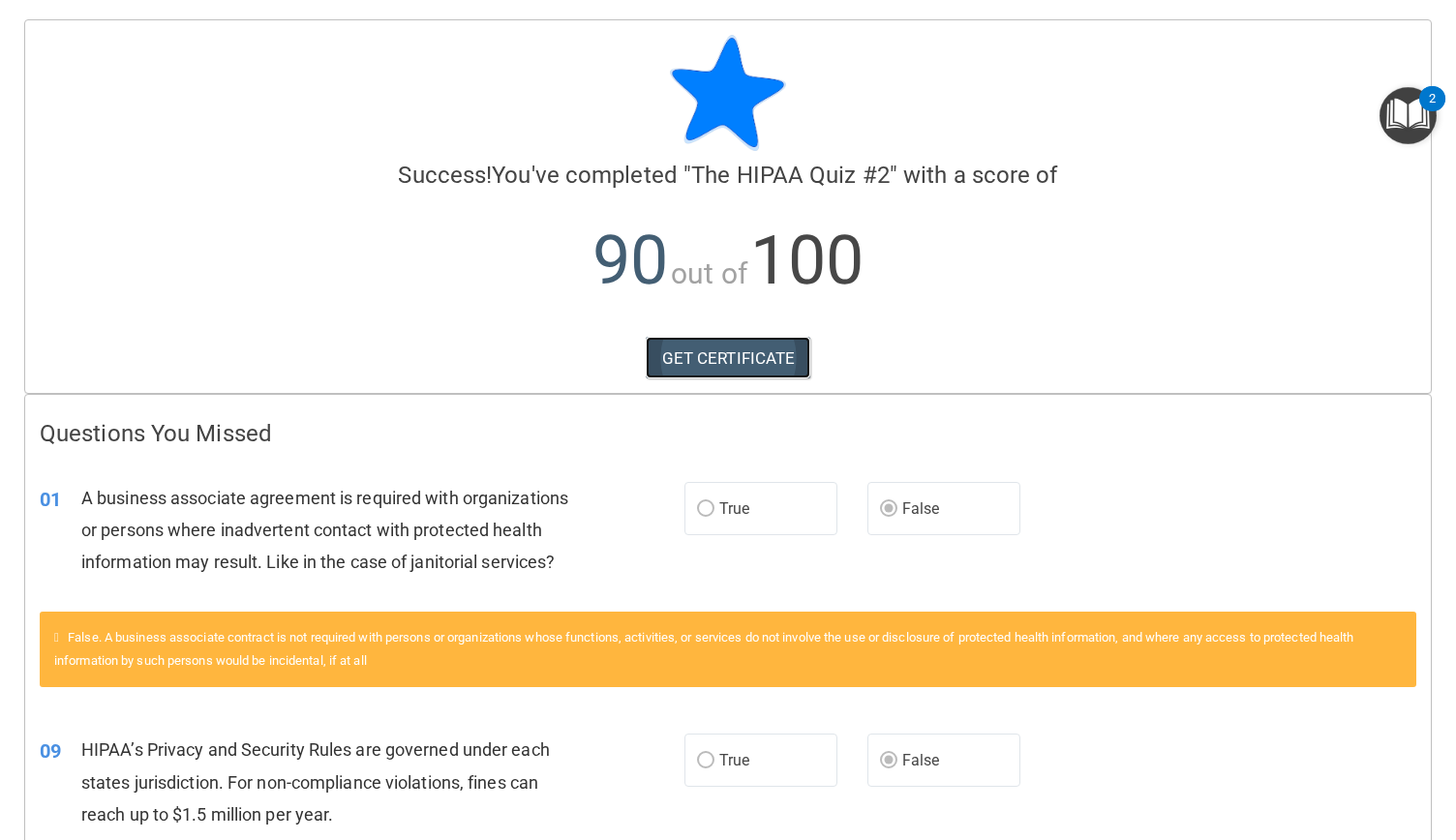
click at [757, 365] on link "GET CERTIFICATE" at bounding box center [728, 358] width 165 height 43
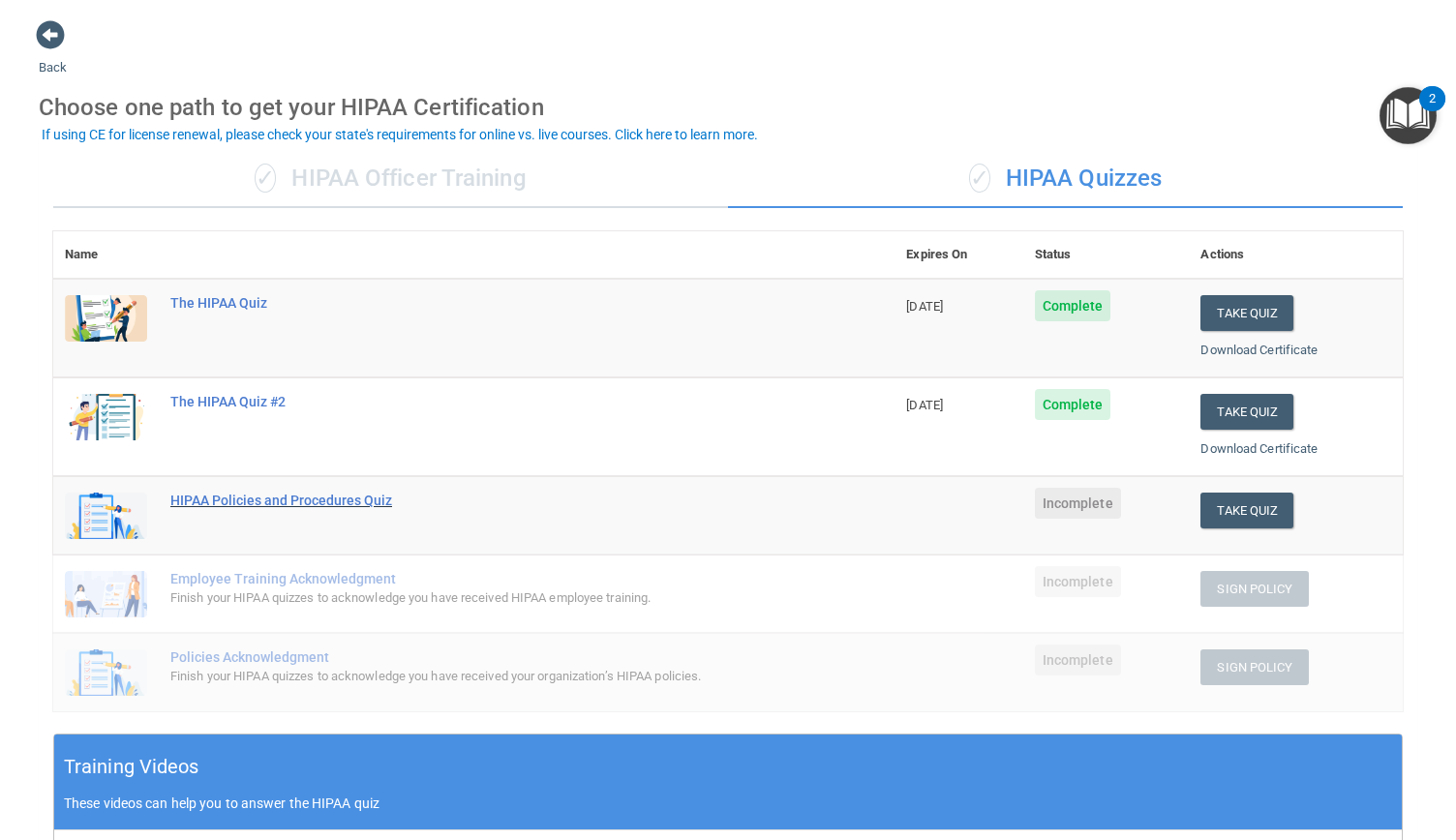
click at [334, 500] on div "HIPAA Policies and Procedures Quiz" at bounding box center [483, 501] width 627 height 16
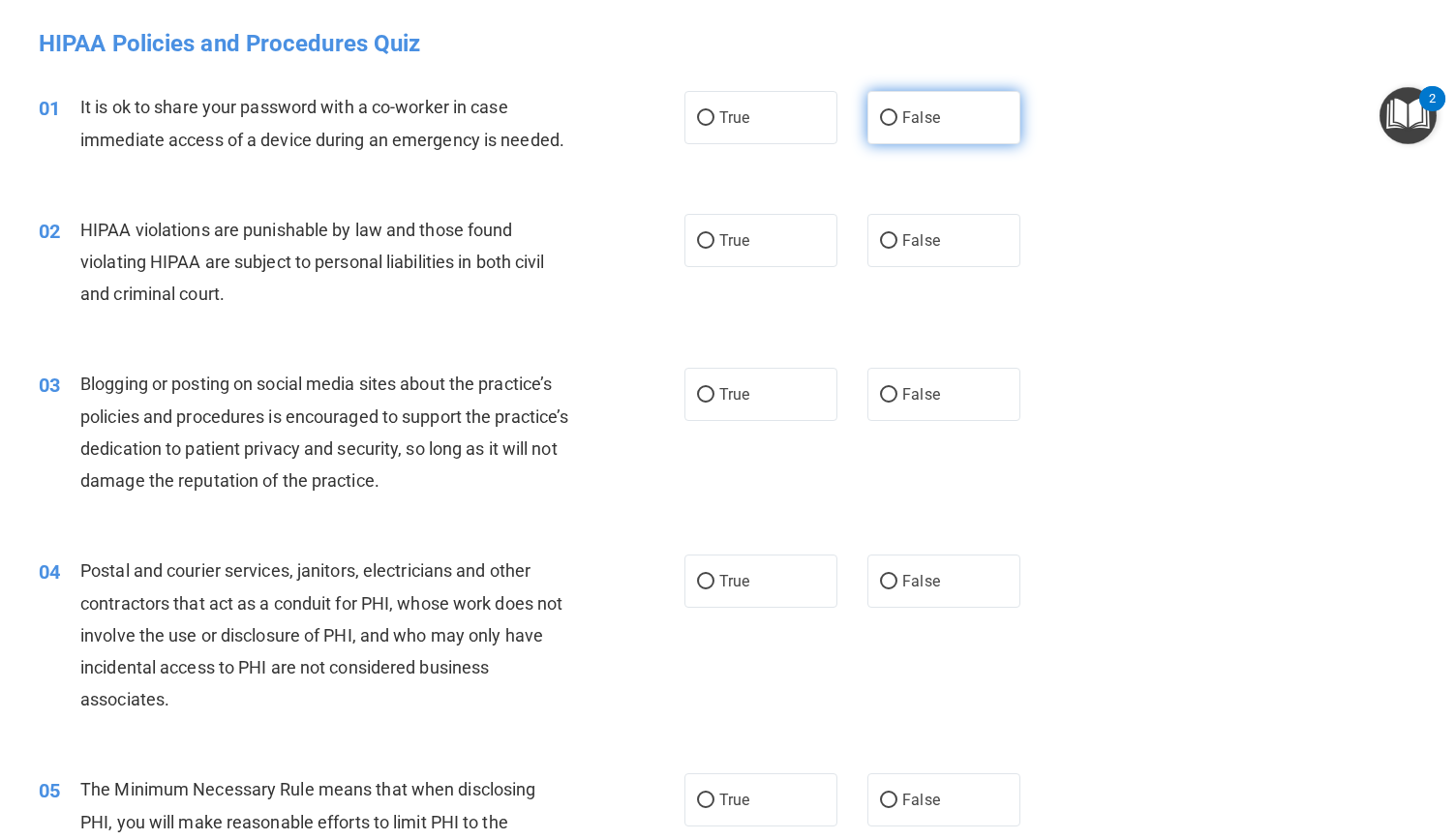
click at [887, 114] on input "False" at bounding box center [889, 118] width 18 height 15
radio input "true"
click at [706, 240] on input "True" at bounding box center [706, 242] width 18 height 15
radio input "true"
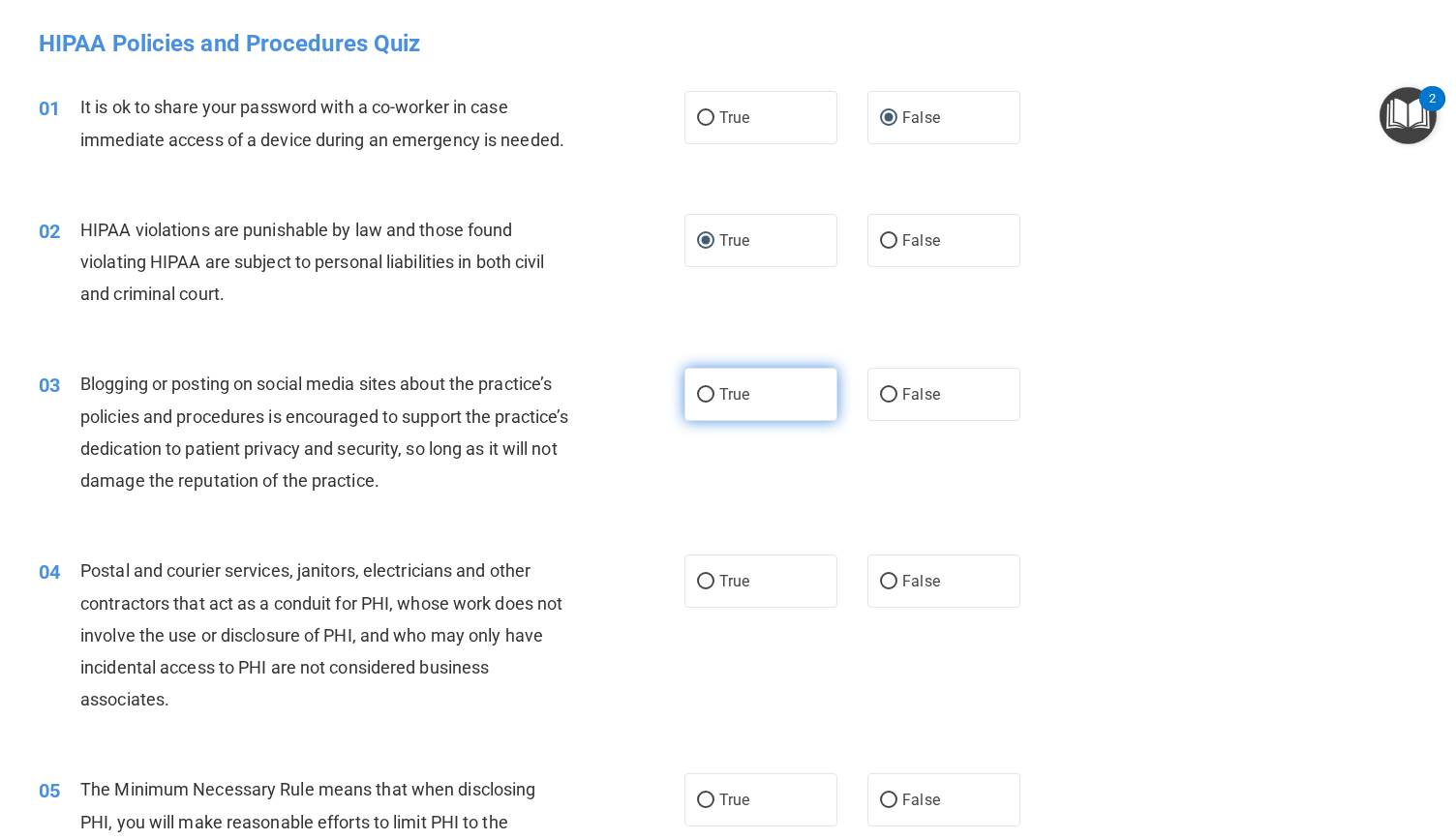
click at [697, 397] on input "True" at bounding box center [706, 395] width 18 height 15
radio input "true"
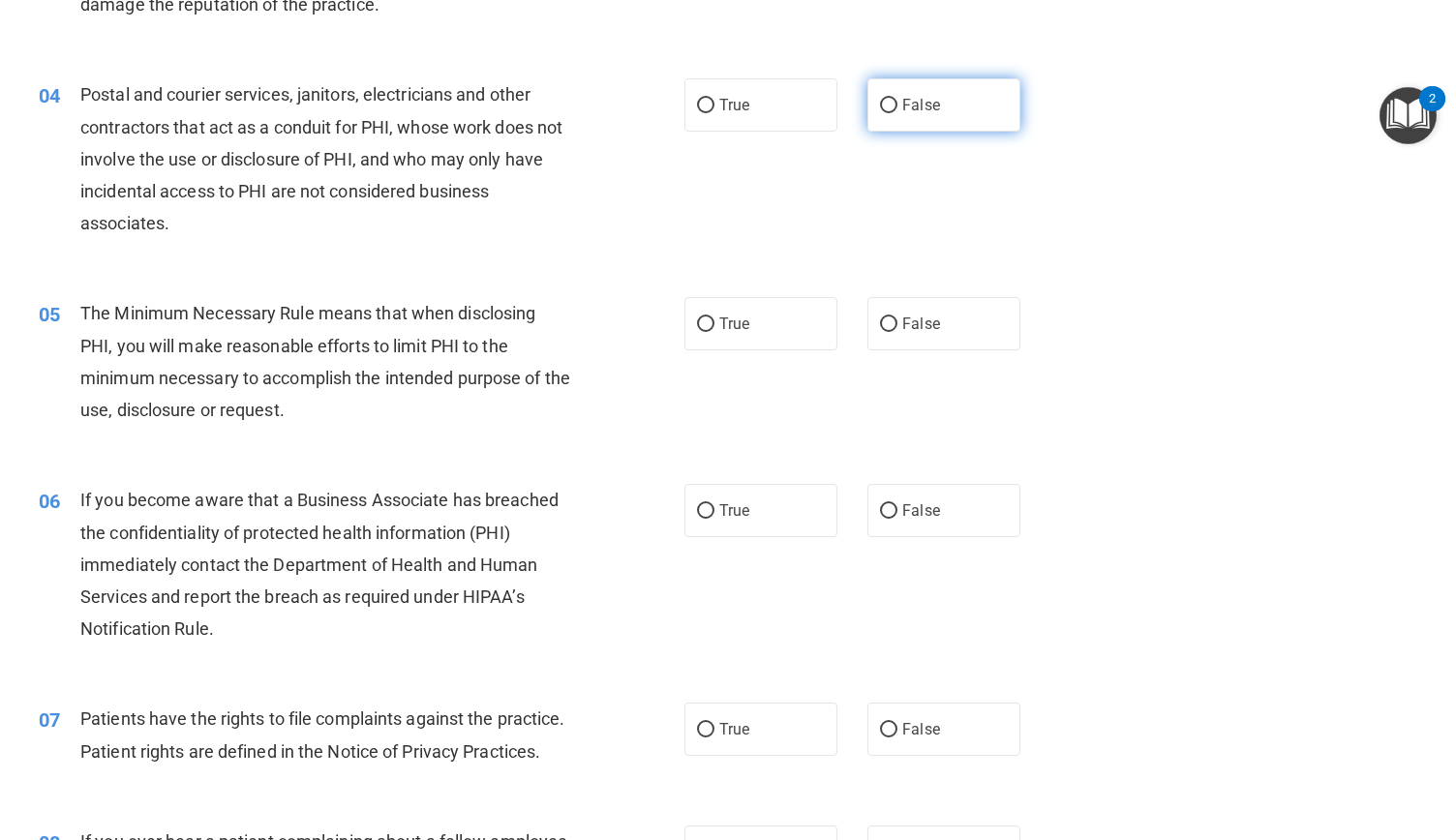
scroll to position [478, 0]
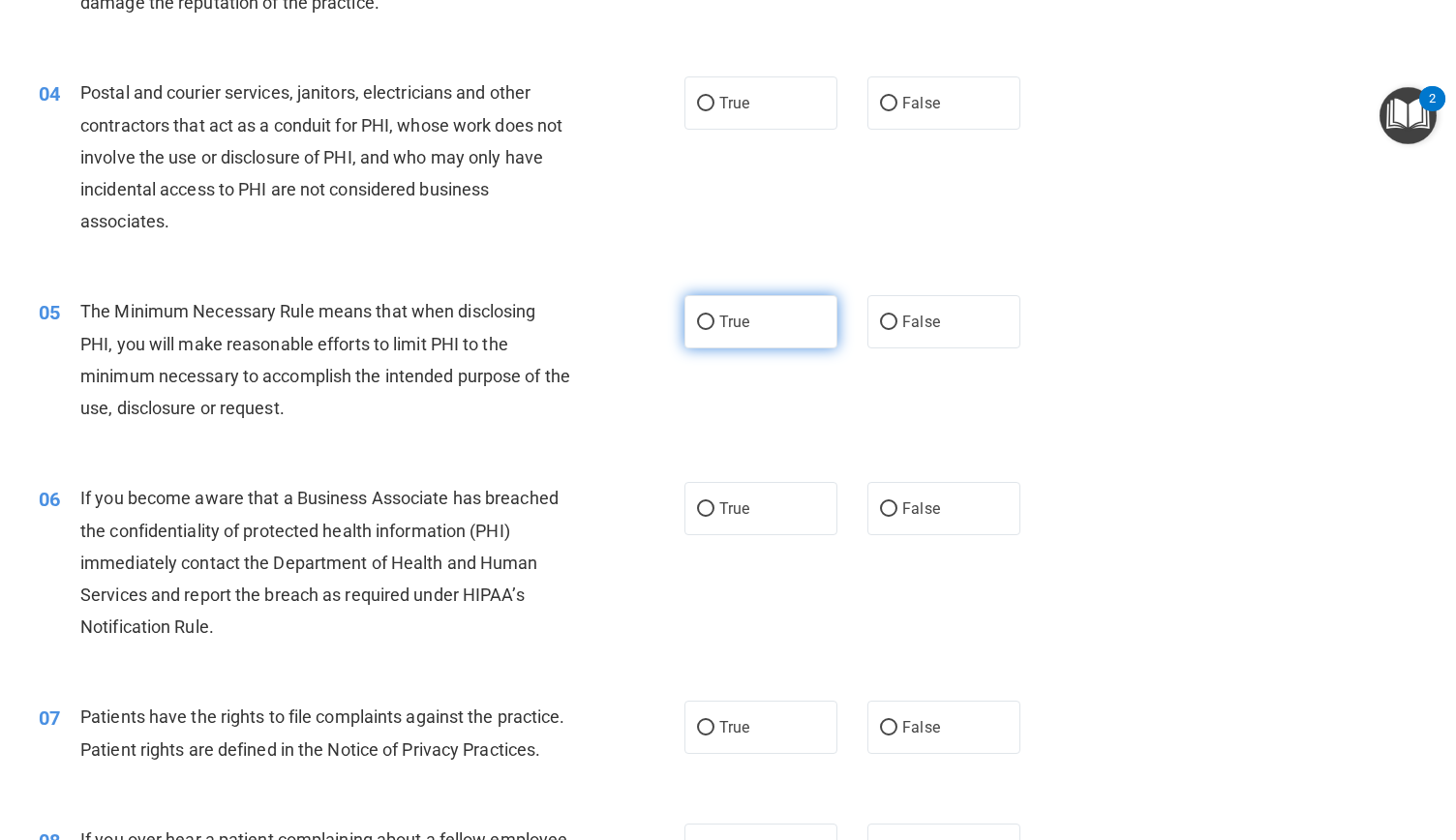
click at [698, 325] on input "True" at bounding box center [706, 323] width 18 height 15
radio input "true"
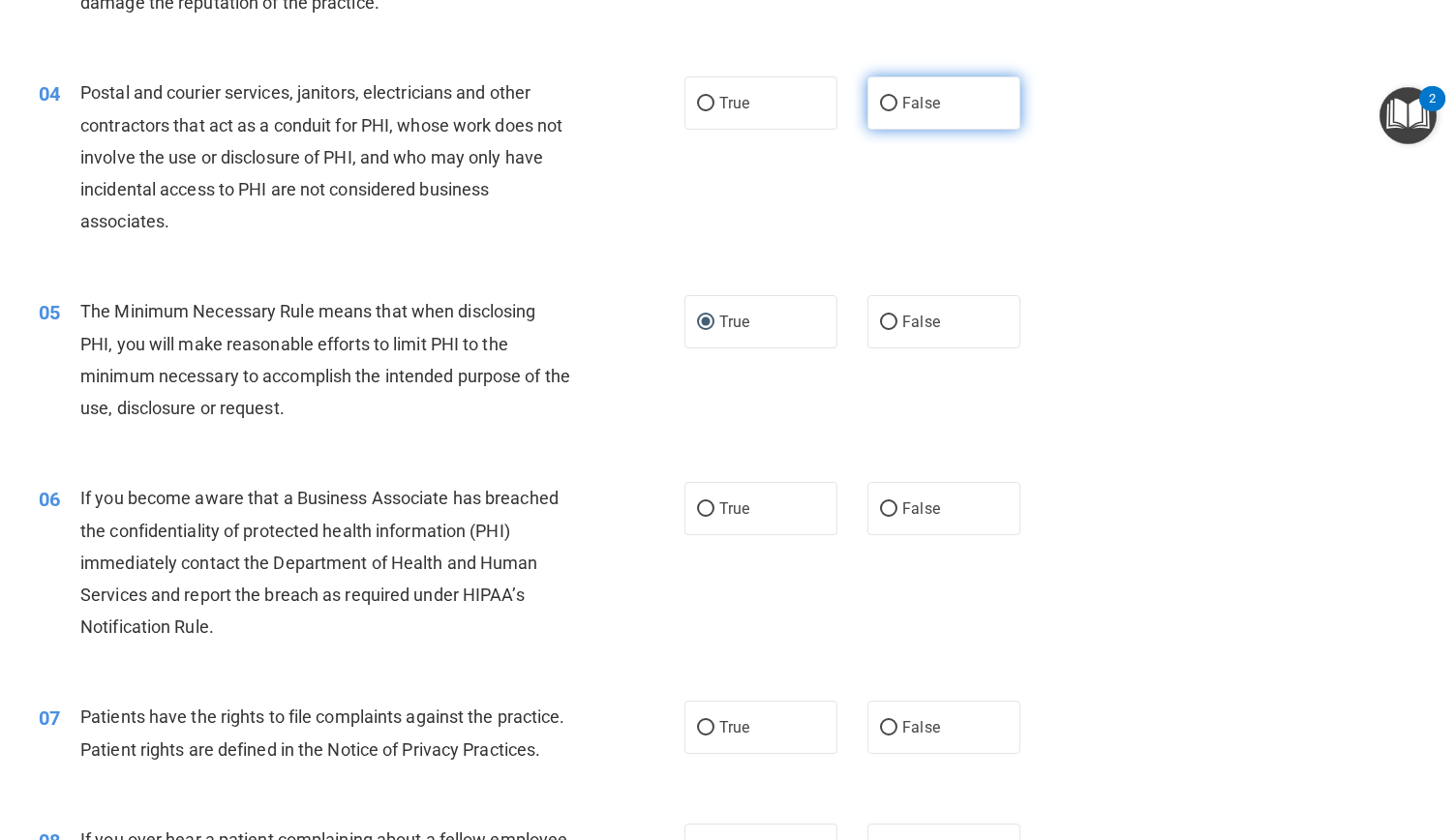
click at [881, 103] on input "False" at bounding box center [889, 104] width 18 height 15
radio input "true"
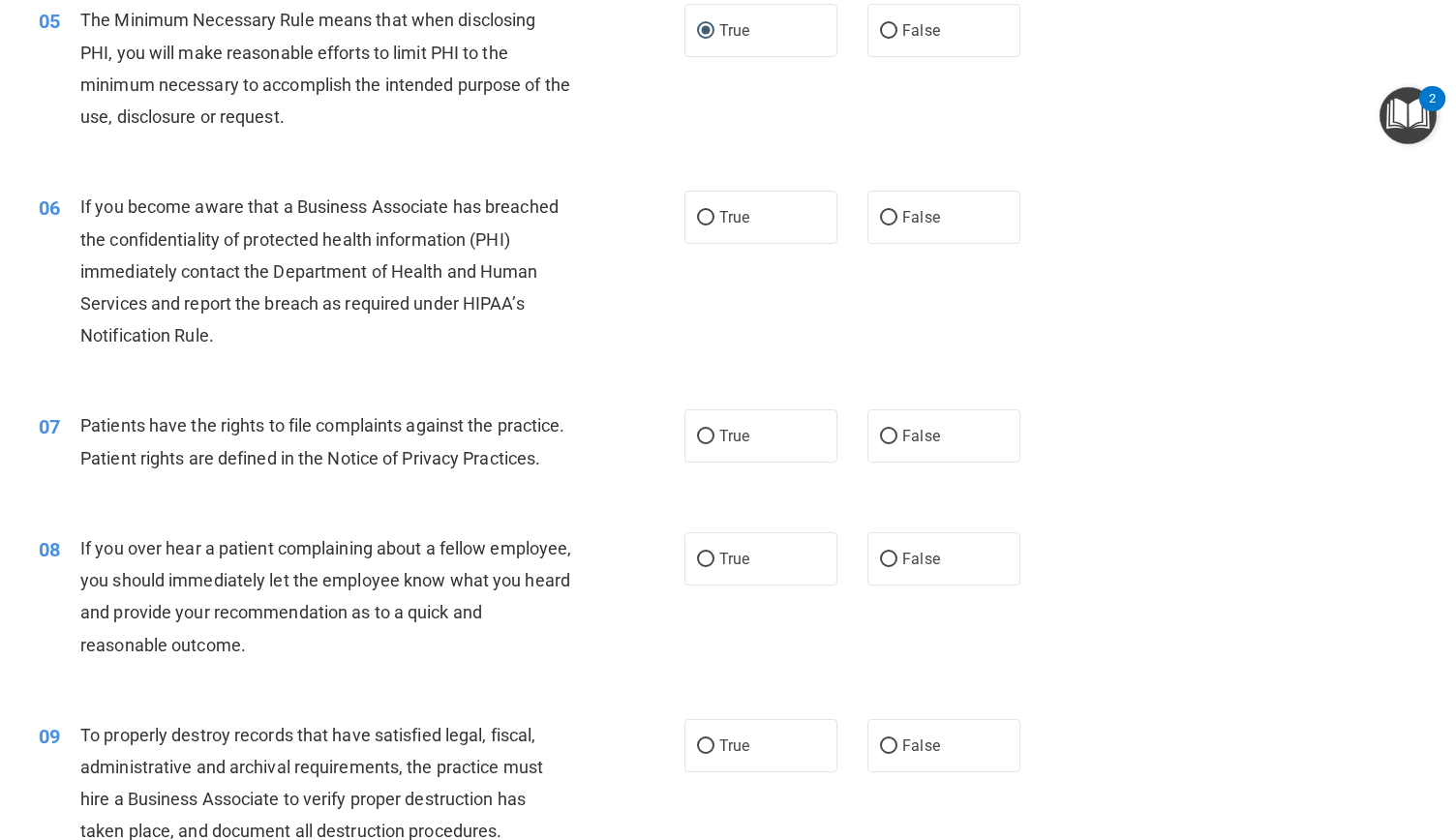
scroll to position [771, 0]
click at [697, 218] on input "True" at bounding box center [706, 217] width 18 height 15
radio input "true"
click at [697, 429] on input "True" at bounding box center [706, 436] width 18 height 15
radio input "true"
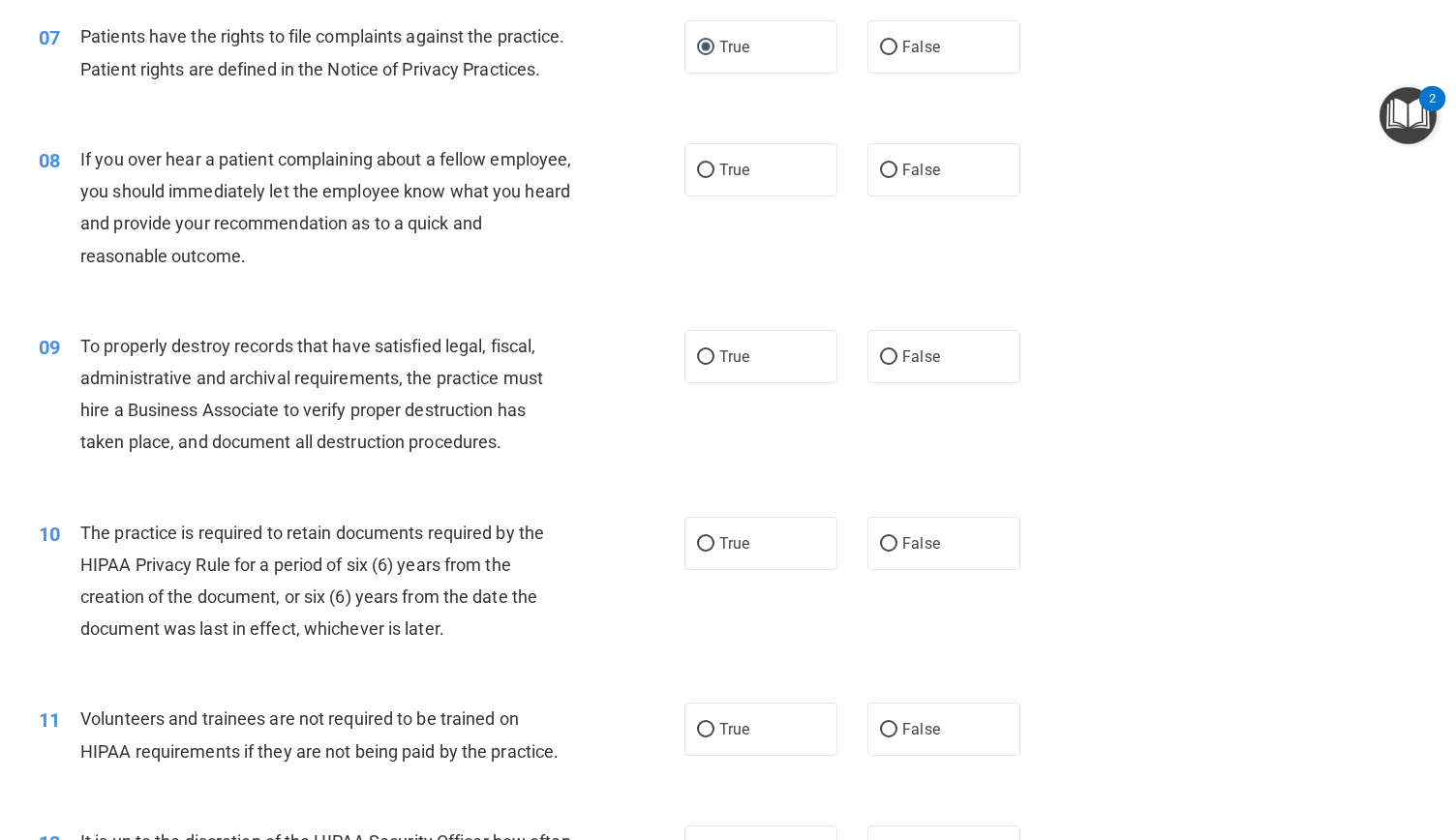
scroll to position [1160, 0]
click at [697, 177] on input "True" at bounding box center [706, 169] width 18 height 15
radio input "true"
click at [701, 364] on input "True" at bounding box center [706, 356] width 18 height 15
radio input "true"
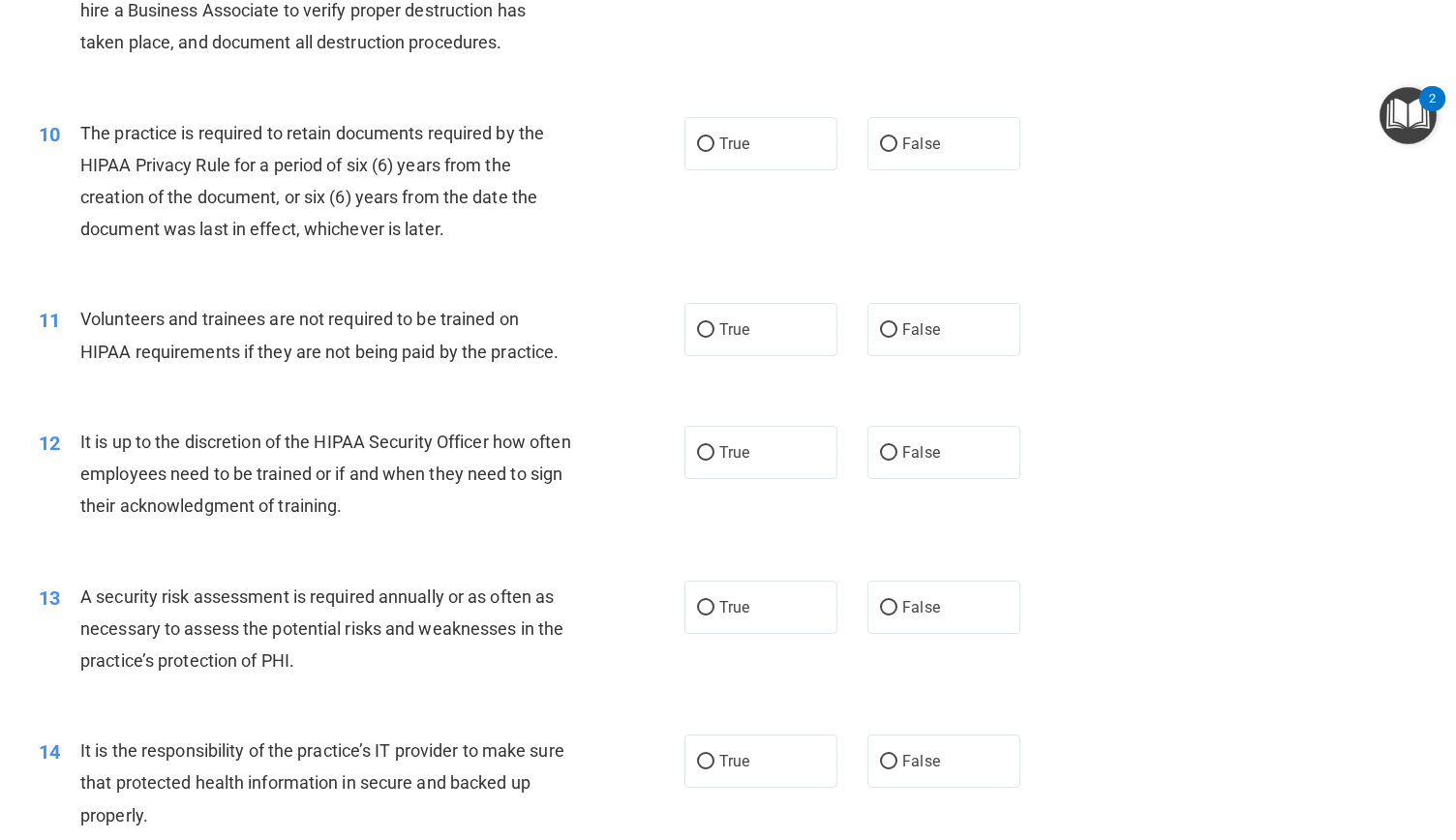
scroll to position [1559, 0]
click at [699, 152] on input "True" at bounding box center [706, 145] width 18 height 15
radio input "true"
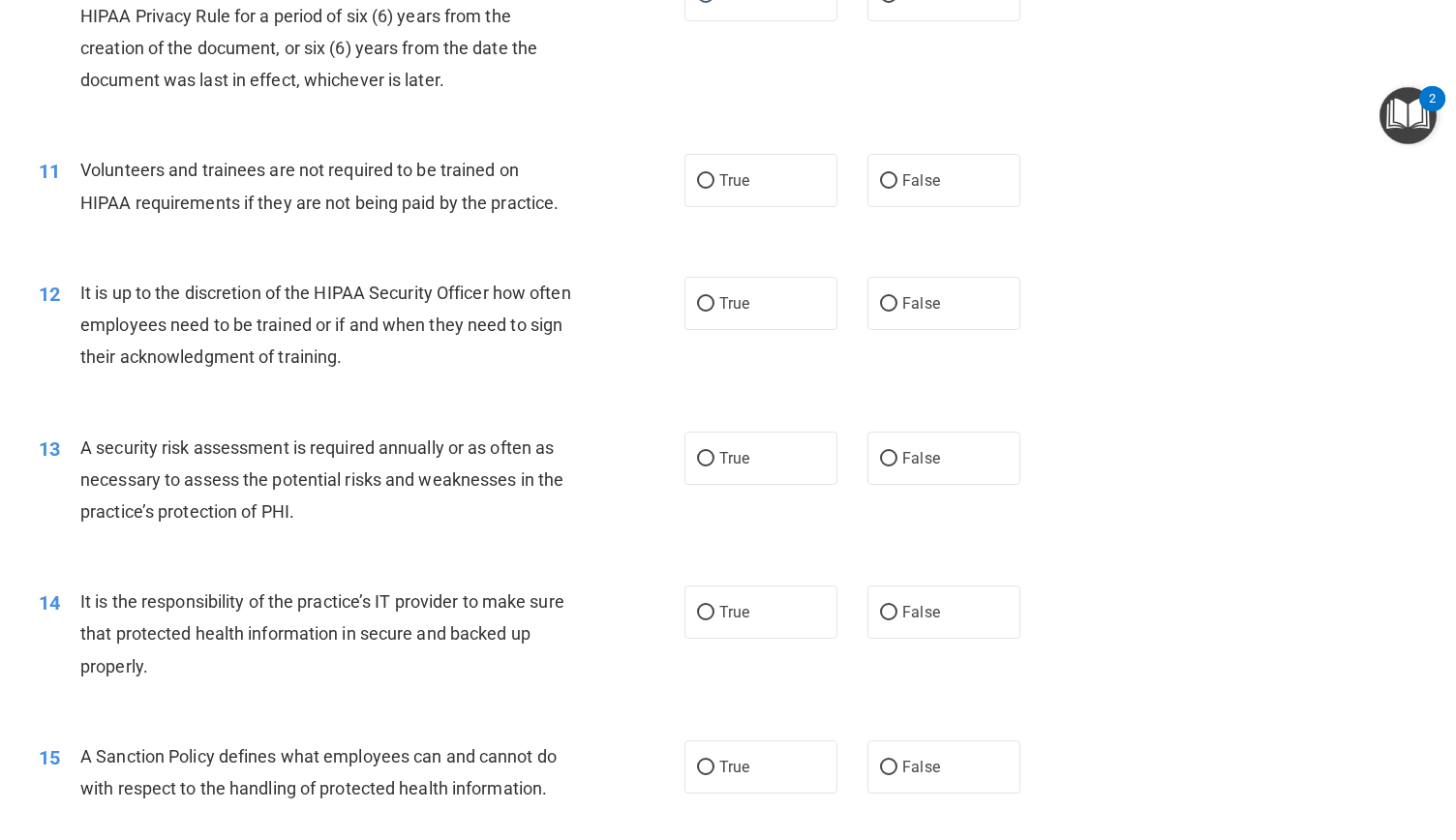
scroll to position [1711, 0]
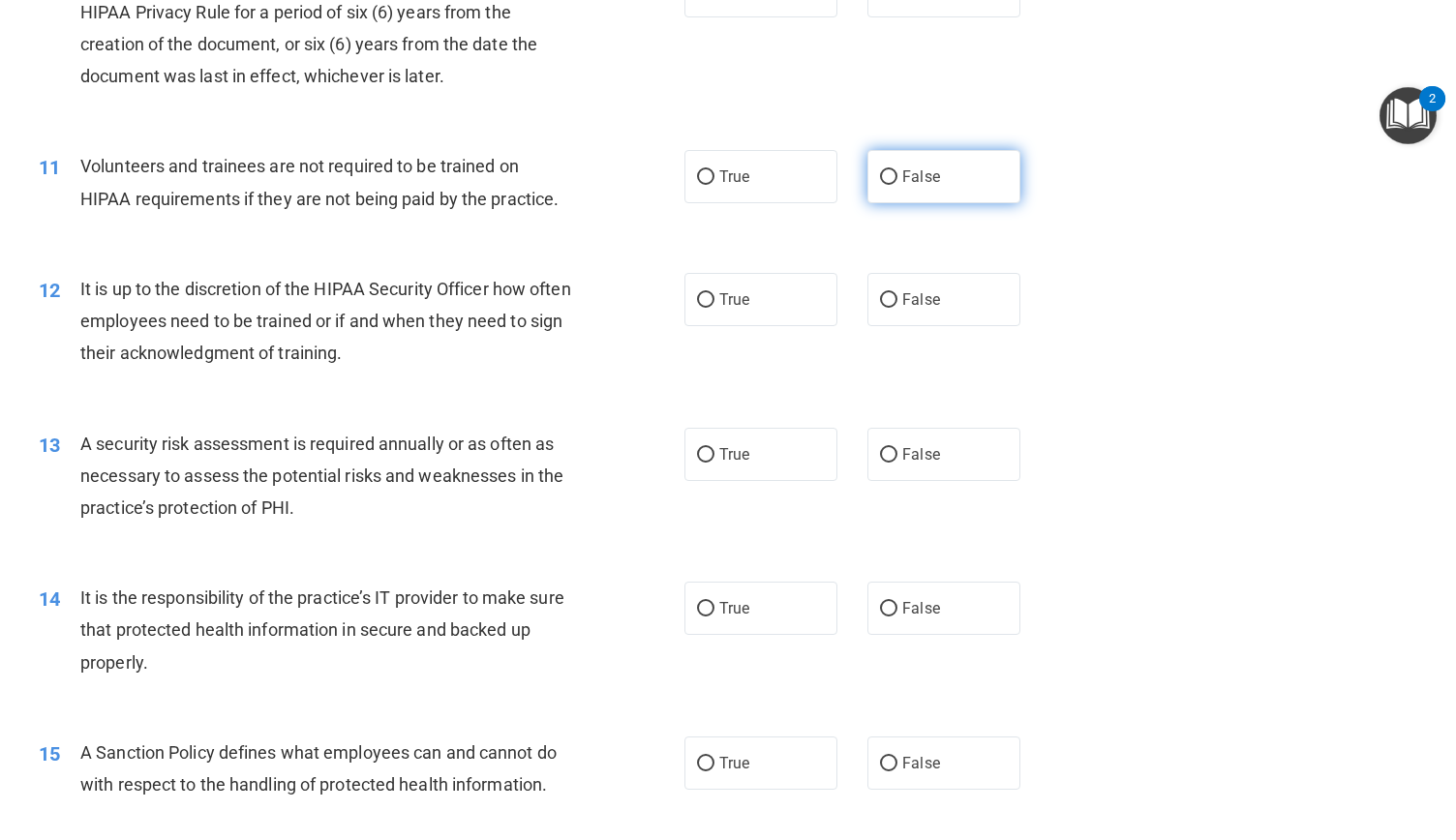
click at [885, 185] on input "False" at bounding box center [889, 177] width 18 height 15
radio input "true"
click at [881, 308] on input "False" at bounding box center [889, 300] width 18 height 15
radio input "true"
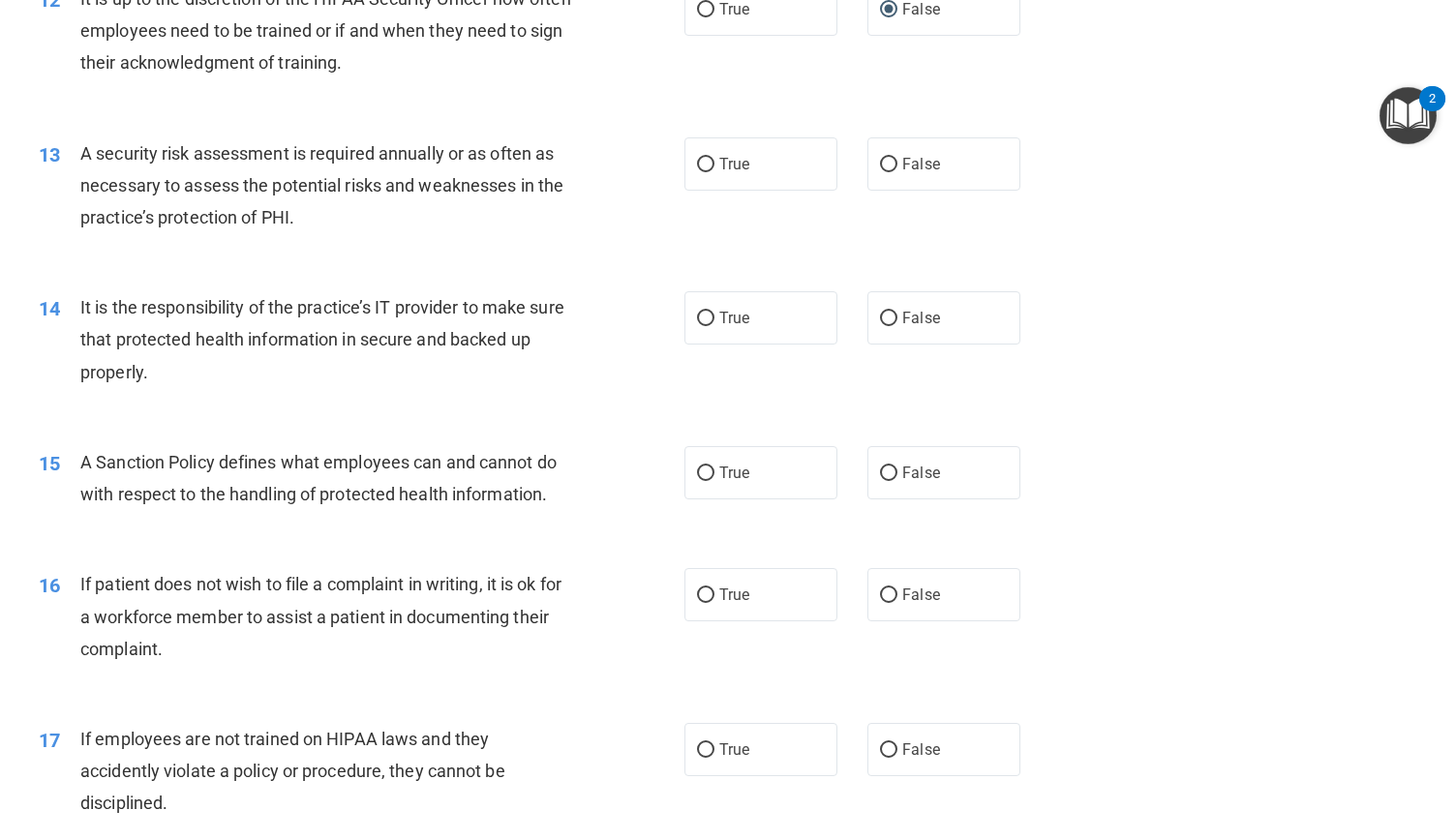
scroll to position [2002, 0]
click at [701, 172] on input "True" at bounding box center [706, 164] width 18 height 15
radio input "true"
click at [884, 603] on input "False" at bounding box center [889, 596] width 18 height 15
radio input "true"
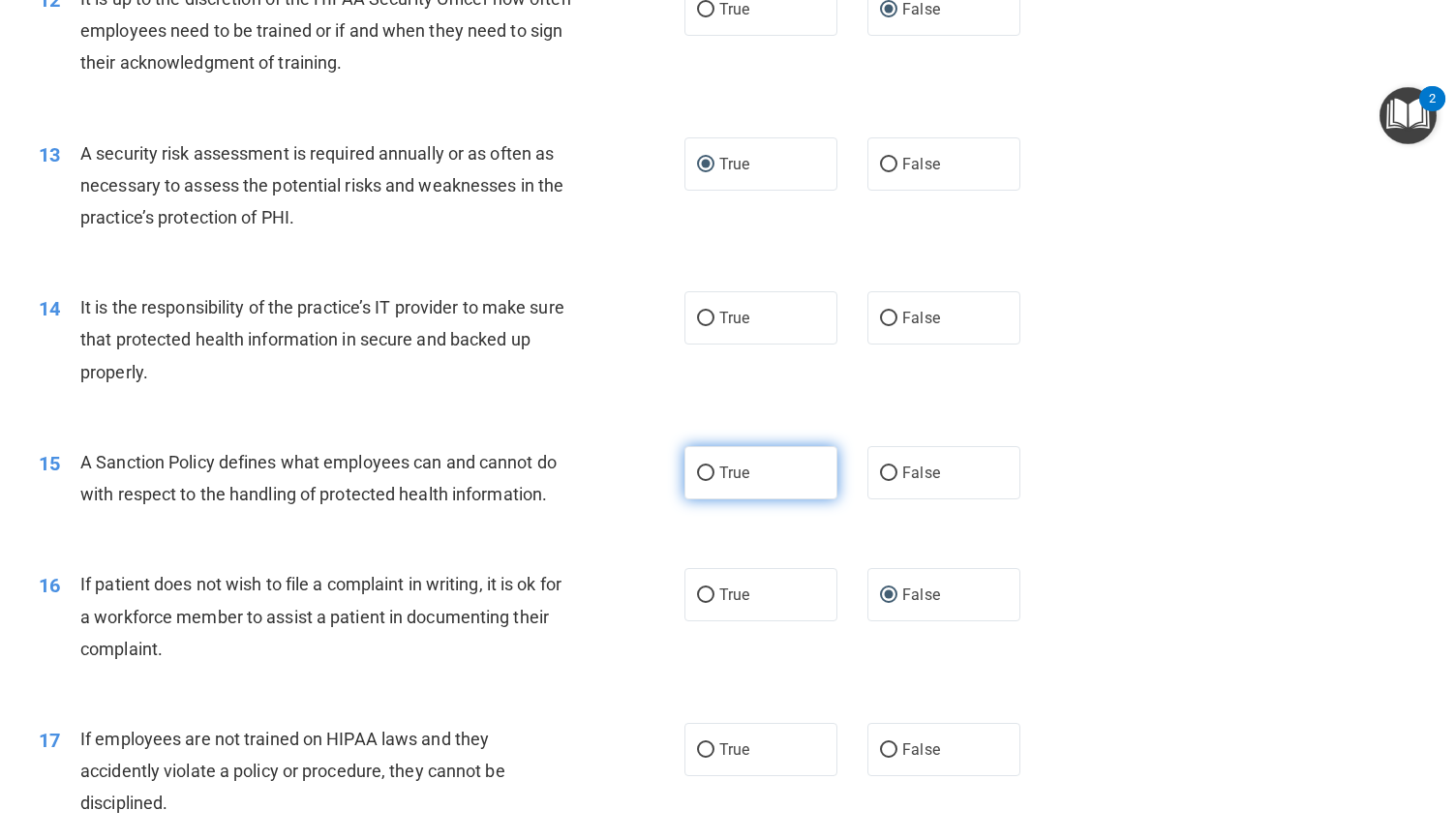
click at [699, 481] on input "True" at bounding box center [706, 473] width 18 height 15
radio input "true"
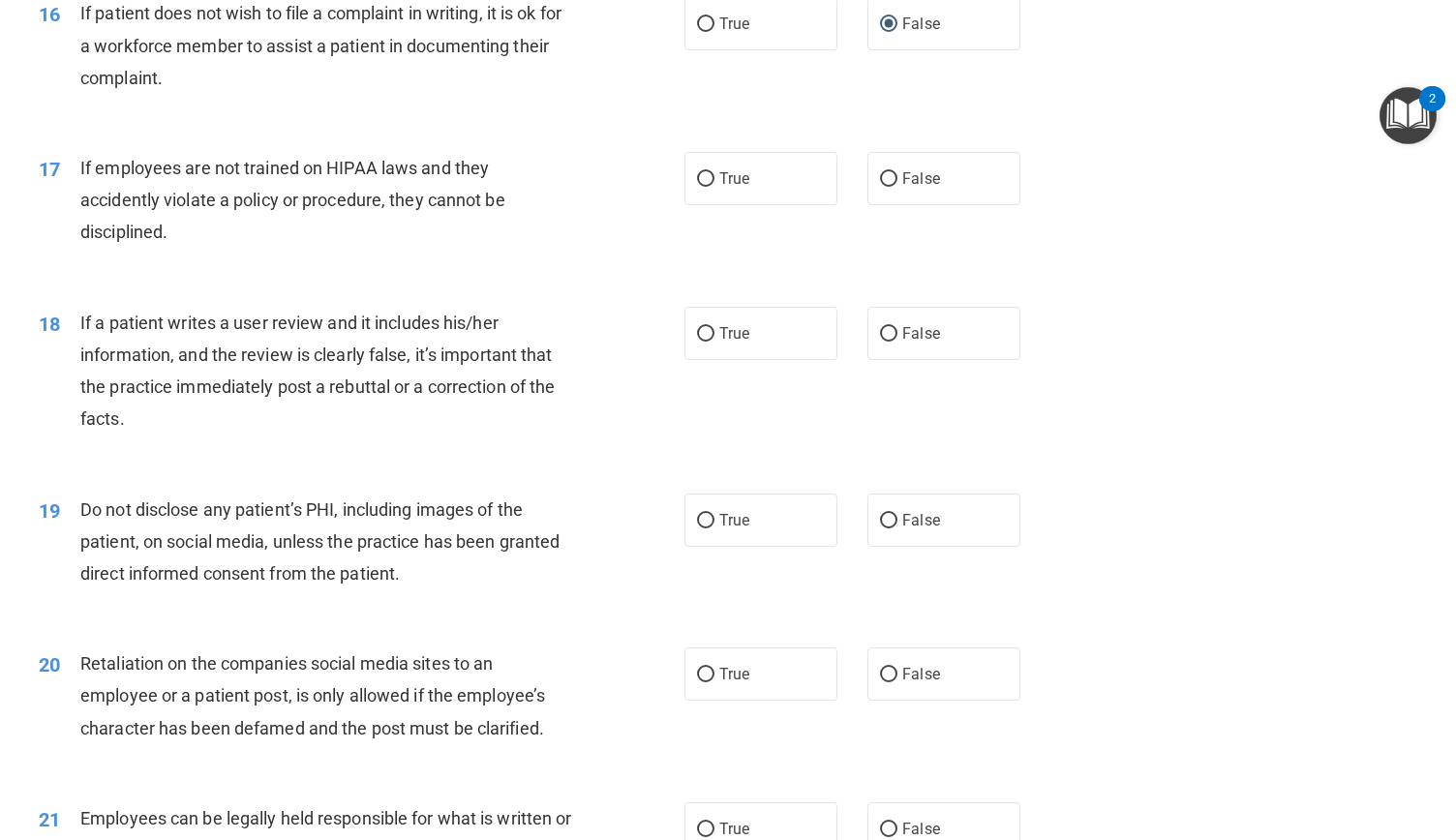
scroll to position [2575, 0]
click at [699, 185] on input "True" at bounding box center [706, 177] width 18 height 15
radio input "true"
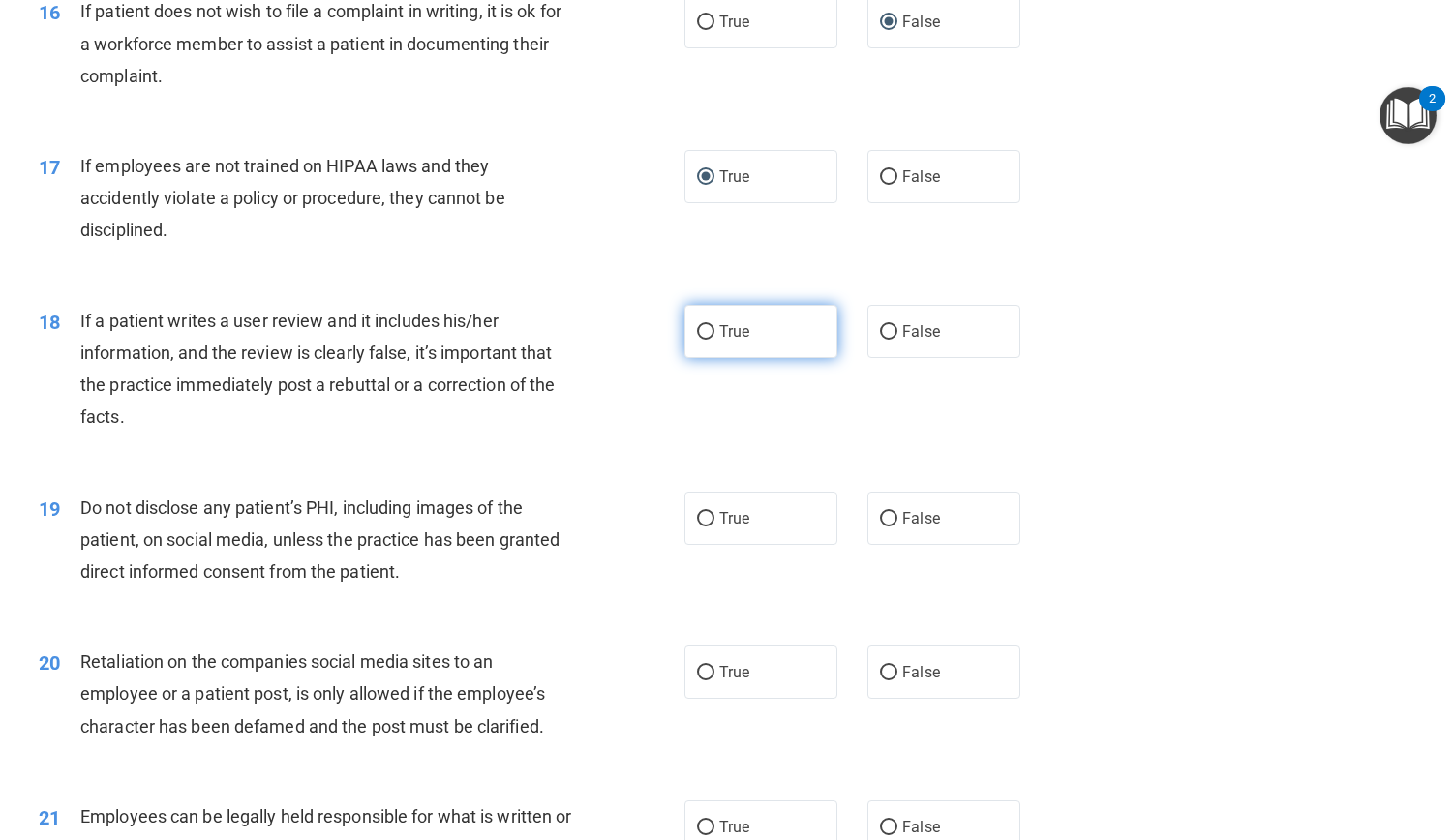
click at [699, 339] on input "True" at bounding box center [706, 332] width 18 height 15
radio input "true"
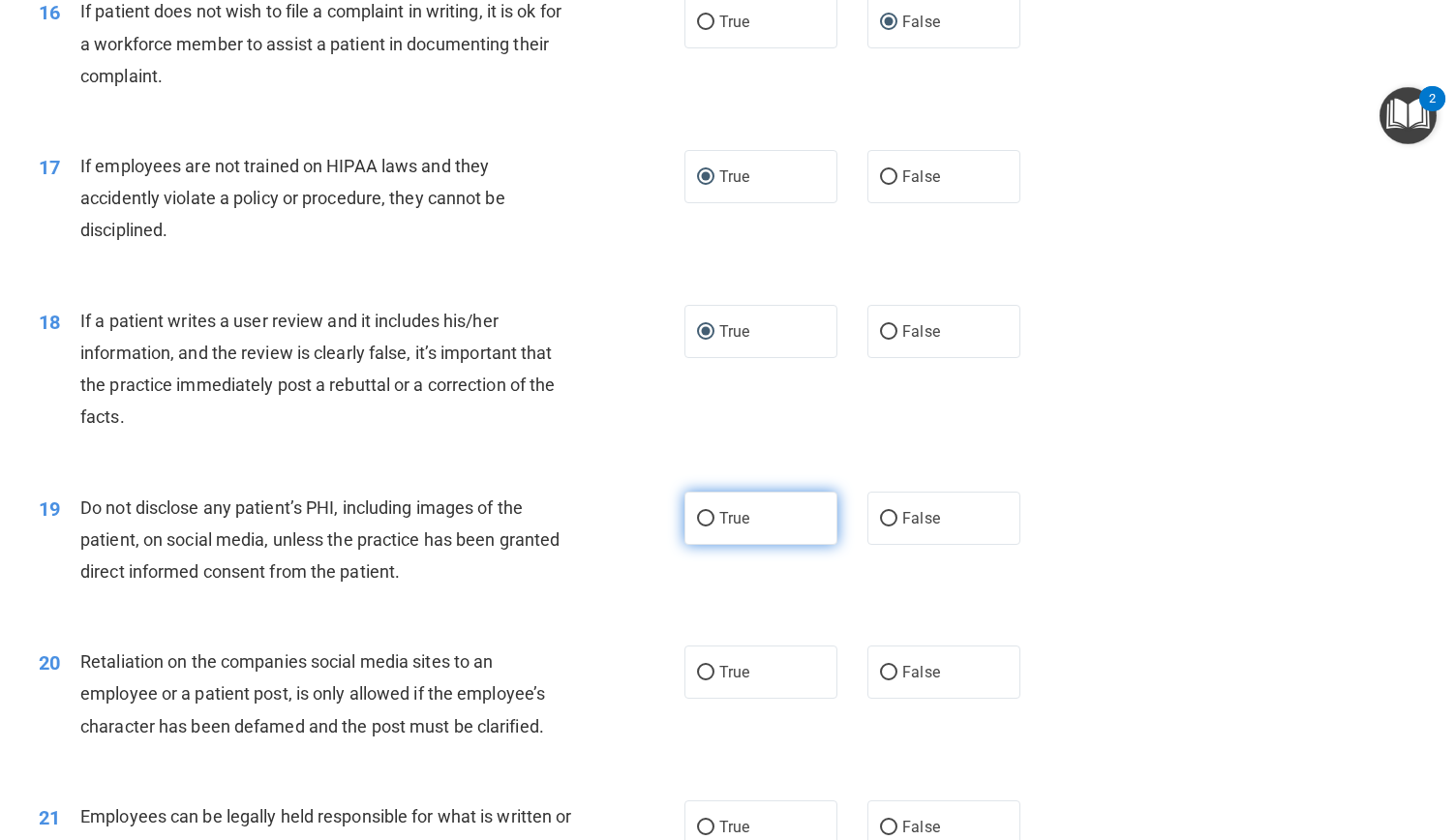
click at [701, 527] on input "True" at bounding box center [706, 519] width 18 height 15
radio input "true"
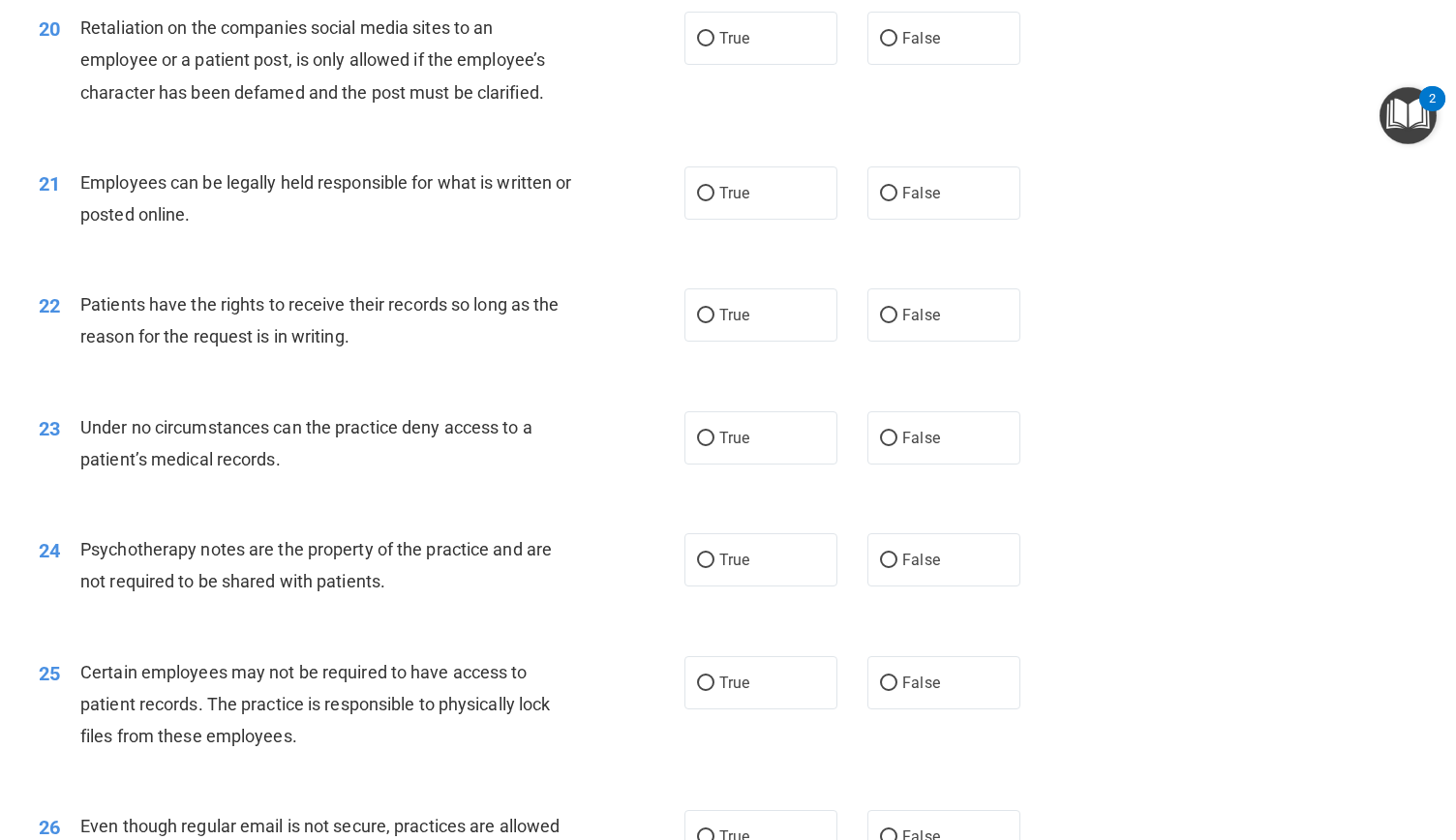
scroll to position [3210, 0]
click at [880, 46] on input "False" at bounding box center [889, 38] width 18 height 15
radio input "true"
click at [705, 200] on input "True" at bounding box center [706, 193] width 18 height 15
radio input "true"
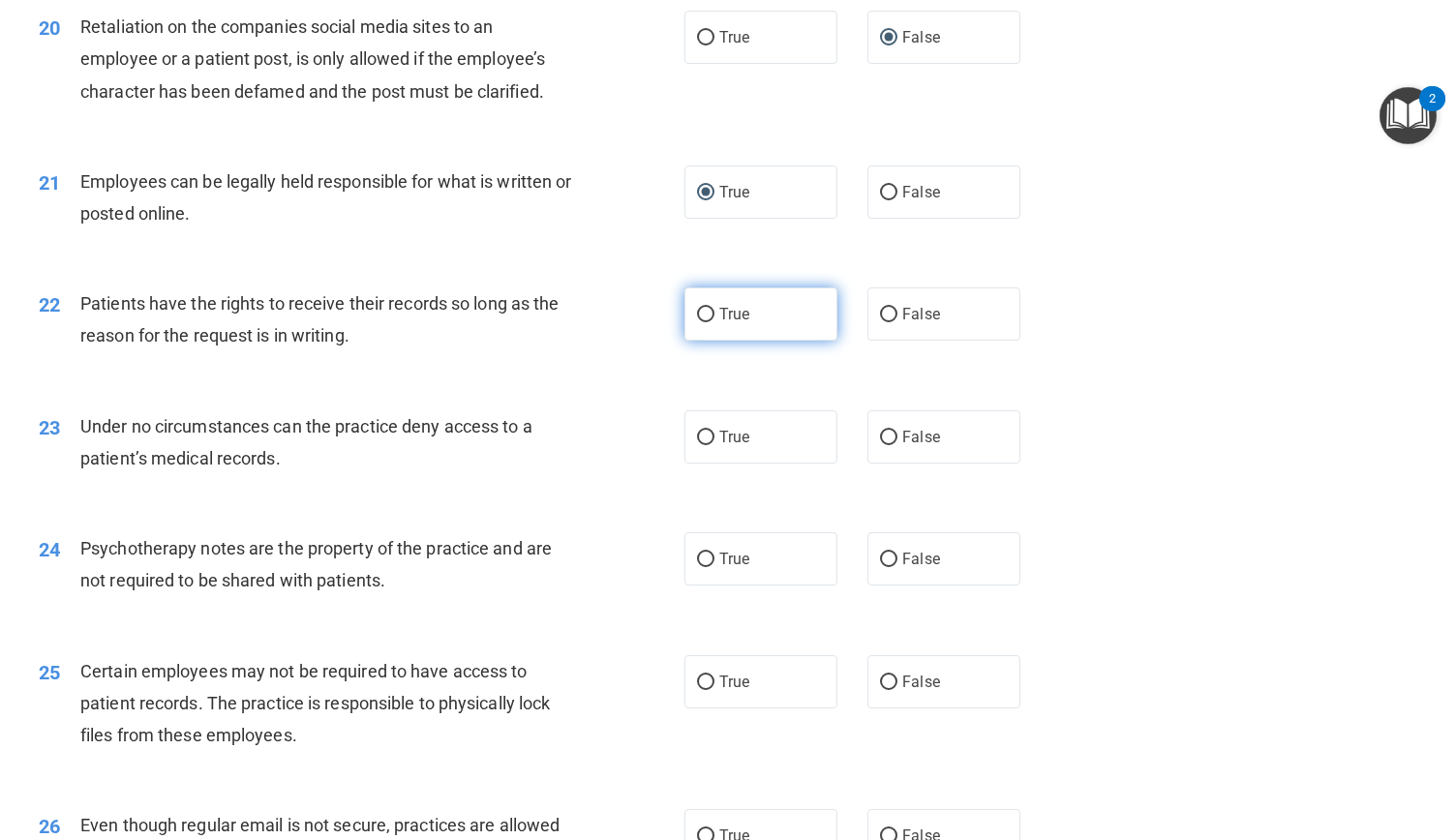
click at [701, 323] on input "True" at bounding box center [706, 315] width 18 height 15
radio input "true"
click at [697, 445] on input "True" at bounding box center [706, 438] width 18 height 15
radio input "true"
click at [701, 567] on input "True" at bounding box center [706, 559] width 18 height 15
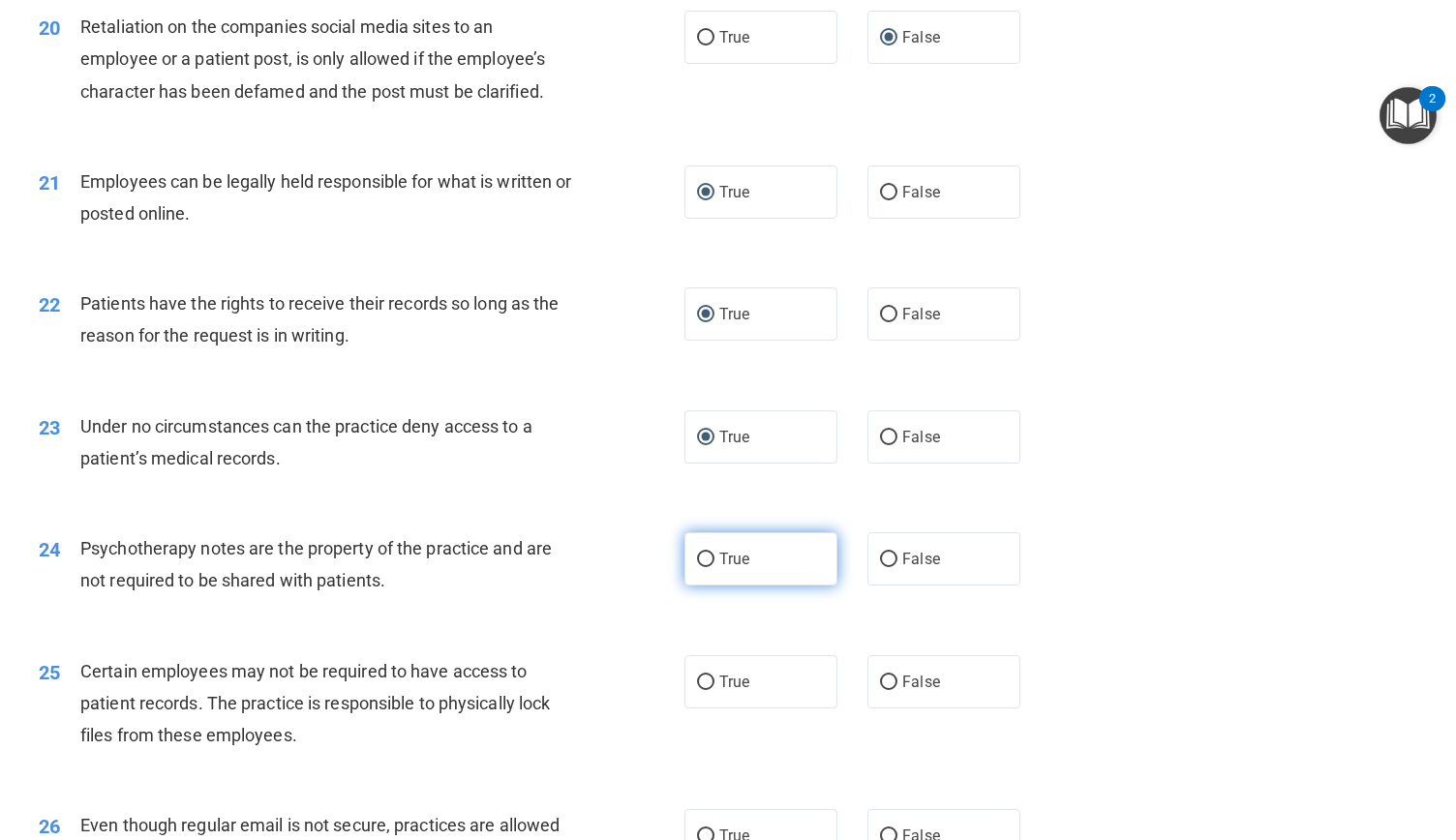
radio input "true"
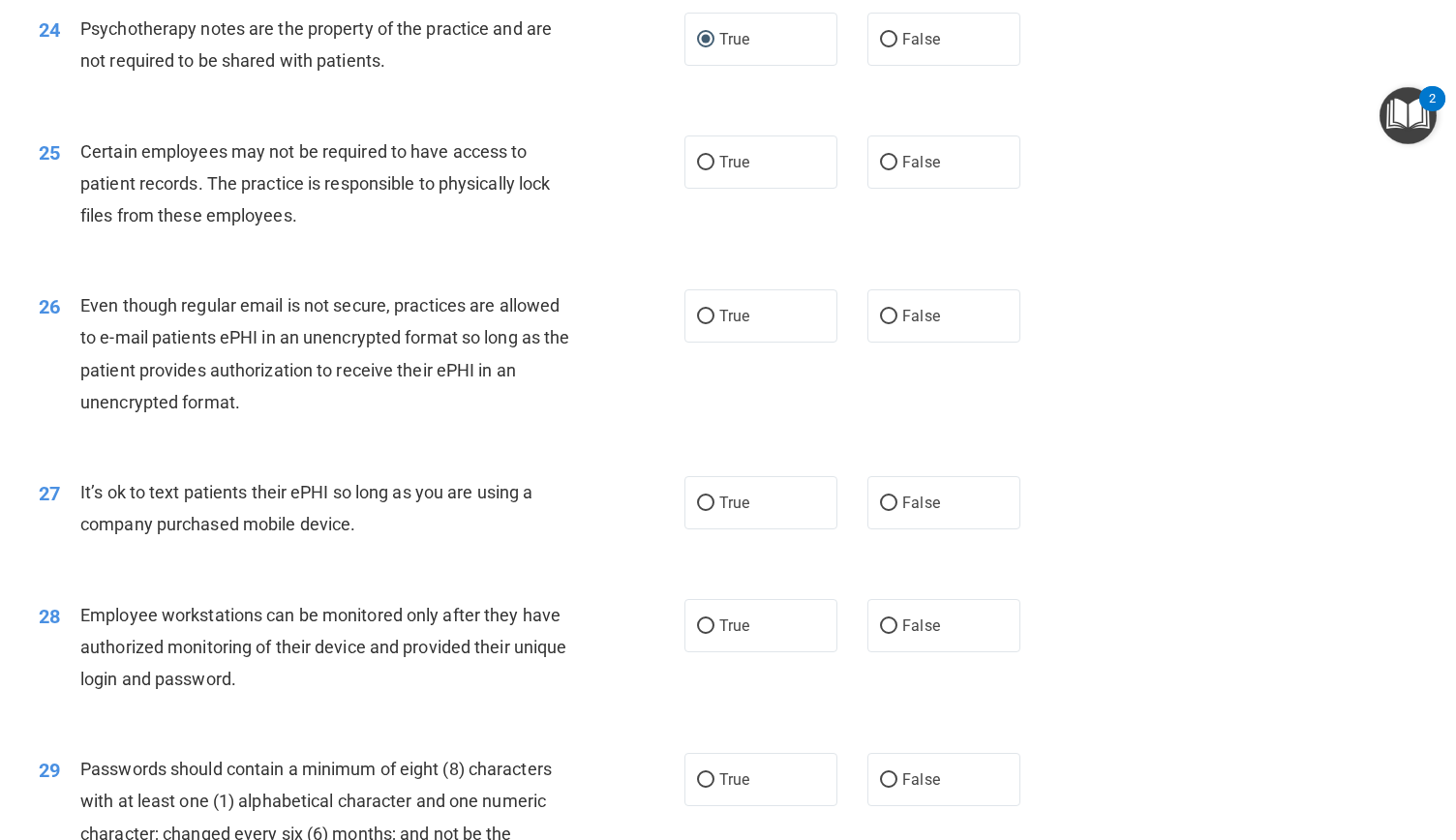
scroll to position [3750, 0]
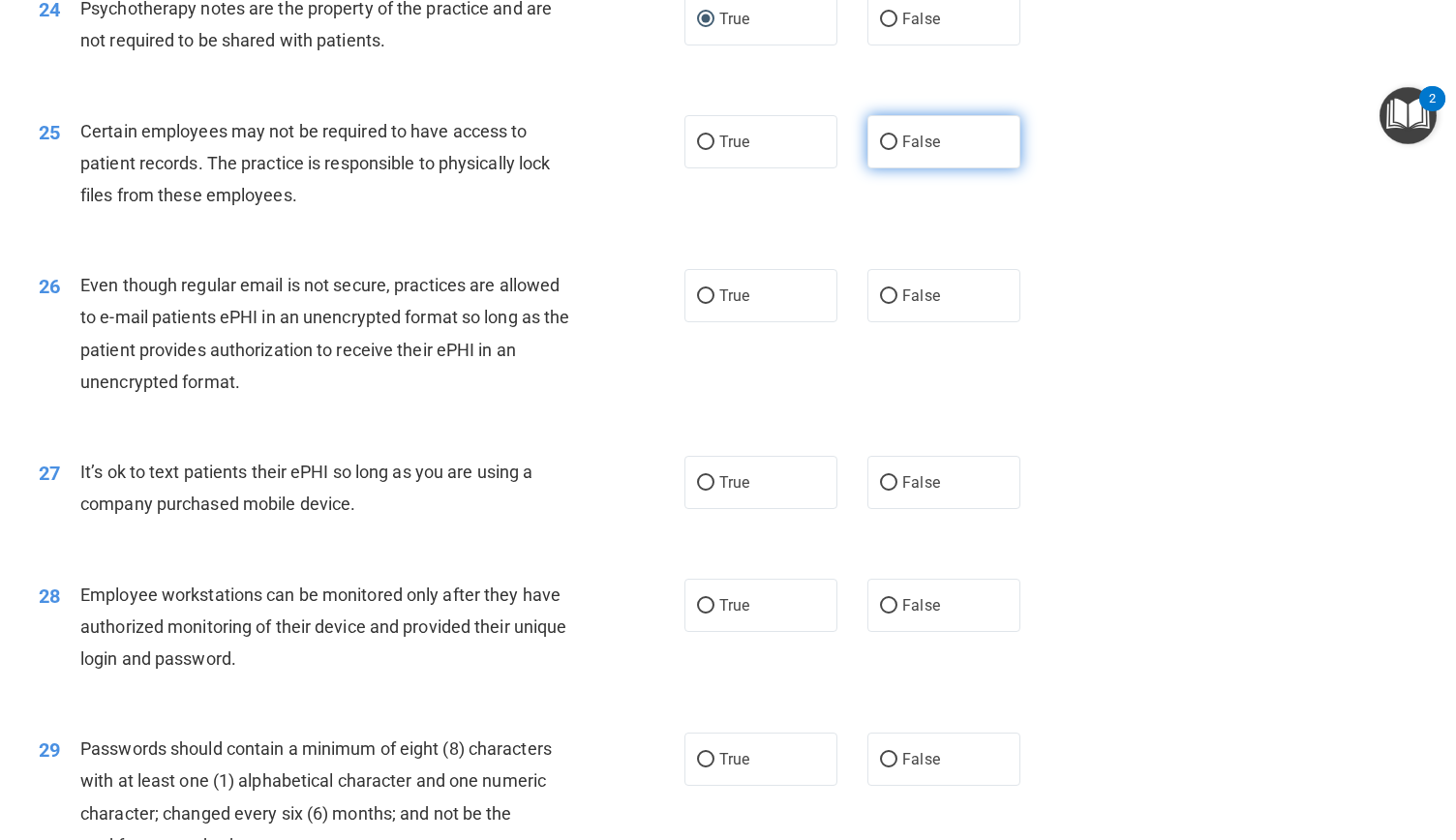
click at [880, 150] on input "False" at bounding box center [889, 143] width 18 height 15
radio input "true"
click at [706, 304] on input "True" at bounding box center [706, 296] width 18 height 15
radio input "true"
click at [880, 491] on input "False" at bounding box center [889, 483] width 18 height 15
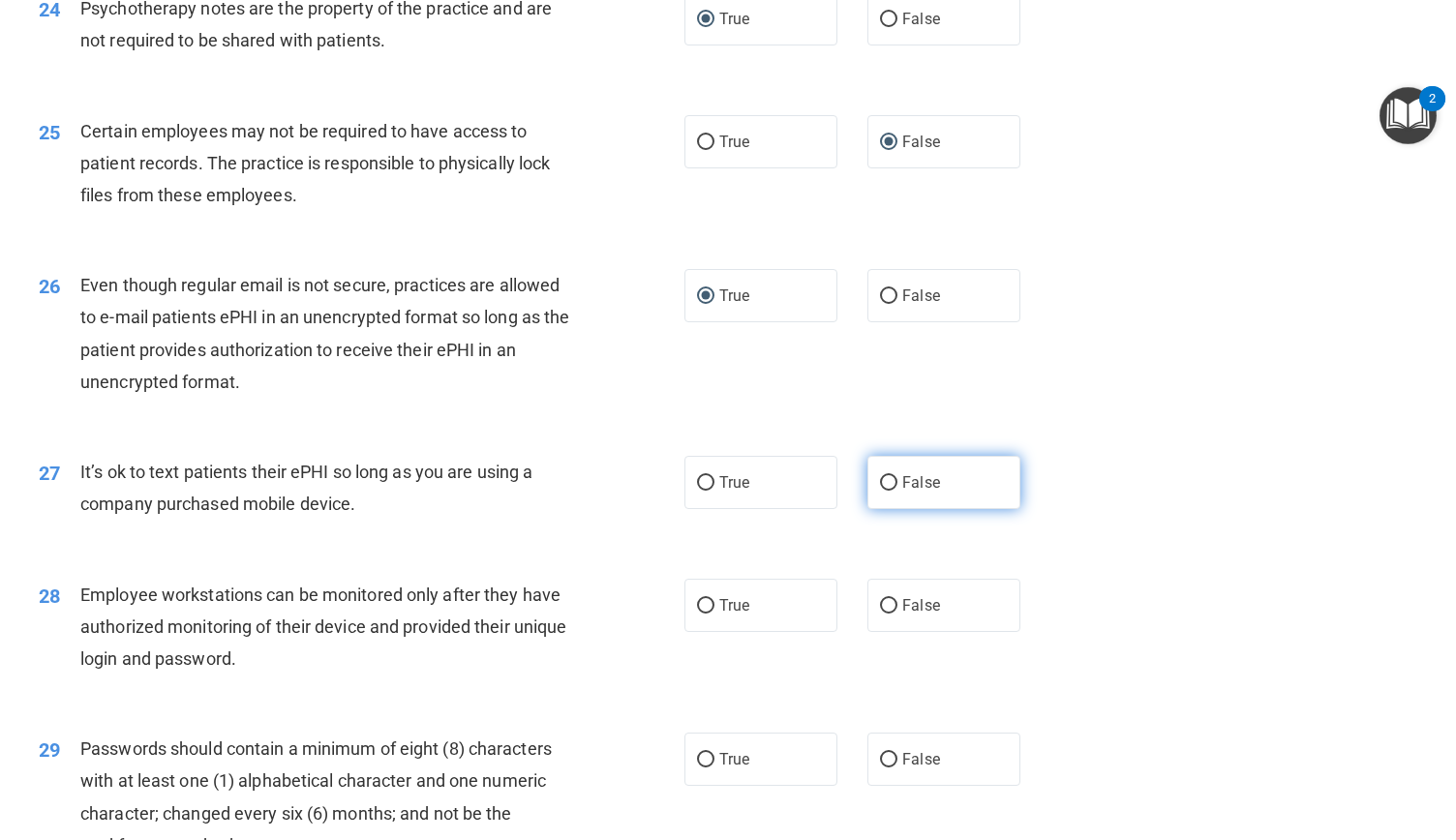
radio input "true"
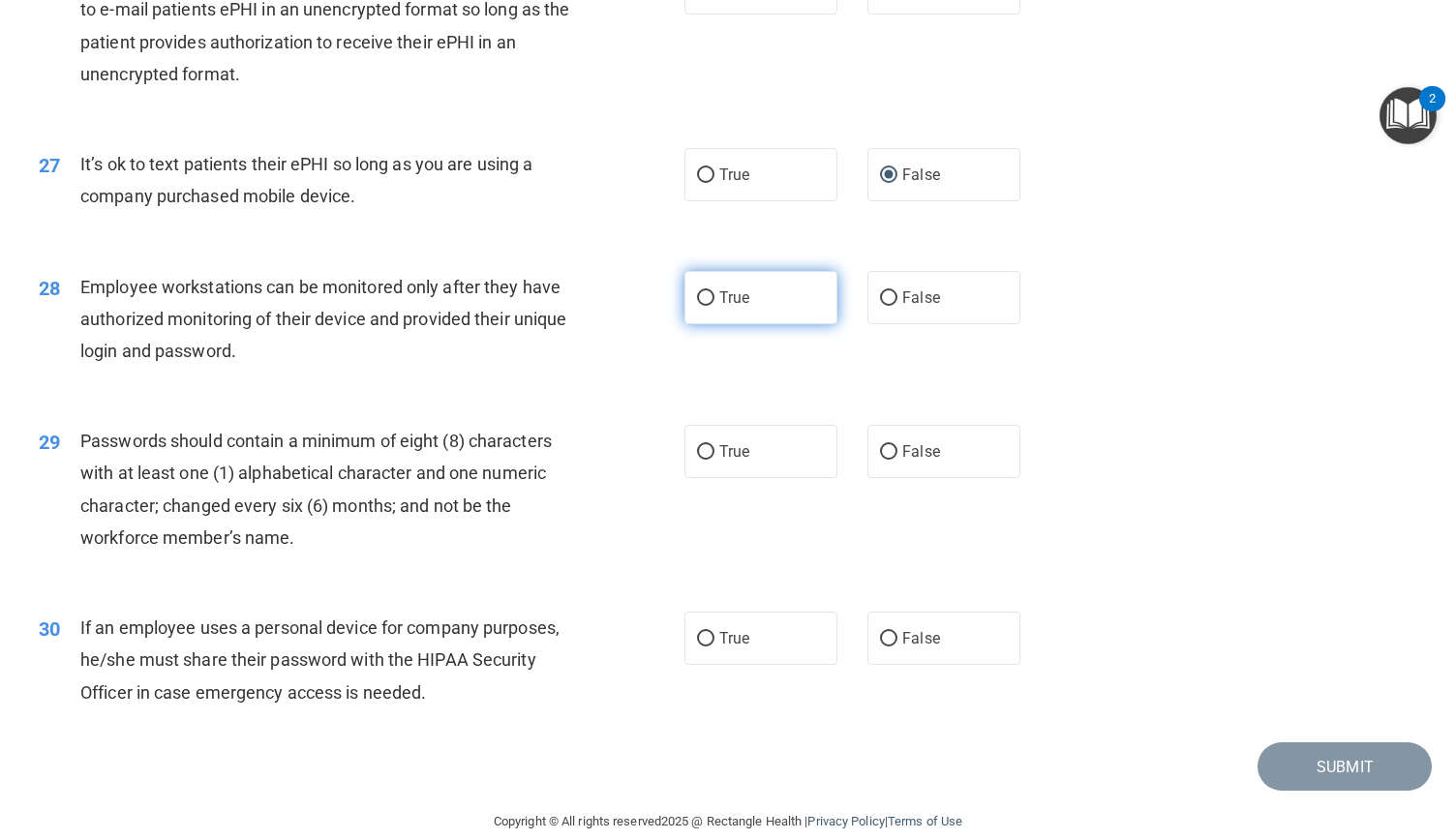
scroll to position [4118, 0]
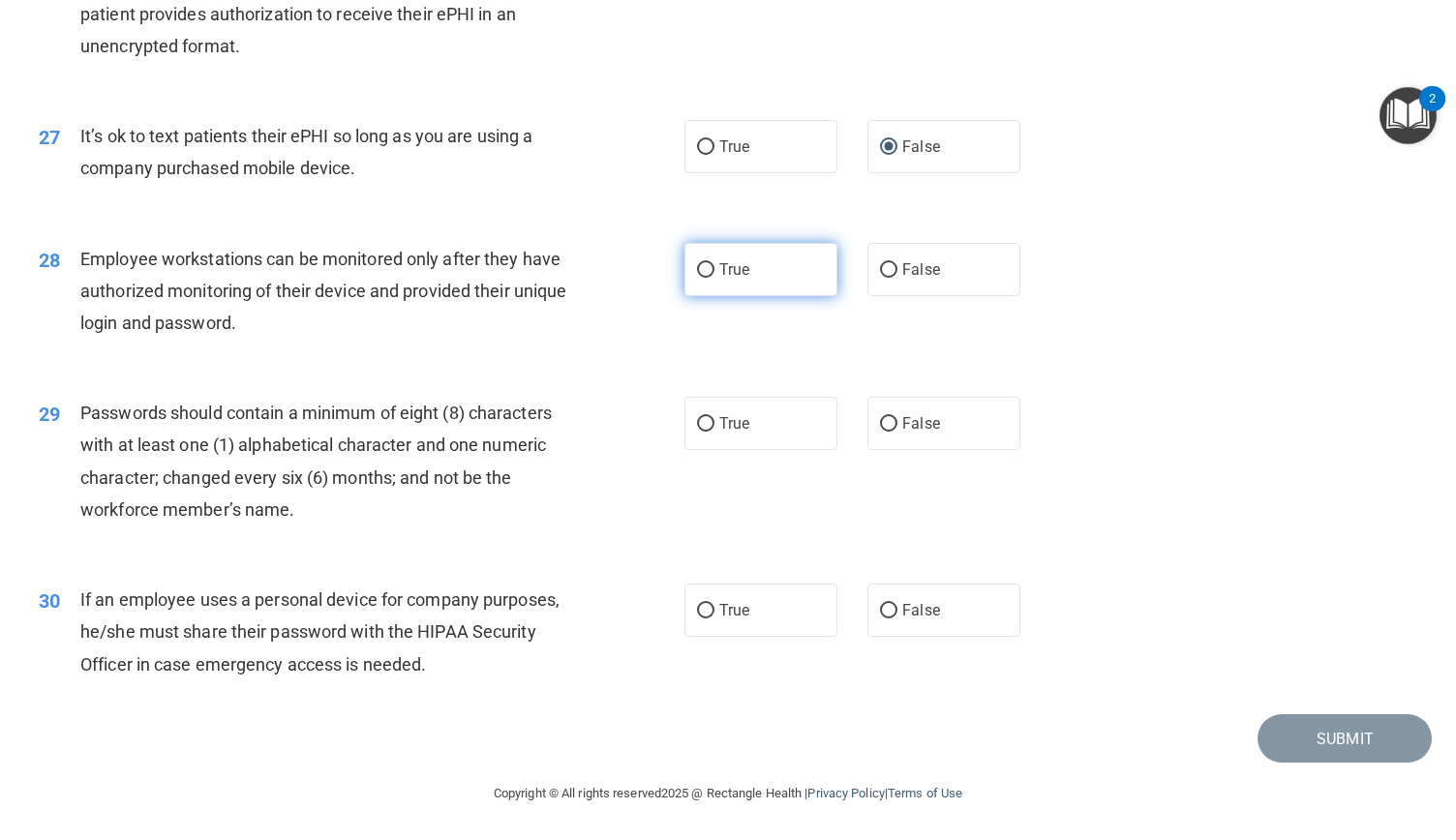
click at [700, 264] on input "True" at bounding box center [706, 270] width 18 height 15
radio input "true"
click at [699, 423] on input "True" at bounding box center [706, 424] width 18 height 15
radio input "true"
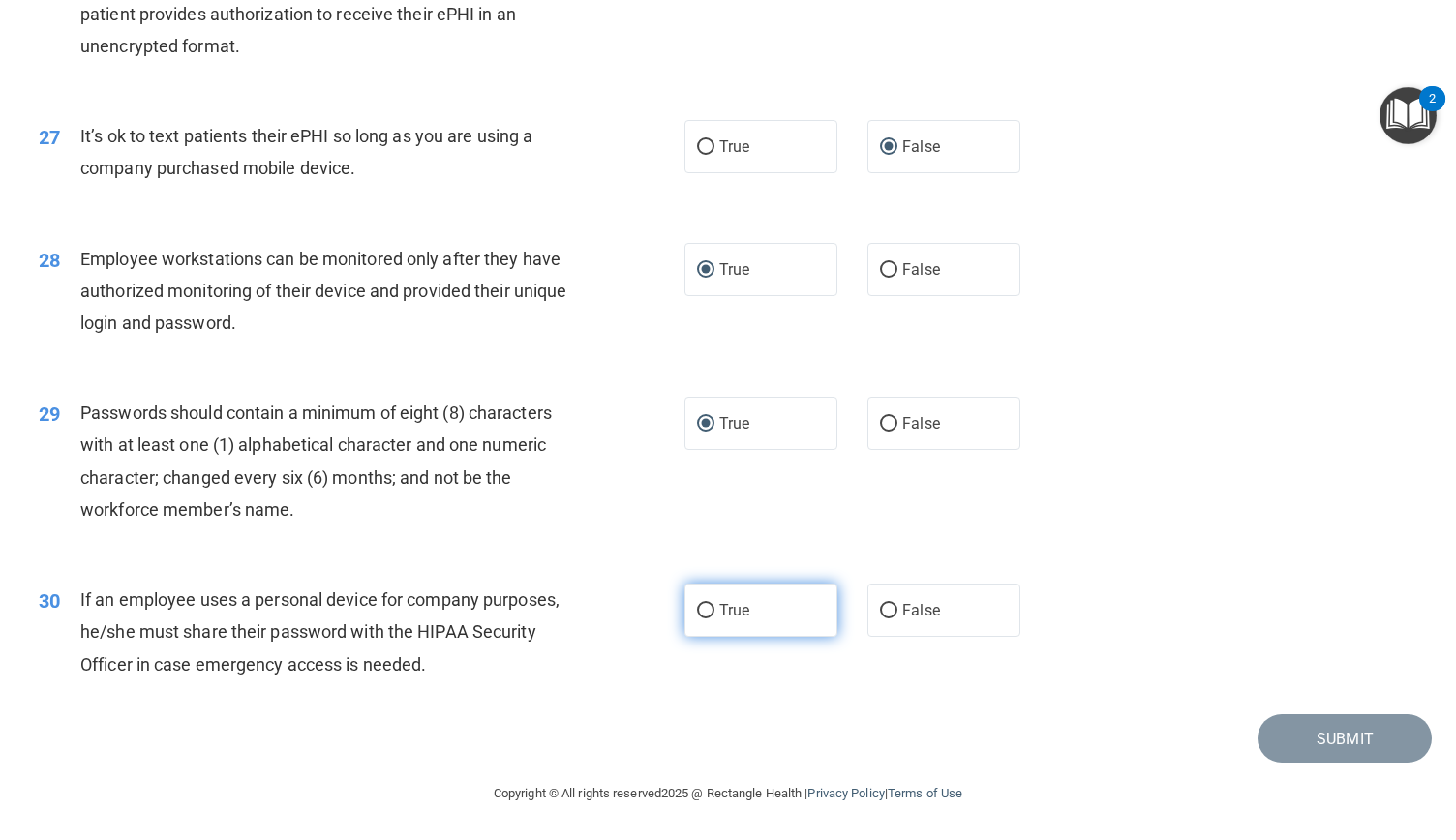
click at [697, 609] on input "True" at bounding box center [706, 611] width 18 height 15
radio input "true"
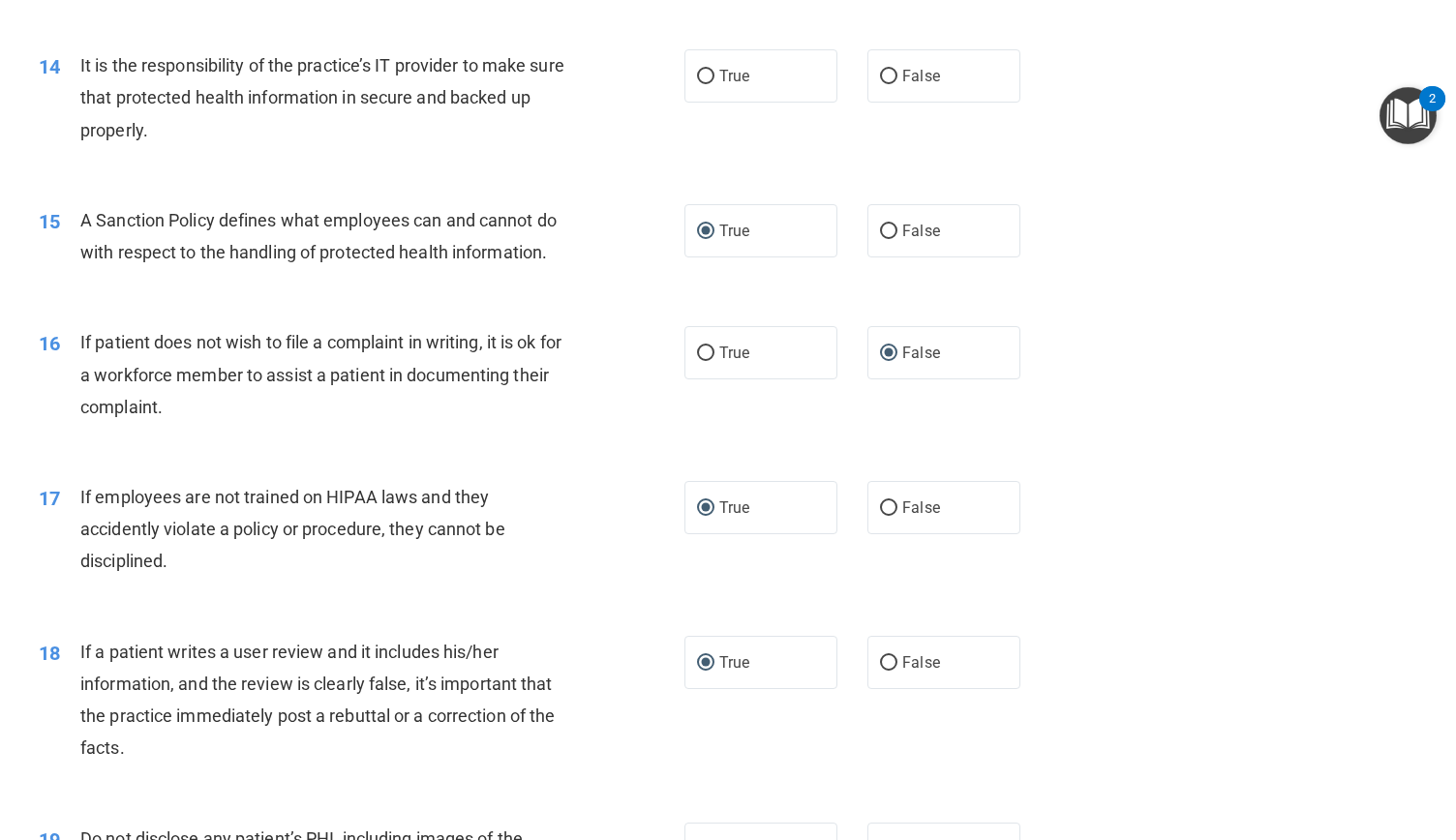
scroll to position [2270, 0]
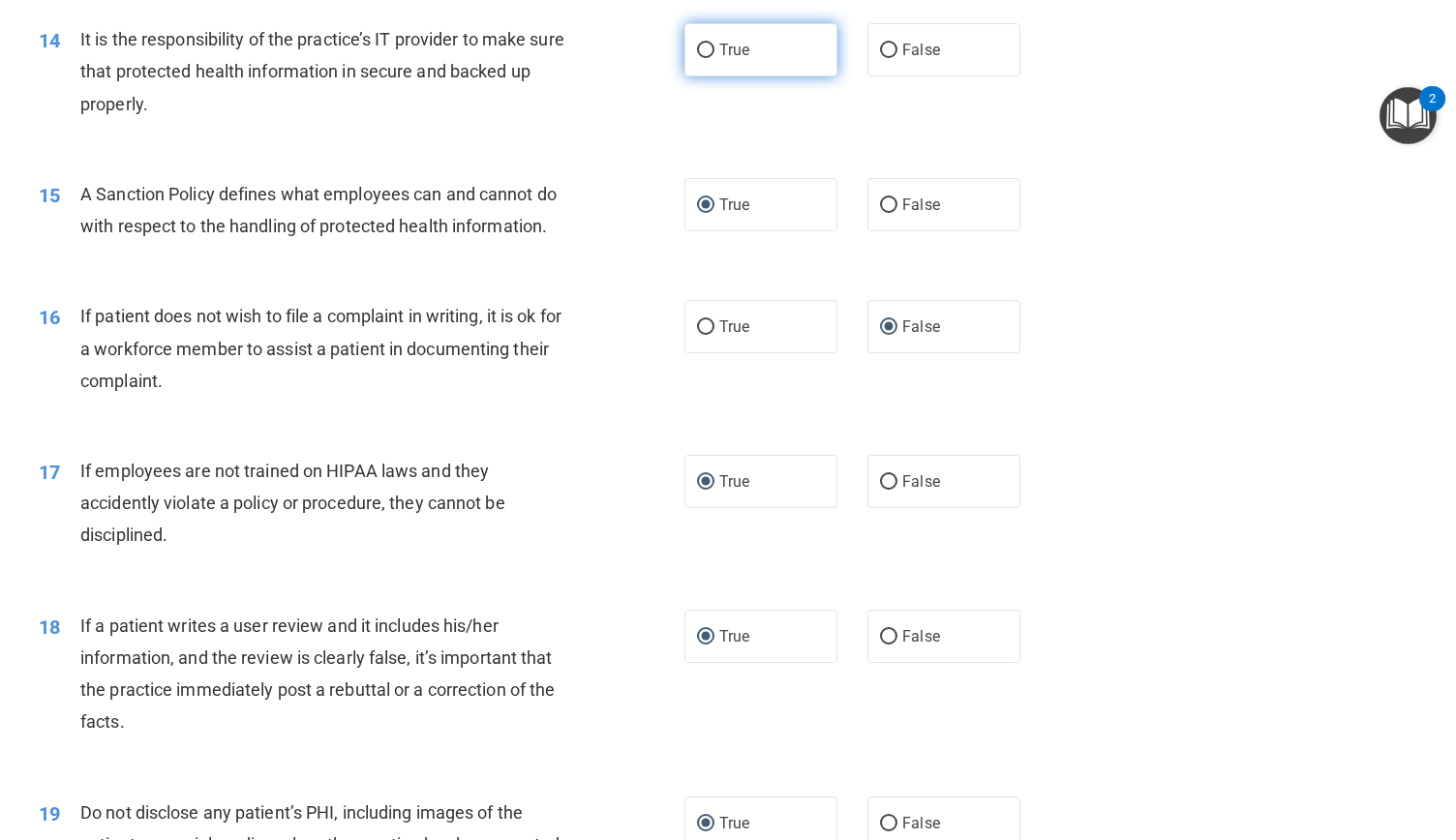
click at [697, 58] on input "True" at bounding box center [706, 51] width 18 height 15
radio input "true"
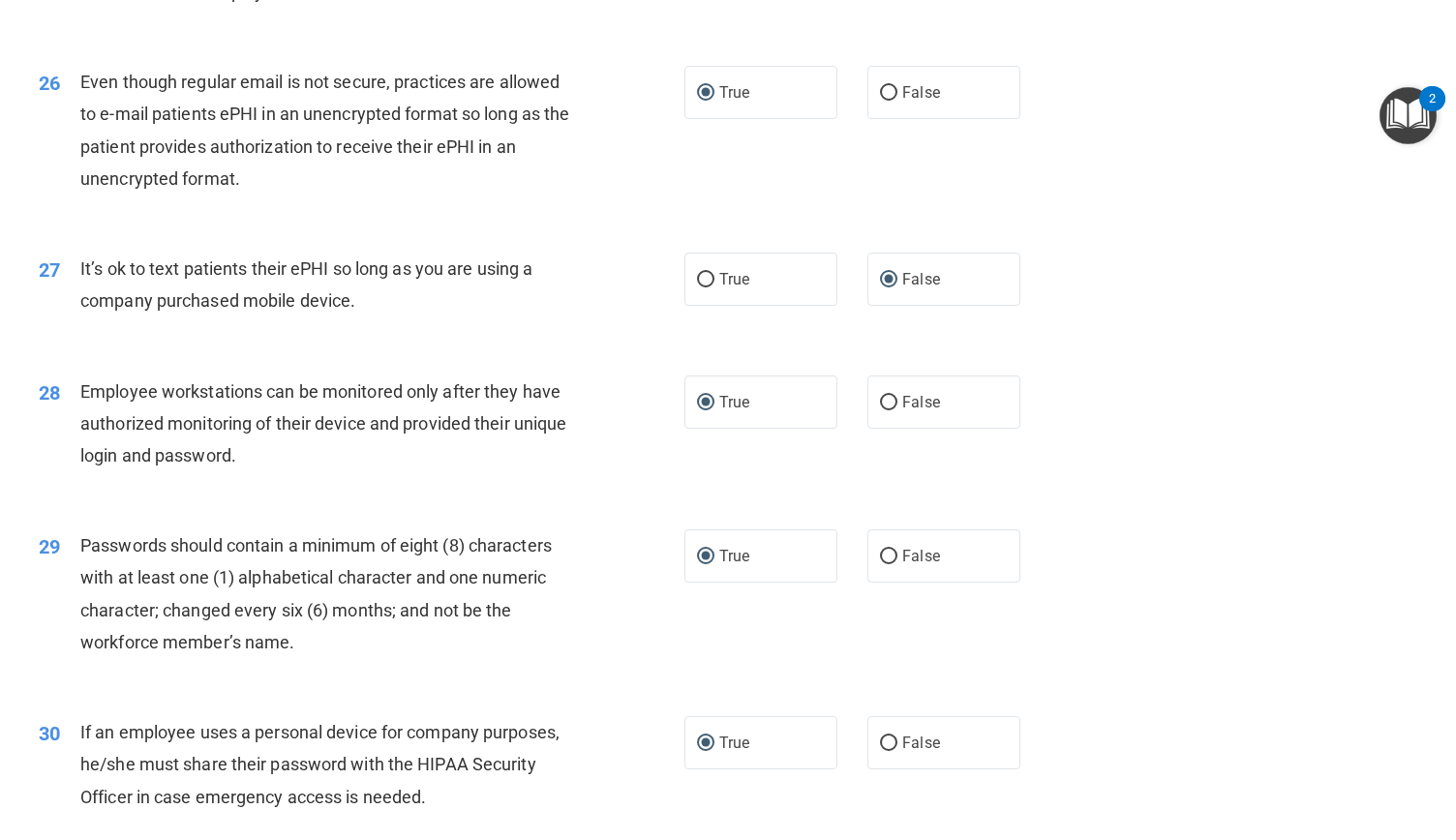
scroll to position [4118, 0]
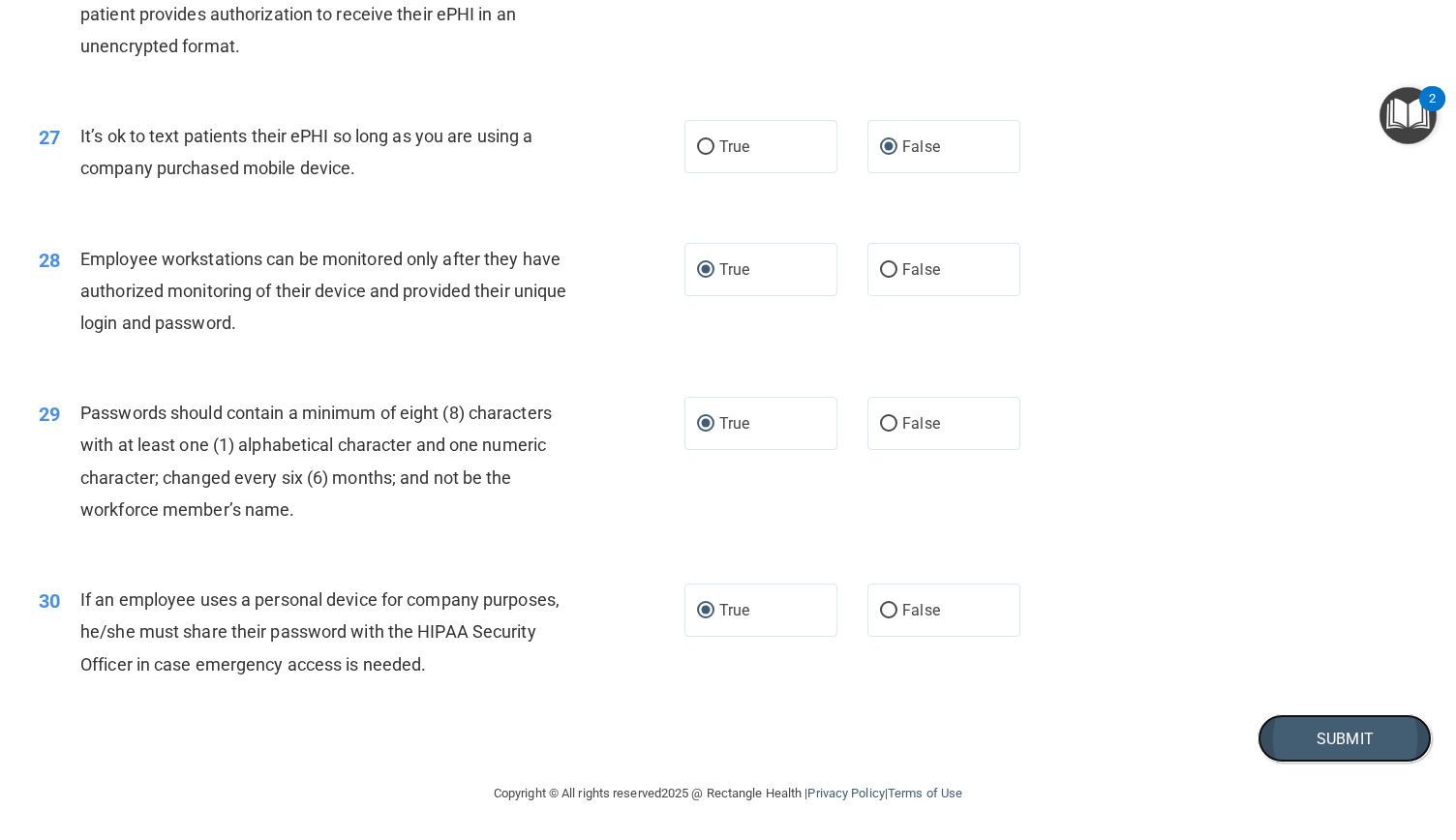
click at [1365, 735] on button "Submit" at bounding box center [1345, 739] width 174 height 49
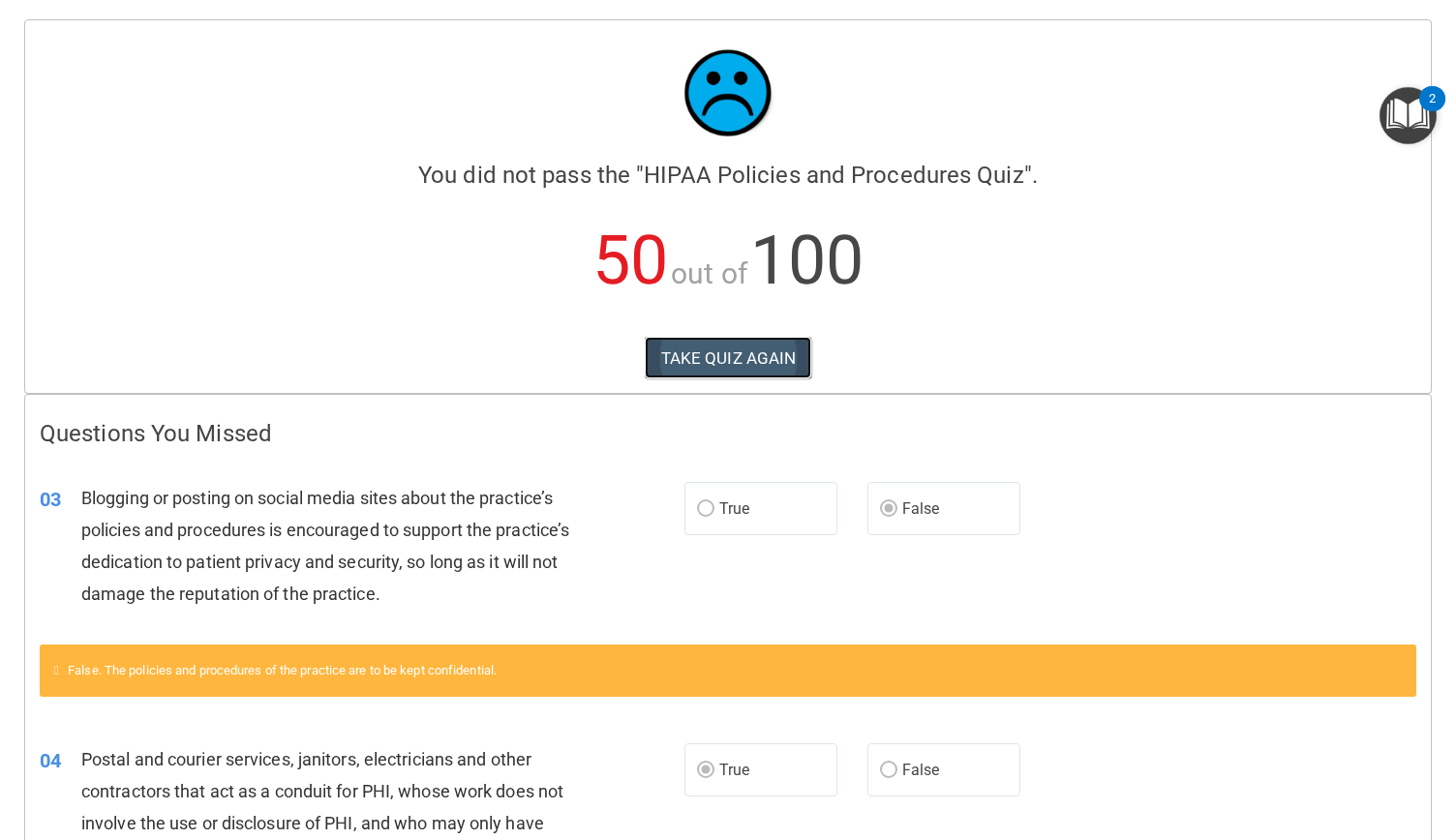
click at [714, 351] on button "TAKE QUIZ AGAIN" at bounding box center [728, 358] width 167 height 43
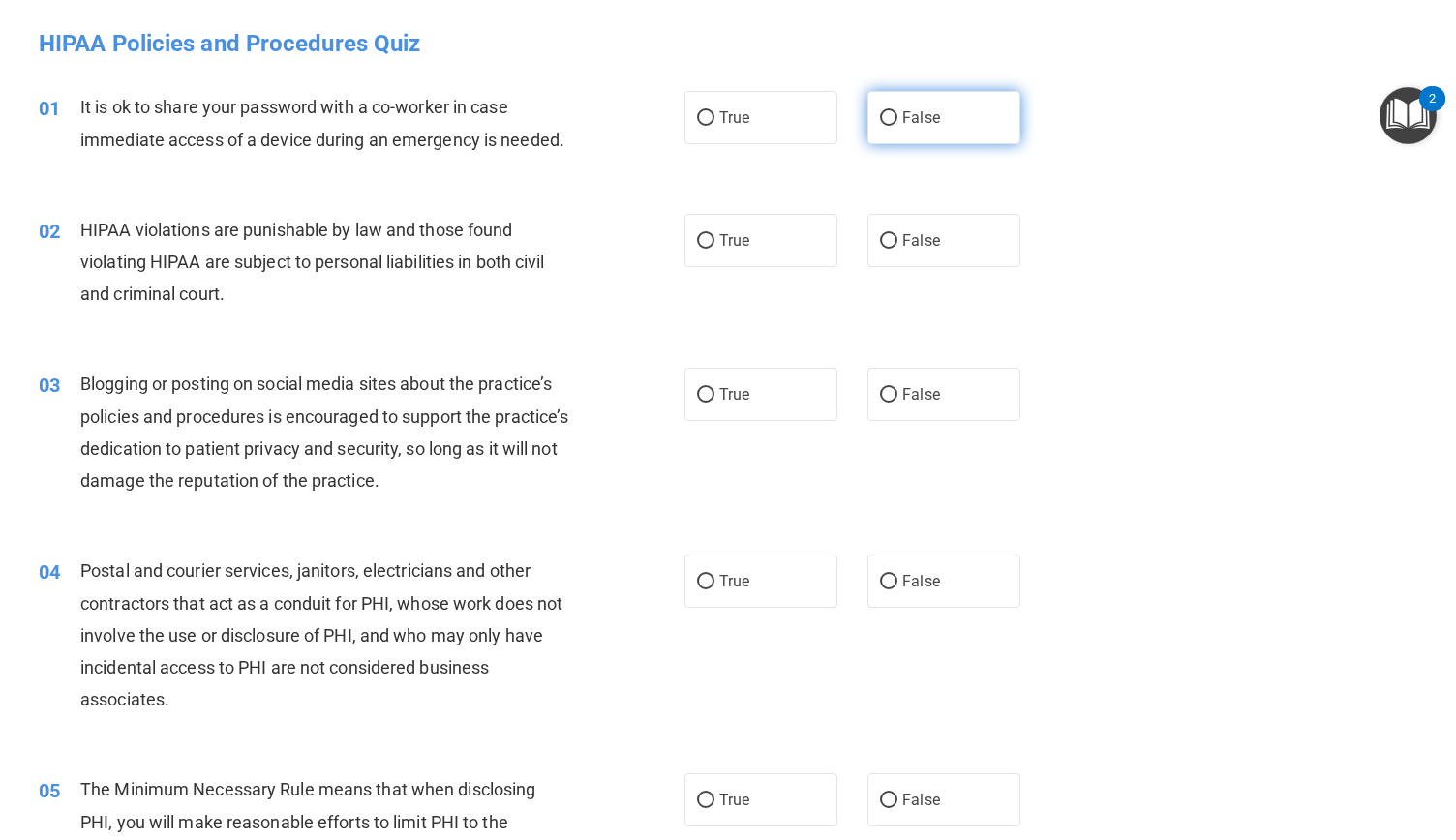
click at [884, 122] on input "False" at bounding box center [889, 118] width 18 height 15
radio input "true"
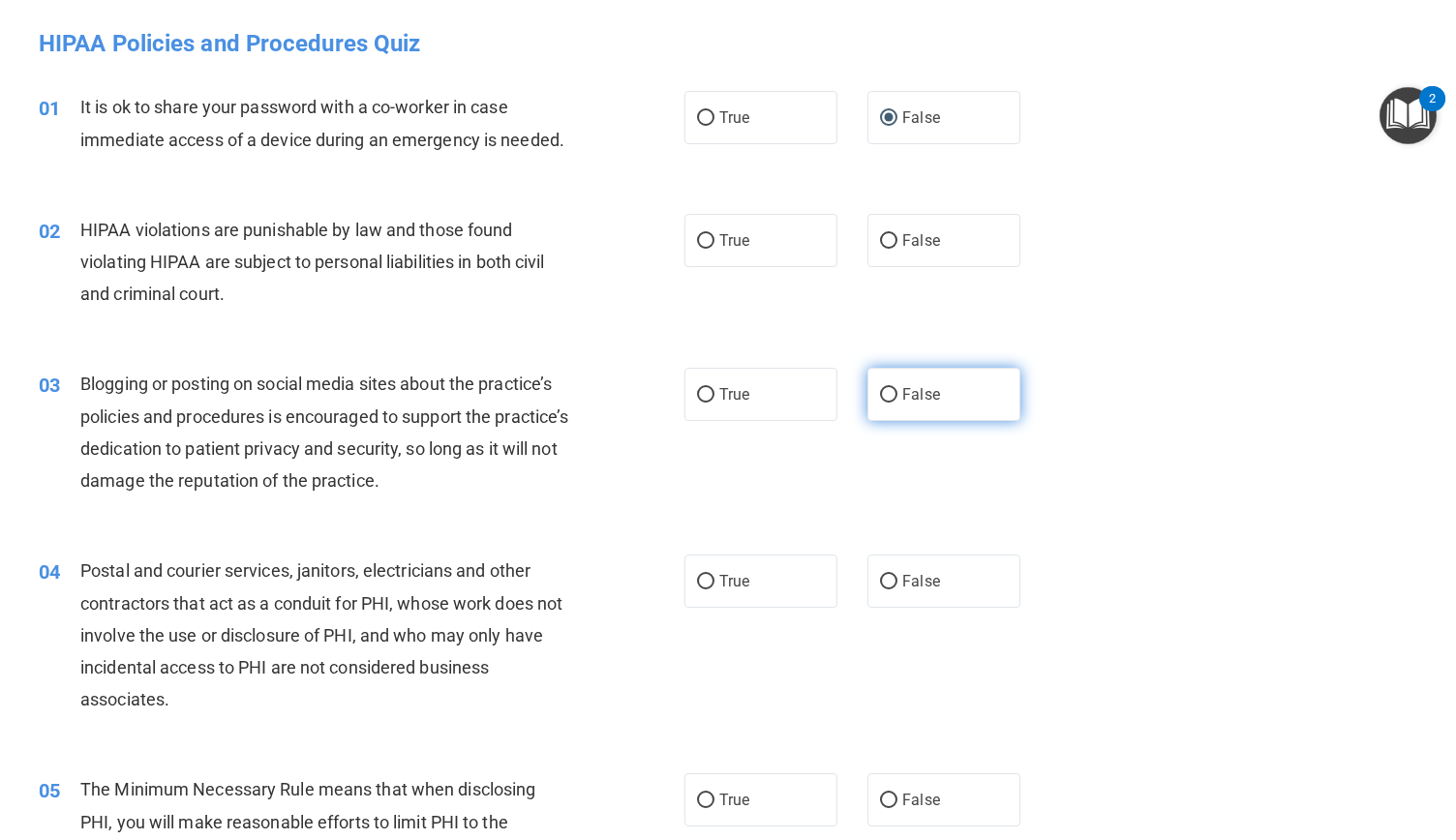
click at [885, 390] on input "False" at bounding box center [889, 395] width 18 height 15
radio input "true"
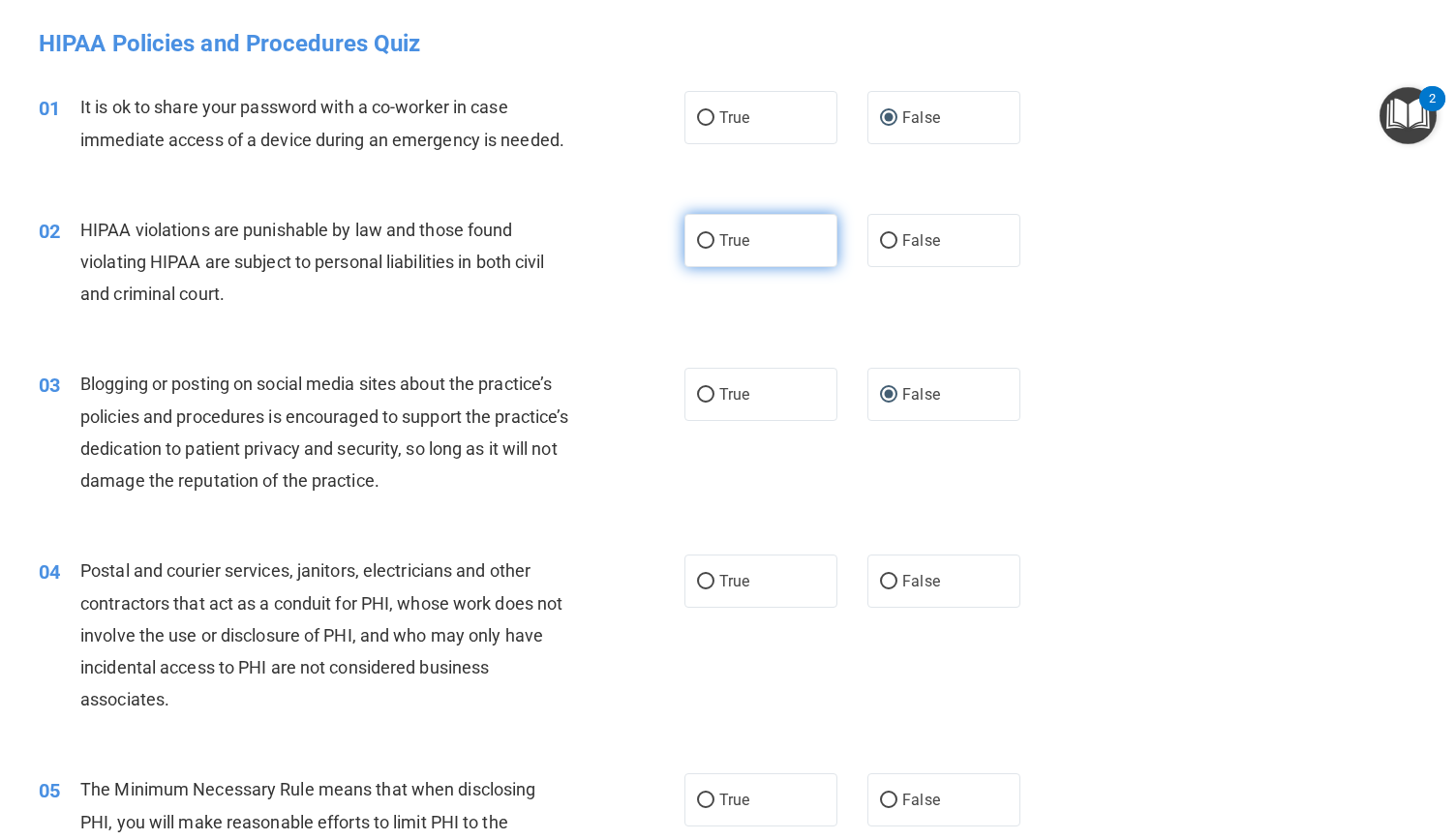
click at [699, 241] on input "True" at bounding box center [706, 242] width 18 height 15
radio input "true"
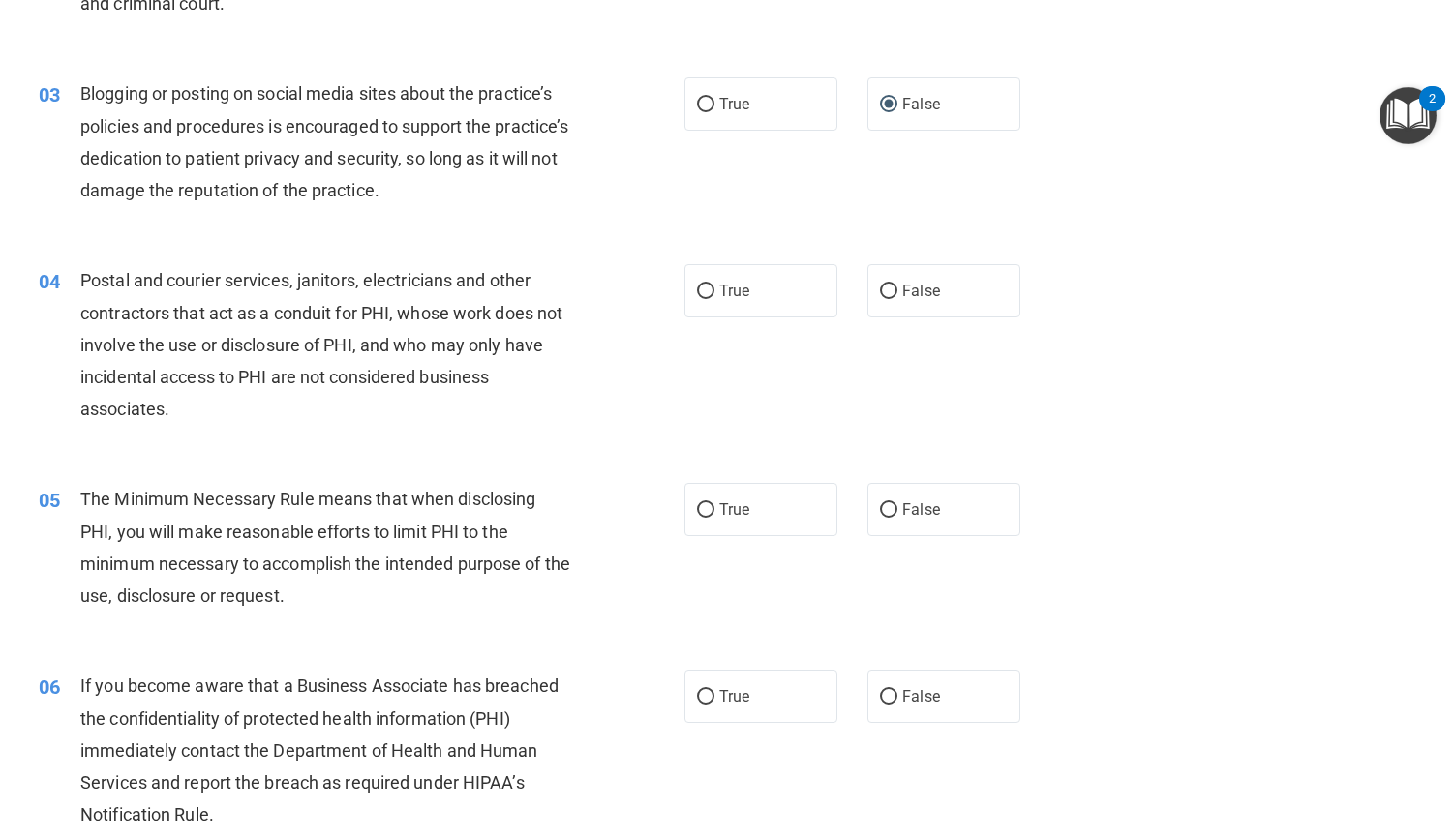
scroll to position [290, 0]
click at [702, 287] on input "True" at bounding box center [706, 291] width 18 height 15
radio input "true"
click at [701, 508] on input "True" at bounding box center [706, 510] width 18 height 15
radio input "true"
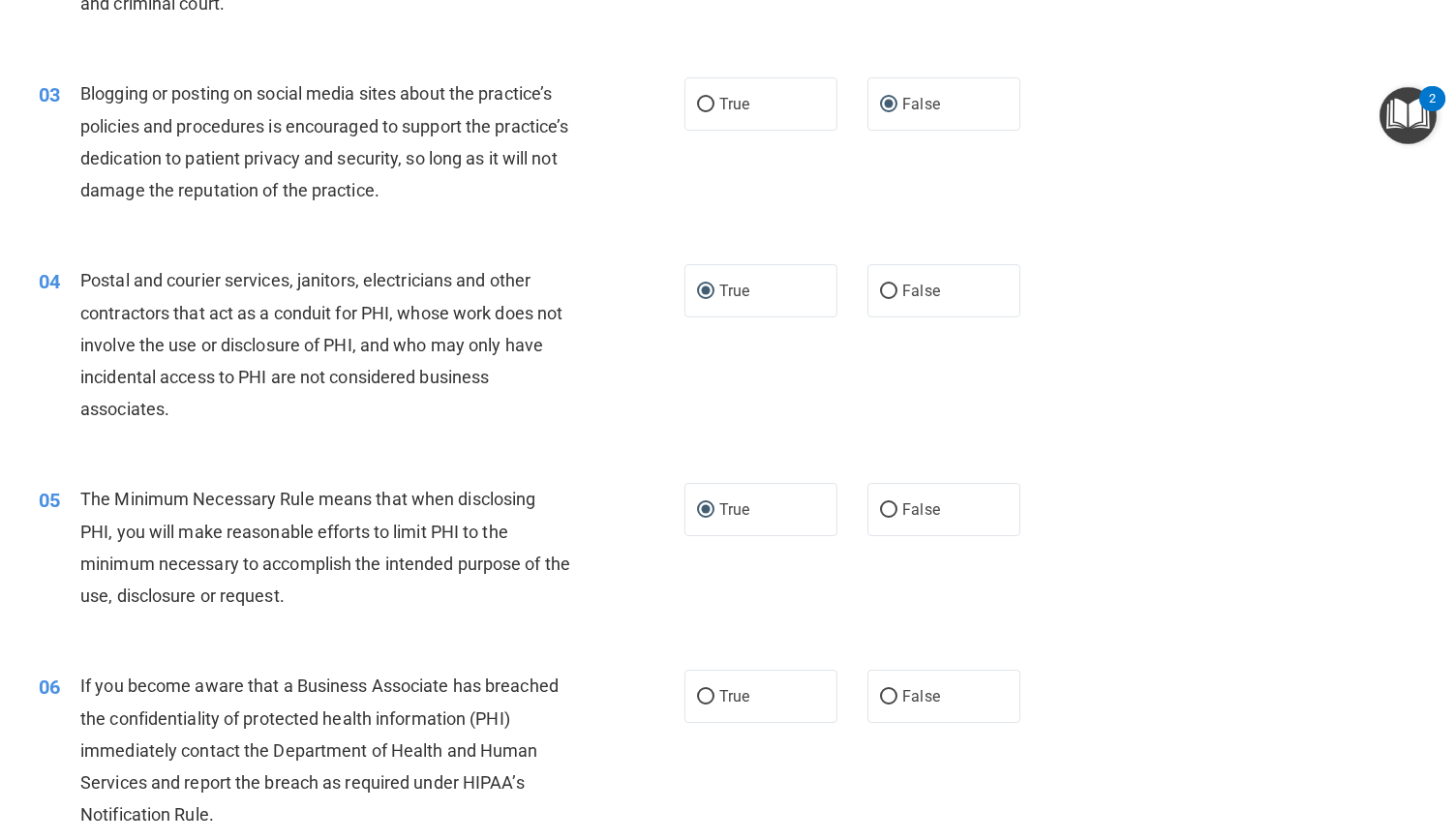
click at [1317, 329] on div "04 Postal and courier services, janitors, electricians and other contractors th…" at bounding box center [728, 349] width 1407 height 219
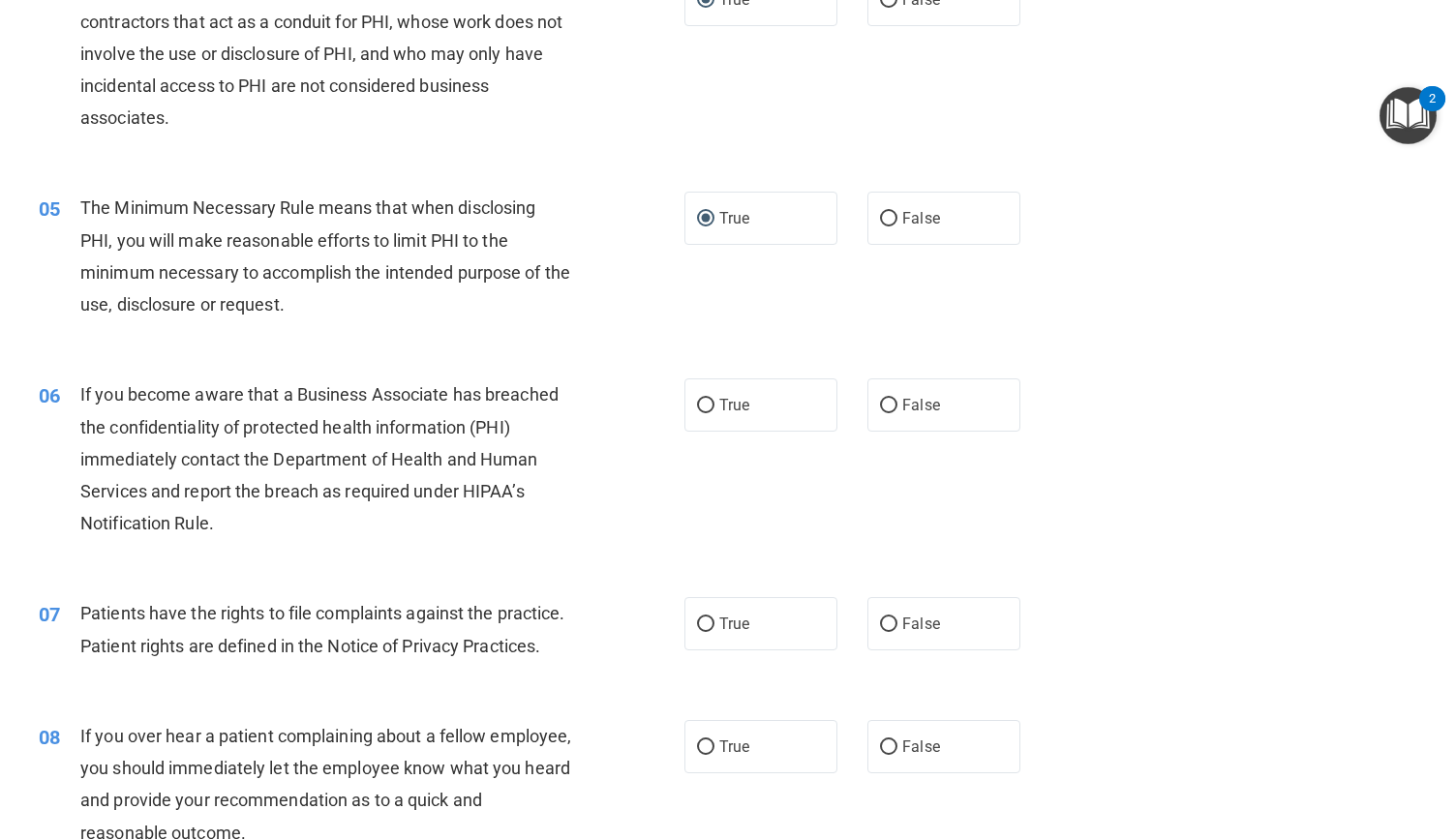
scroll to position [590, 0]
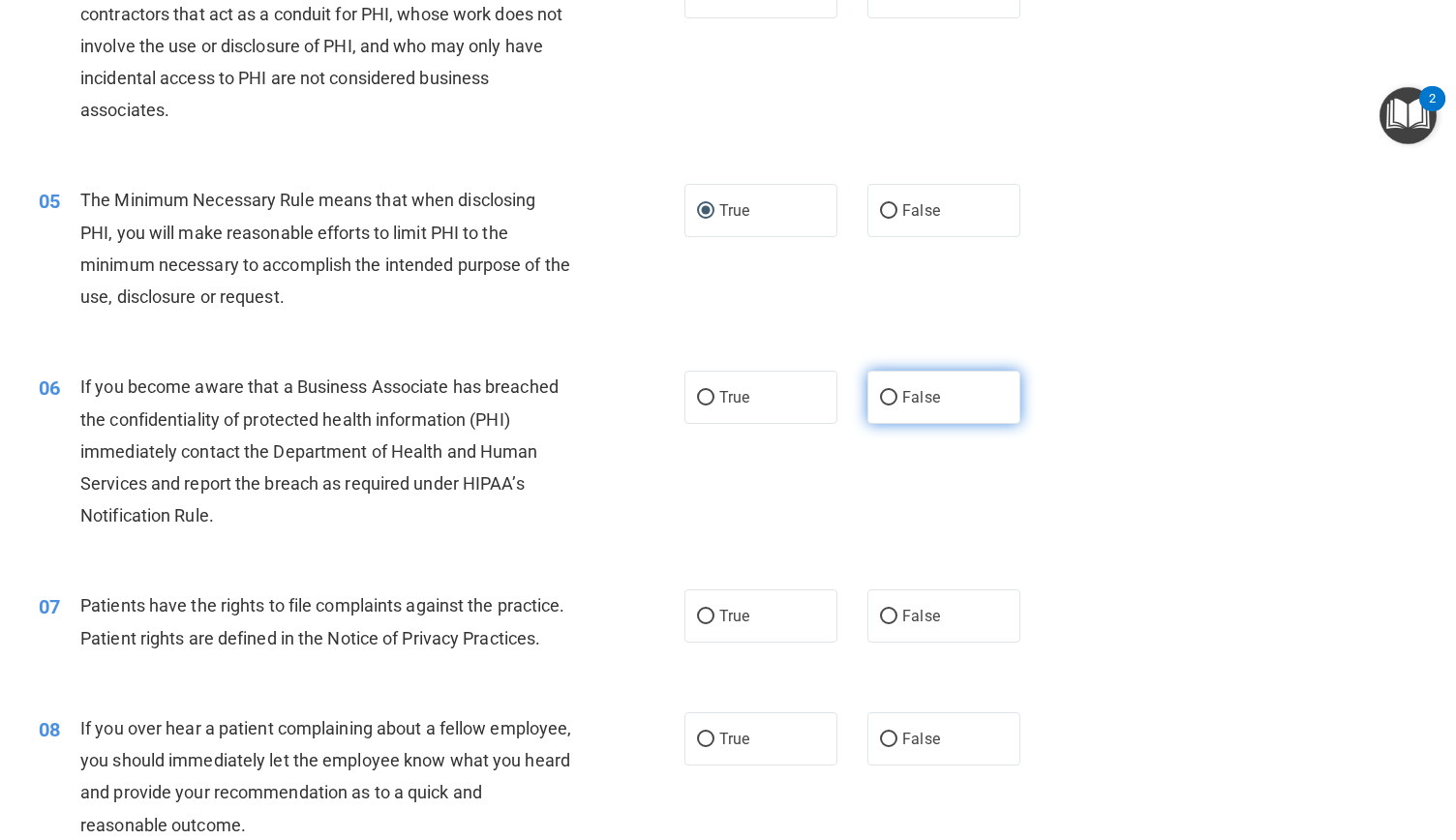
click at [885, 397] on input "False" at bounding box center [889, 398] width 18 height 15
radio input "true"
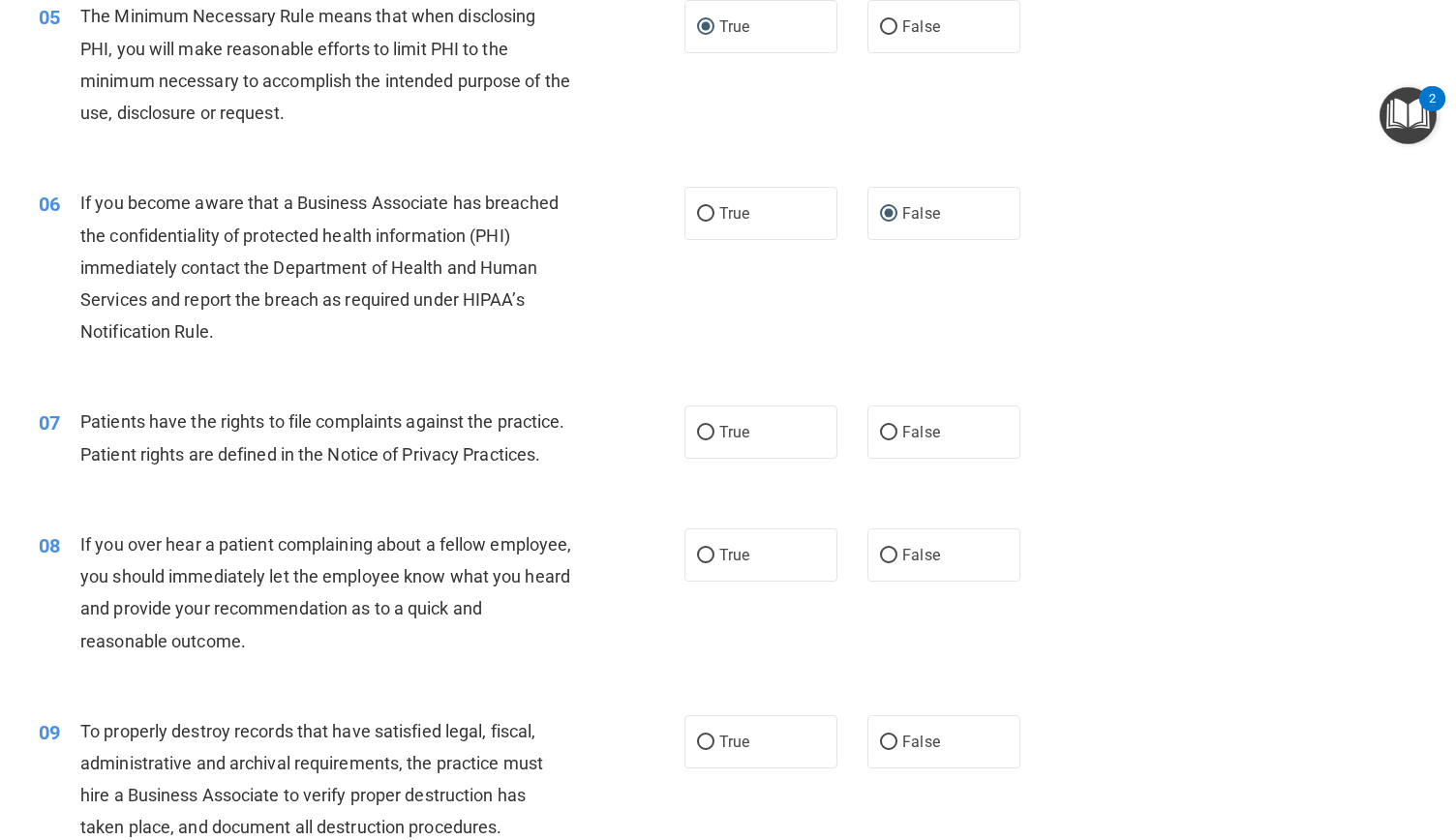
scroll to position [834, 0]
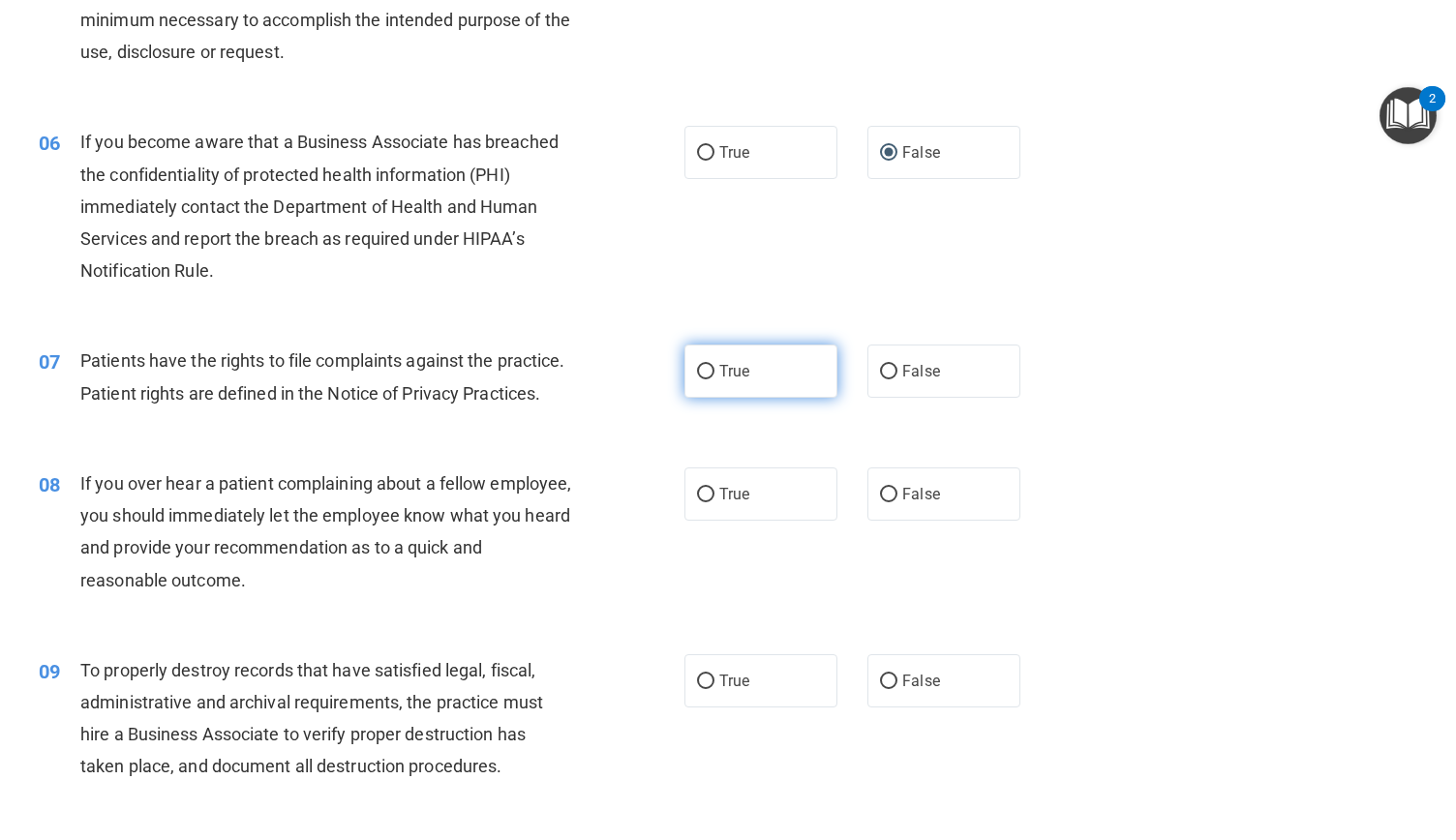
click at [699, 366] on input "True" at bounding box center [706, 372] width 18 height 15
radio input "true"
click at [881, 503] on input "False" at bounding box center [889, 495] width 18 height 15
radio input "true"
click at [883, 689] on input "False" at bounding box center [889, 682] width 18 height 15
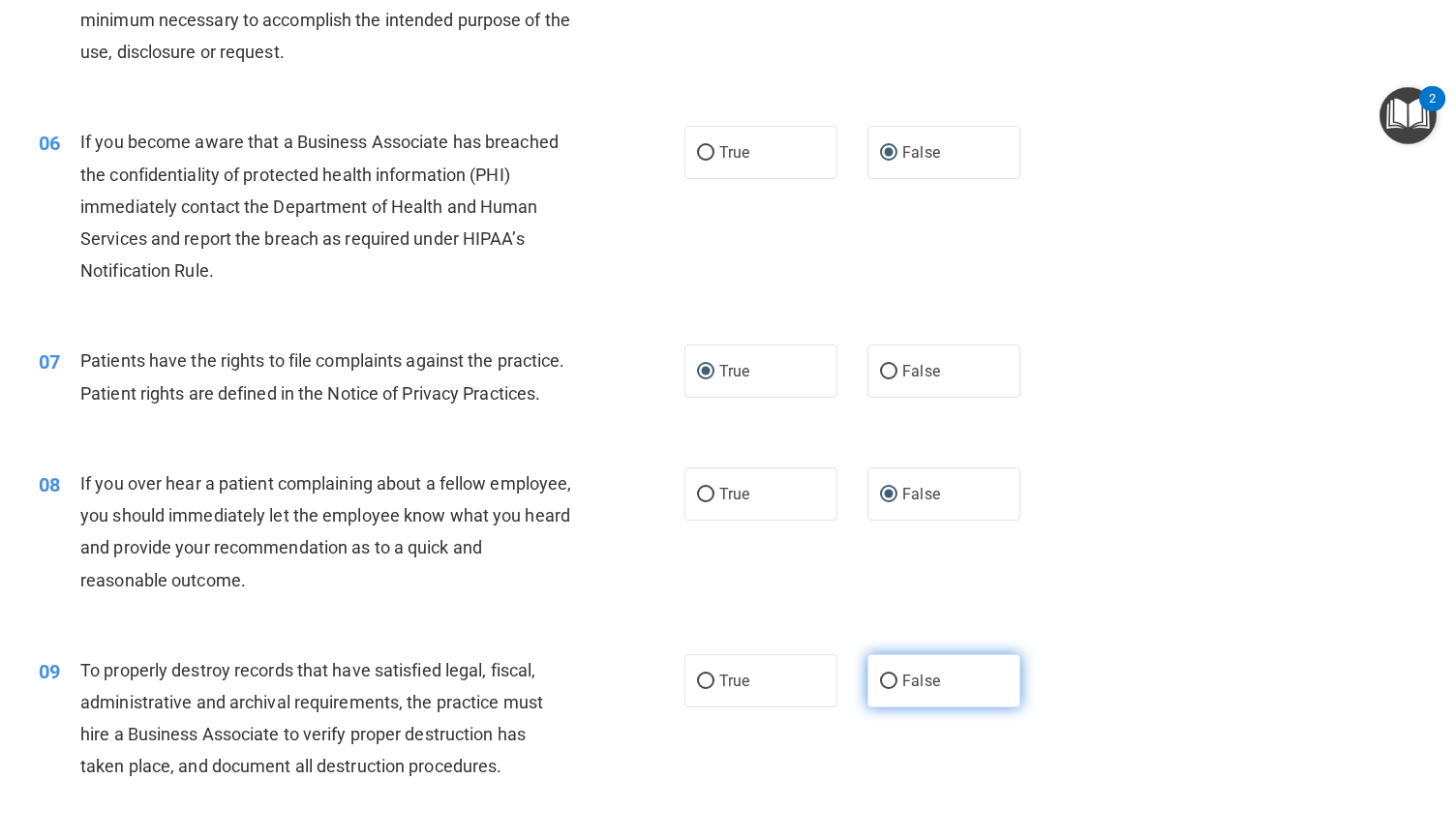
radio input "true"
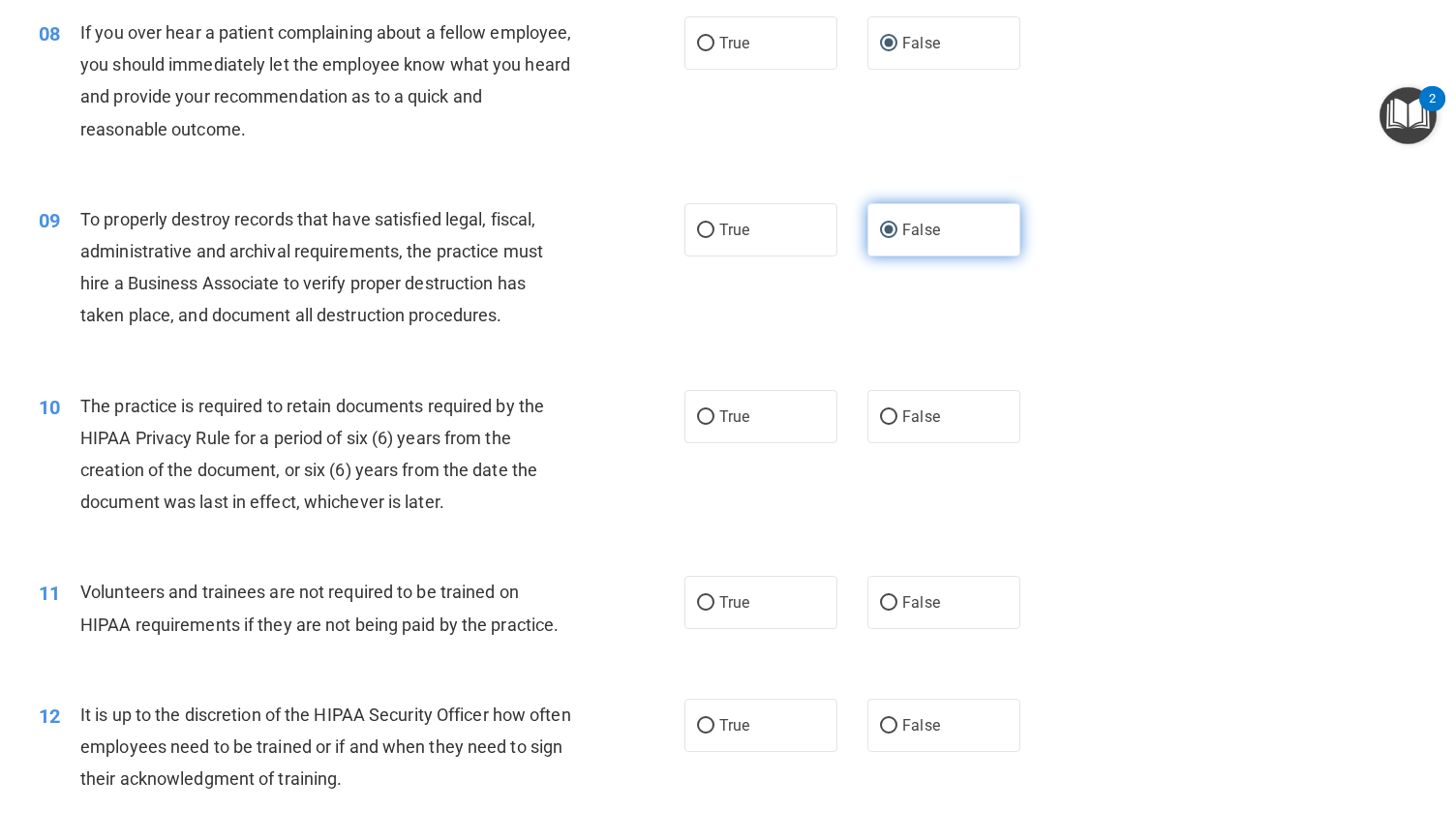
scroll to position [1288, 0]
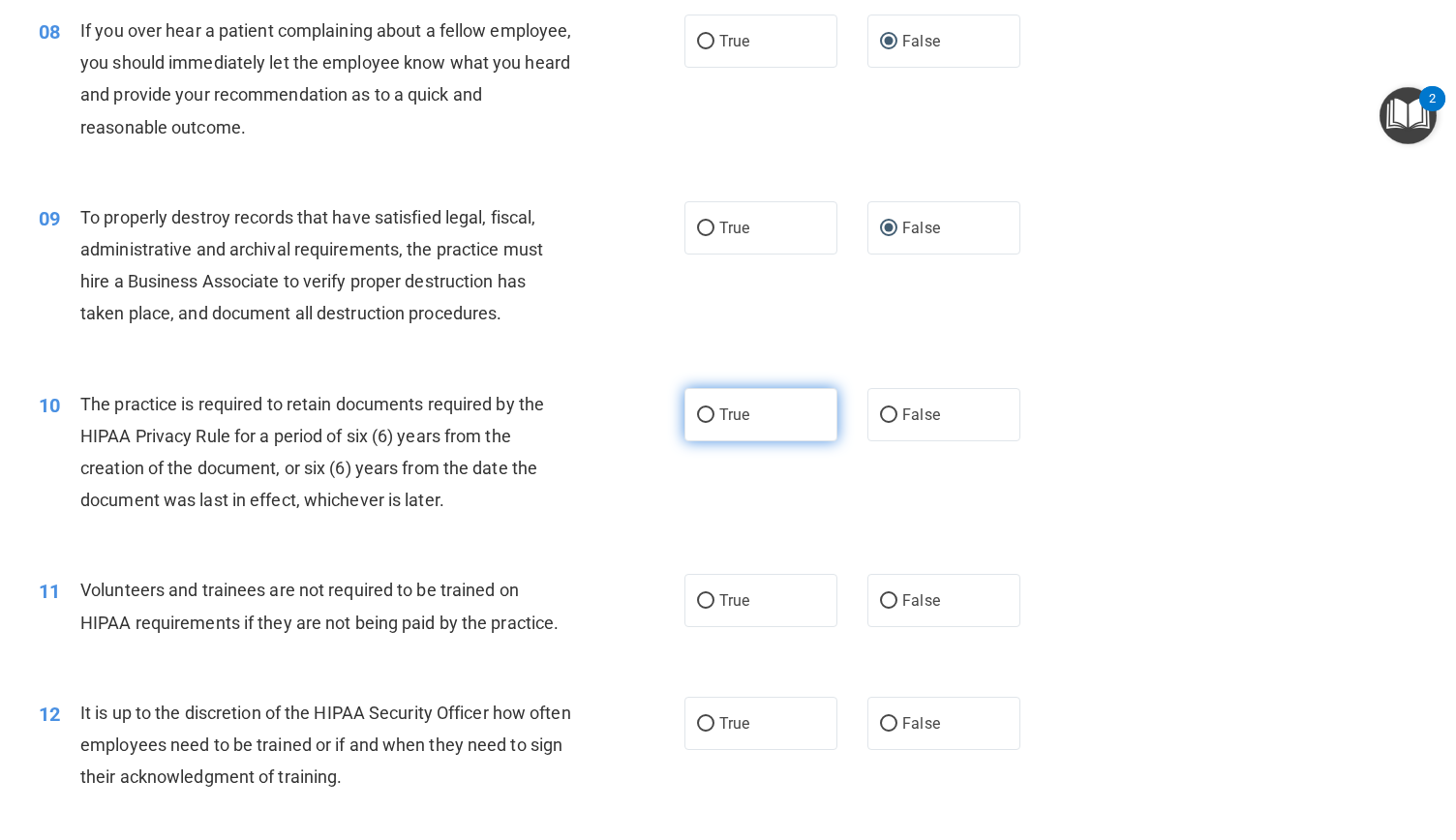
click at [697, 423] on input "True" at bounding box center [706, 416] width 18 height 15
radio input "true"
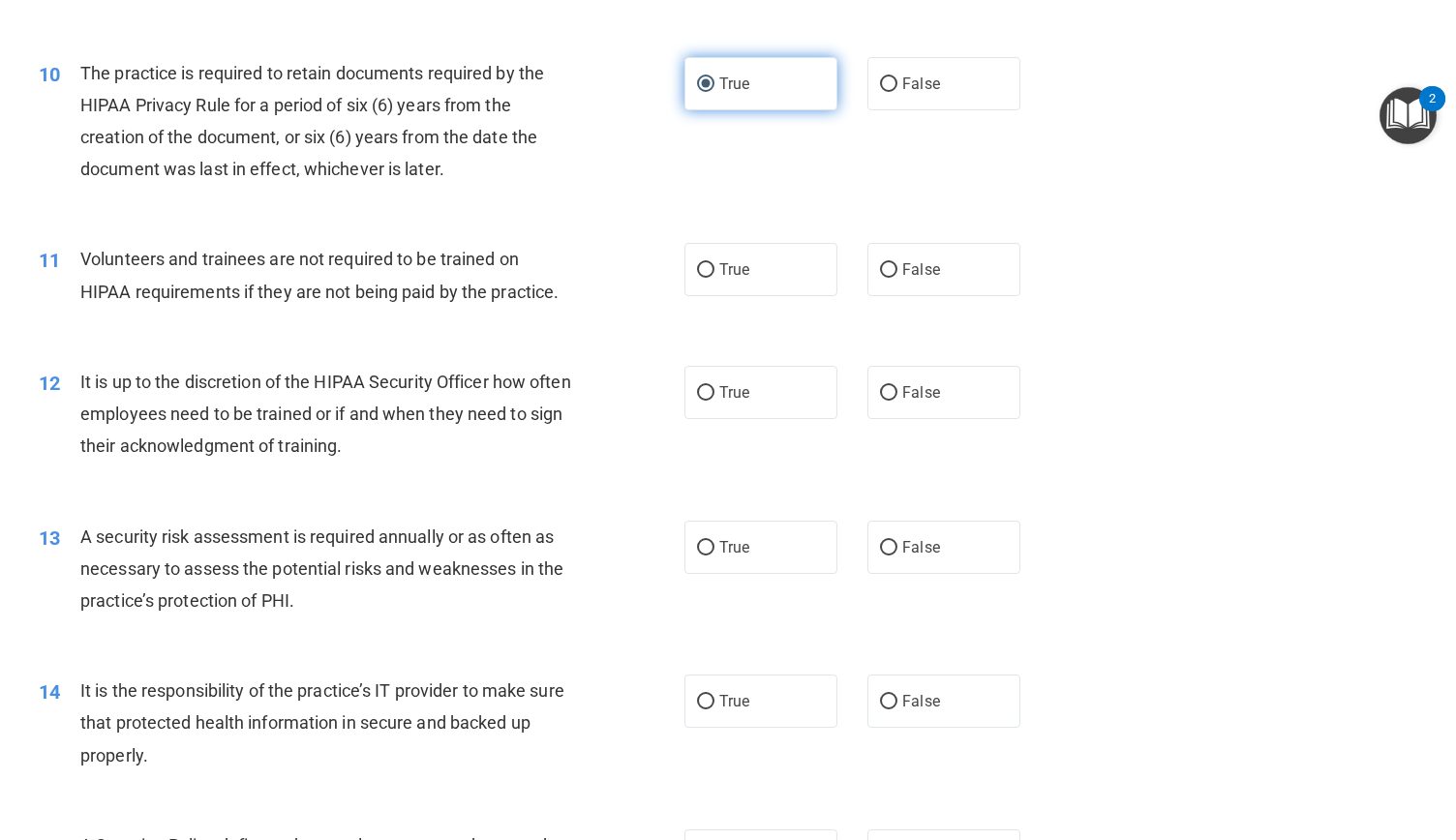
scroll to position [1623, 0]
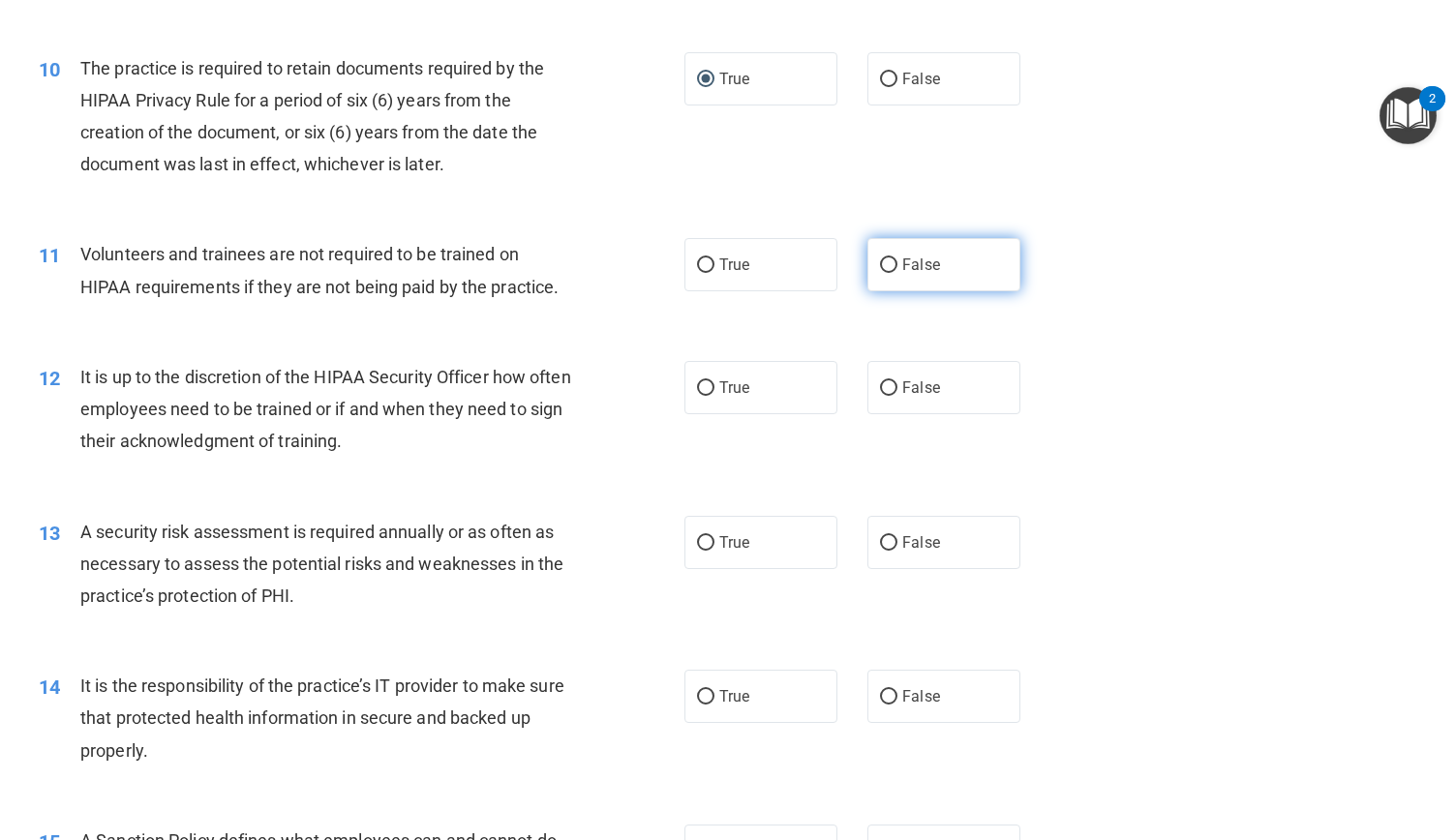
click at [880, 273] on input "False" at bounding box center [889, 265] width 18 height 15
radio input "true"
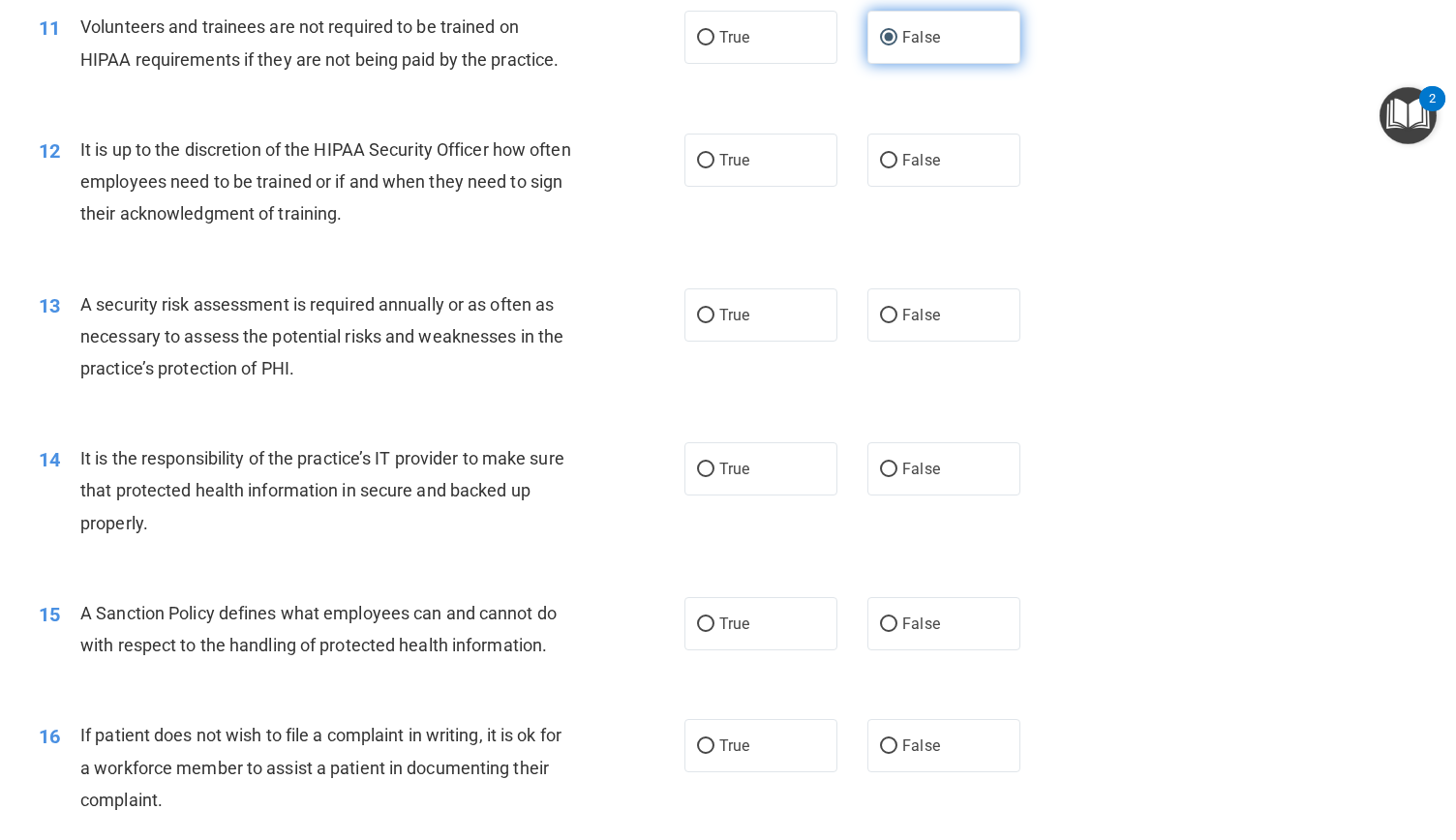
scroll to position [1853, 0]
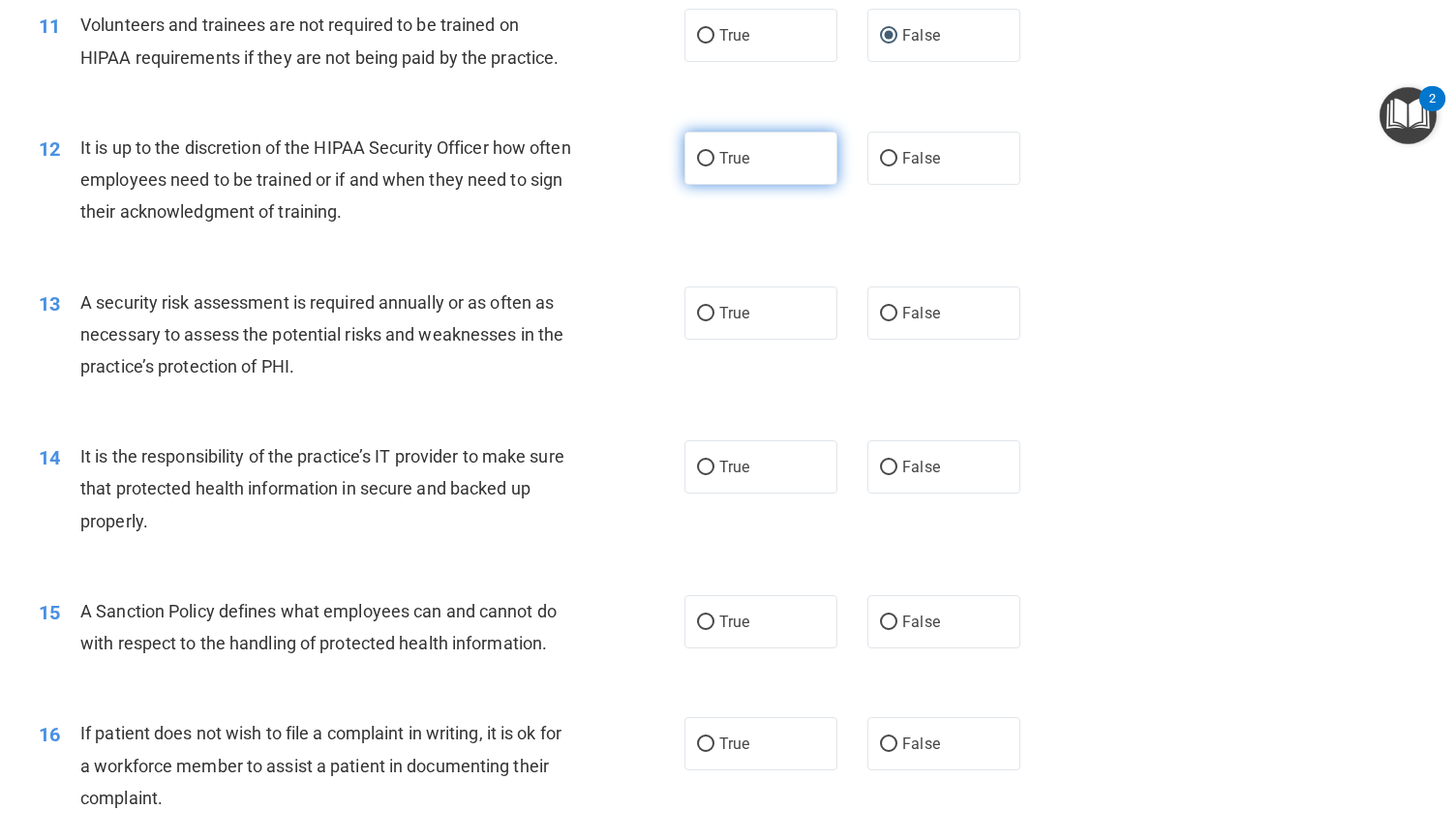
click at [703, 166] on input "True" at bounding box center [706, 158] width 18 height 15
radio input "true"
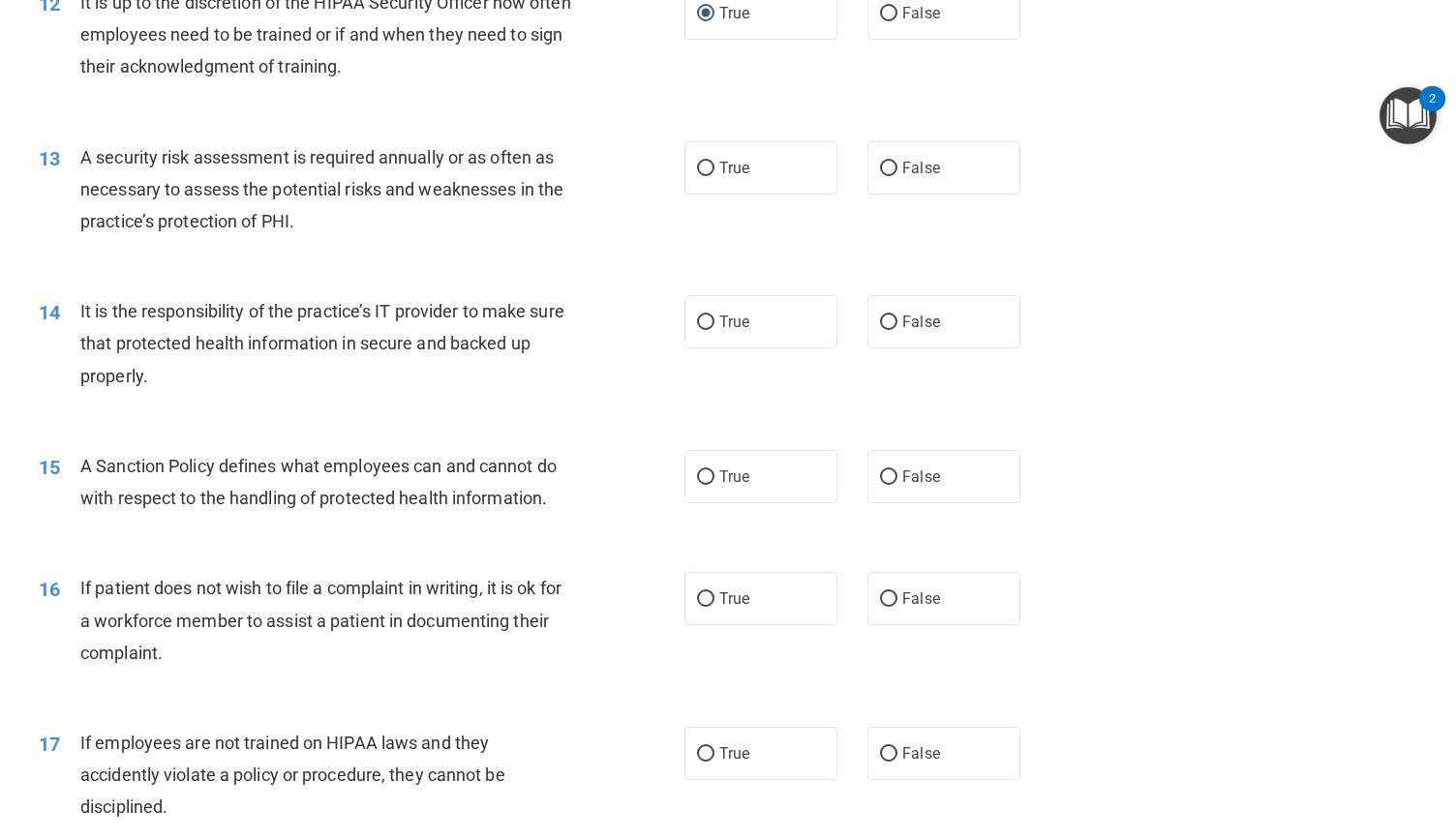
scroll to position [2000, 0]
click at [697, 174] on input "True" at bounding box center [706, 166] width 18 height 15
radio input "true"
click at [883, 329] on input "False" at bounding box center [889, 321] width 18 height 15
radio input "true"
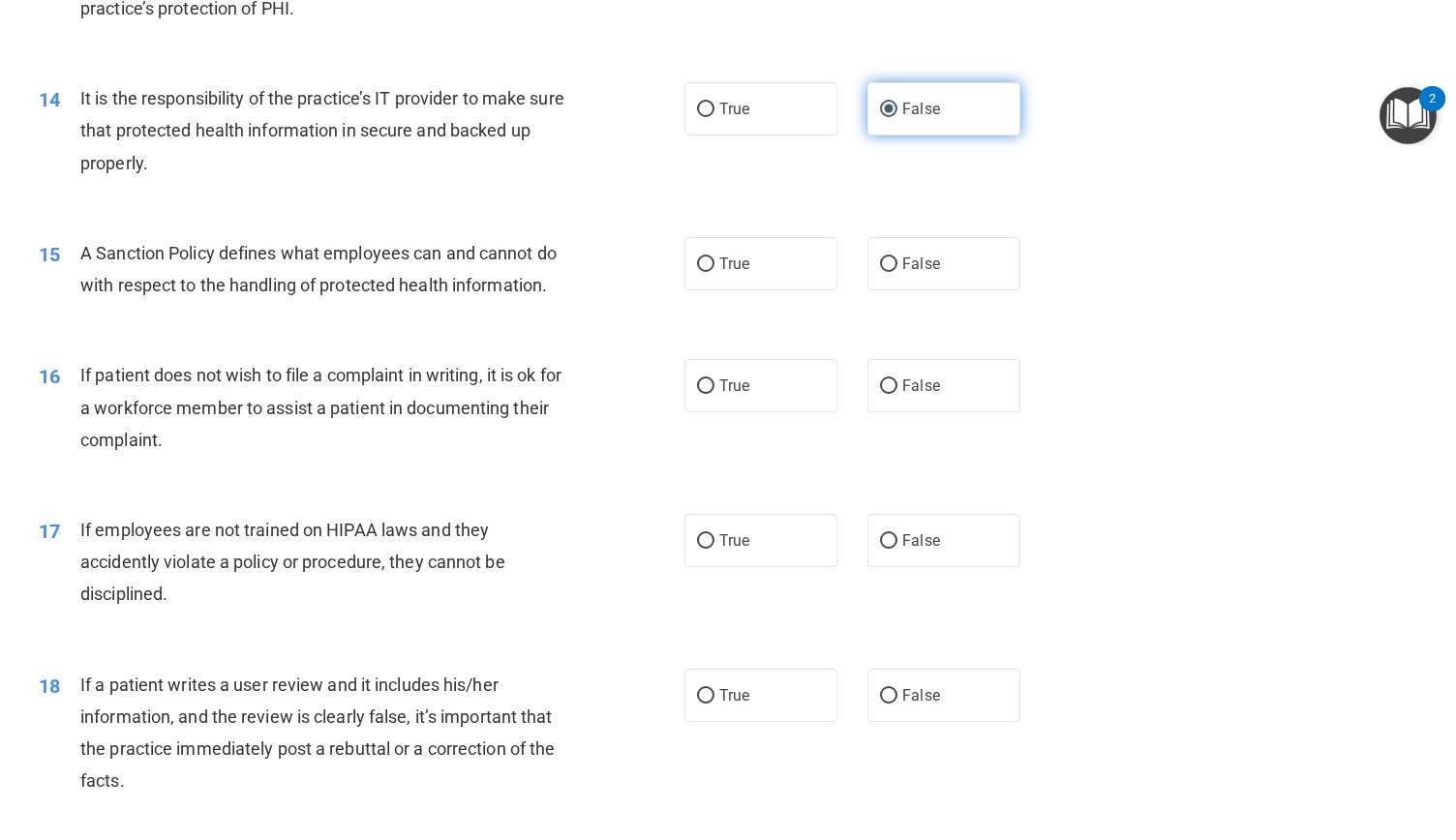
scroll to position [2212, 0]
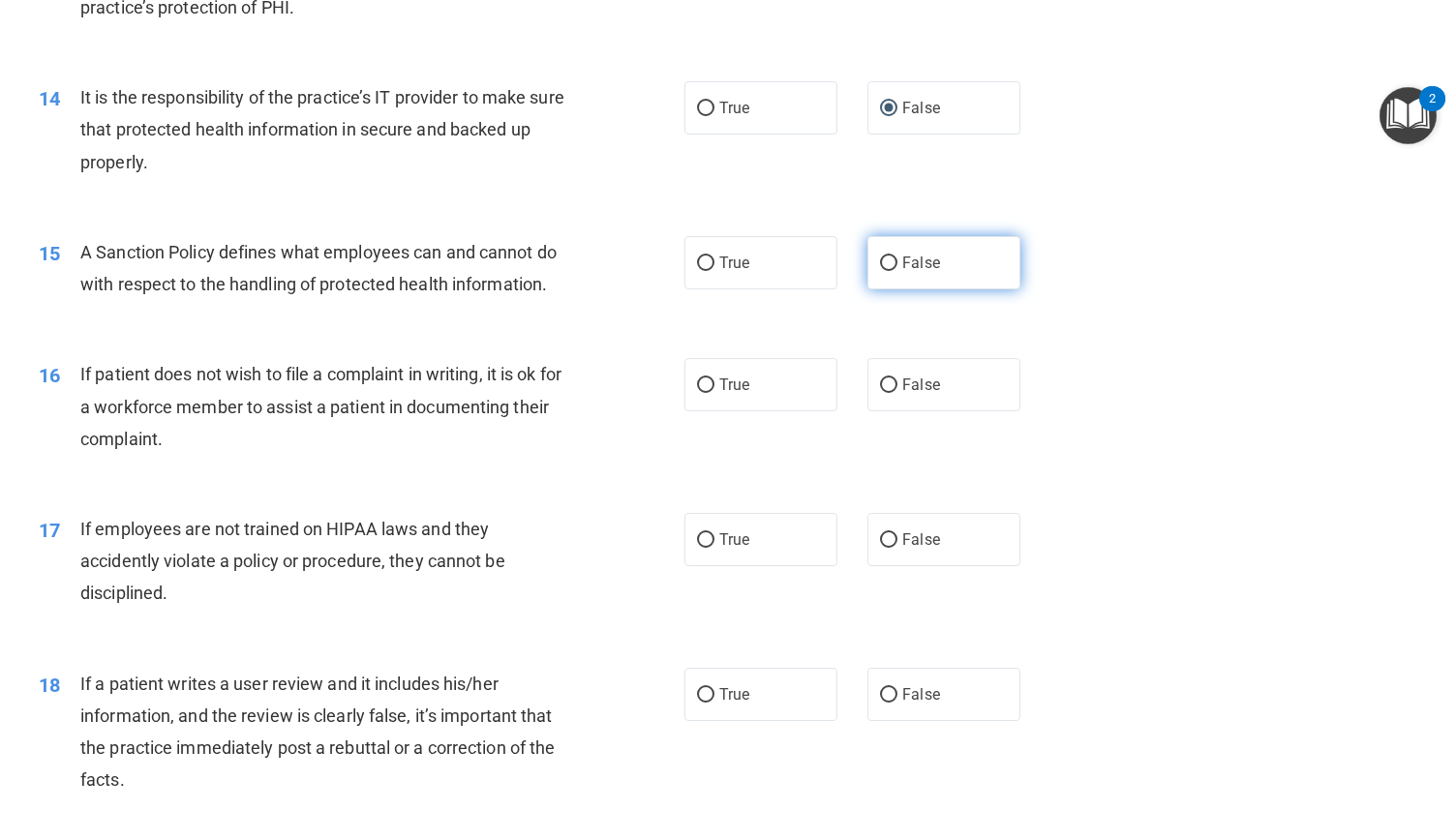
click at [880, 271] on input "False" at bounding box center [889, 263] width 18 height 15
radio input "true"
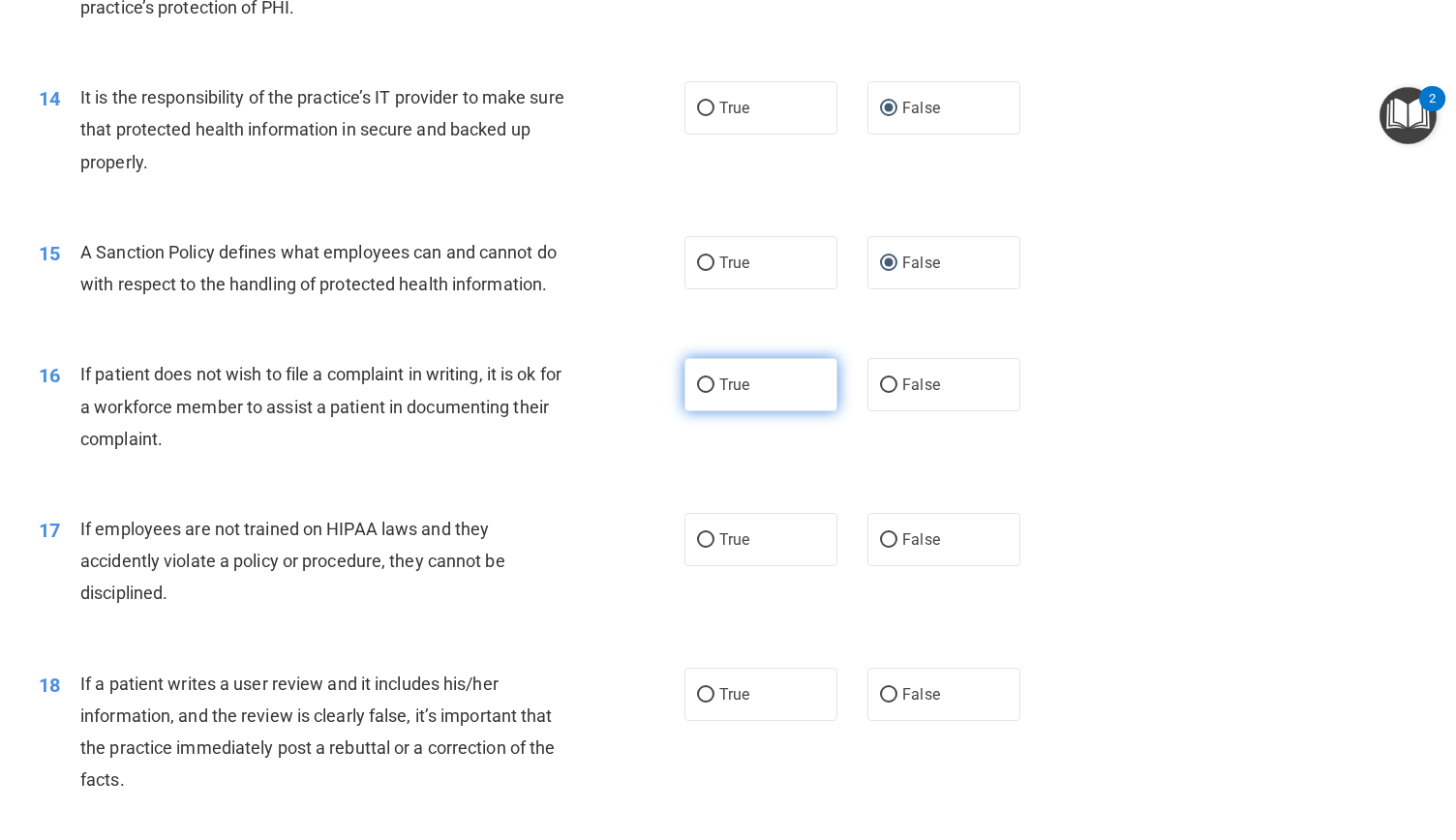
click at [697, 393] on input "True" at bounding box center [706, 385] width 18 height 15
radio input "true"
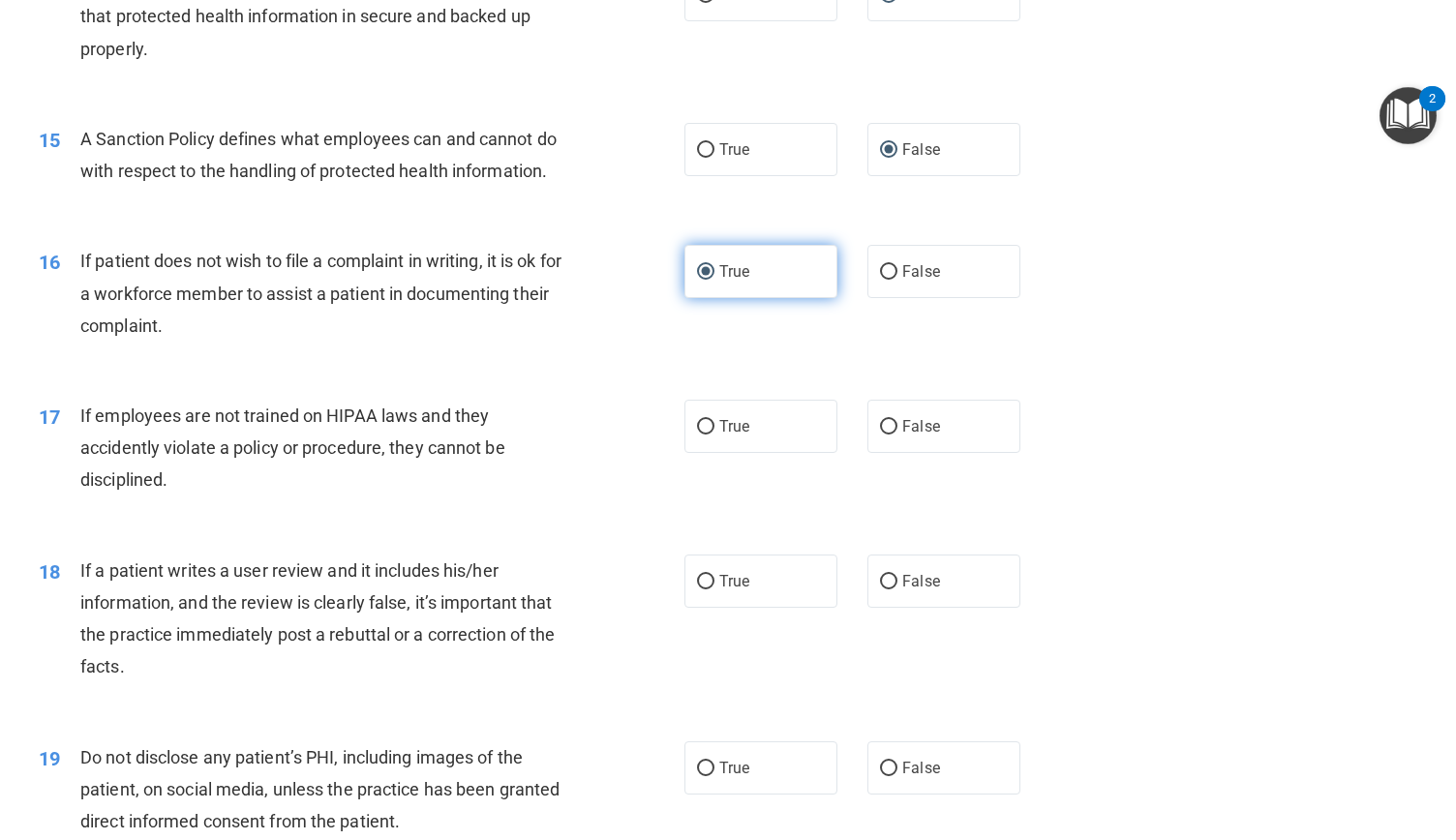
scroll to position [2341, 0]
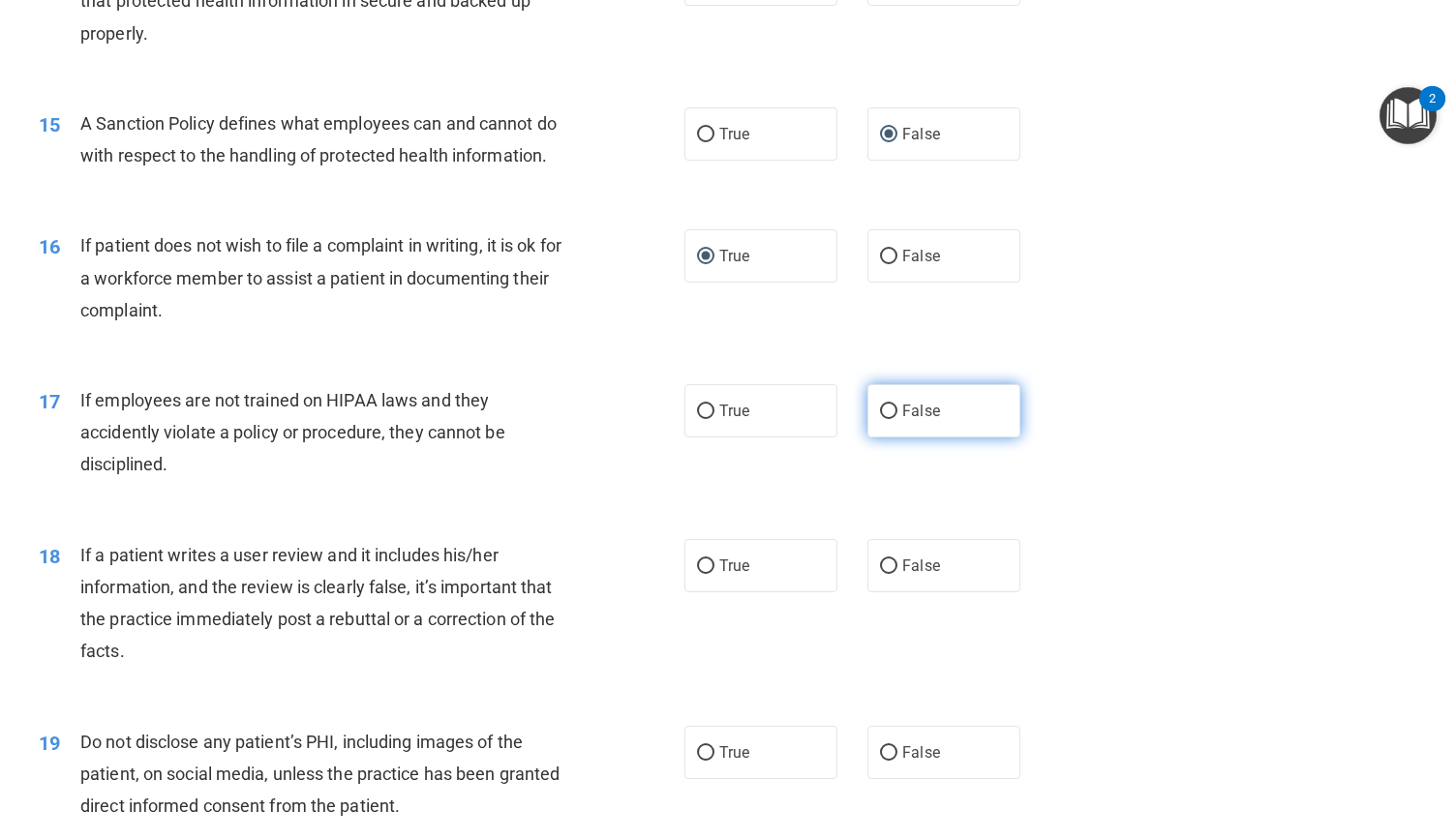
click at [882, 420] on input "False" at bounding box center [889, 412] width 18 height 15
radio input "true"
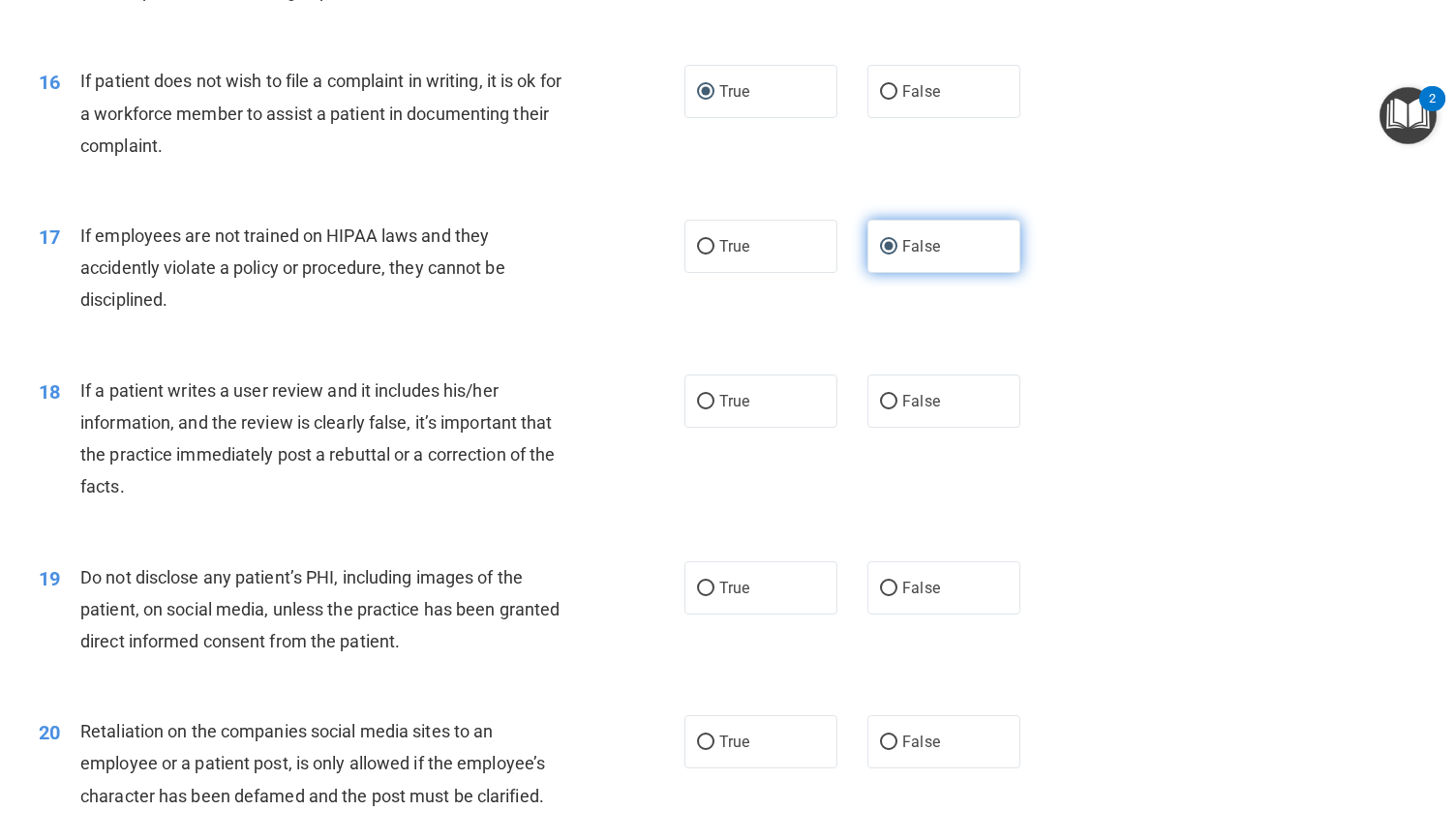
scroll to position [2512, 0]
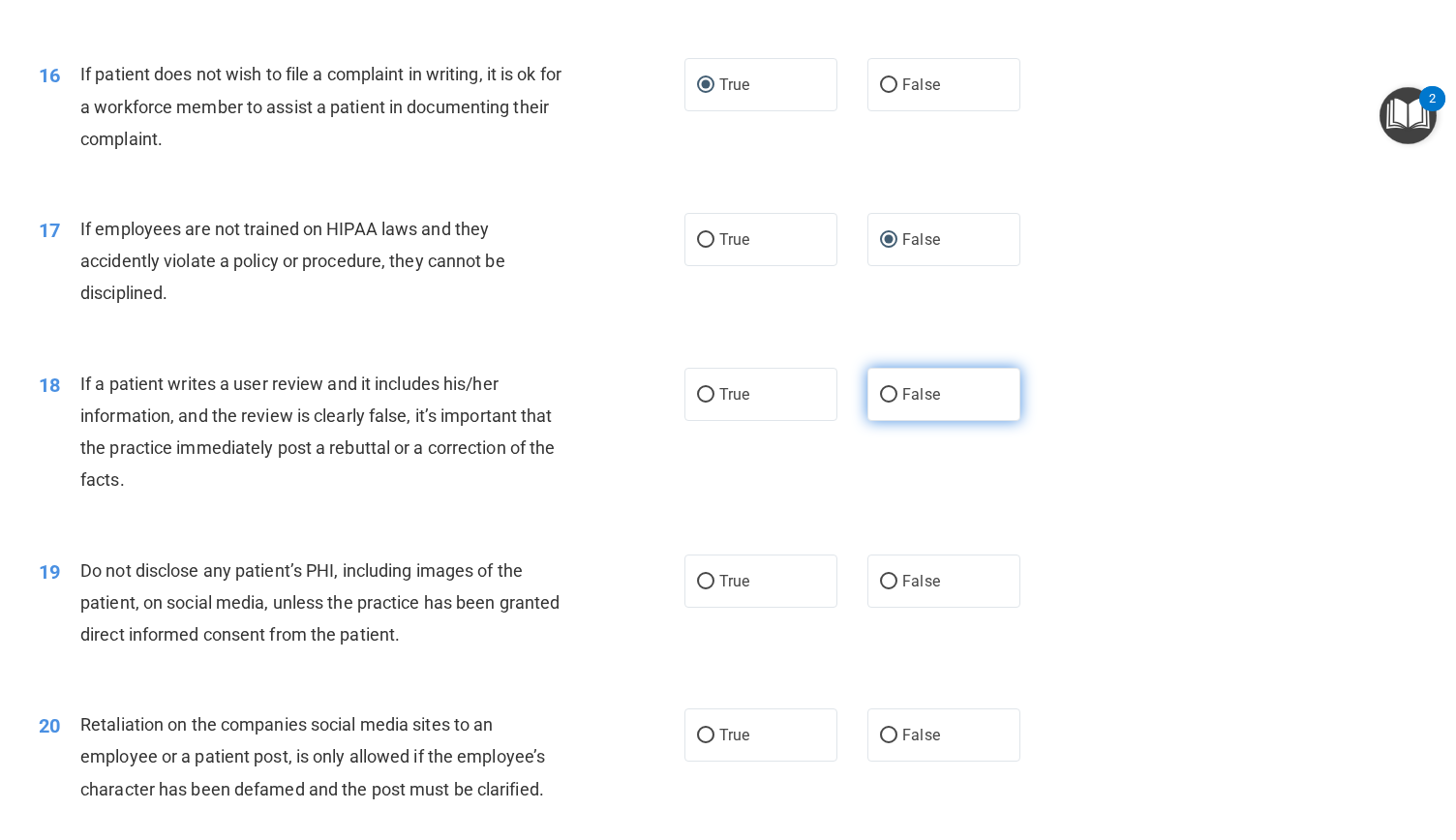
click at [881, 403] on input "False" at bounding box center [889, 395] width 18 height 15
radio input "true"
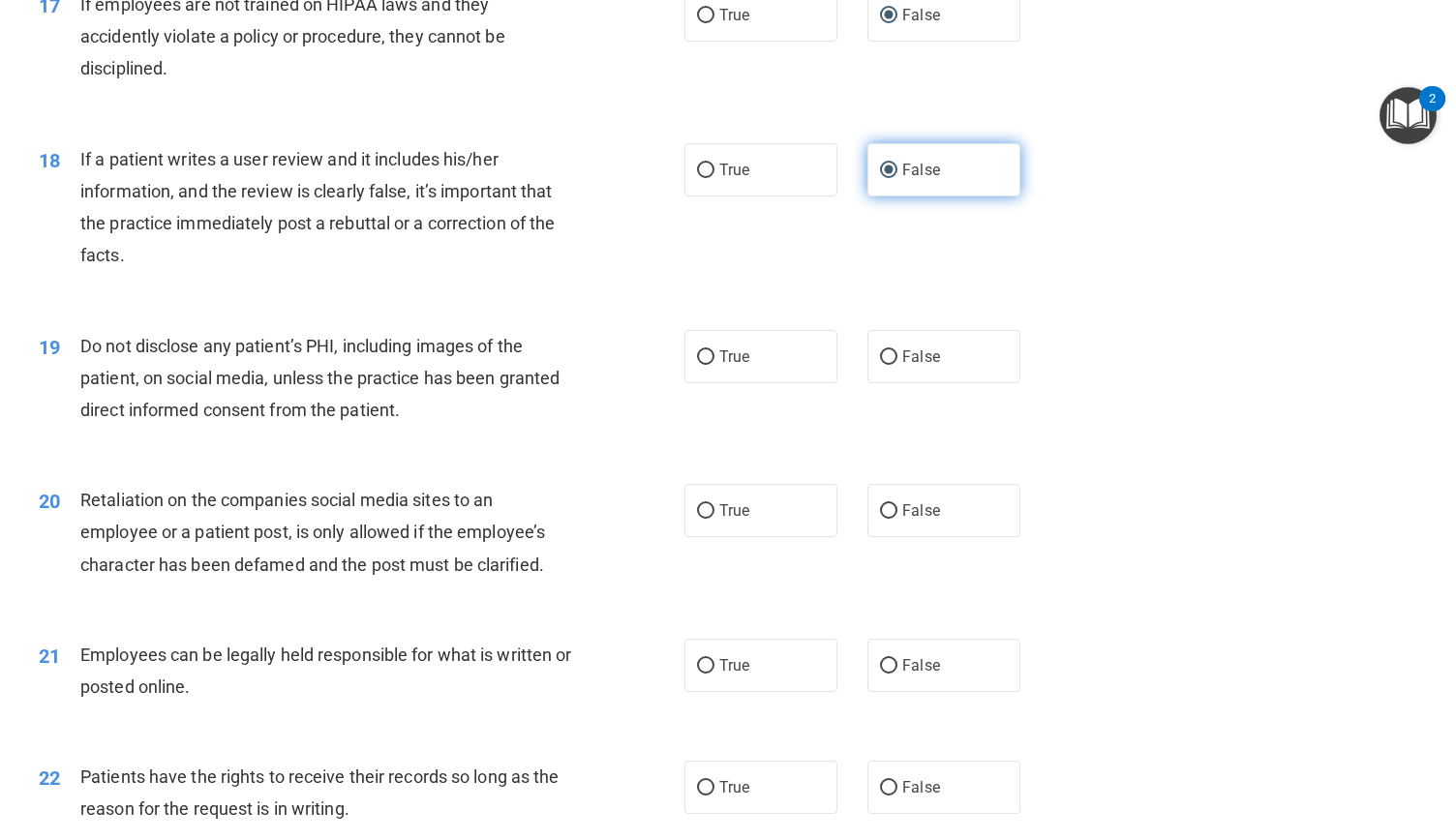
scroll to position [2742, 0]
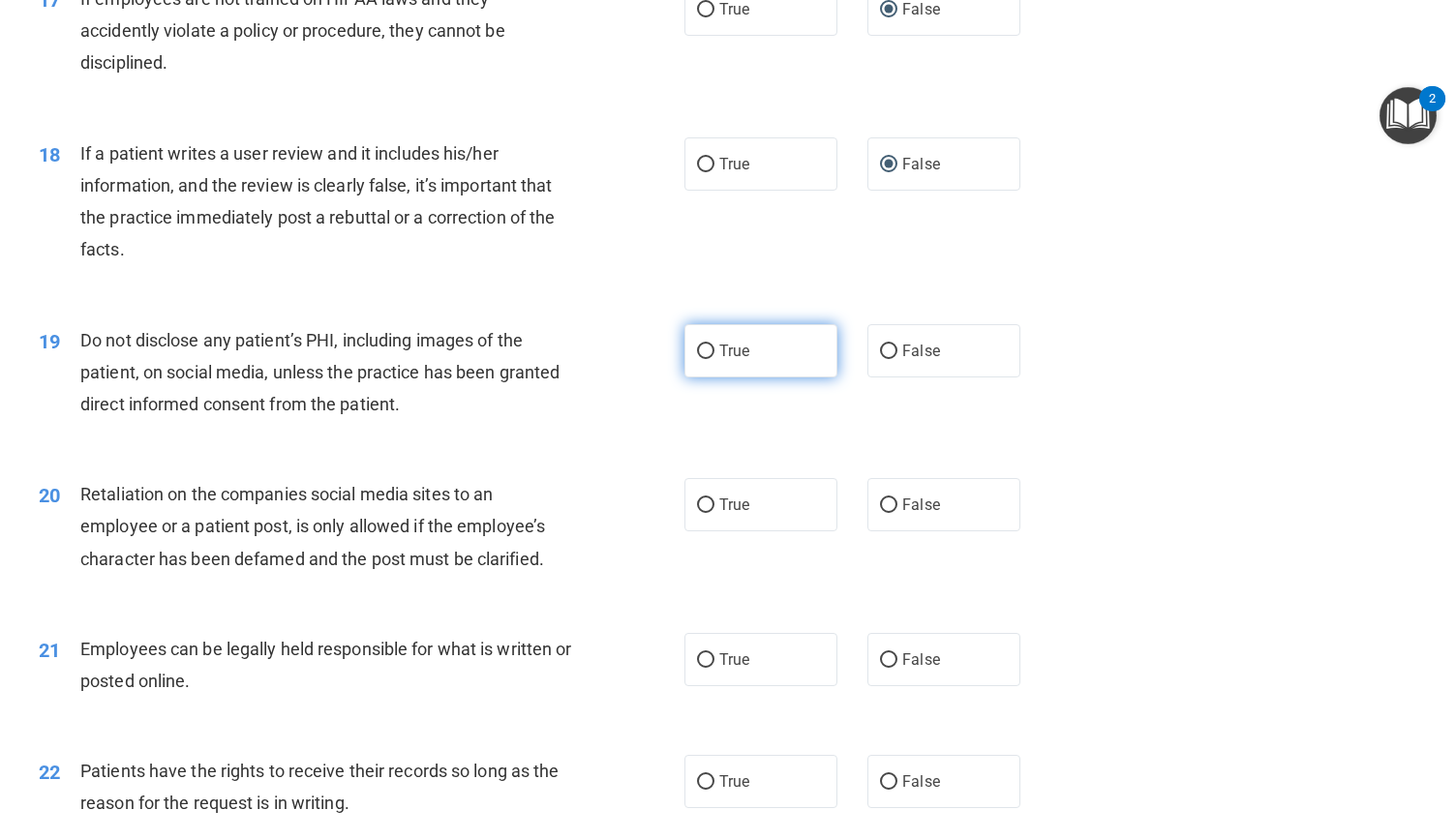
click at [697, 359] on input "True" at bounding box center [706, 351] width 18 height 15
radio input "true"
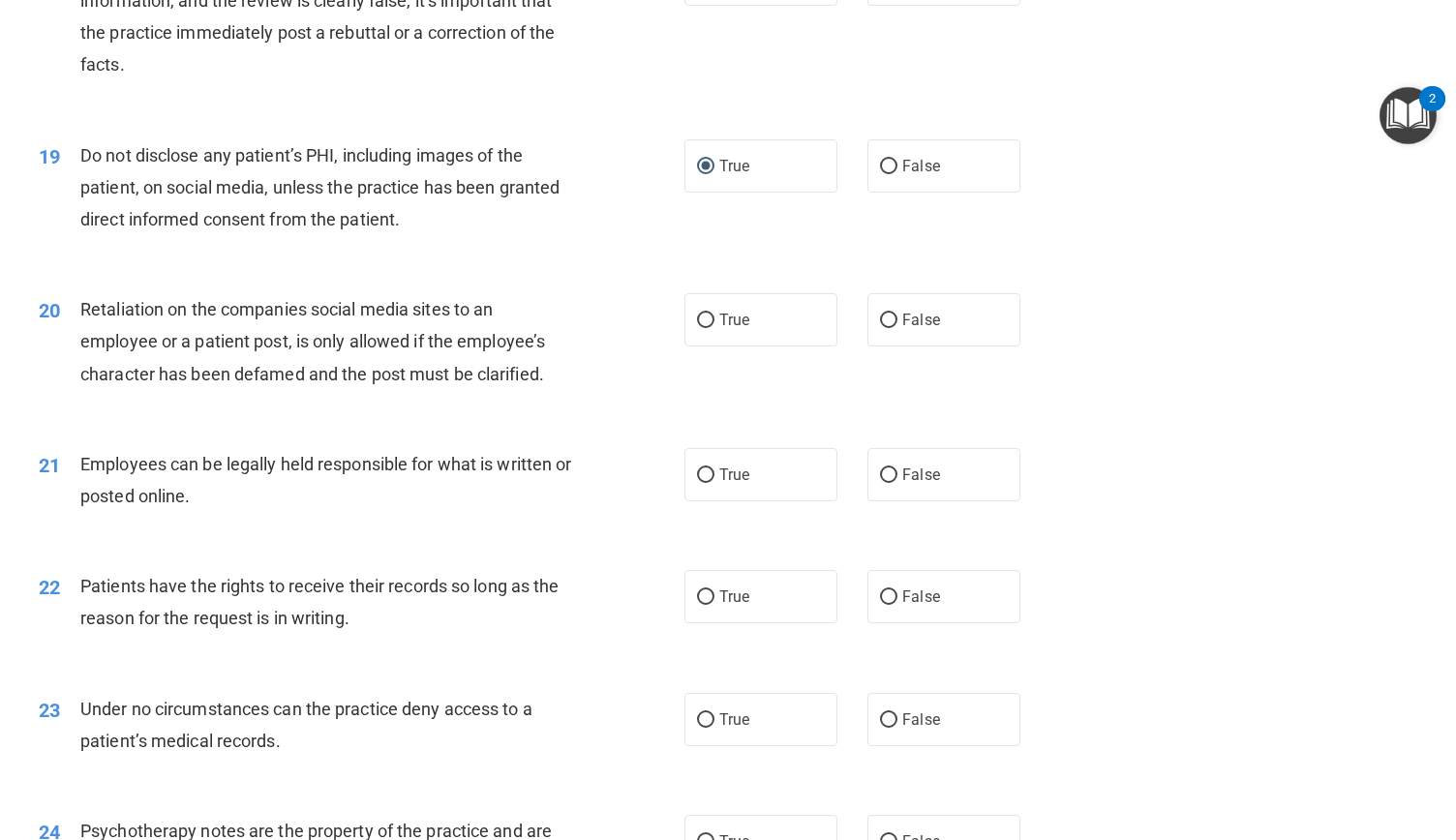
scroll to position [2933, 0]
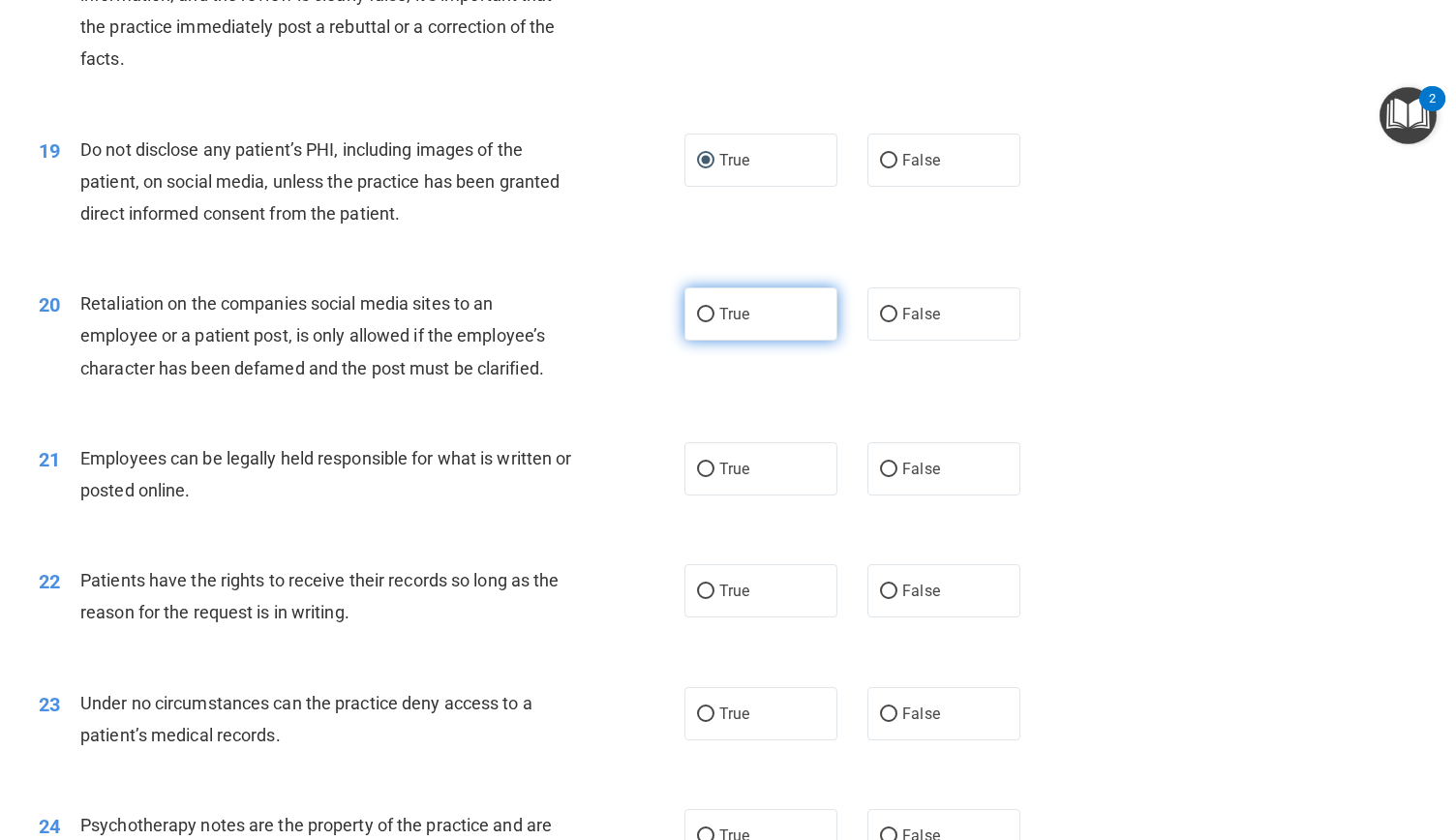
click at [699, 323] on input "True" at bounding box center [706, 315] width 18 height 15
radio input "true"
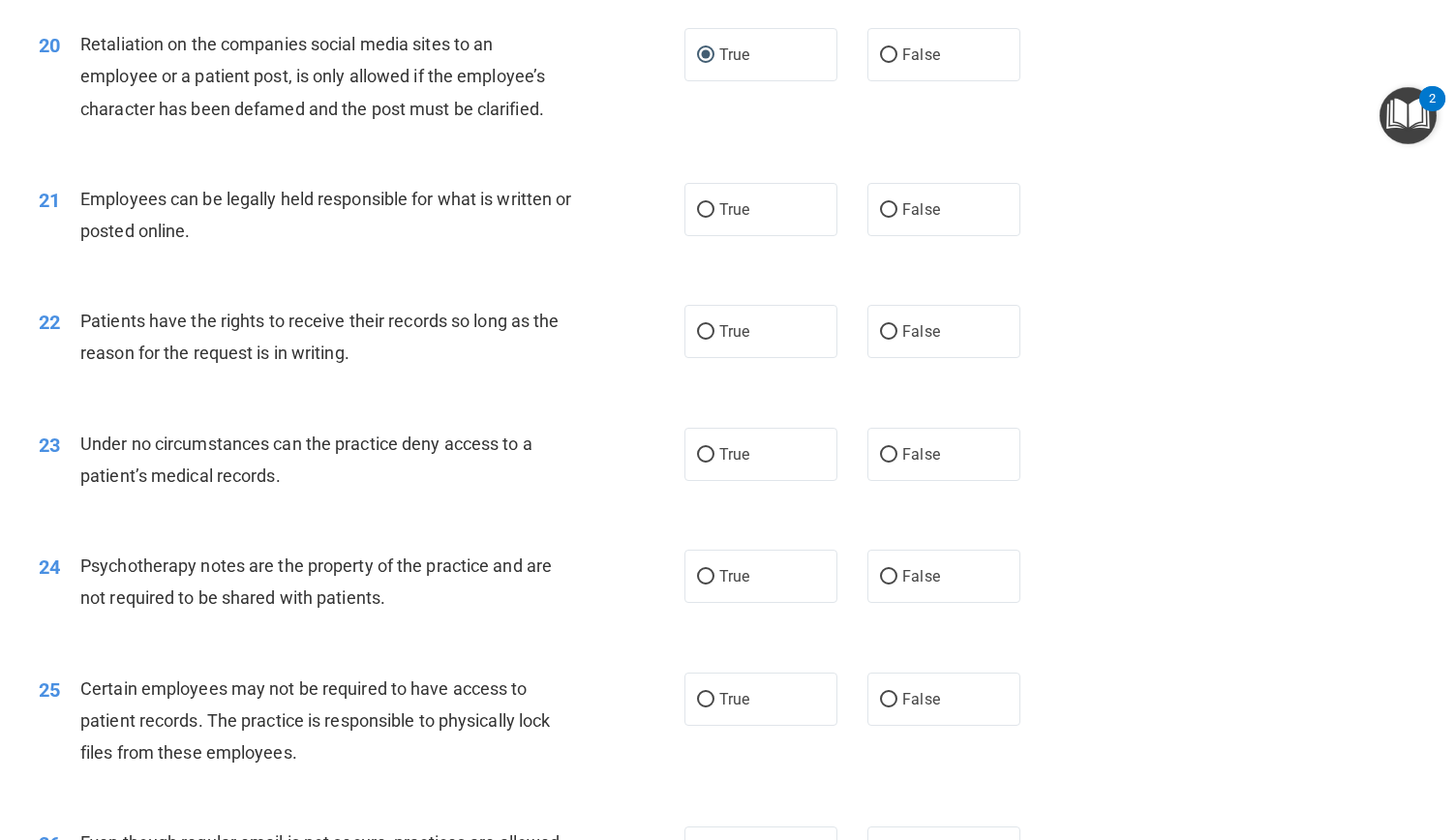
scroll to position [3194, 0]
click at [701, 217] on input "True" at bounding box center [706, 209] width 18 height 15
radio input "true"
click at [881, 338] on input "False" at bounding box center [889, 332] width 18 height 15
radio input "true"
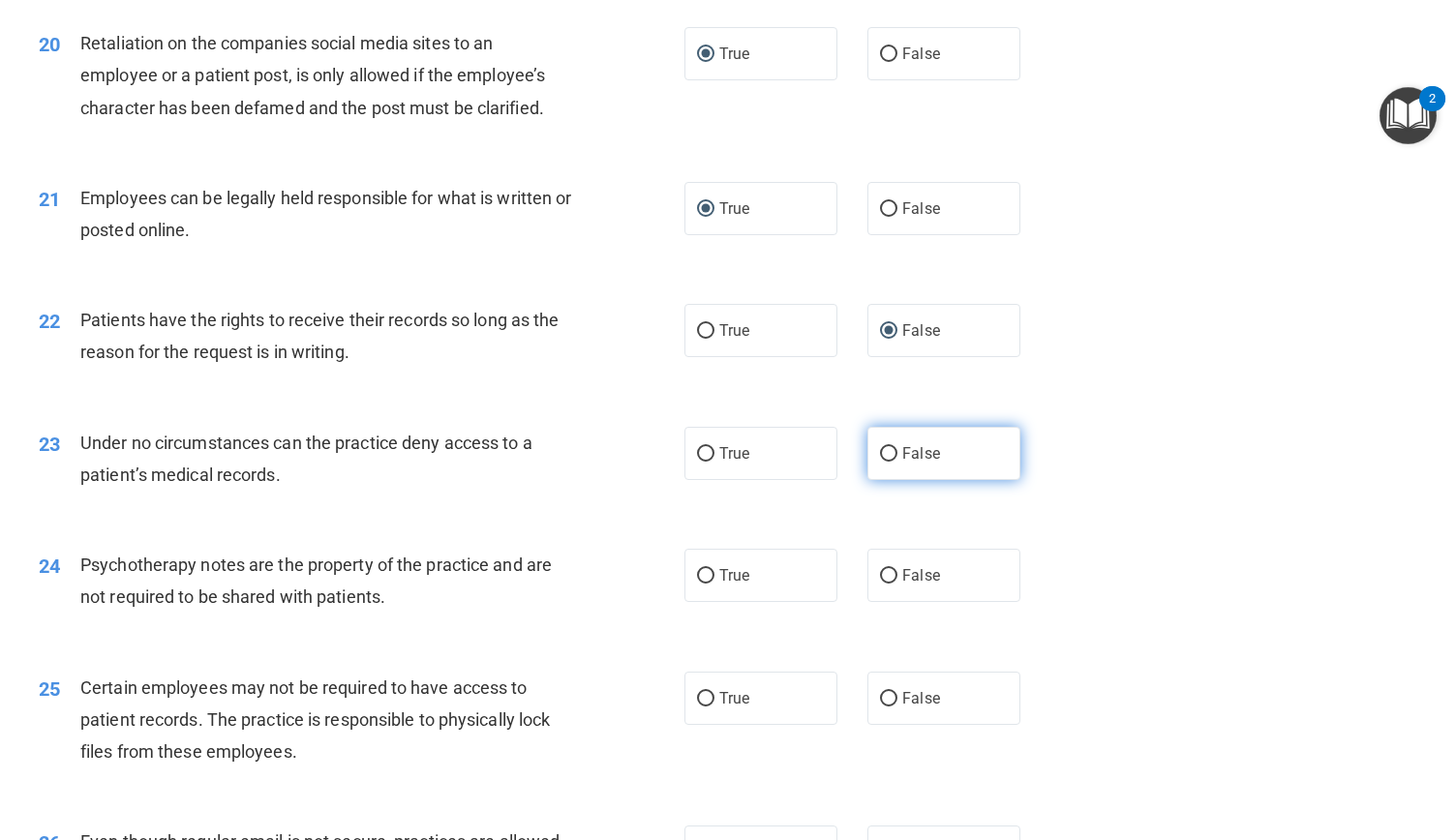
click at [880, 462] on input "False" at bounding box center [889, 454] width 18 height 15
radio input "true"
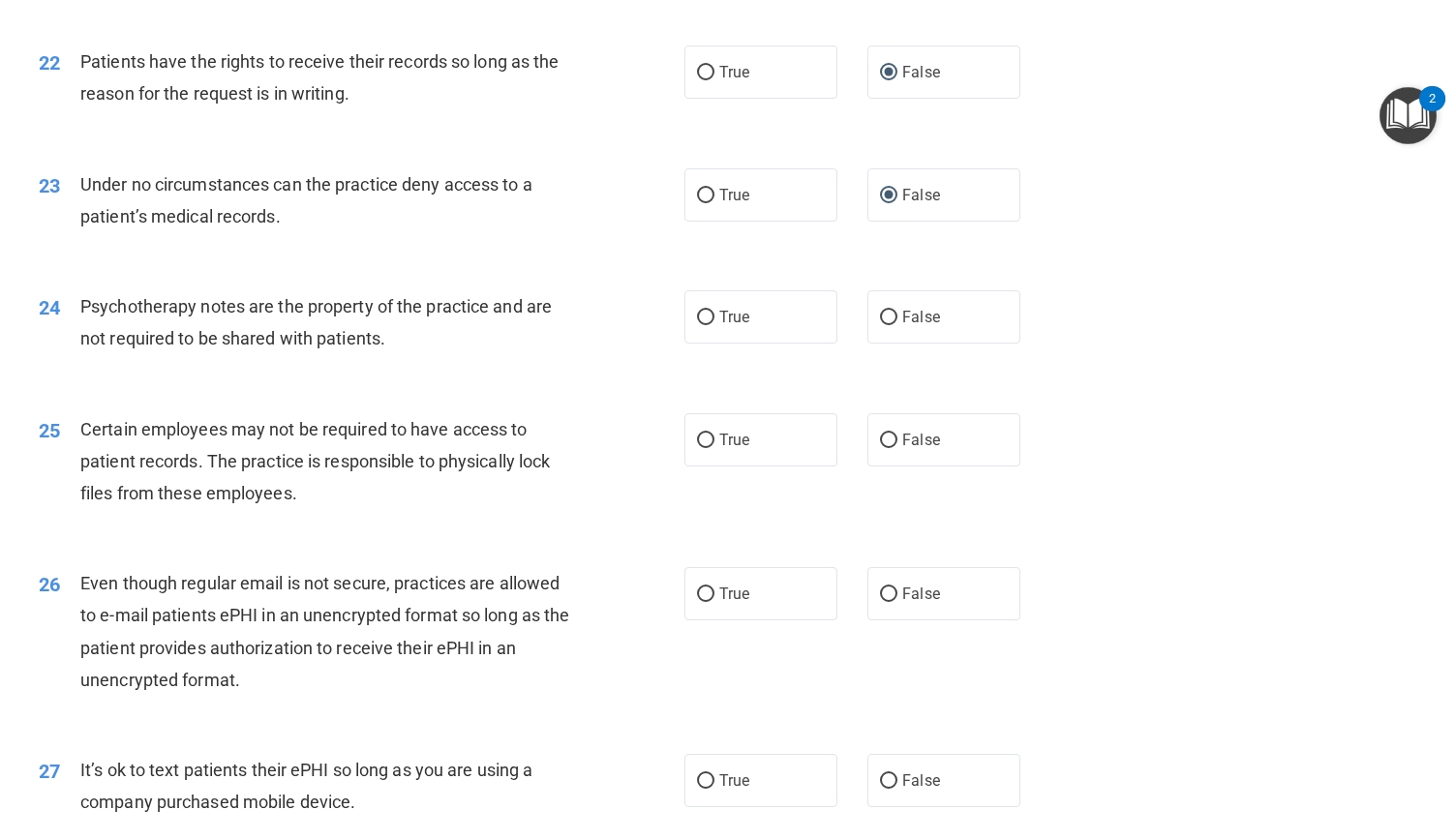
scroll to position [3458, 0]
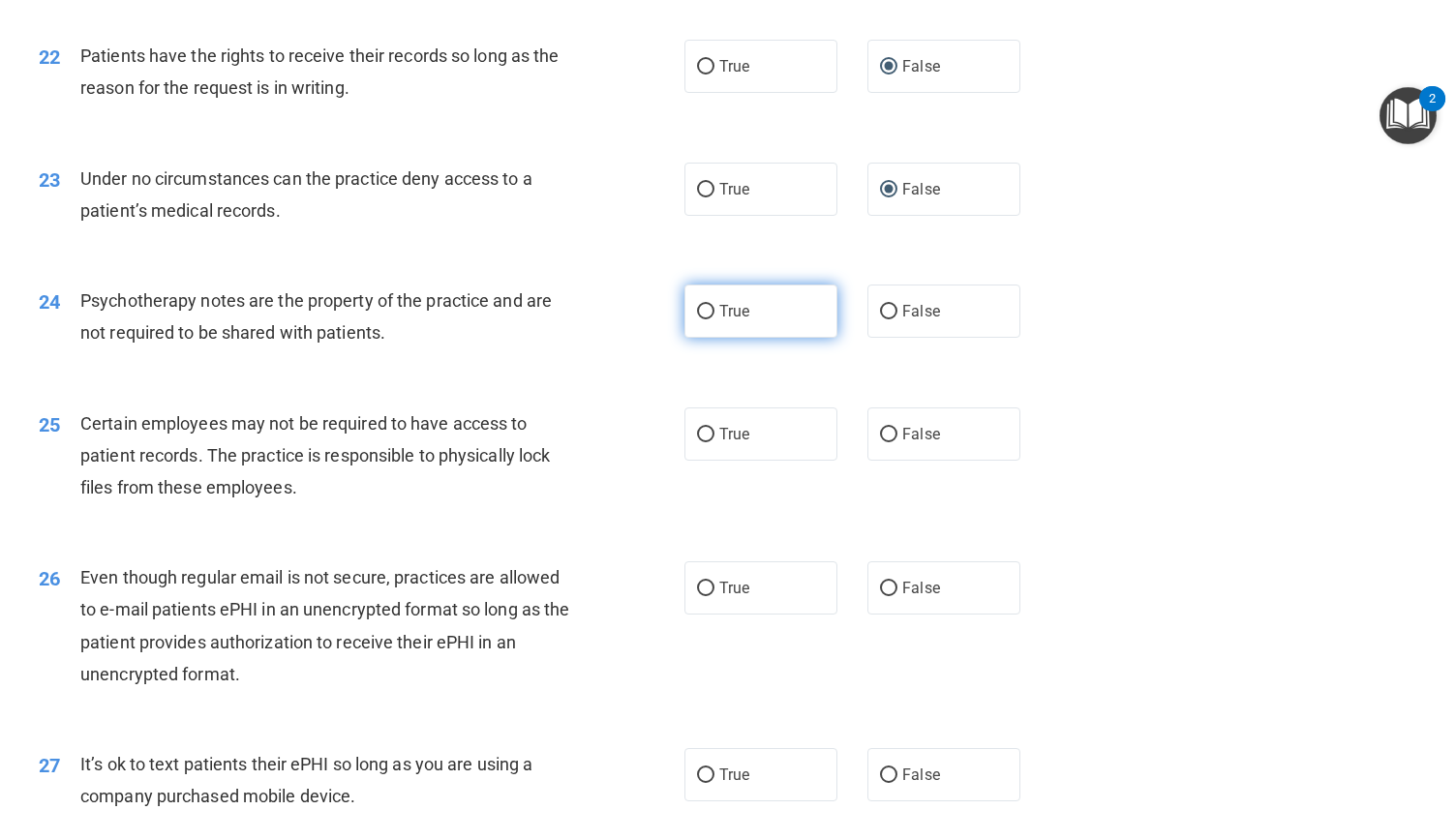
click at [699, 320] on input "True" at bounding box center [706, 312] width 18 height 15
radio input "true"
click at [705, 455] on label "True" at bounding box center [761, 434] width 153 height 53
click at [705, 442] on input "True" at bounding box center [706, 435] width 18 height 15
radio input "true"
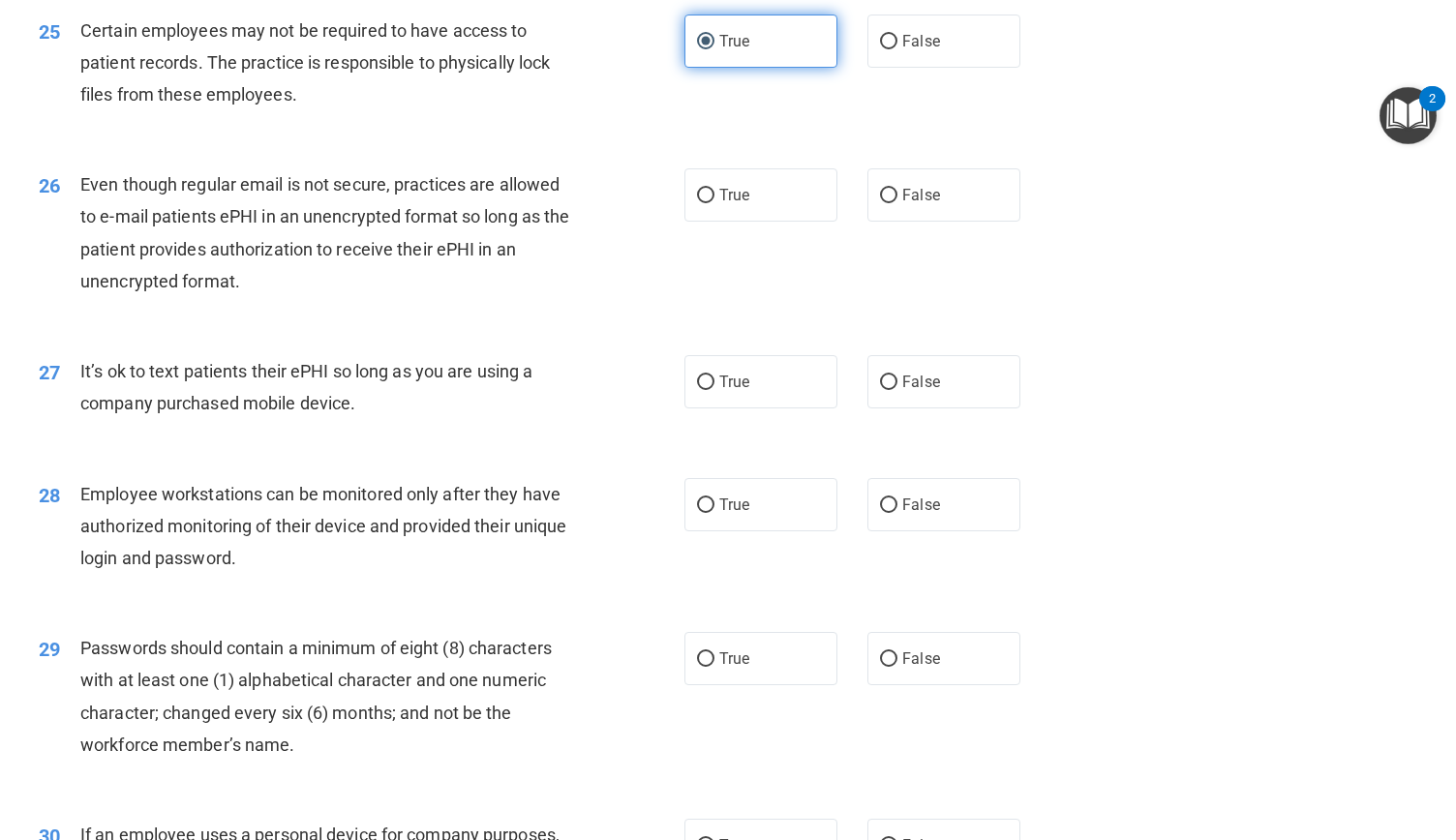
scroll to position [3853, 0]
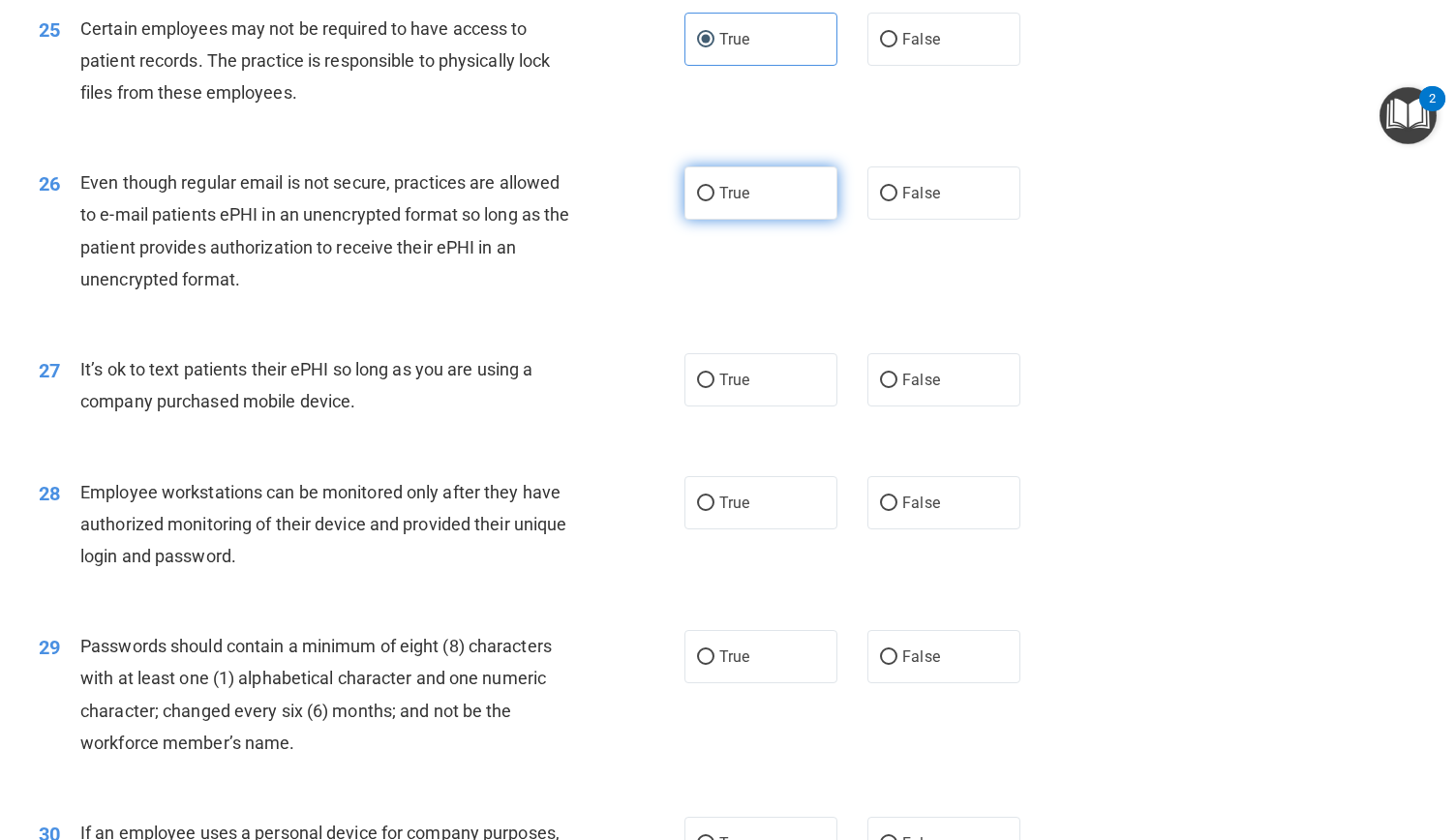
click at [700, 201] on input "True" at bounding box center [706, 194] width 18 height 15
radio input "true"
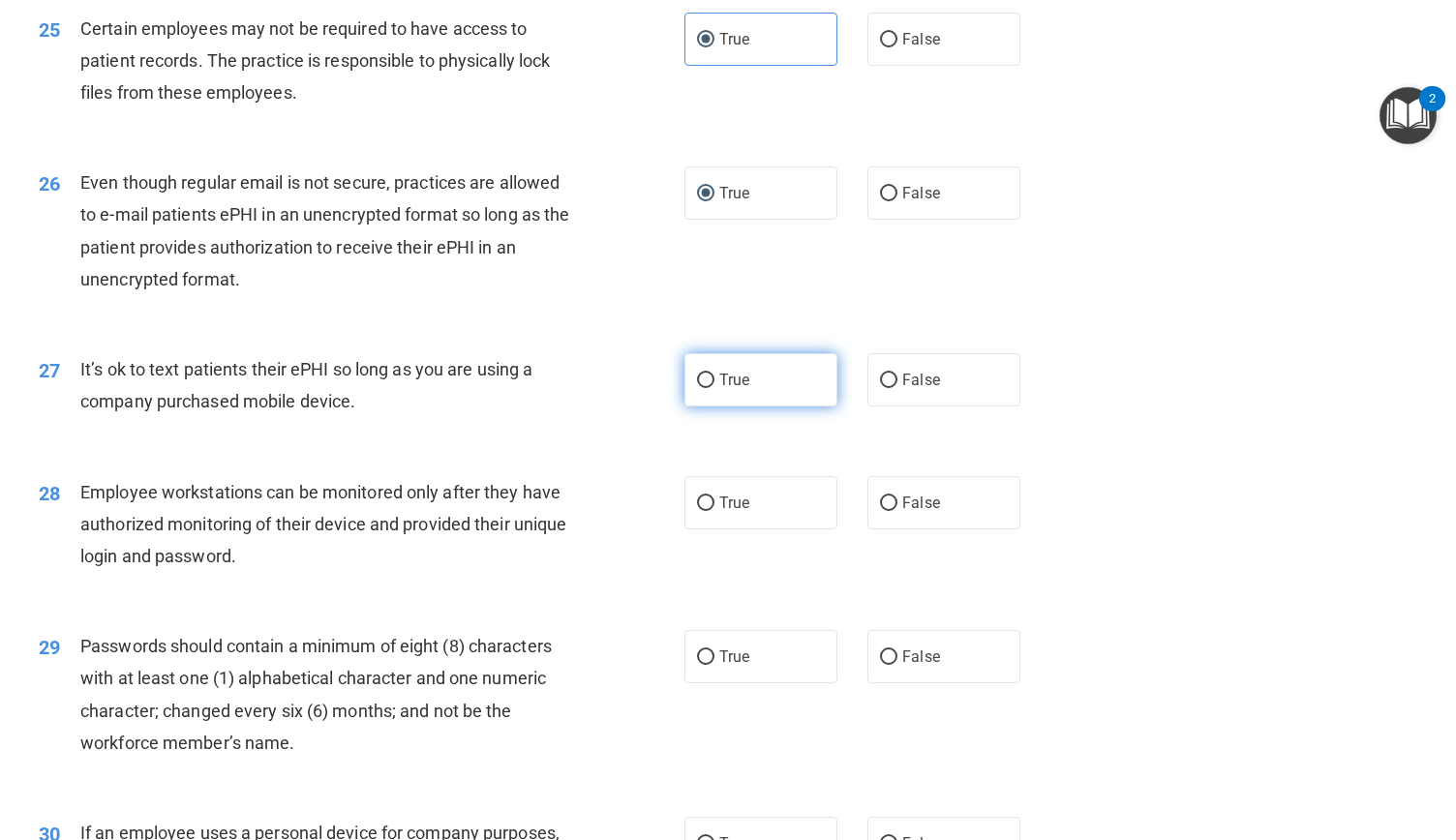
click at [705, 404] on label "True" at bounding box center [761, 379] width 153 height 53
click at [705, 388] on input "True" at bounding box center [706, 380] width 18 height 15
radio input "true"
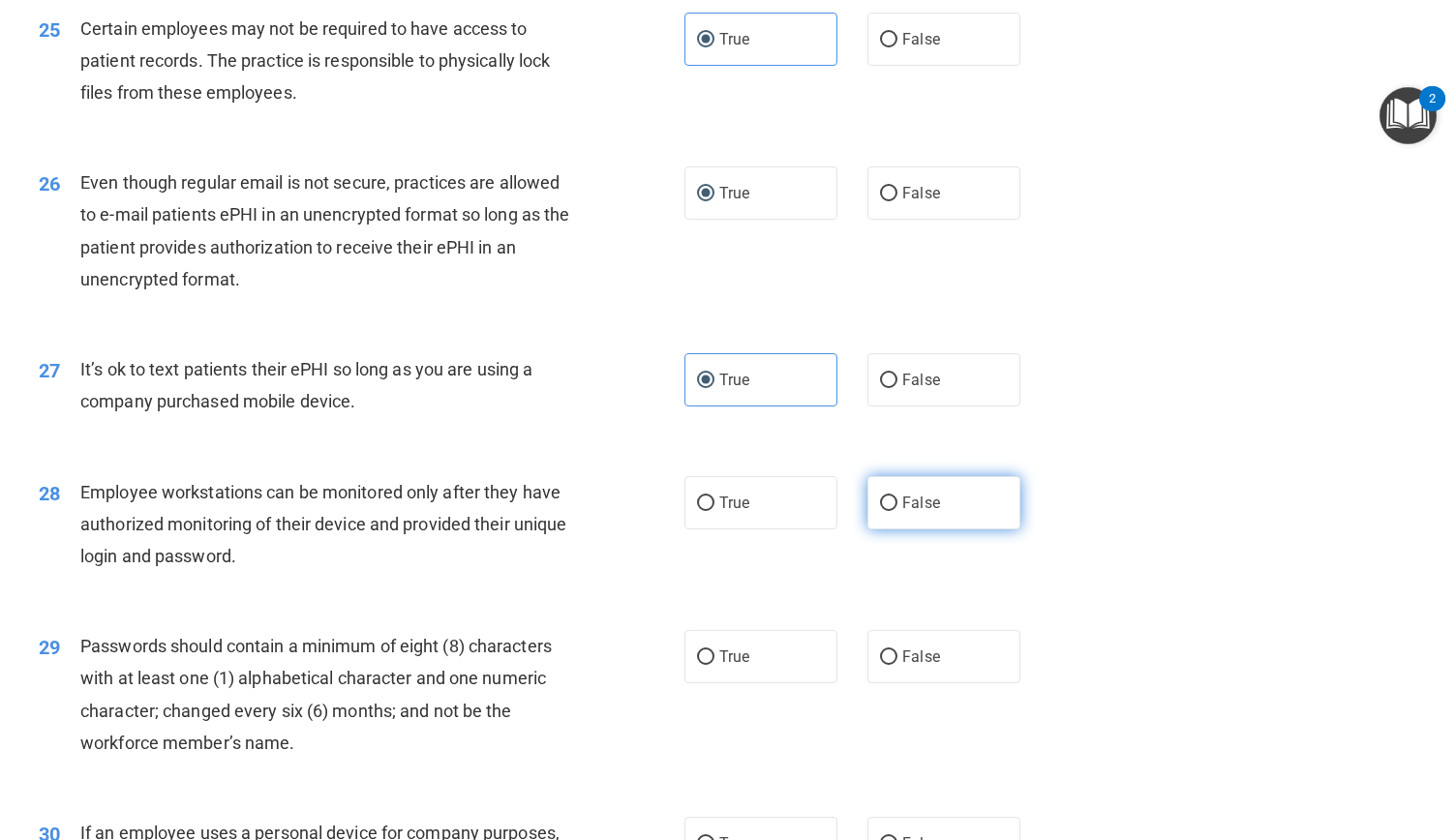
click at [883, 511] on input "False" at bounding box center [889, 504] width 18 height 15
radio input "true"
click at [1084, 234] on div "26 Even though regular email is not secure, practices are allowed to e-mail pat…" at bounding box center [728, 236] width 1407 height 187
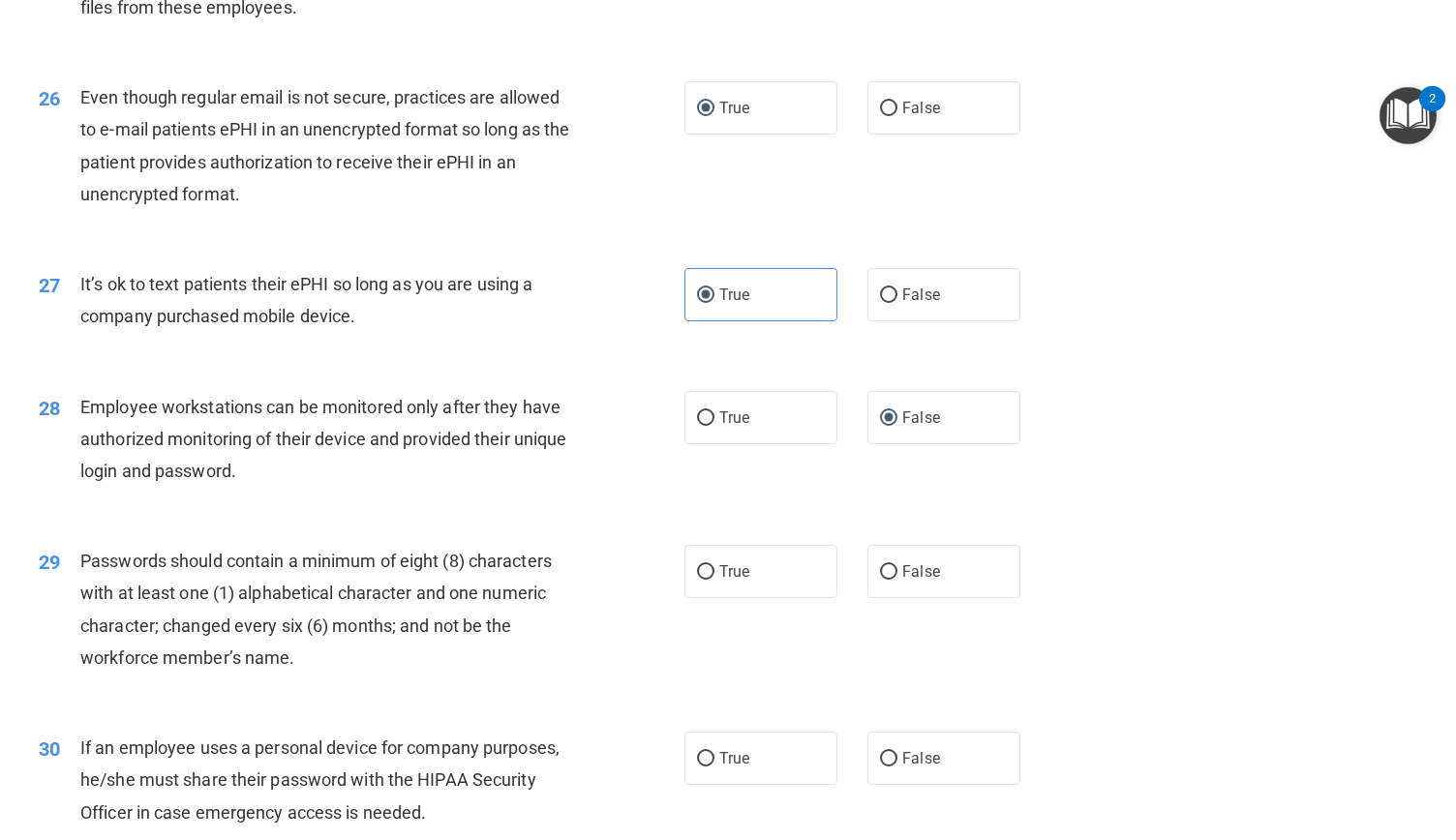
scroll to position [4118, 0]
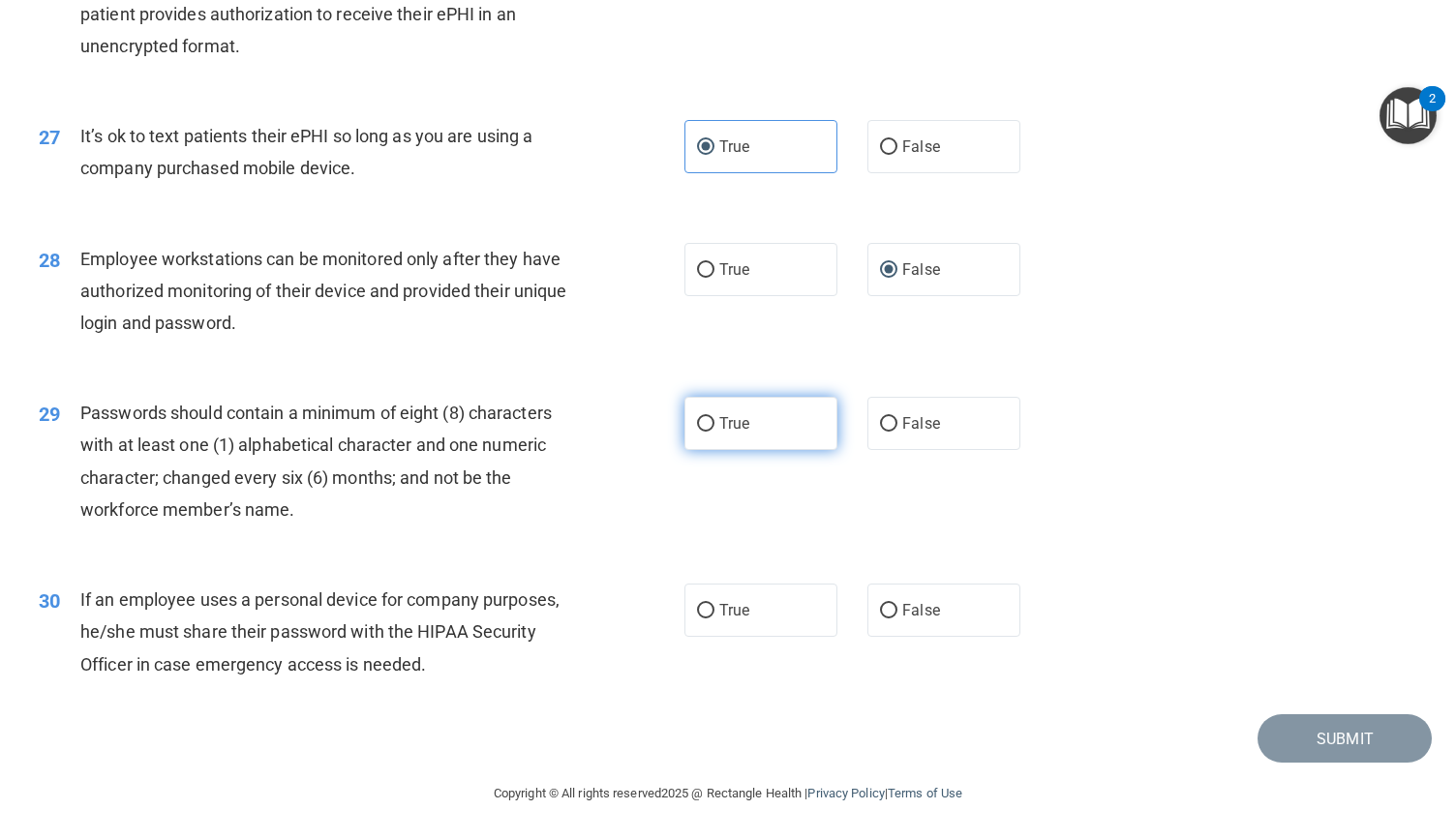
click at [700, 425] on input "True" at bounding box center [706, 424] width 18 height 15
radio input "true"
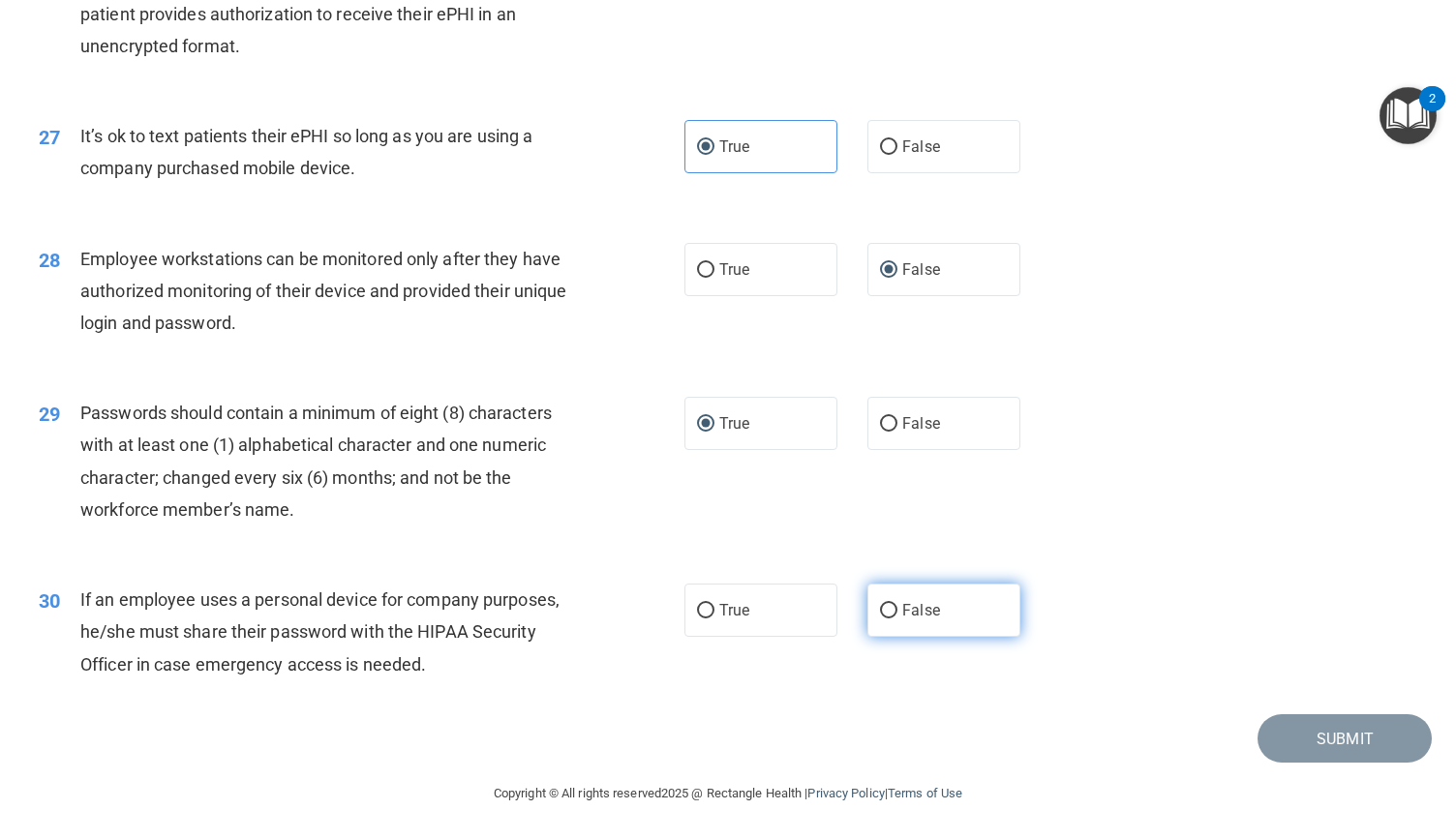
click at [880, 607] on input "False" at bounding box center [889, 611] width 18 height 15
radio input "true"
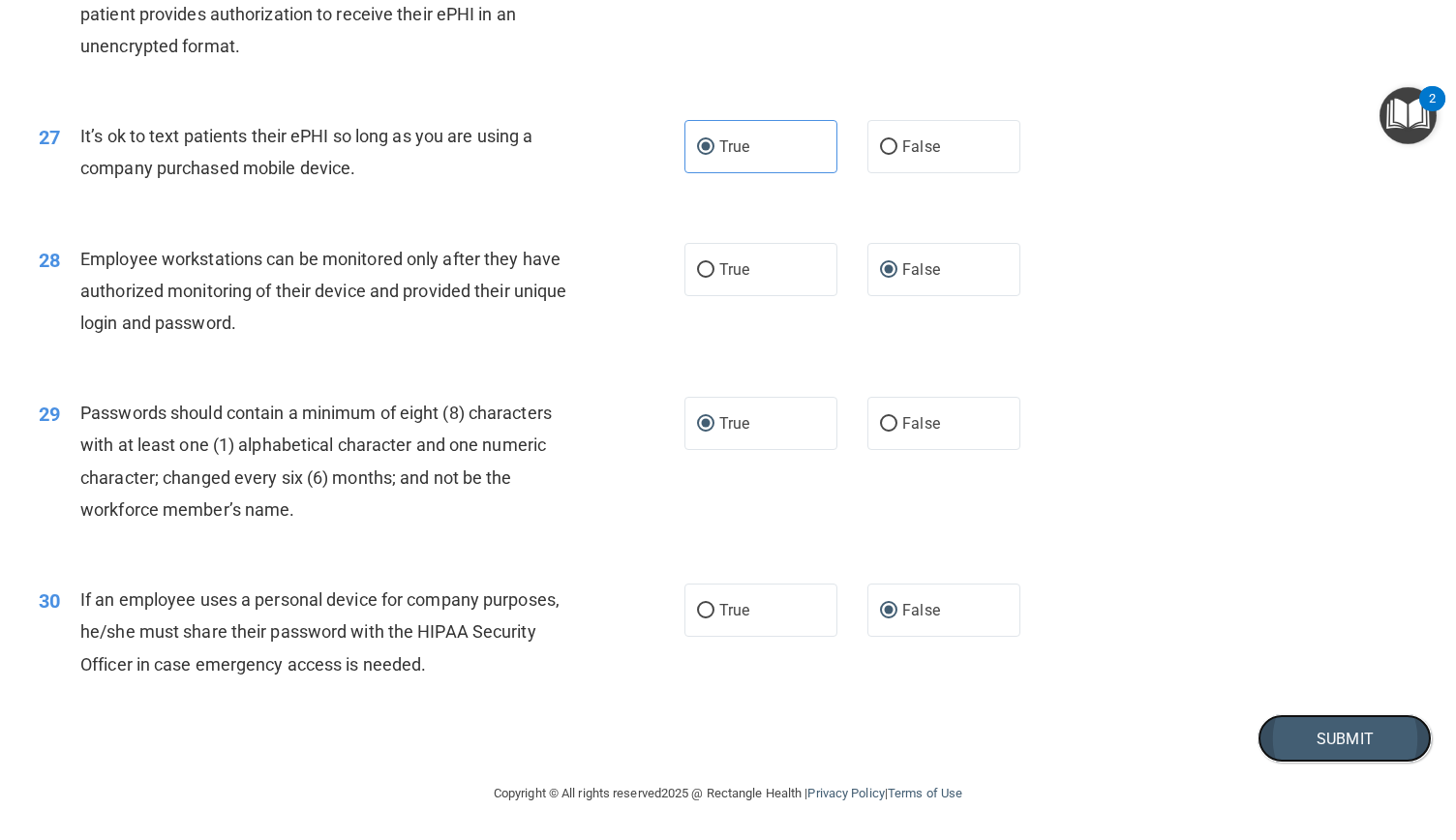
click at [1344, 737] on button "Submit" at bounding box center [1345, 739] width 174 height 49
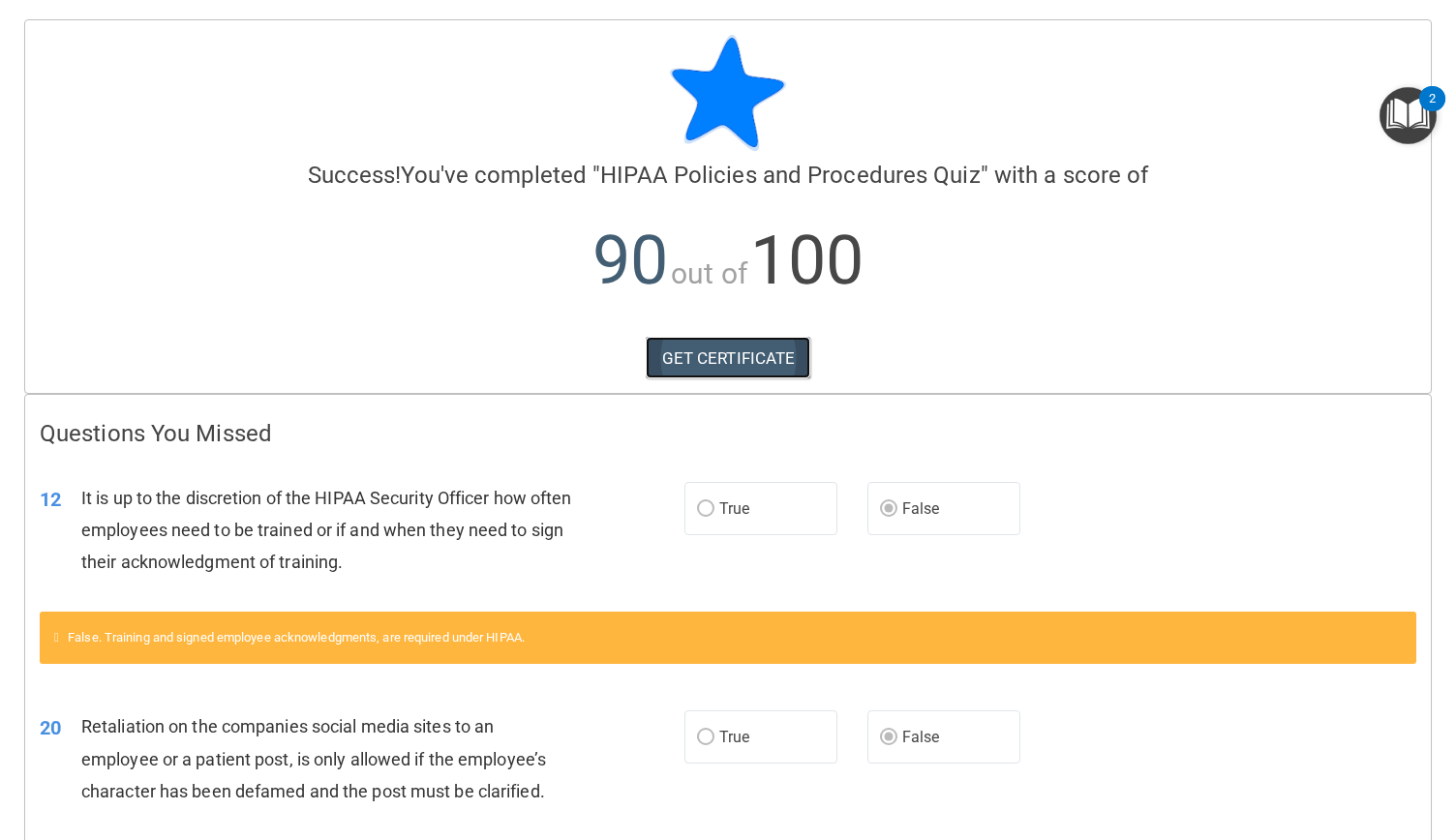
click at [725, 351] on link "GET CERTIFICATE" at bounding box center [728, 358] width 165 height 43
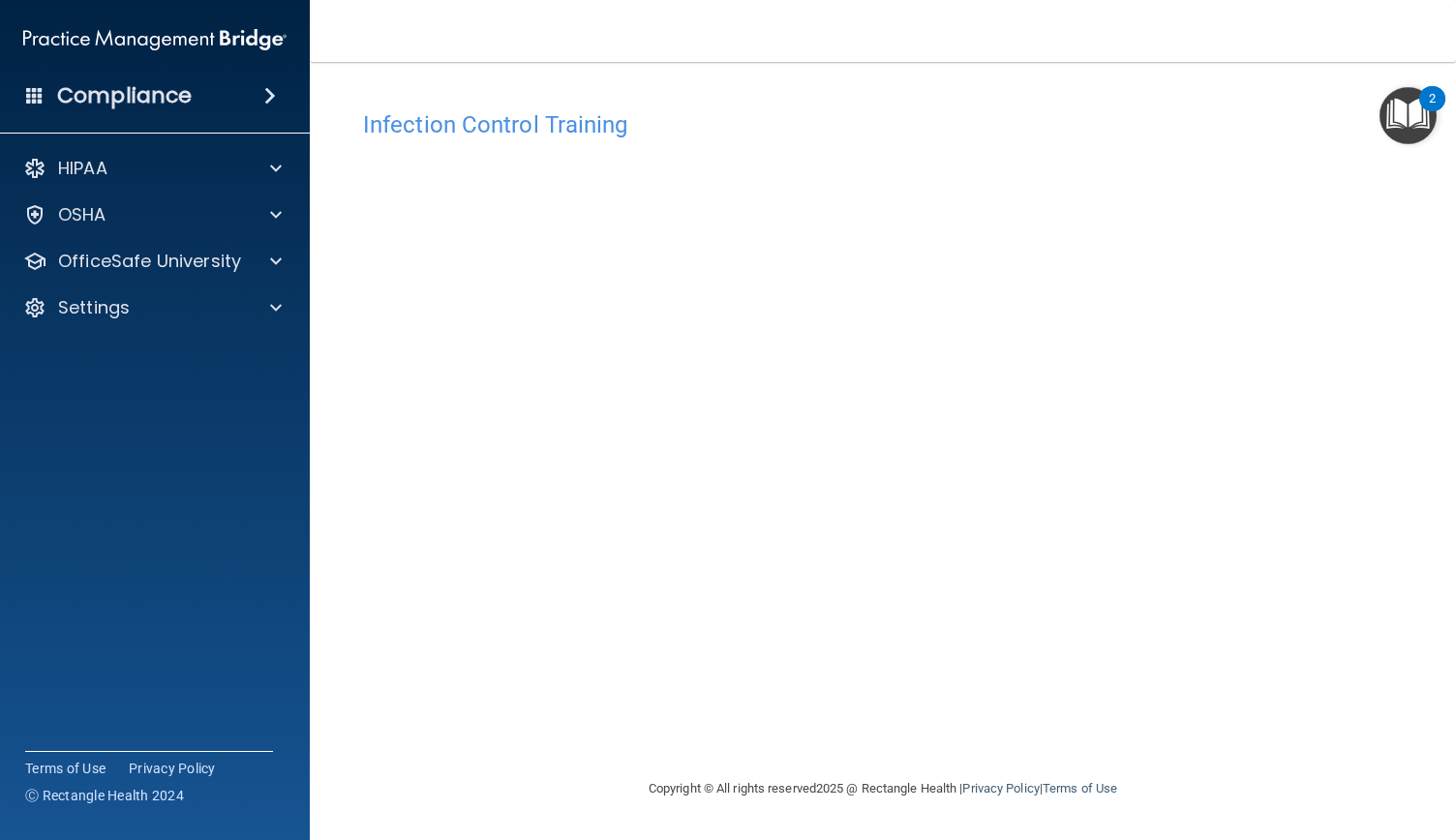
click at [1403, 115] on img "Open Resource Center, 2 new notifications" at bounding box center [1408, 115] width 57 height 57
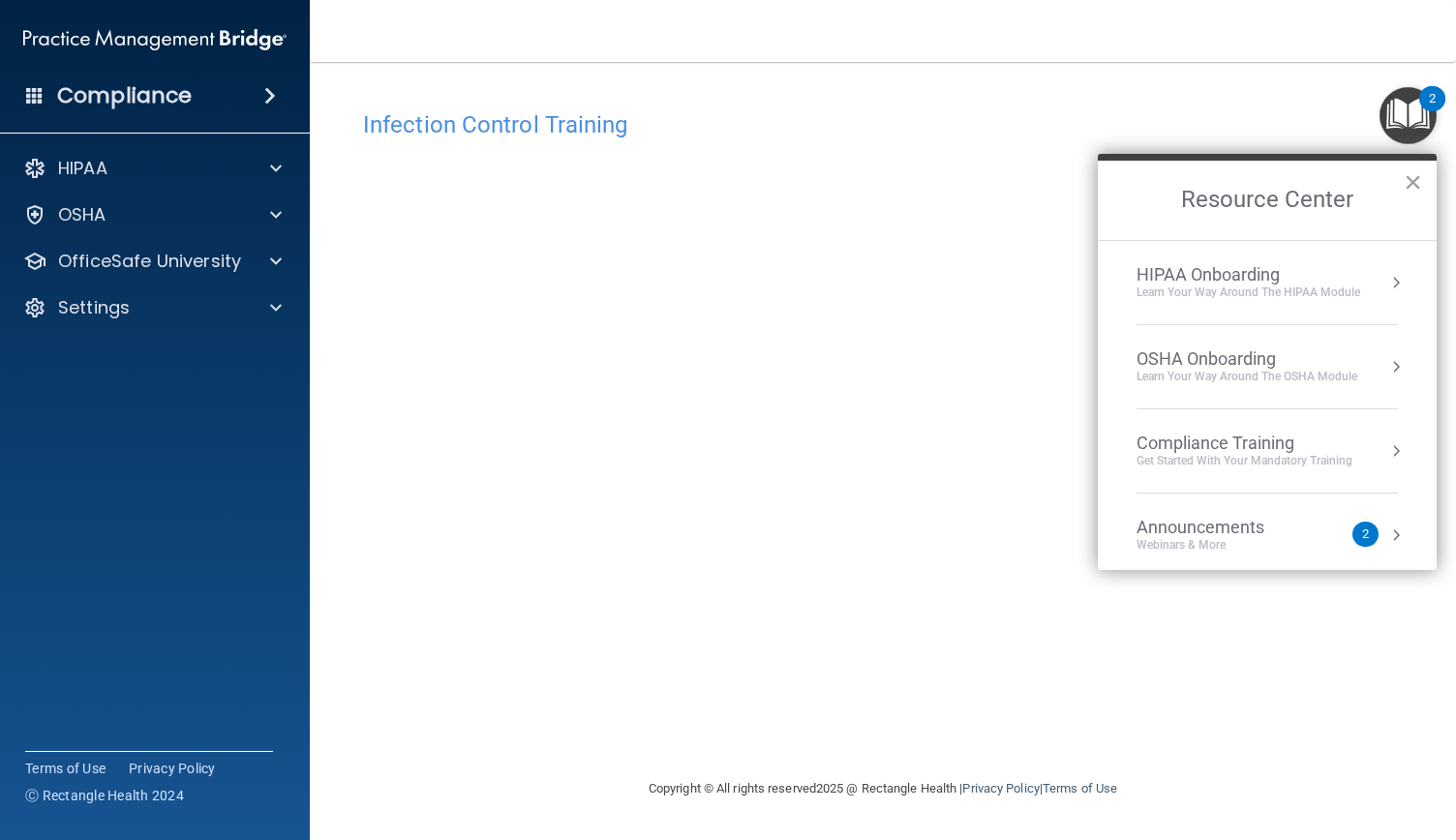
click at [1205, 363] on div "OSHA Onboarding" at bounding box center [1247, 359] width 221 height 22
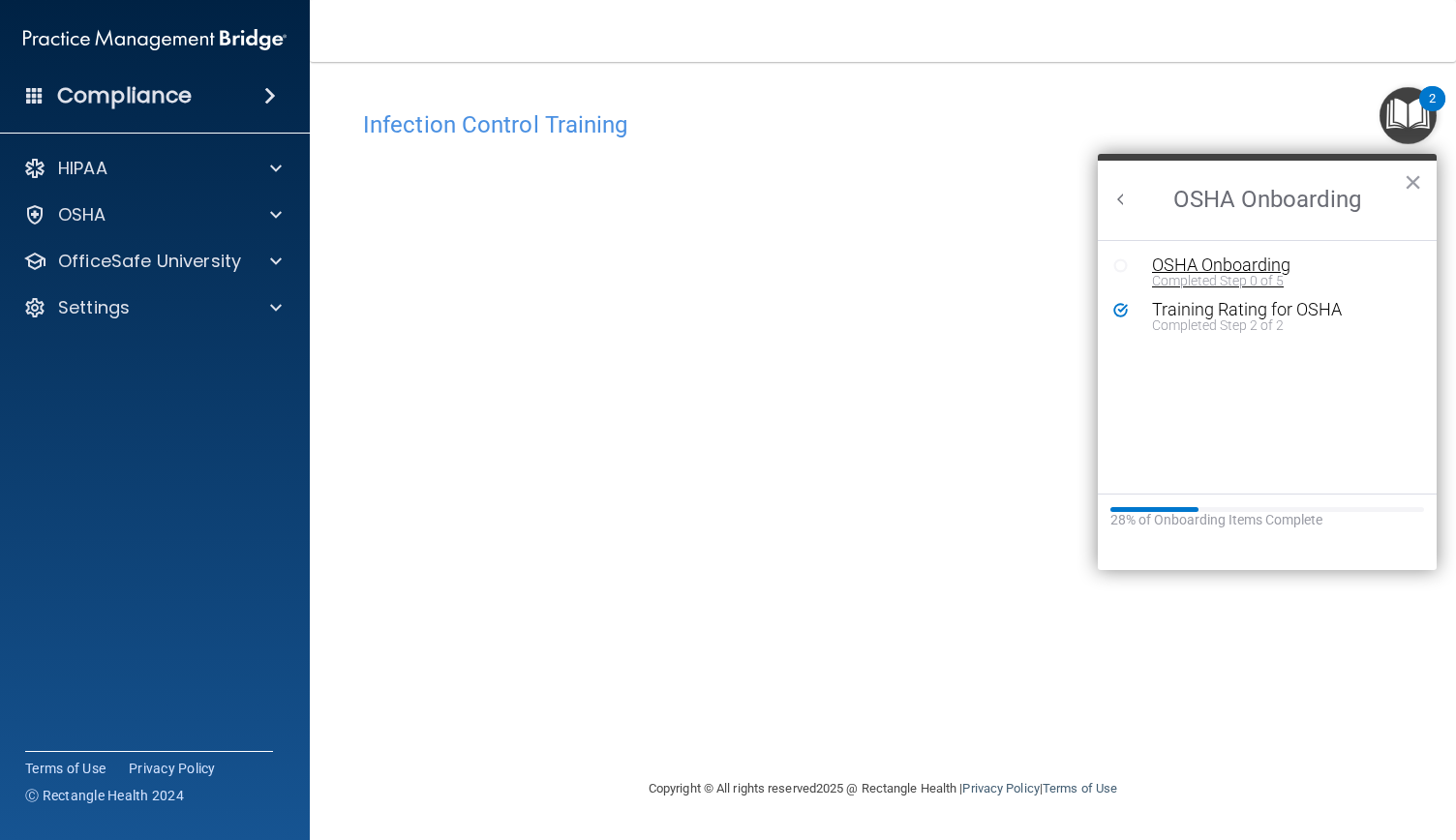
click at [1227, 258] on div "OSHA Onboarding" at bounding box center [1281, 265] width 259 height 18
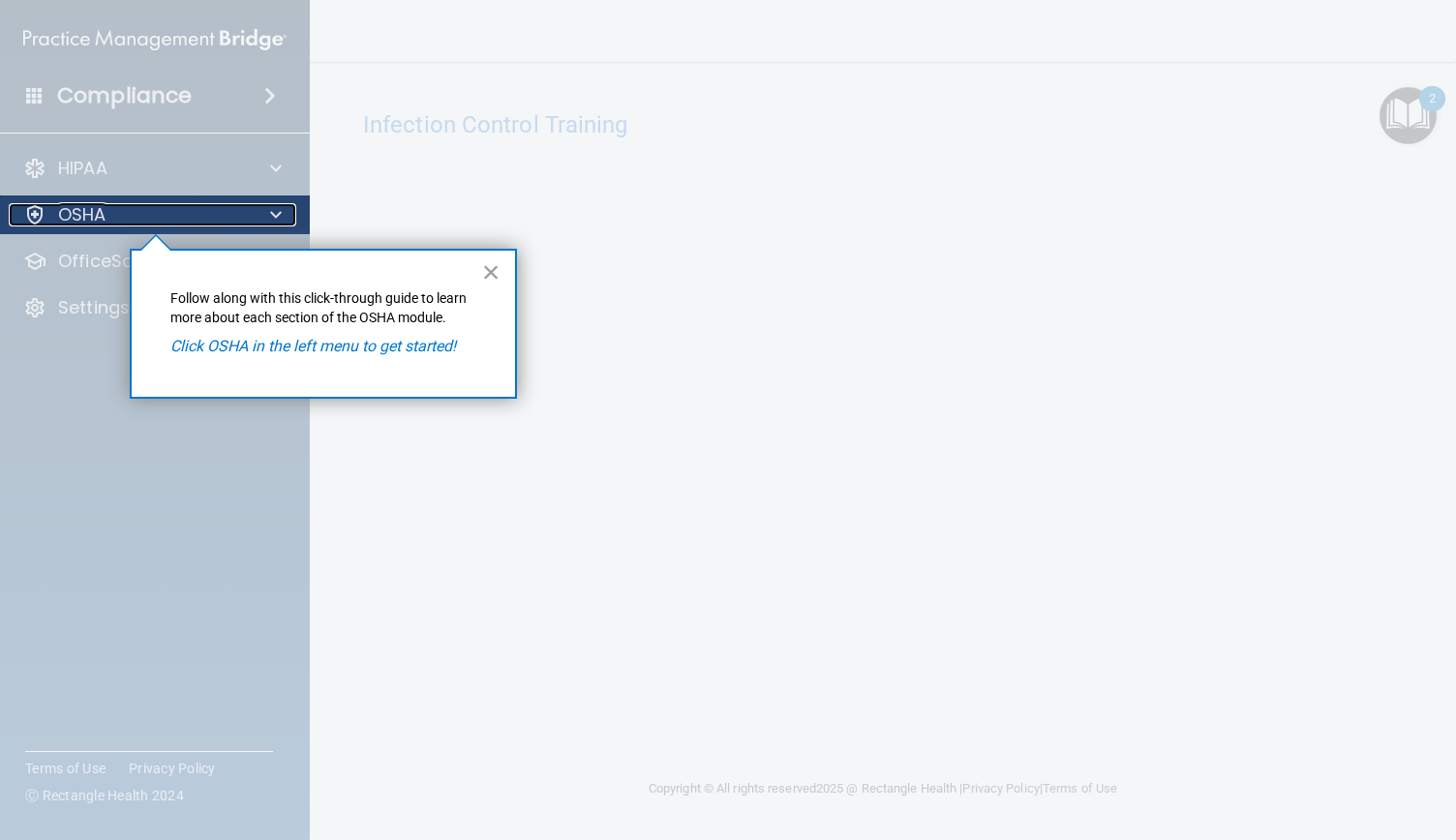
click at [164, 209] on div "OSHA" at bounding box center [128, 215] width 240 height 23
click at [161, 209] on div "OSHA" at bounding box center [128, 215] width 240 height 23
click at [495, 272] on button "×" at bounding box center [491, 272] width 19 height 31
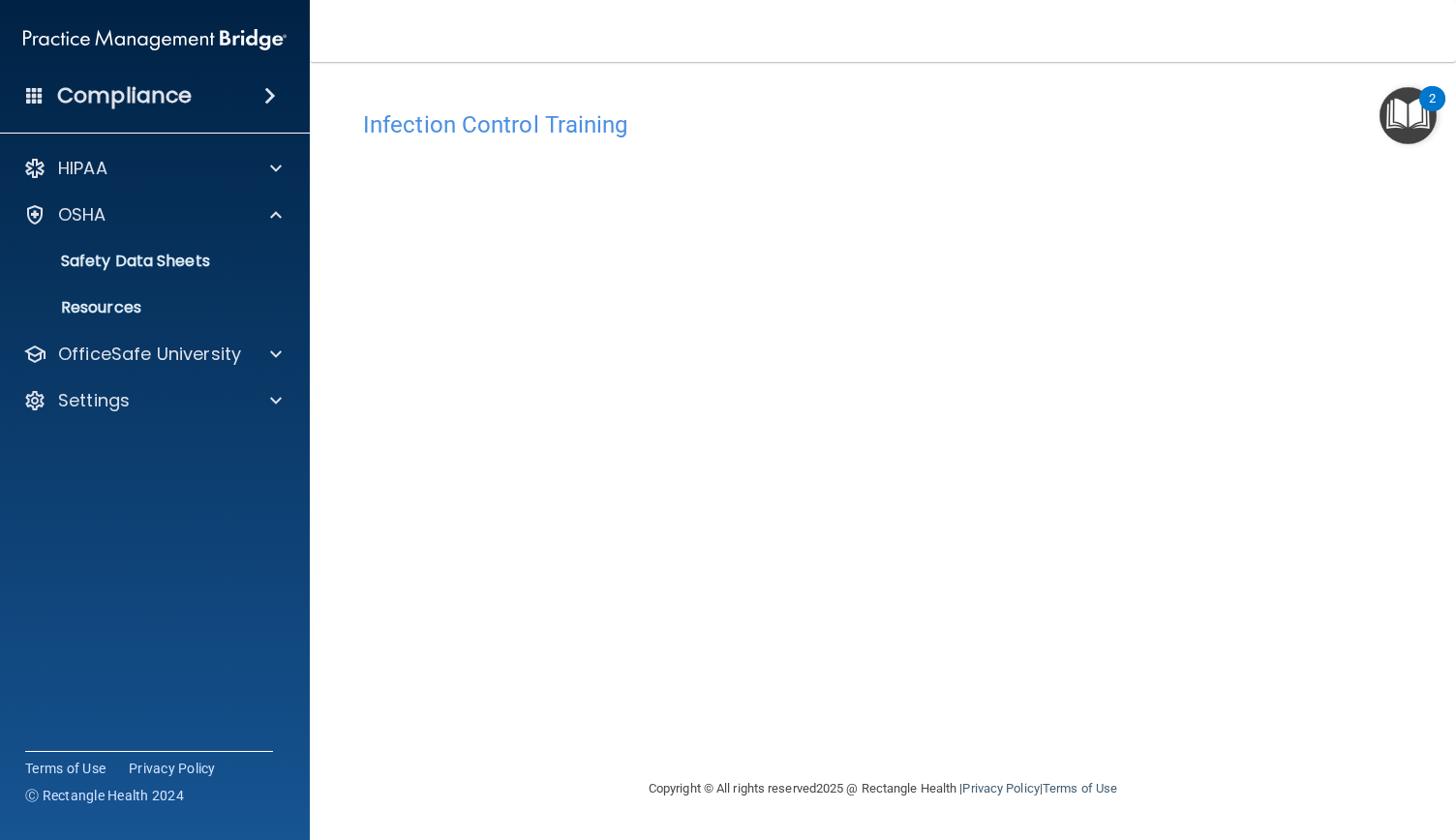
click at [1413, 114] on img "Open Resource Center, 2 new notifications" at bounding box center [1408, 115] width 57 height 57
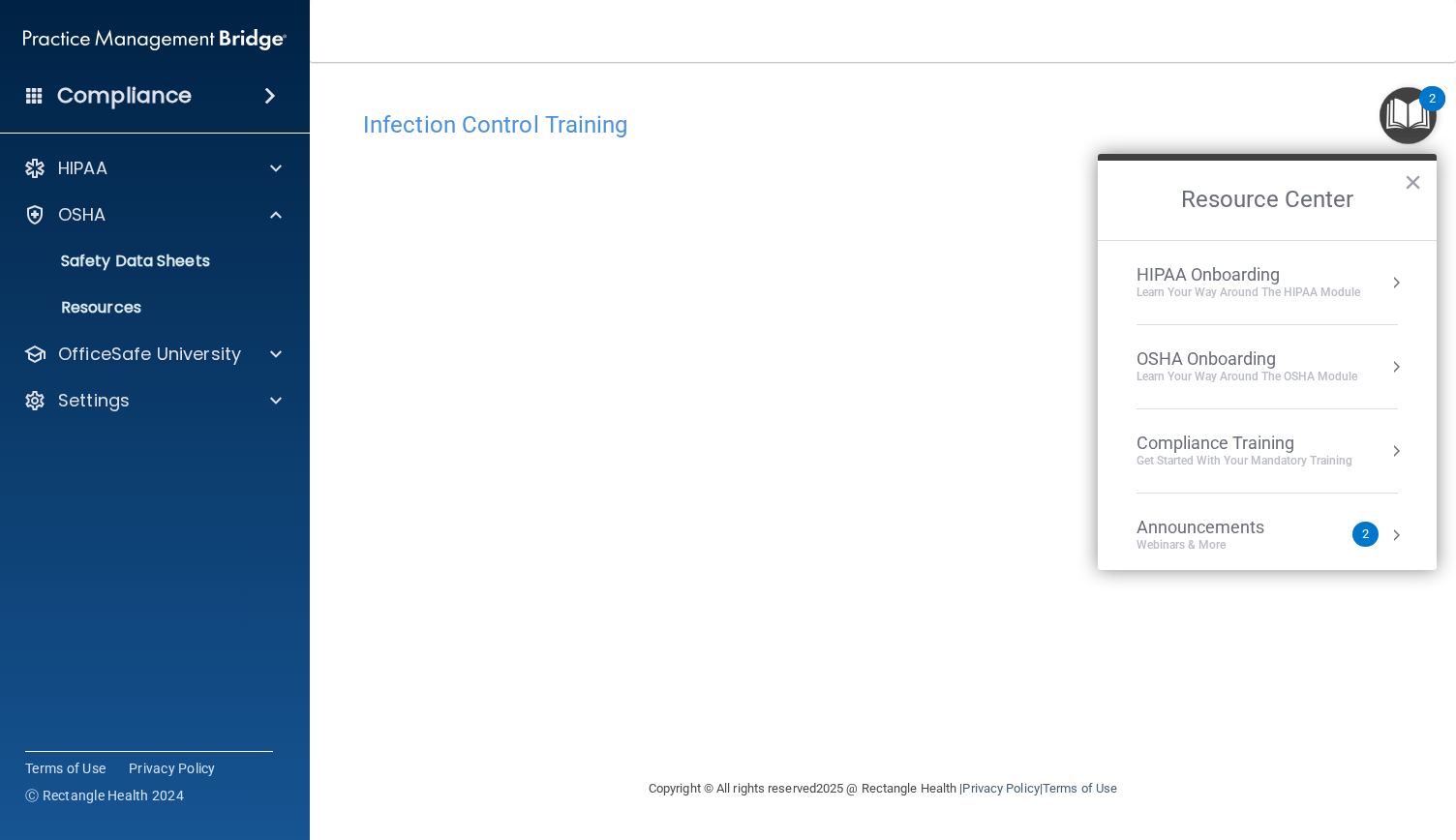
click at [1256, 276] on div "HIPAA Onboarding" at bounding box center [1248, 275] width 224 height 22
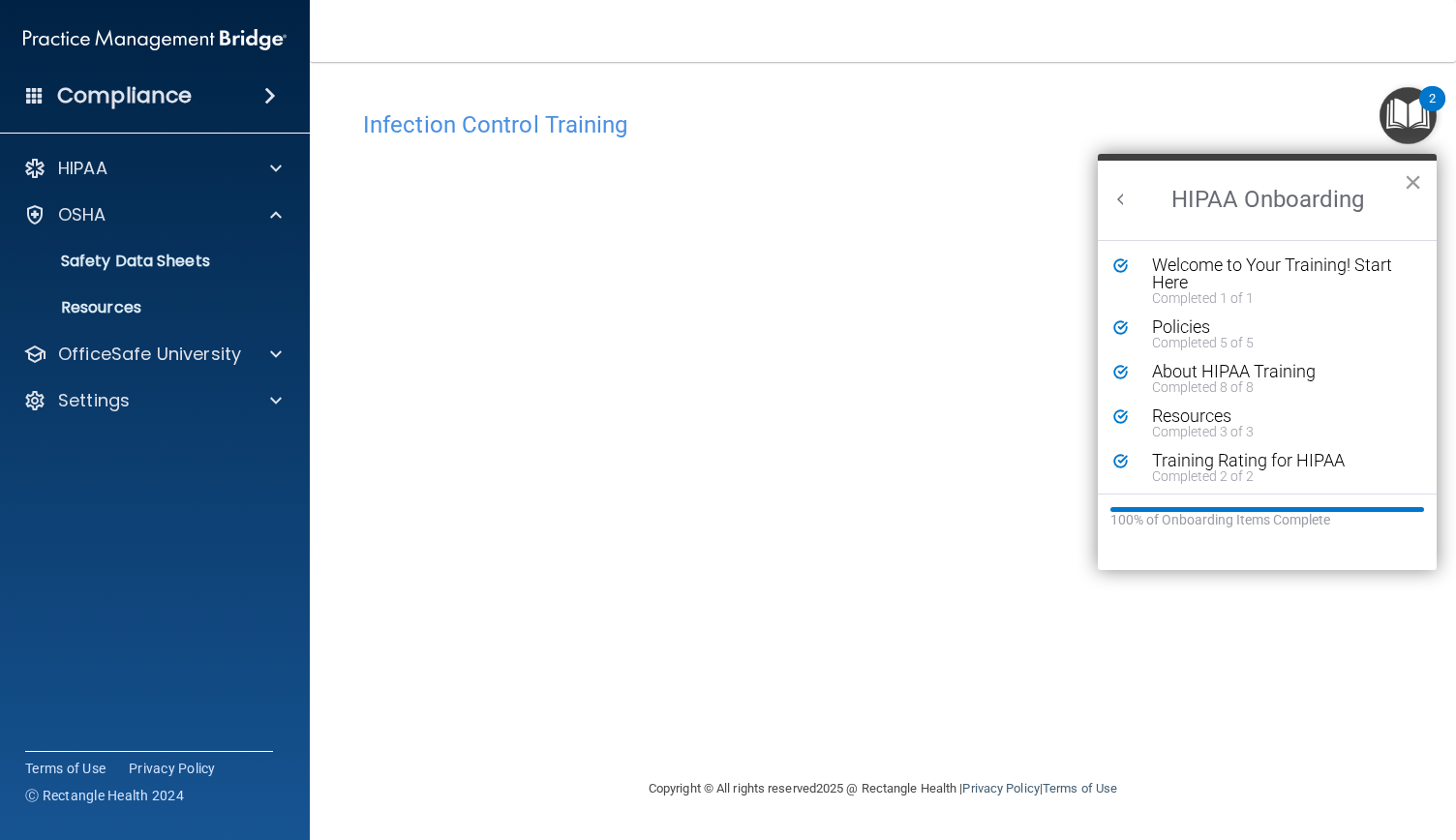
click at [1415, 175] on button "×" at bounding box center [1412, 182] width 19 height 31
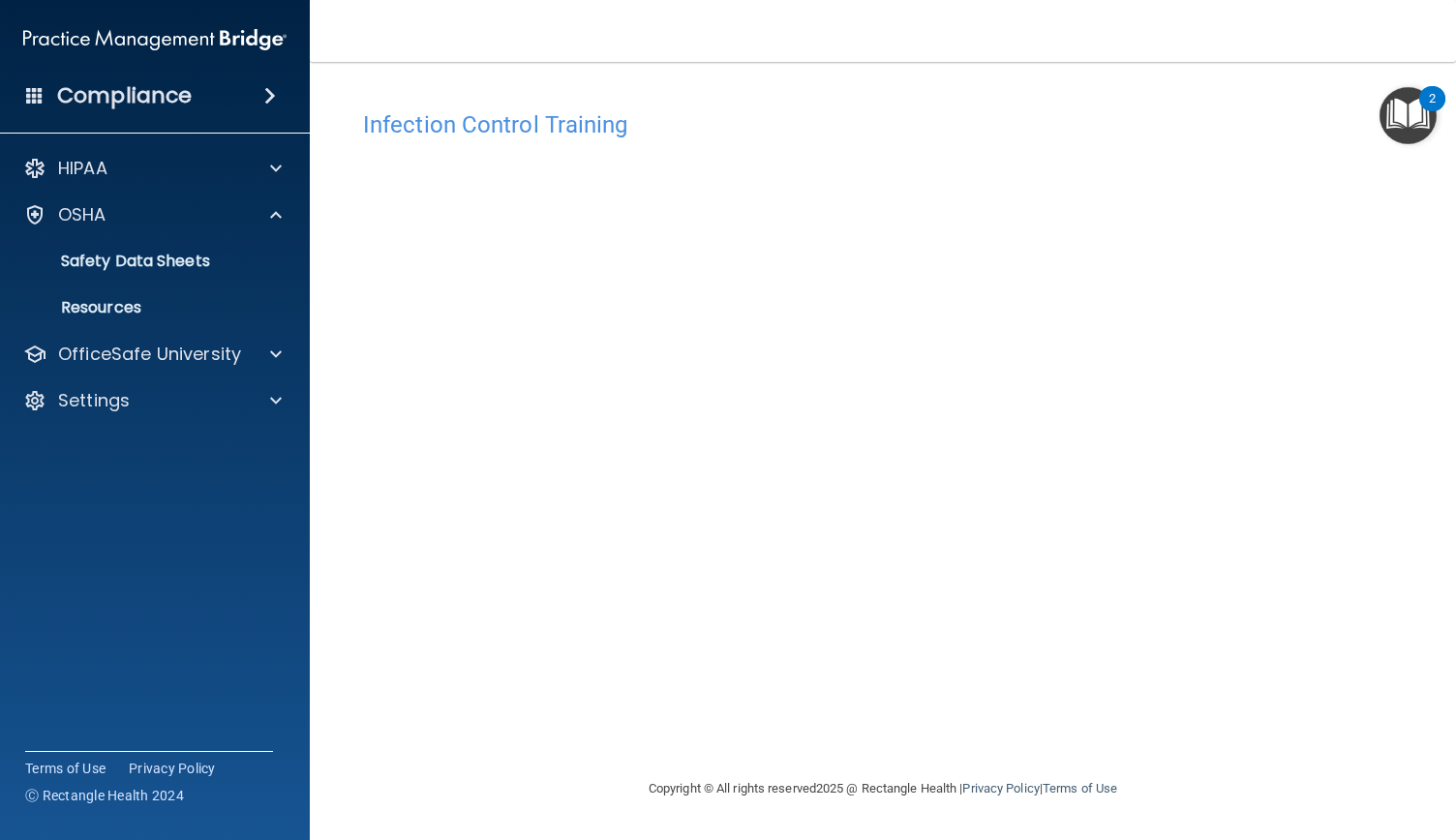
click at [1414, 110] on img "Open Resource Center, 2 new notifications" at bounding box center [1408, 115] width 57 height 57
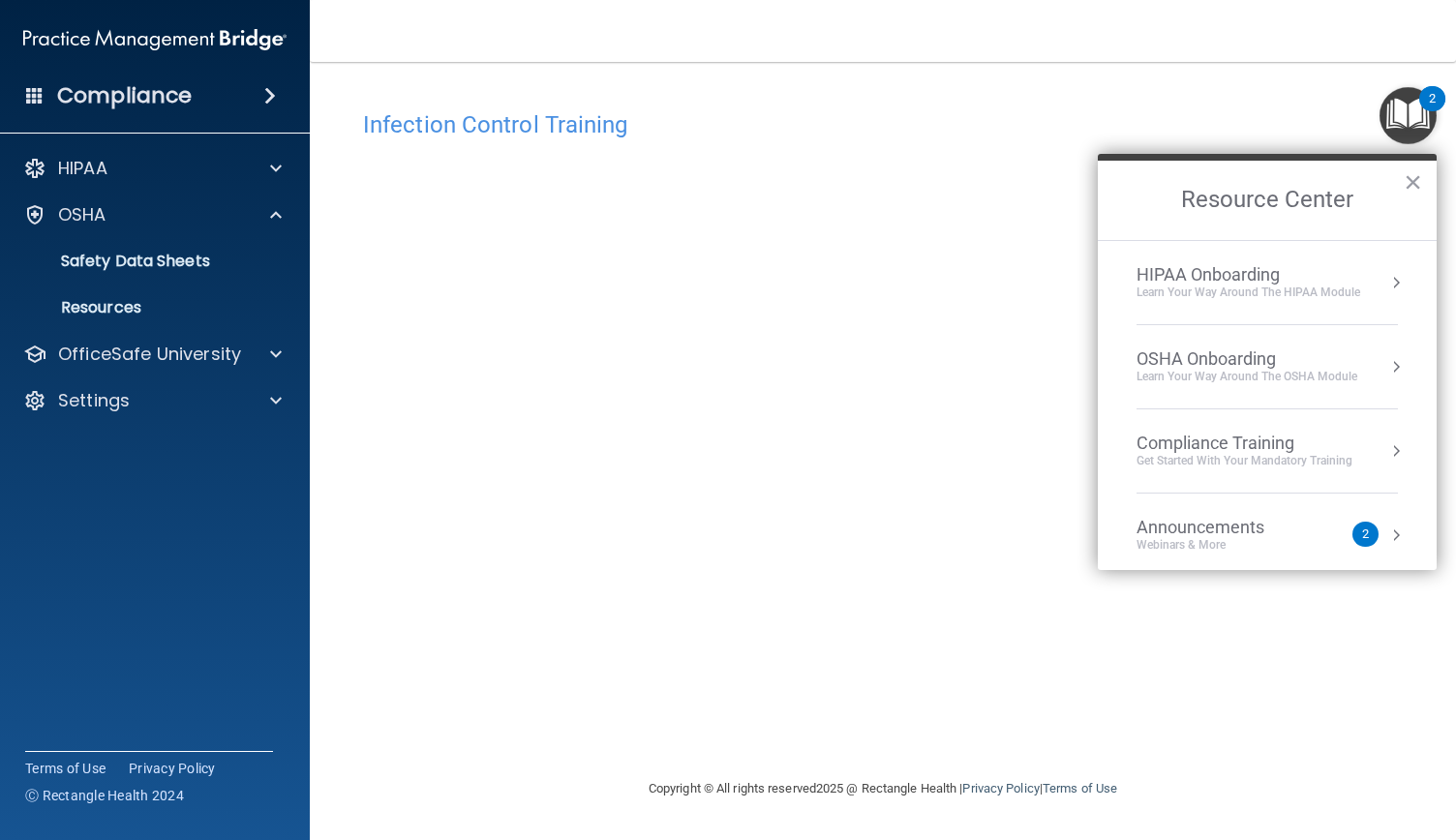
click at [1228, 359] on div "OSHA Onboarding" at bounding box center [1247, 359] width 221 height 22
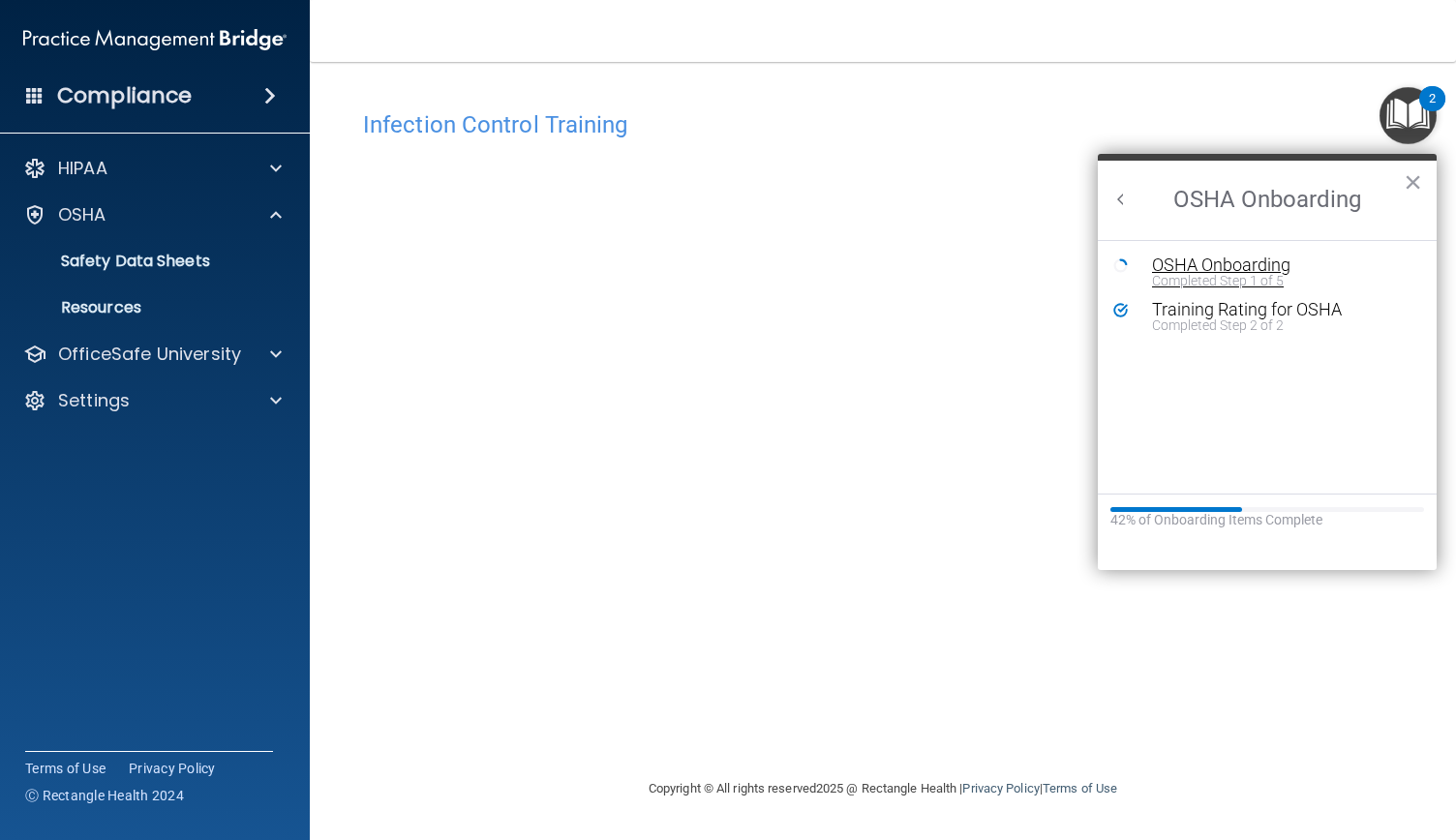
click at [1200, 270] on div "OSHA Onboarding" at bounding box center [1281, 265] width 259 height 18
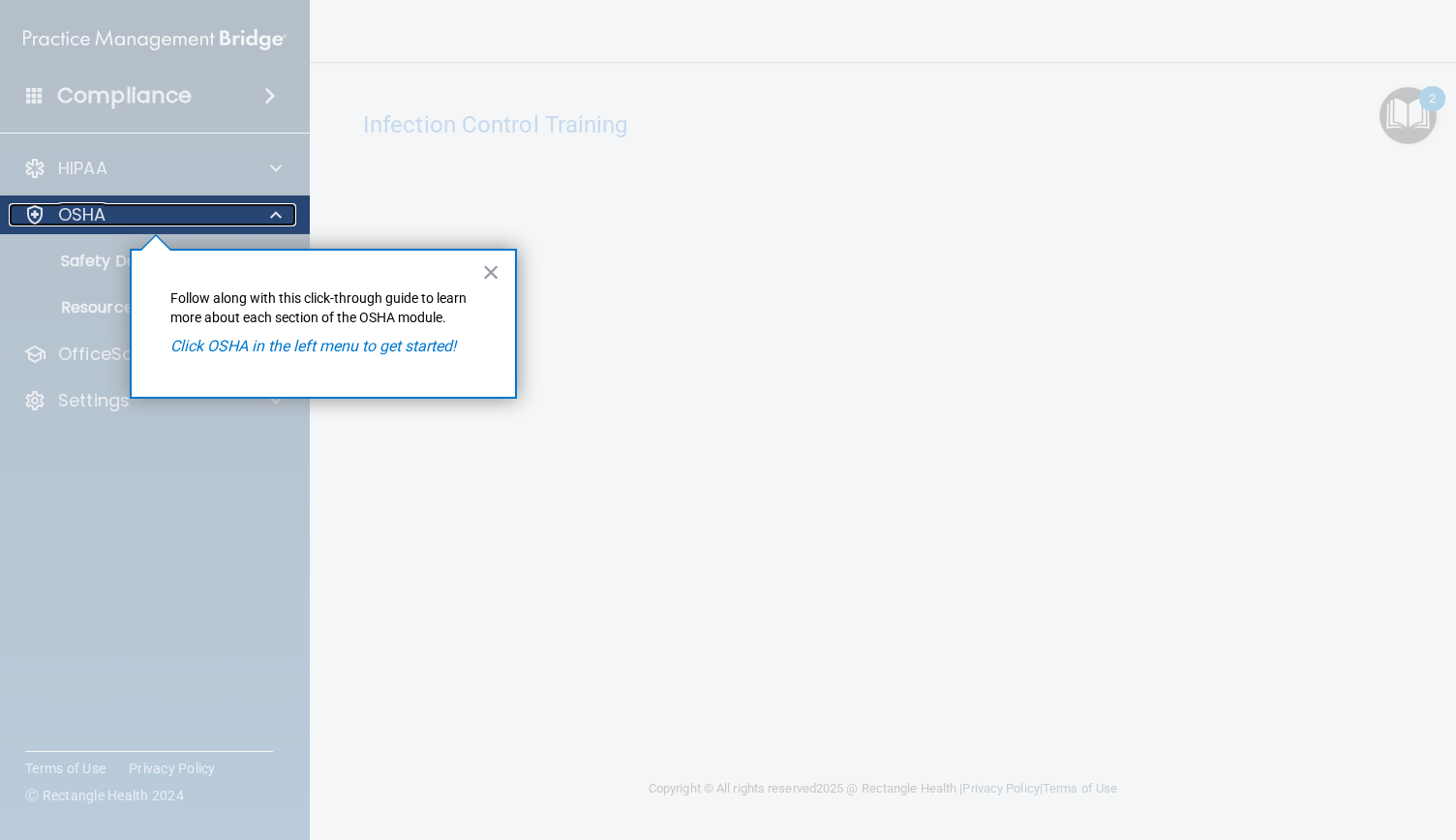
click at [116, 217] on div "OSHA" at bounding box center [128, 215] width 240 height 23
click at [496, 270] on button "×" at bounding box center [491, 272] width 19 height 31
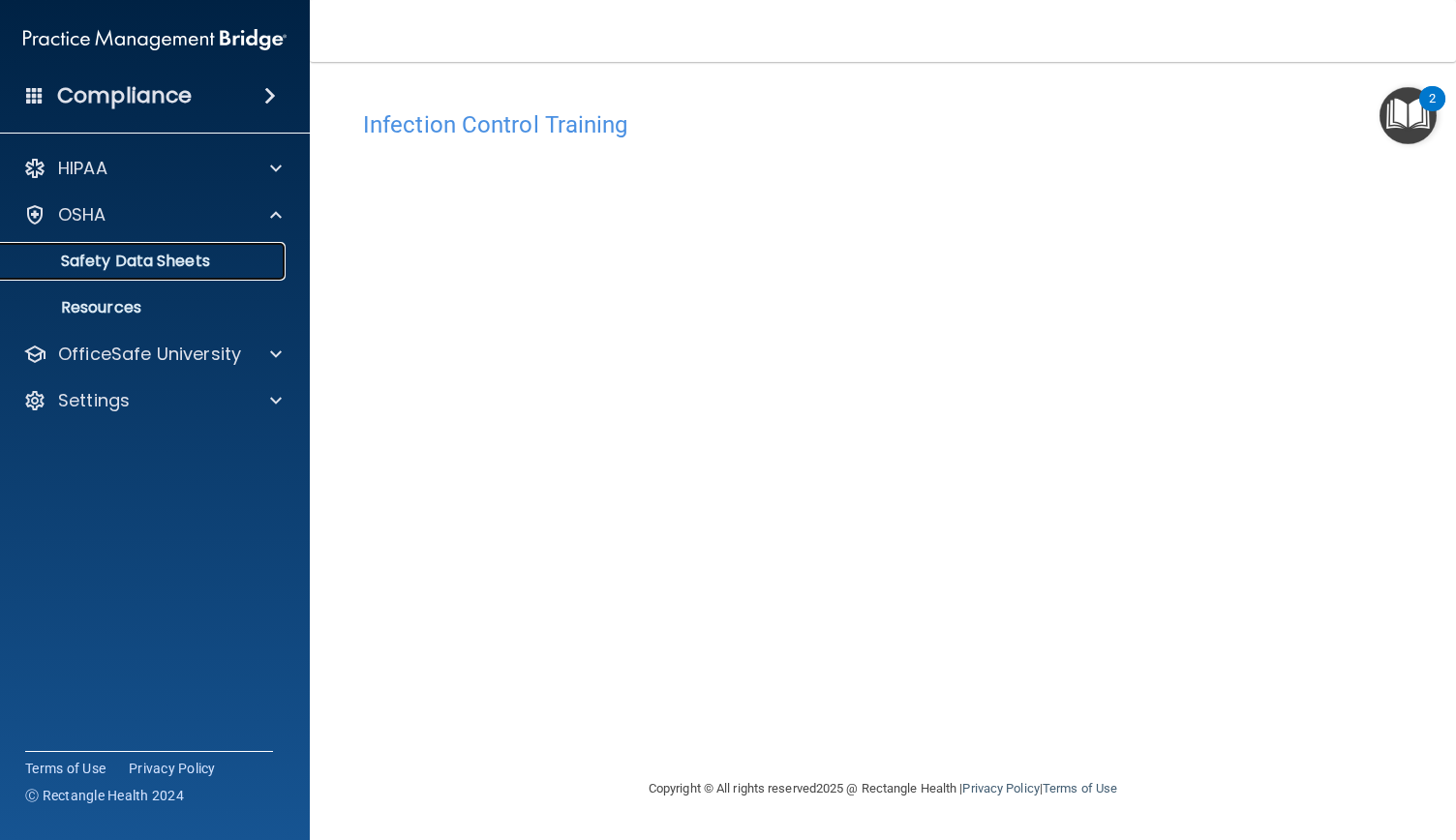
click at [200, 253] on p "Safety Data Sheets" at bounding box center [145, 261] width 264 height 20
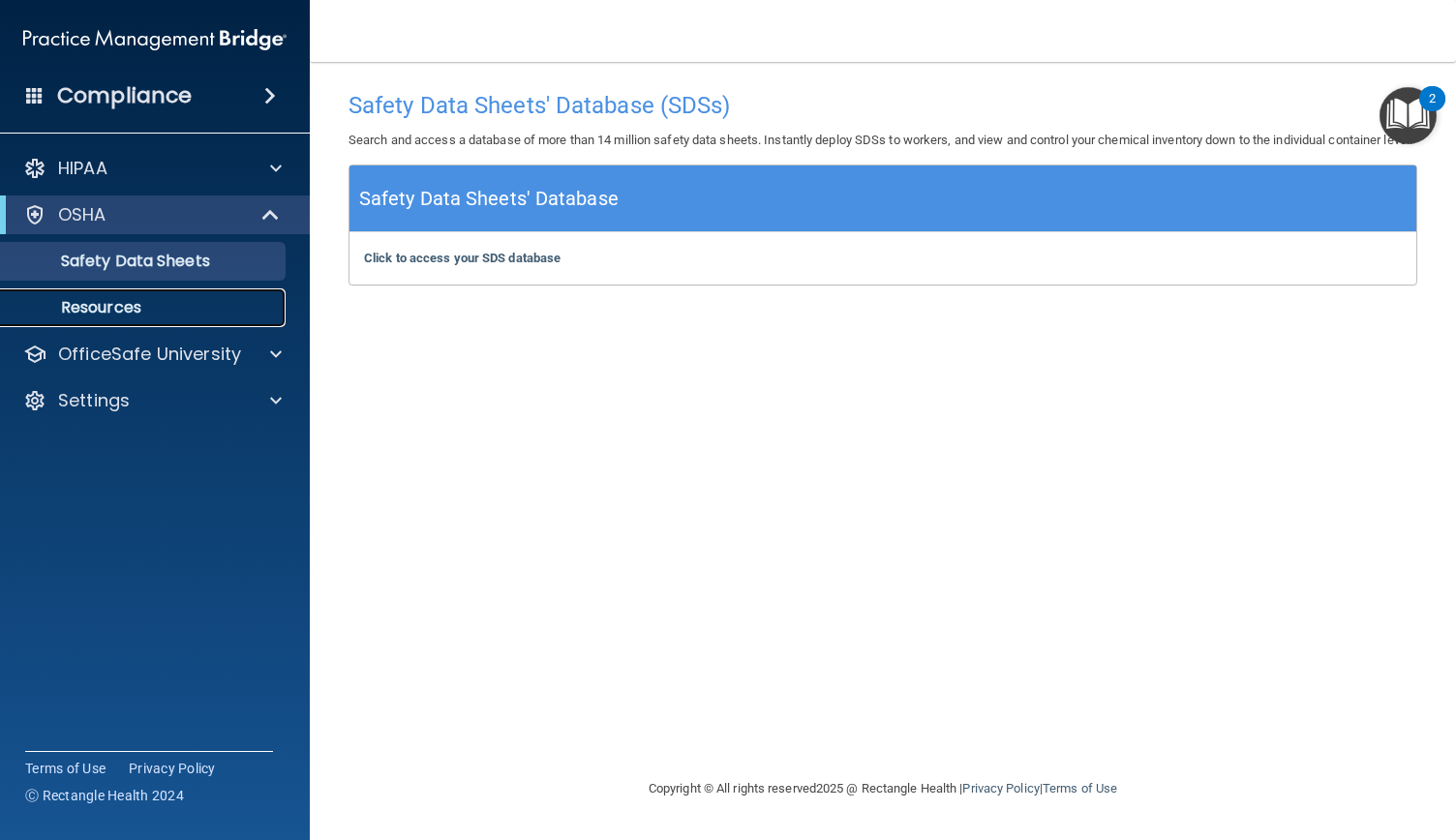
click at [121, 307] on p "Resources" at bounding box center [145, 308] width 264 height 20
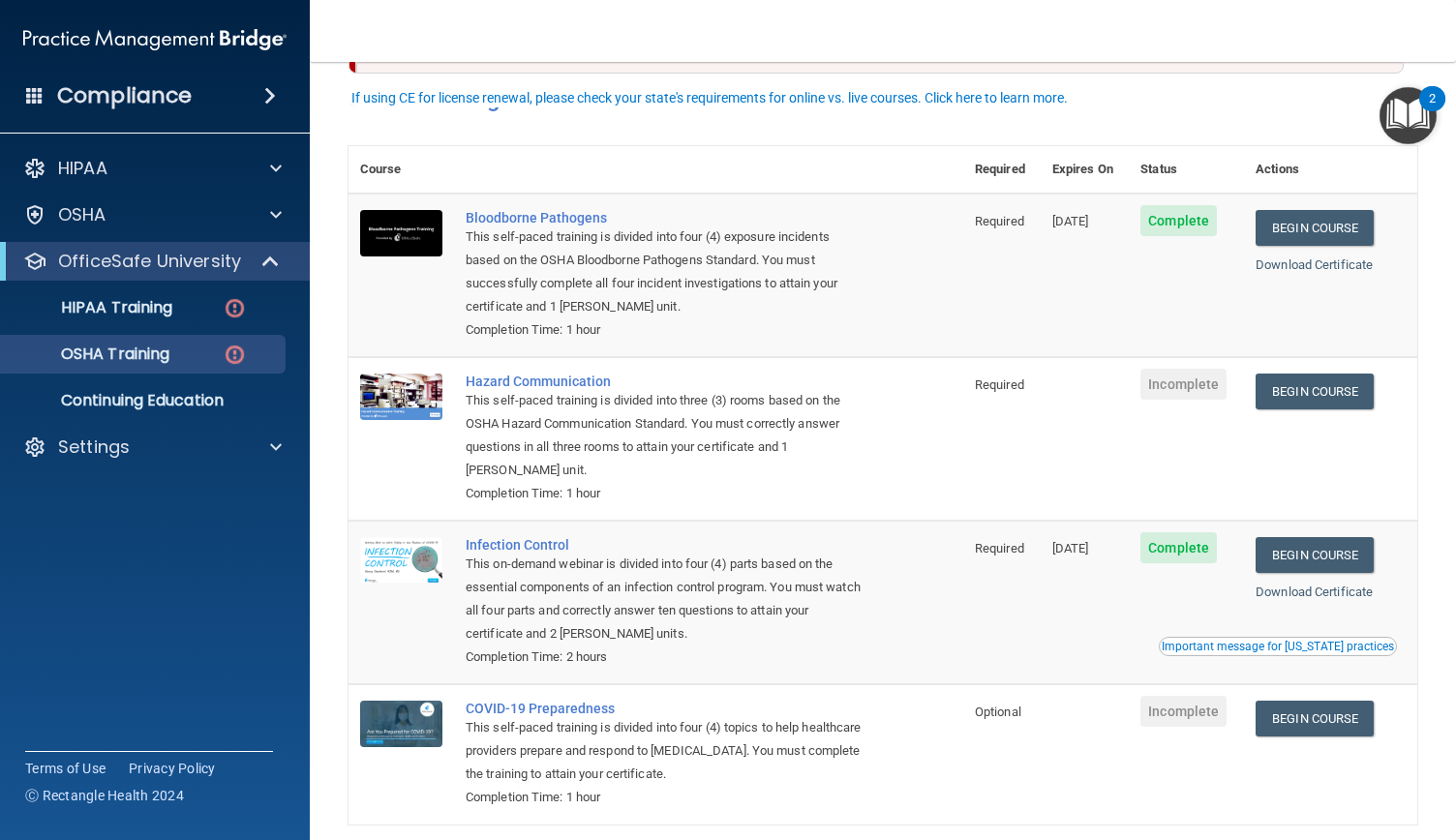
scroll to position [163, 0]
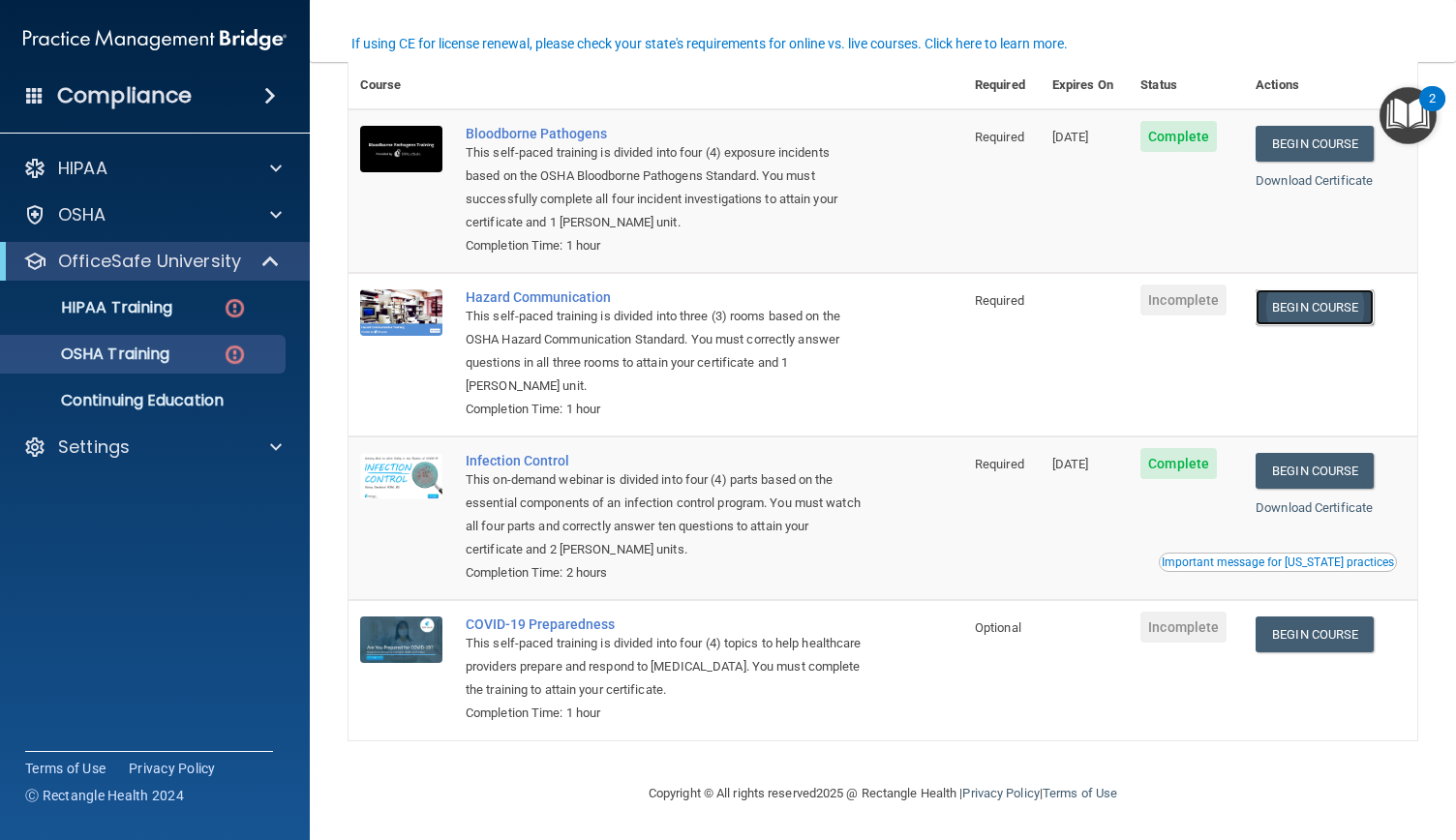
click at [1296, 297] on link "Begin Course" at bounding box center [1314, 307] width 118 height 36
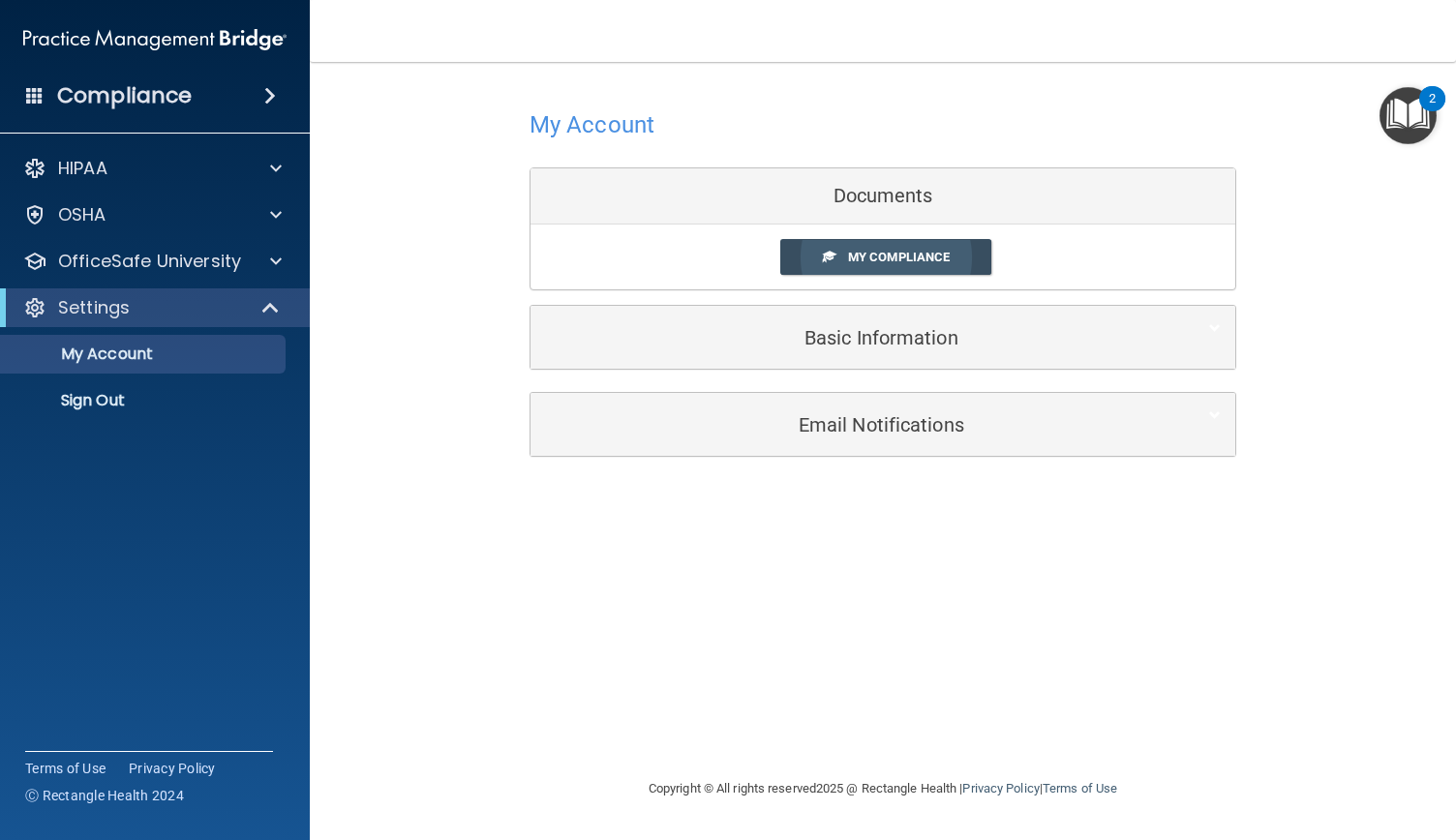
click at [883, 249] on span "My Compliance" at bounding box center [899, 256] width 102 height 15
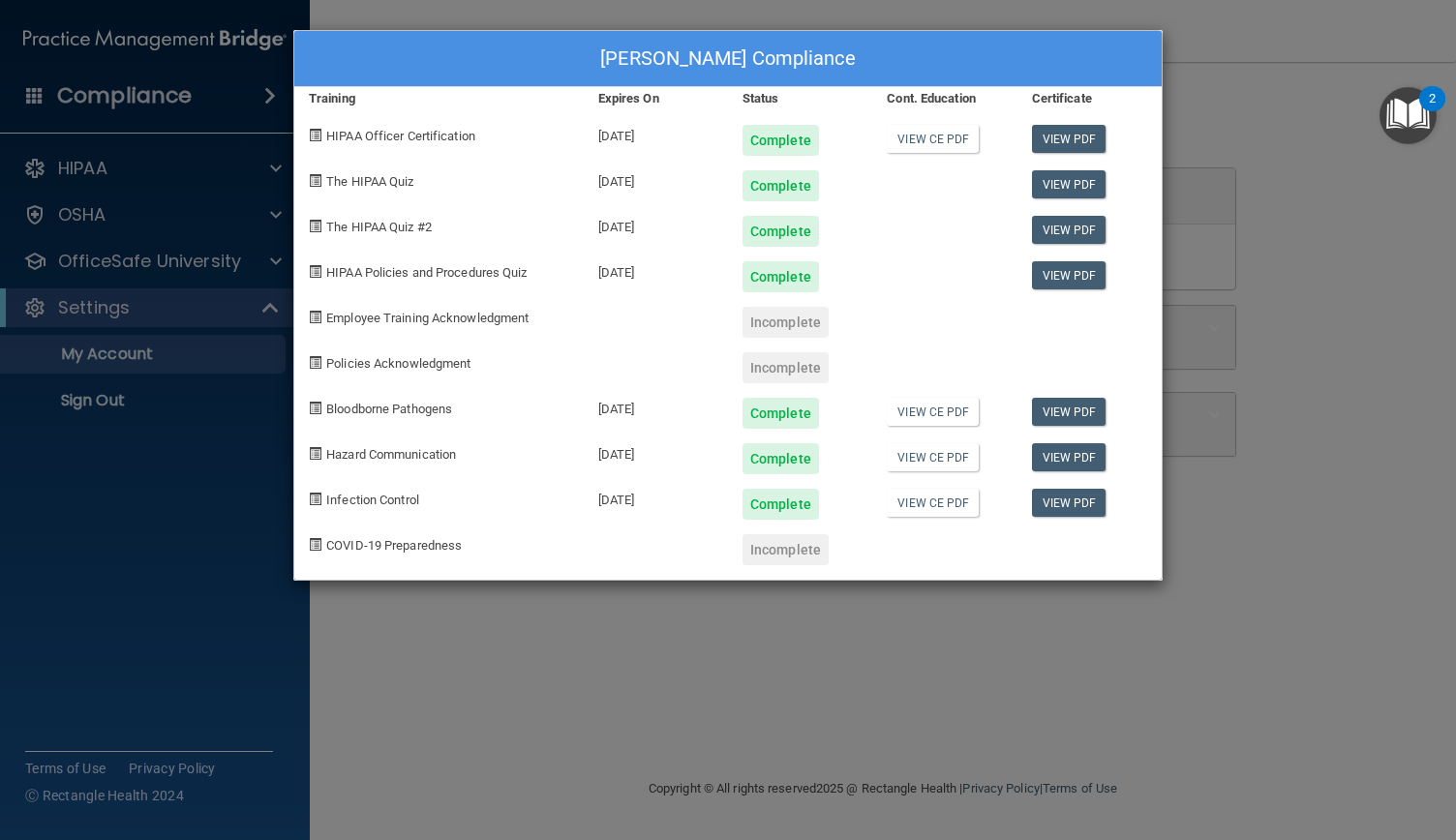
click at [589, 607] on div "Kim Headman-Burkett's Compliance Training Expires On Status Cont. Education Cer…" at bounding box center [728, 420] width 1456 height 840
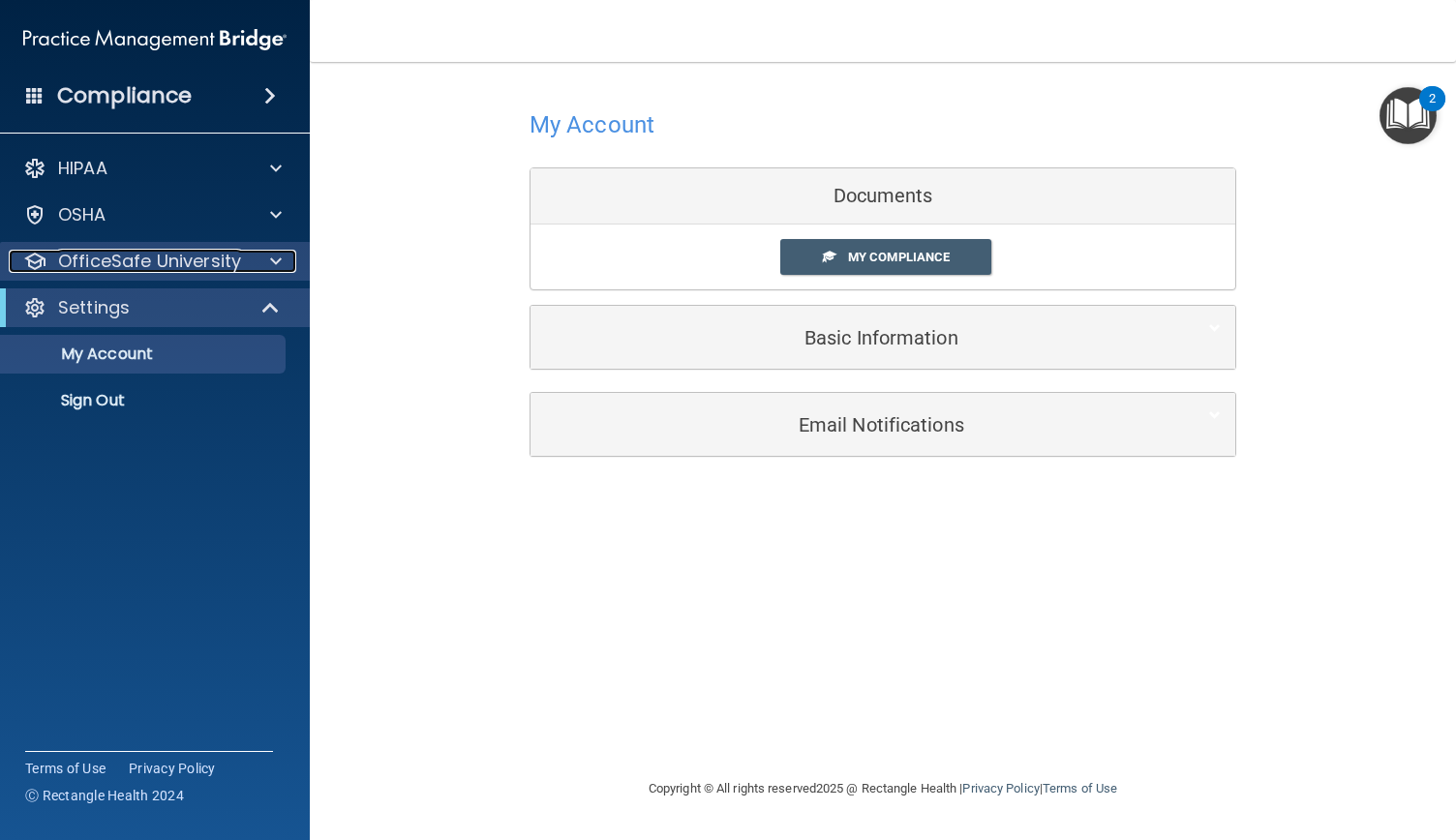
click at [148, 260] on p "OfficeSafe University" at bounding box center [149, 261] width 183 height 23
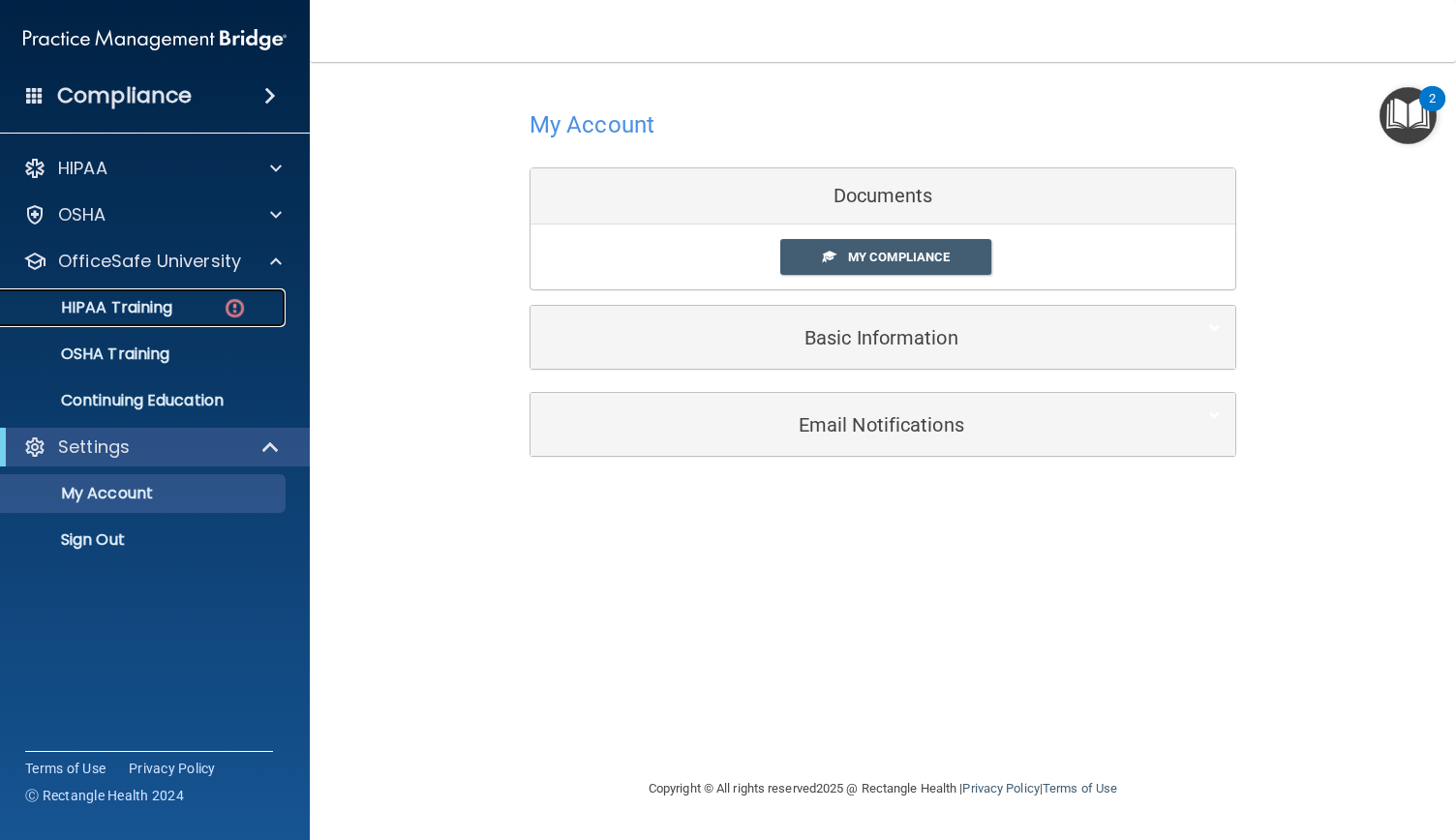
click at [136, 310] on p "HIPAA Training" at bounding box center [92, 308] width 159 height 20
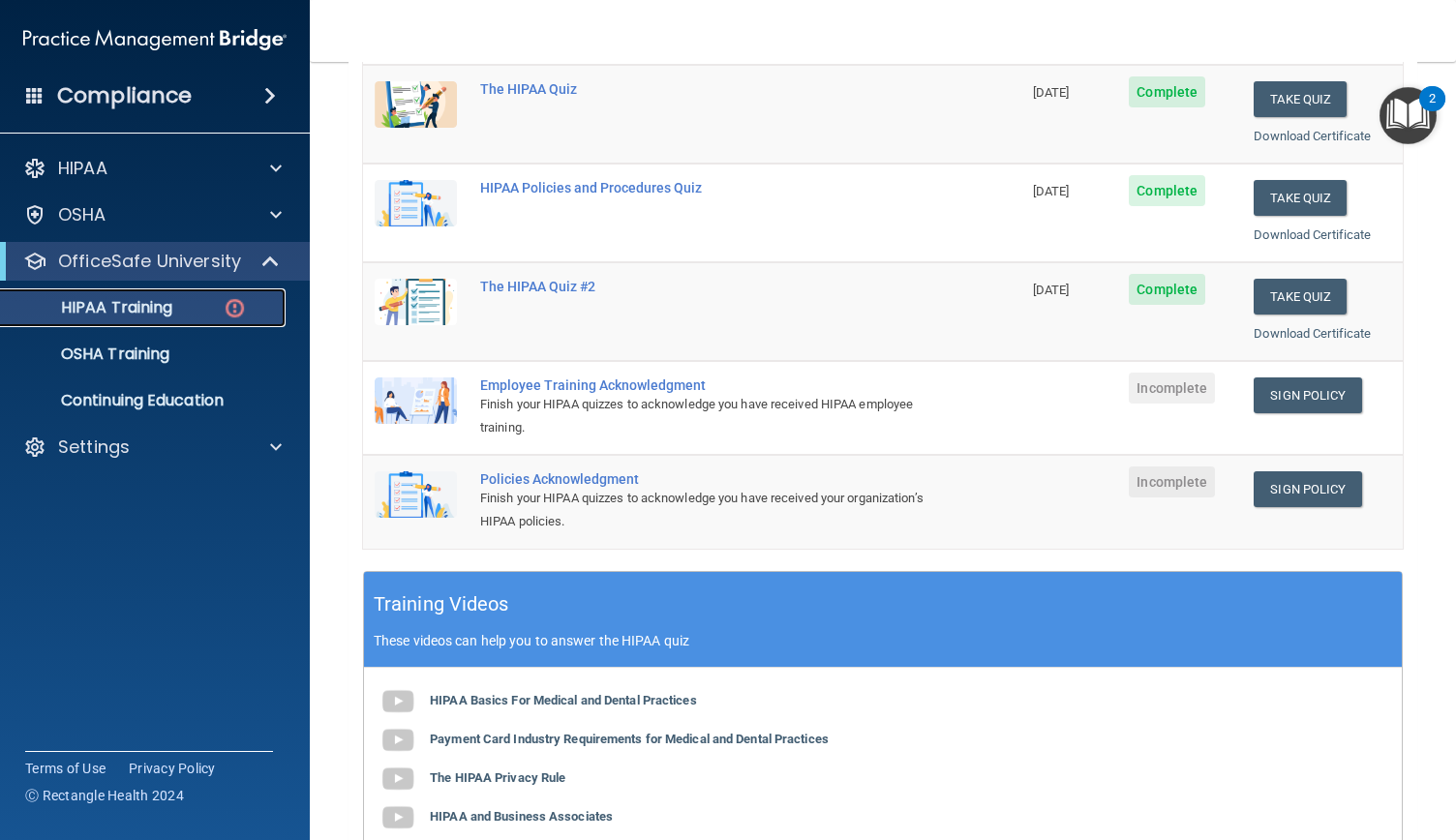
scroll to position [277, 0]
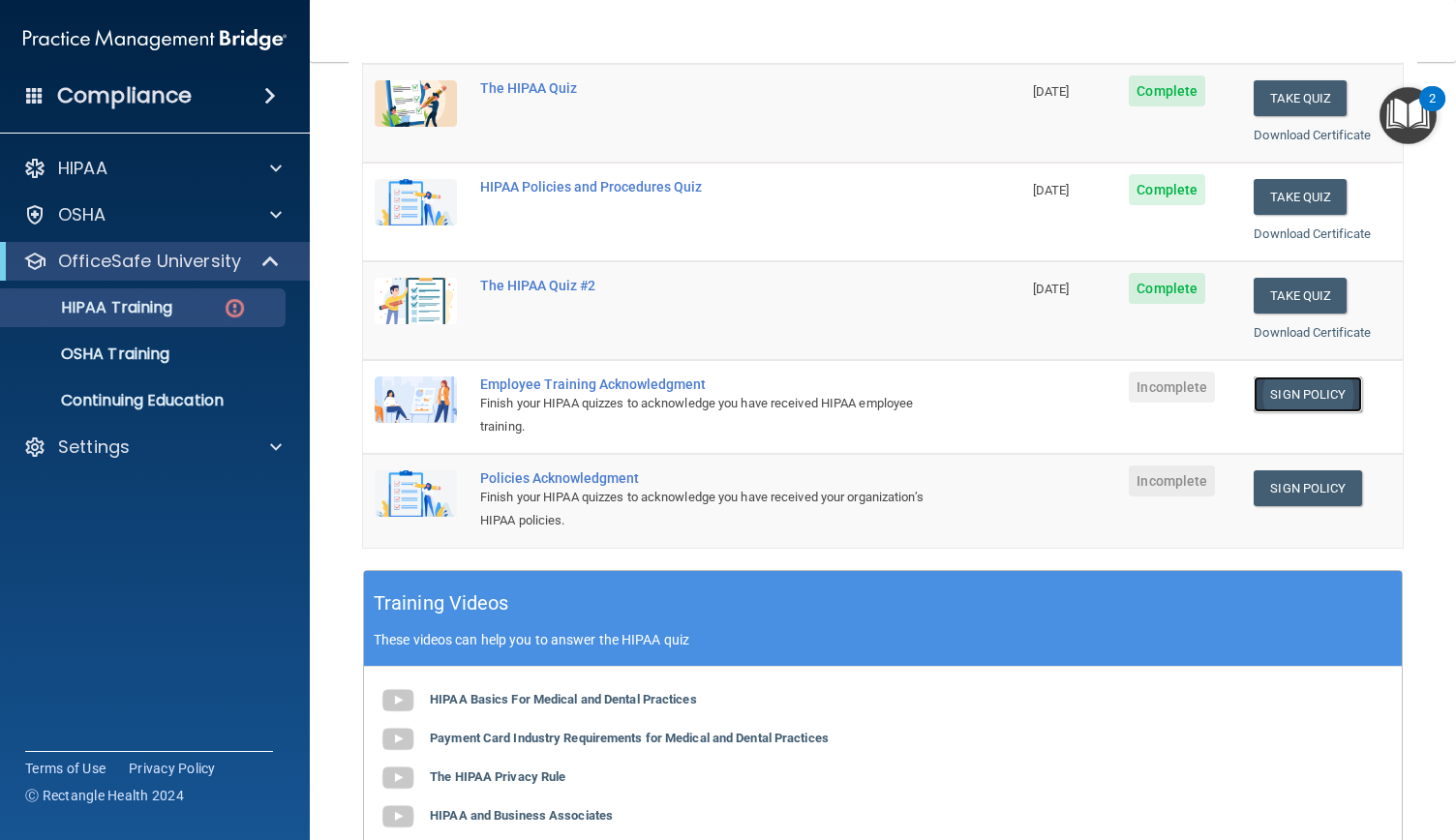
click at [1300, 389] on link "Sign Policy" at bounding box center [1307, 394] width 108 height 36
click at [1304, 485] on link "Sign Policy" at bounding box center [1307, 488] width 108 height 36
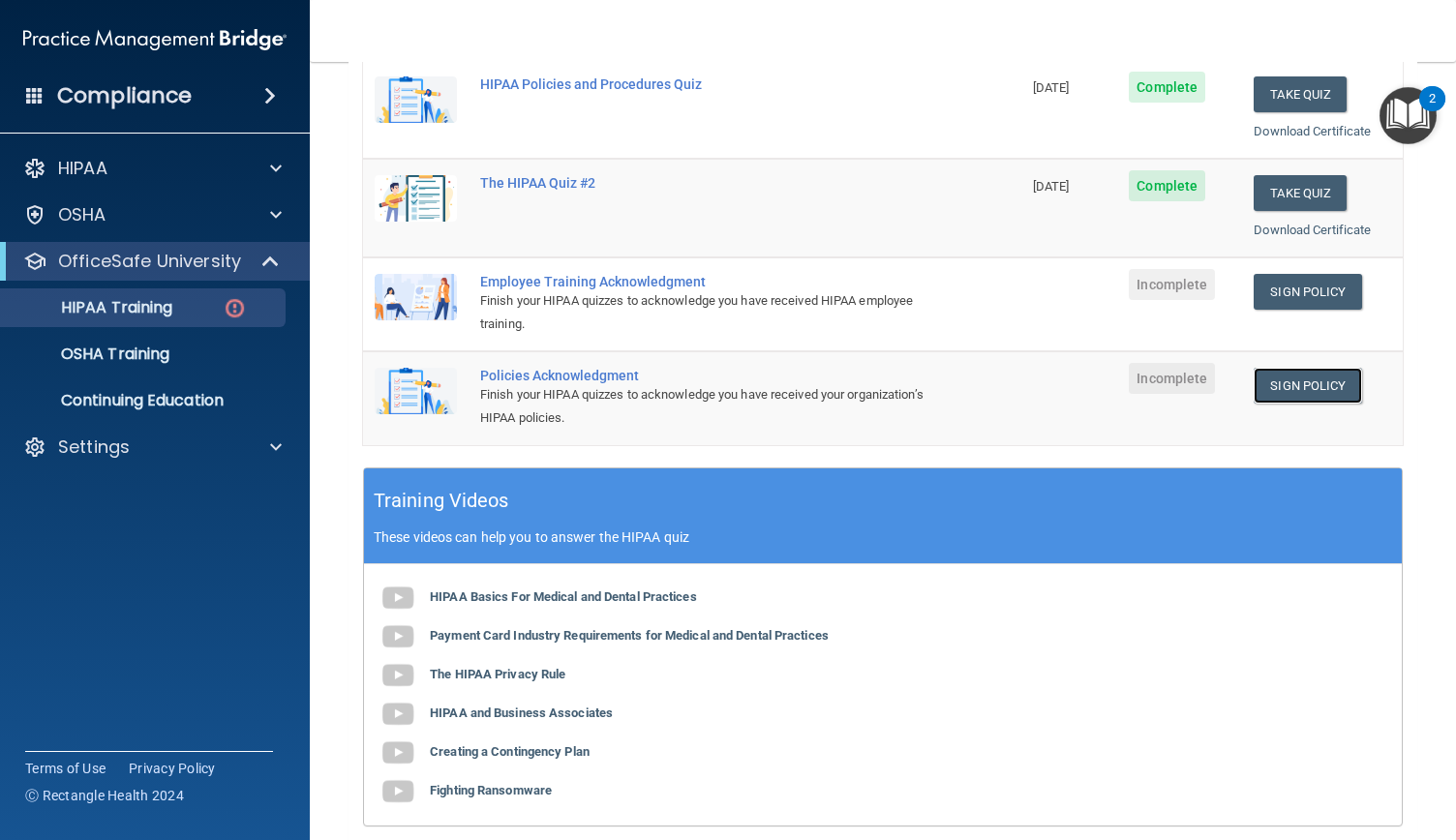
scroll to position [368, 0]
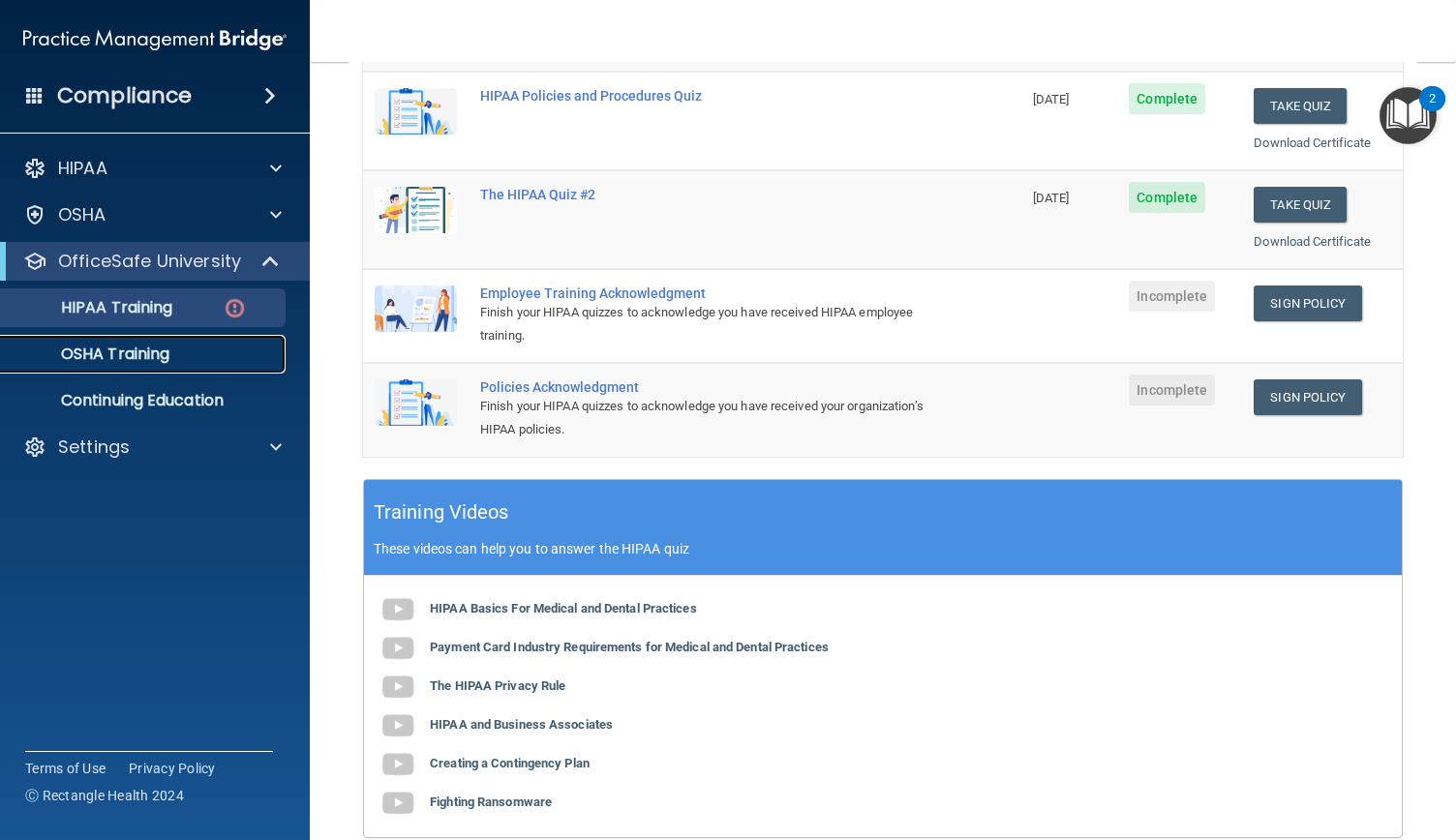
click at [158, 351] on p "OSHA Training" at bounding box center [91, 354] width 156 height 20
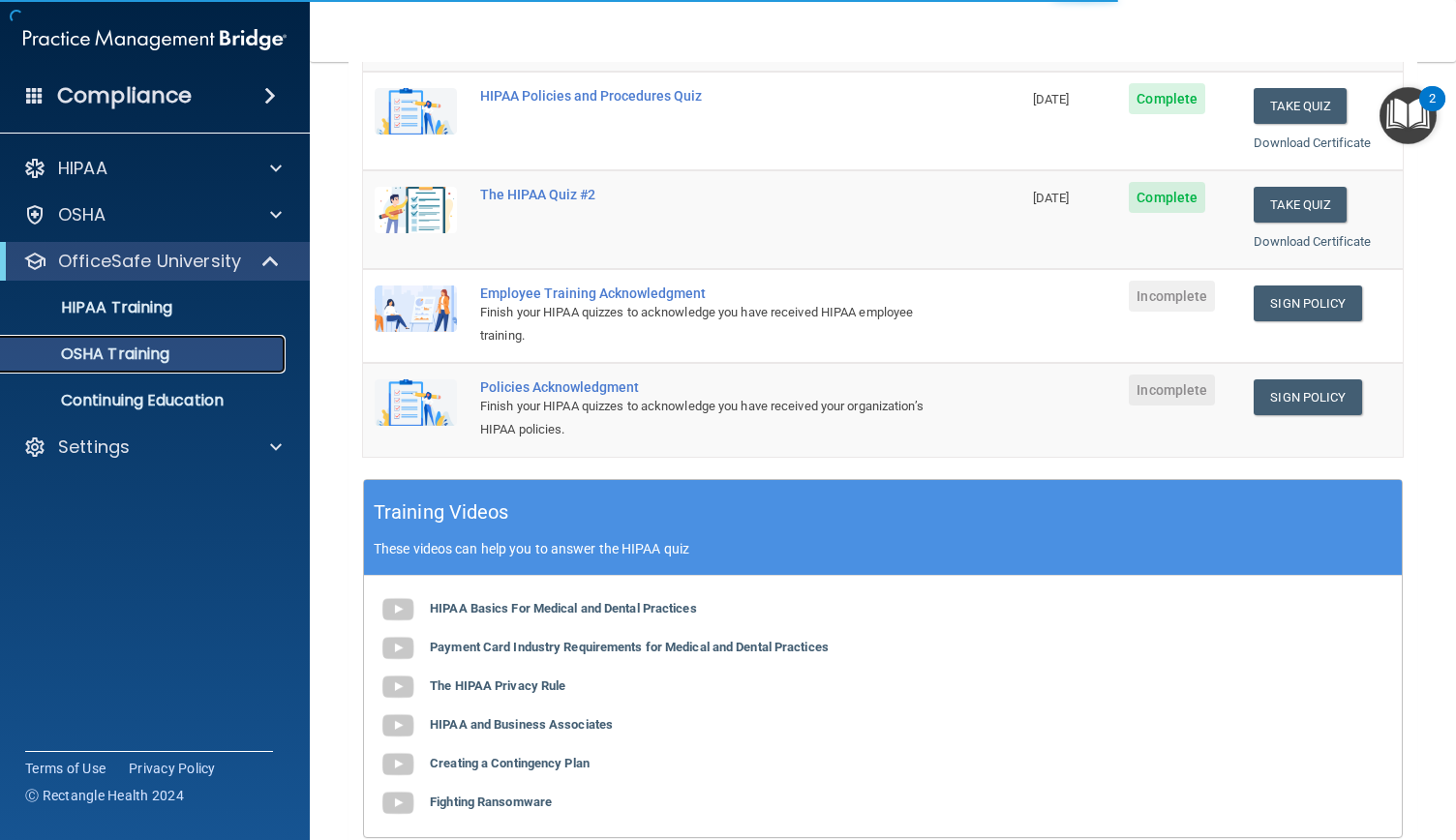
scroll to position [110, 0]
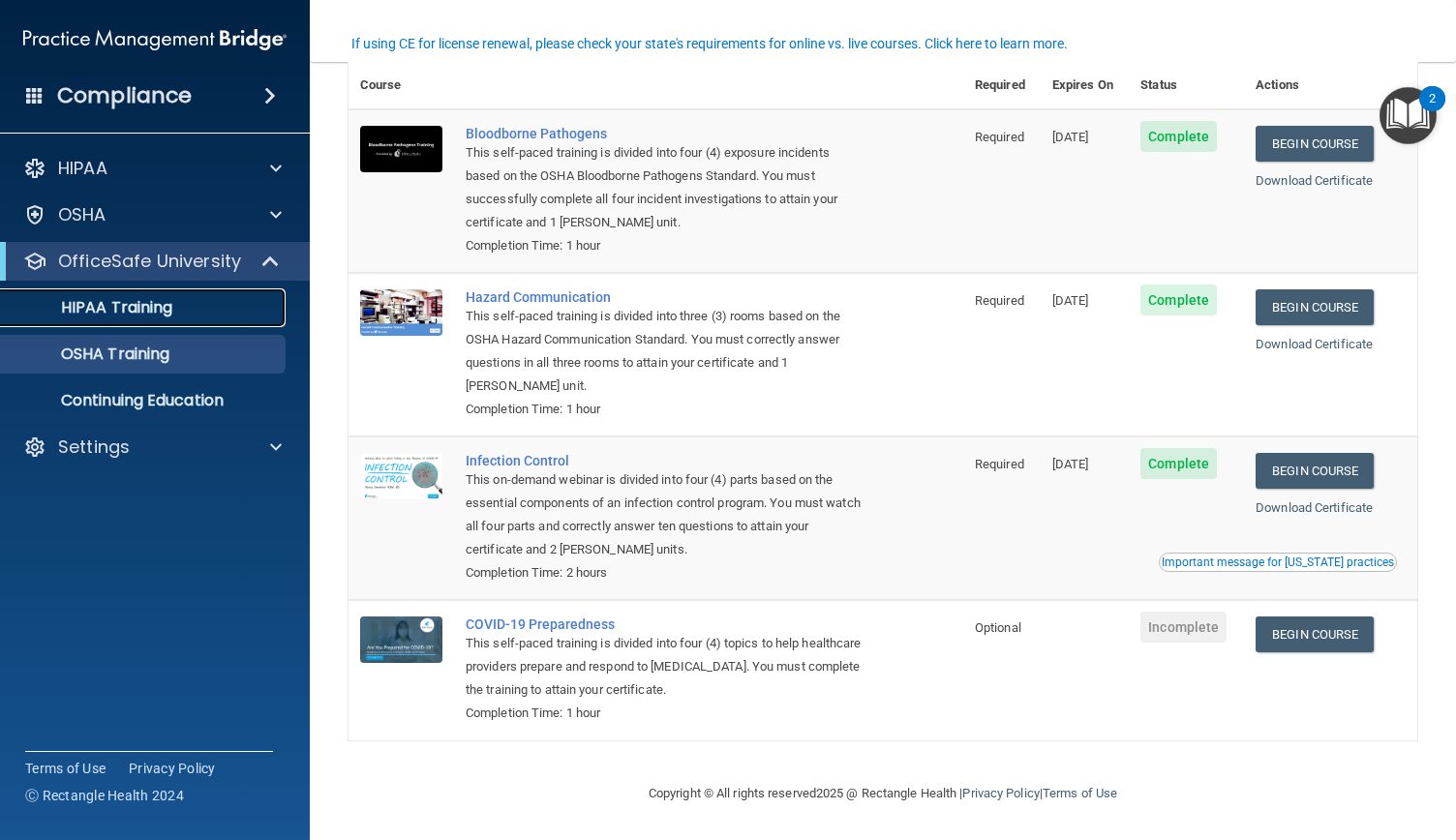
click at [147, 307] on p "HIPAA Training" at bounding box center [92, 308] width 159 height 20
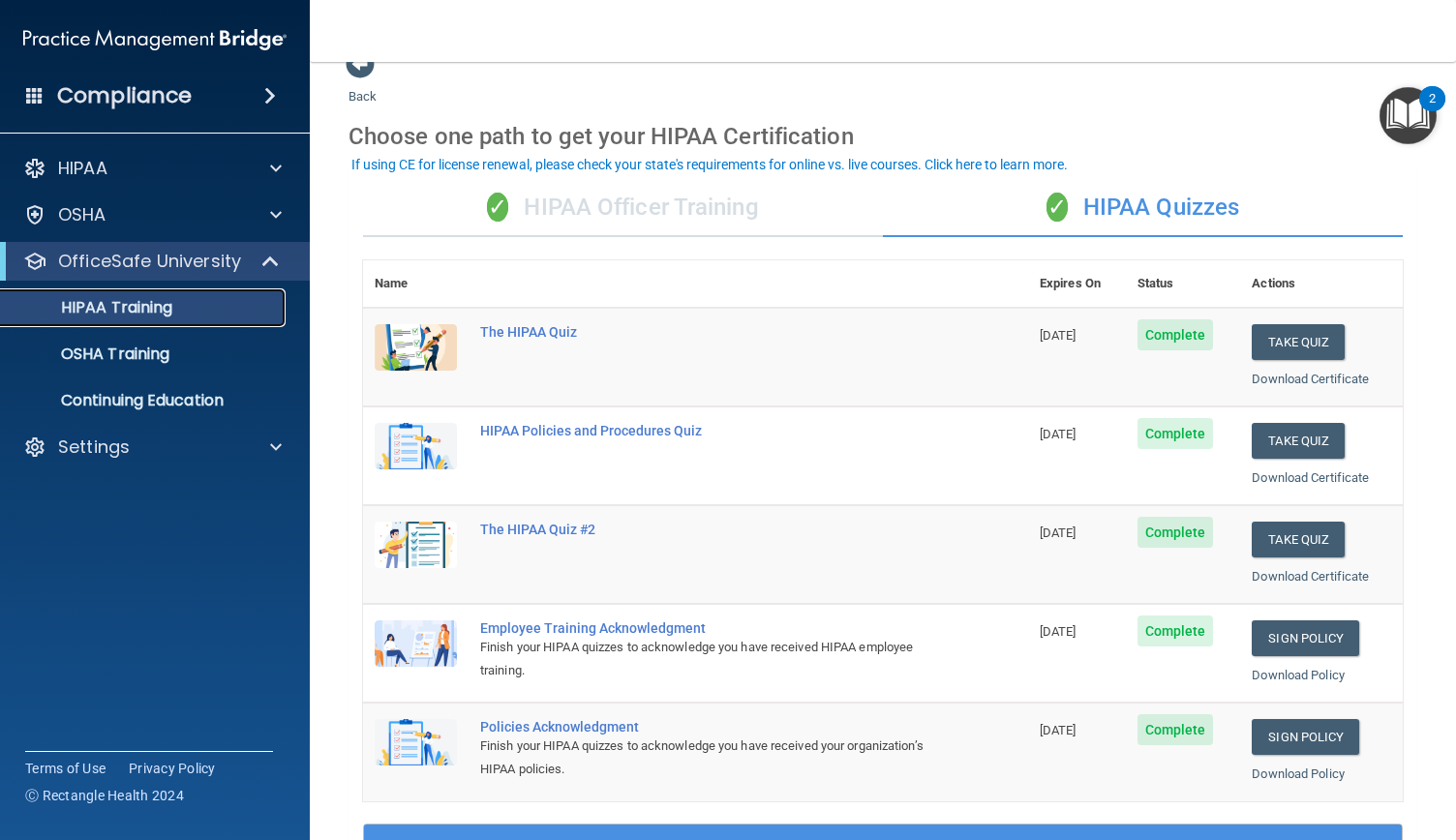
scroll to position [32, 0]
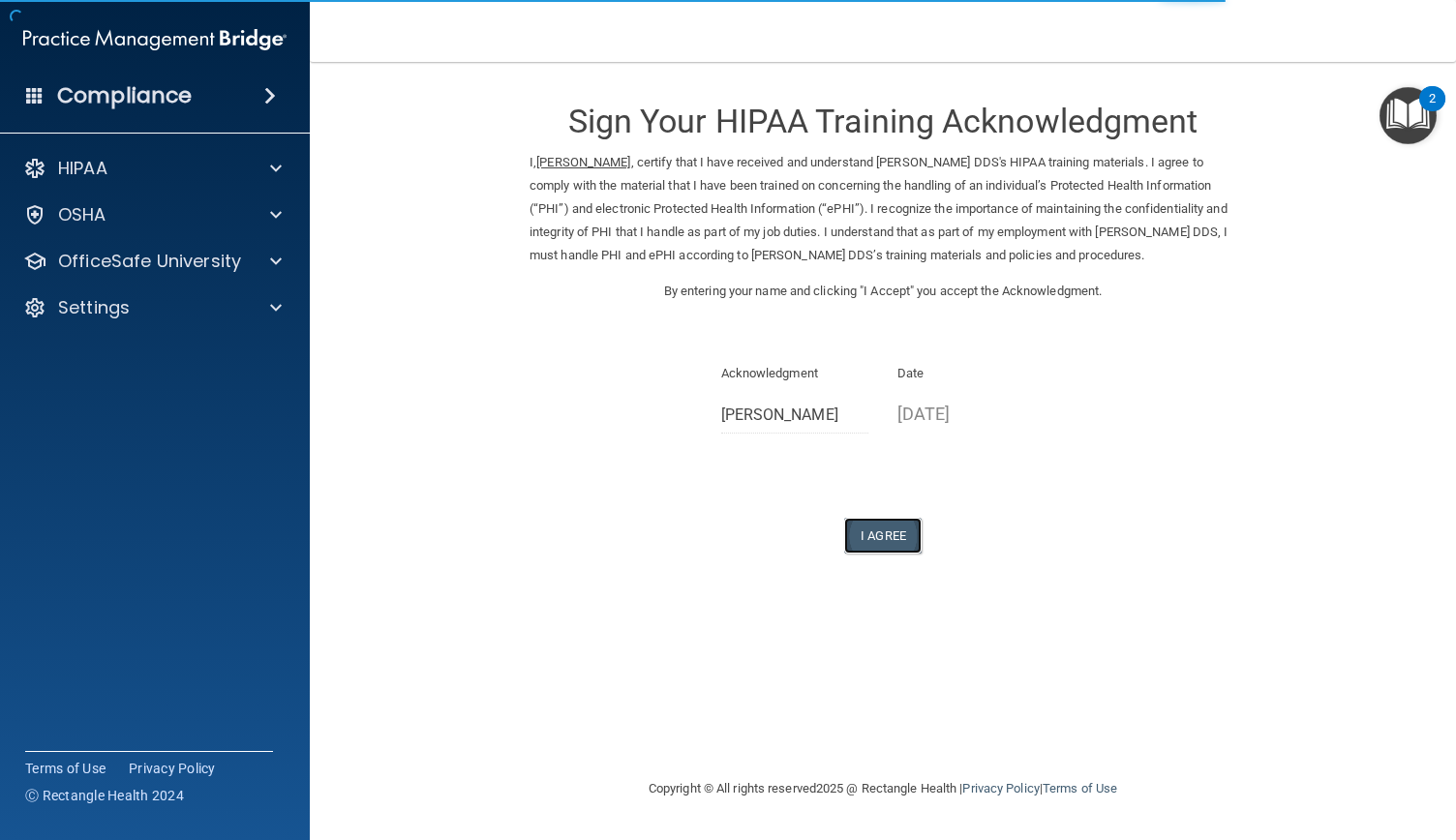
click at [904, 531] on button "I Agree" at bounding box center [882, 536] width 77 height 36
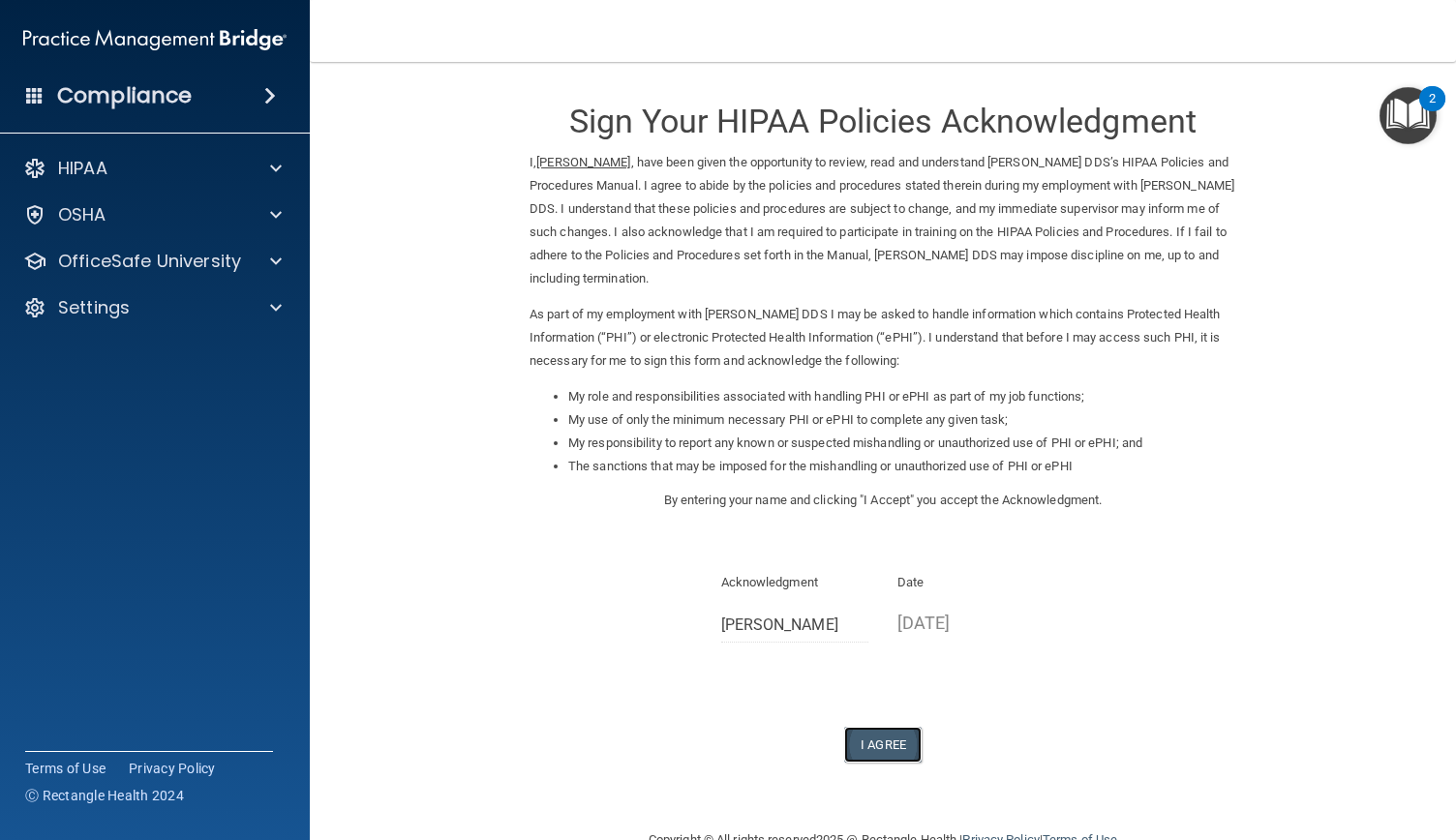
click at [893, 744] on button "I Agree" at bounding box center [882, 744] width 77 height 36
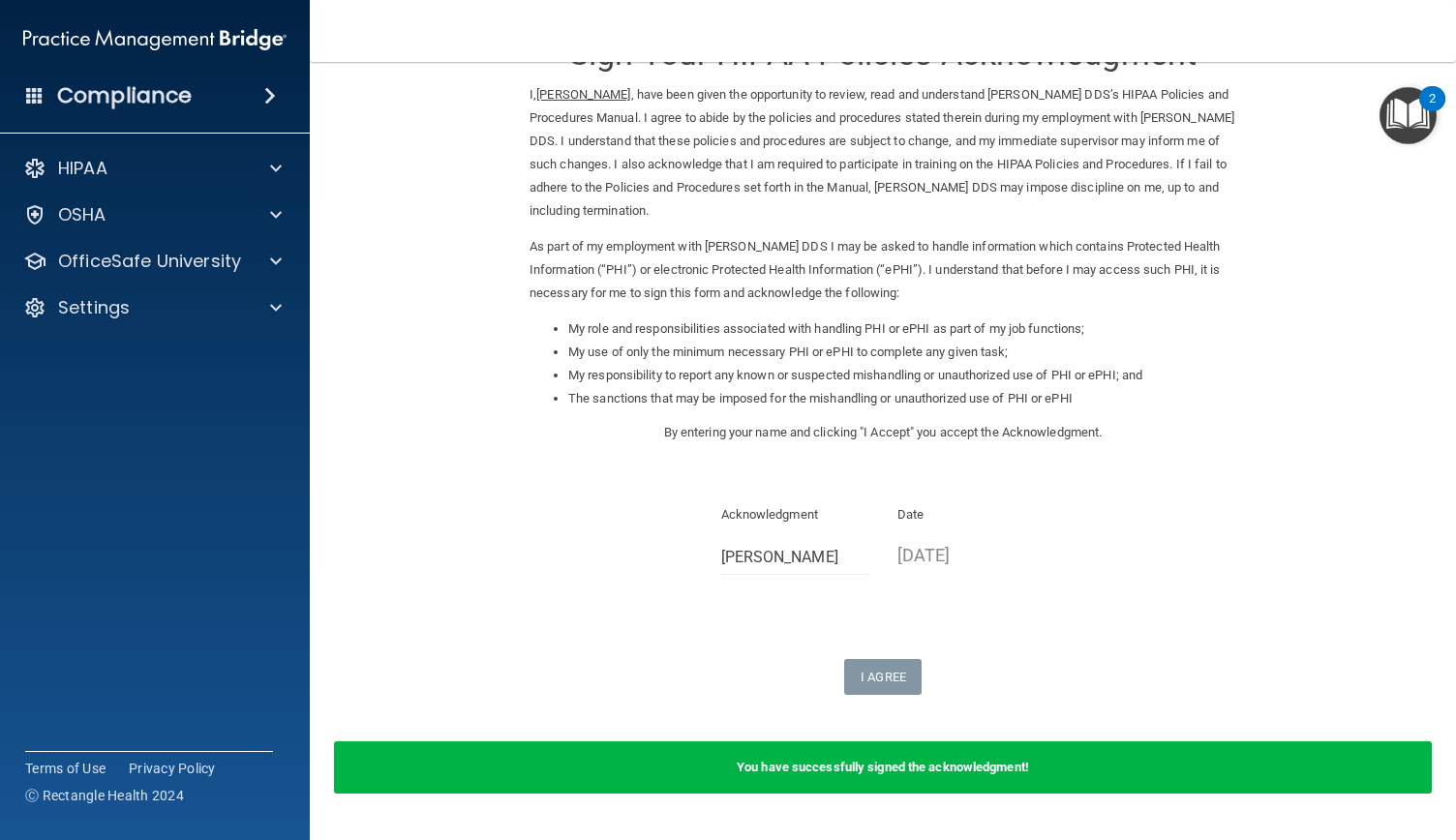
scroll to position [122, 0]
